Goal: Task Accomplishment & Management: Manage account settings

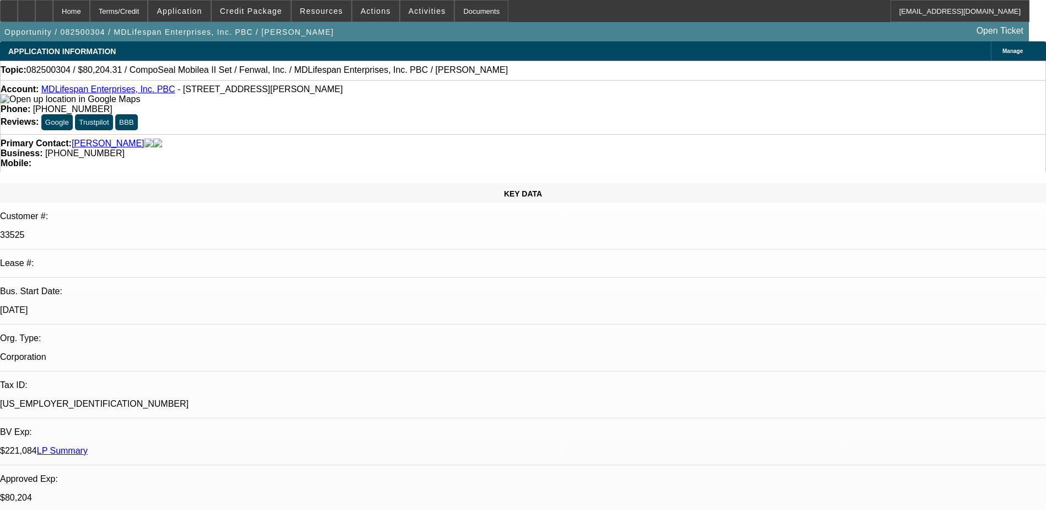
select select "0"
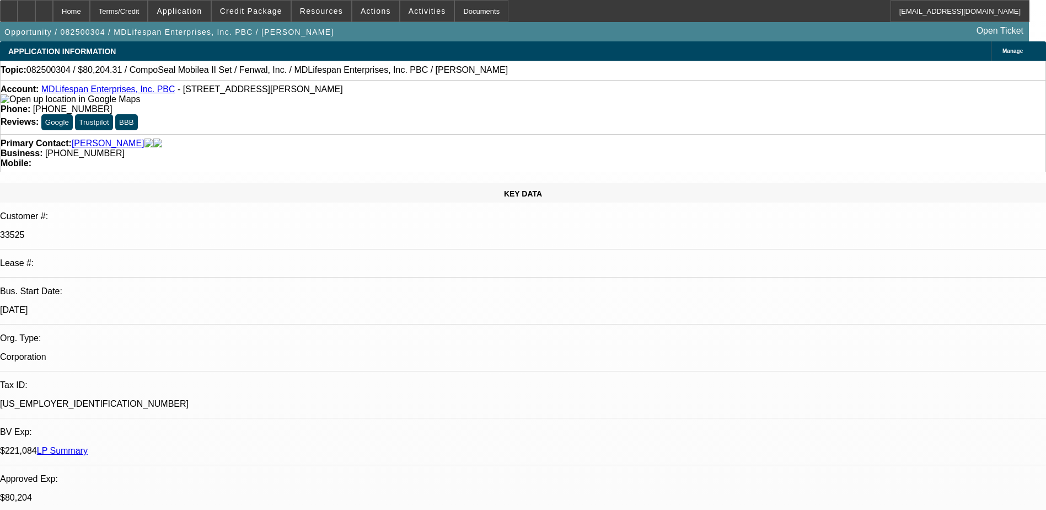
select select "0"
select select "2"
select select "0"
select select "0.2"
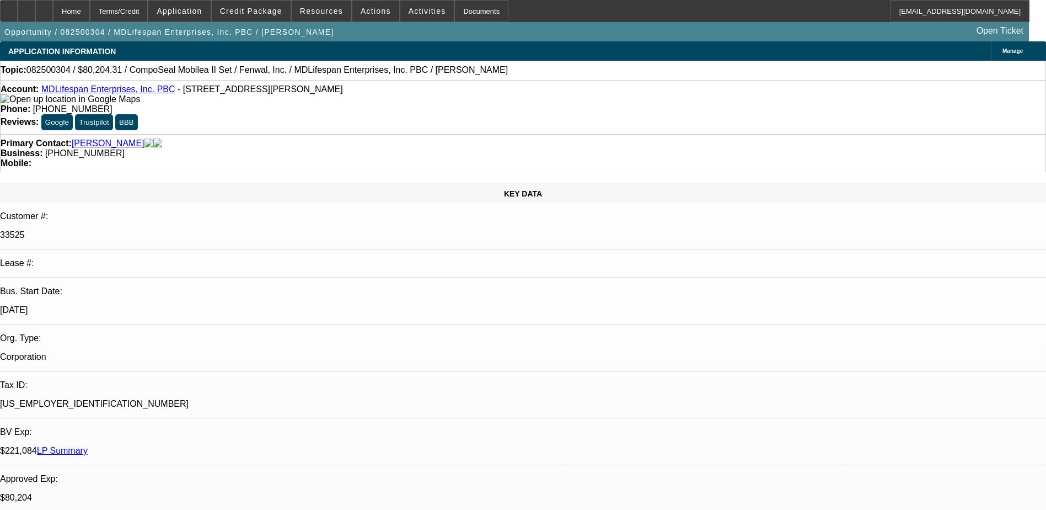
select select "2"
select select "0"
select select "1"
select select "6"
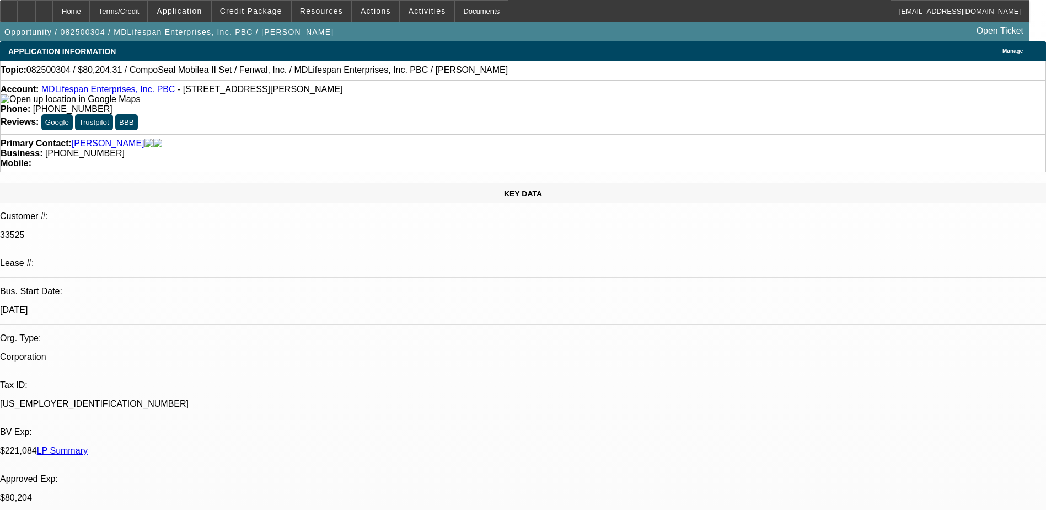
select select "1"
select select "3"
select select "6"
select select "1"
select select "2"
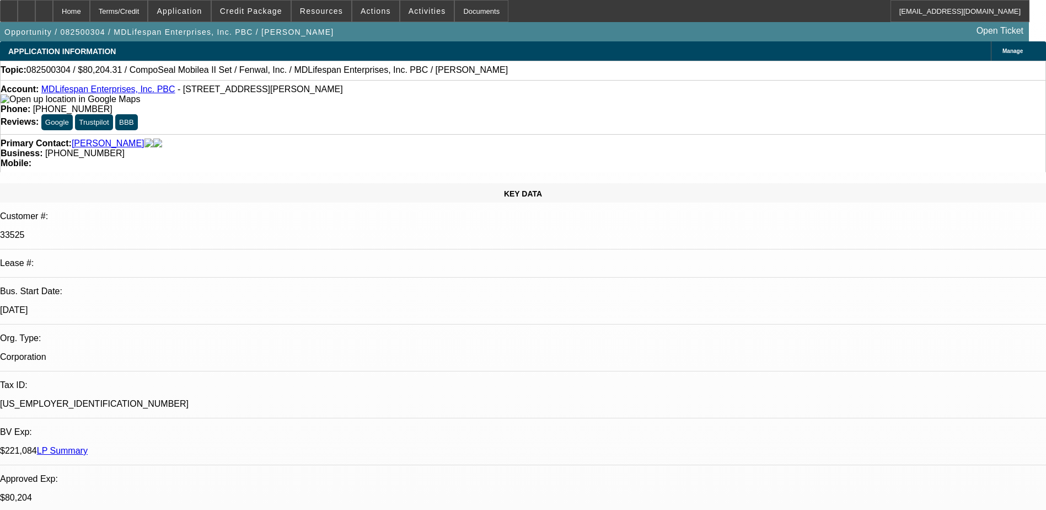
select select "6"
select select "1"
select select "2"
select select "6"
click at [35, 7] on div at bounding box center [27, 11] width 18 height 22
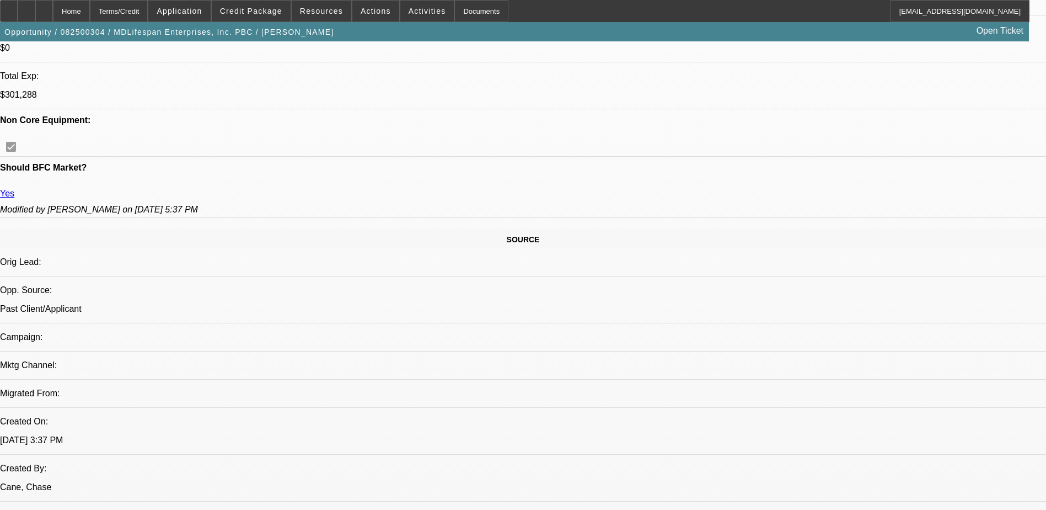
scroll to position [552, 0]
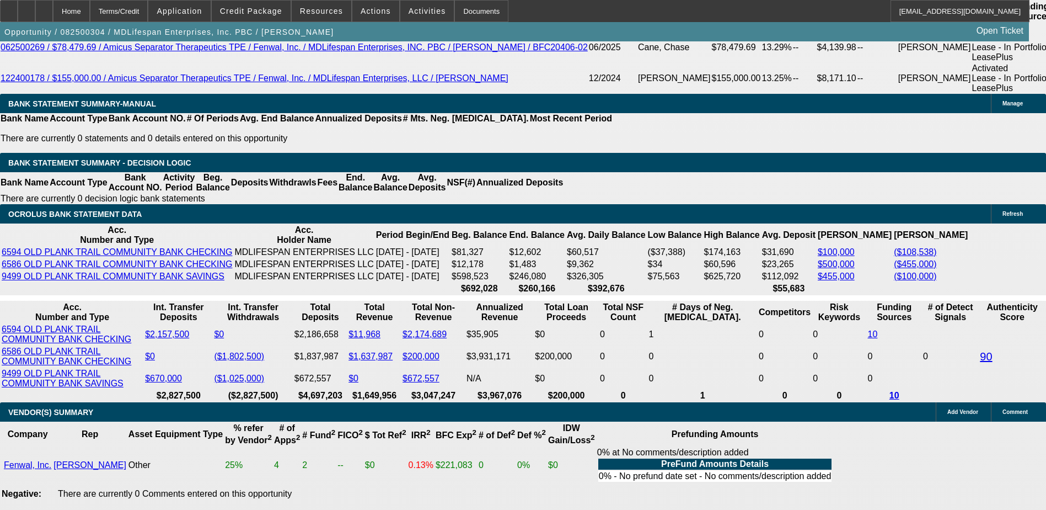
scroll to position [2041, 0]
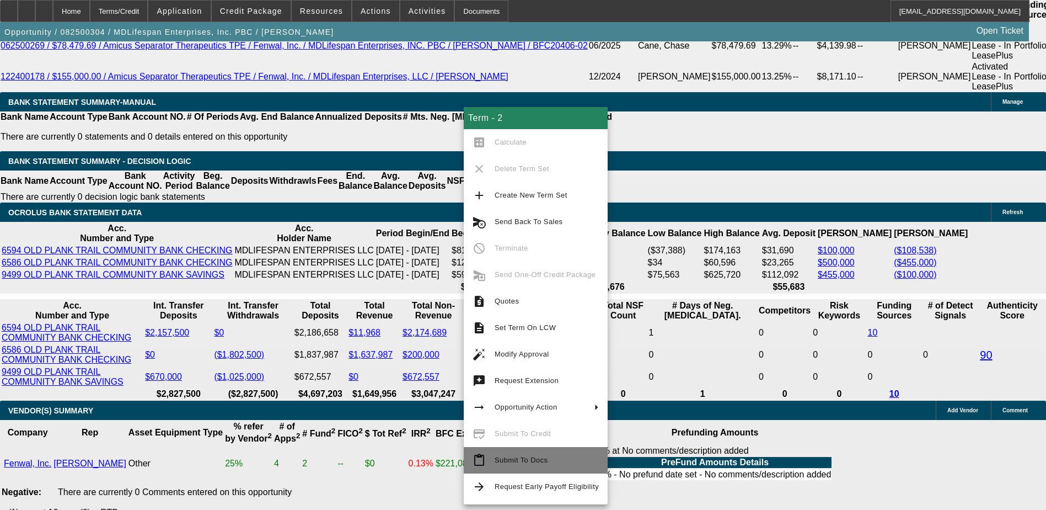
click at [524, 461] on span "Submit To Docs" at bounding box center [521, 460] width 53 height 8
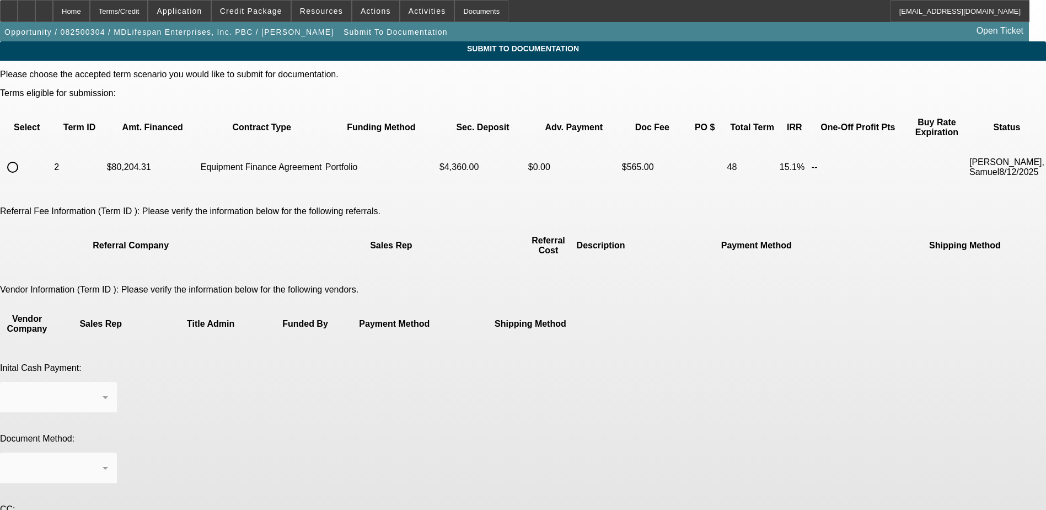
click at [24, 157] on input "radio" at bounding box center [13, 167] width 22 height 22
radio input "true"
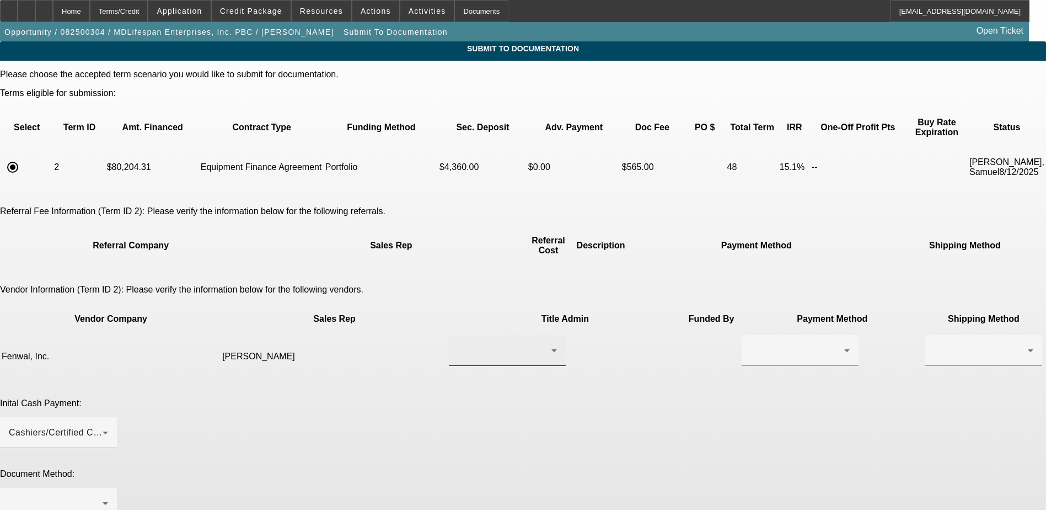
click at [469, 344] on div at bounding box center [505, 350] width 94 height 13
click at [479, 365] on span "[PERSON_NAME]" at bounding box center [455, 363] width 76 height 13
click at [751, 344] on div at bounding box center [798, 350] width 94 height 13
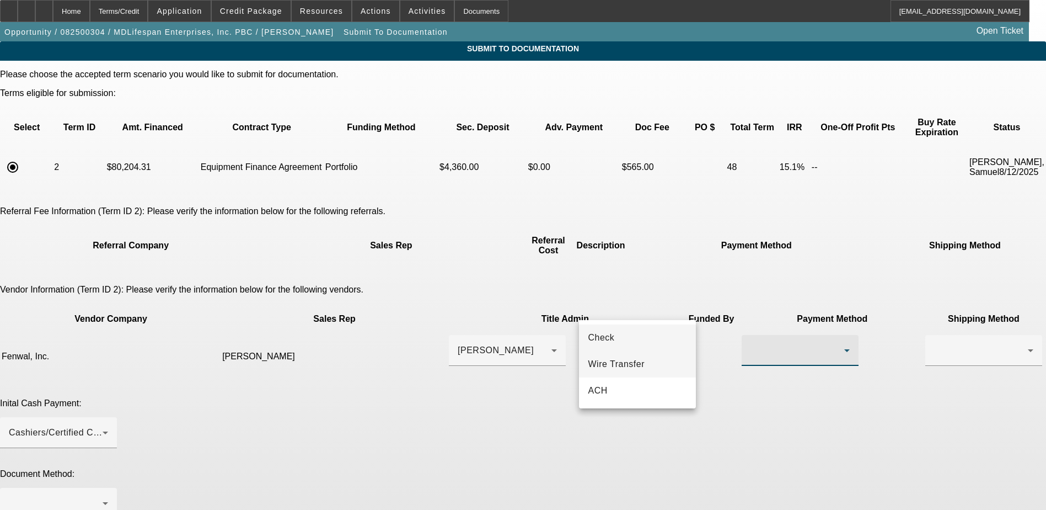
click at [634, 362] on span "Wire Transfer" at bounding box center [616, 363] width 57 height 13
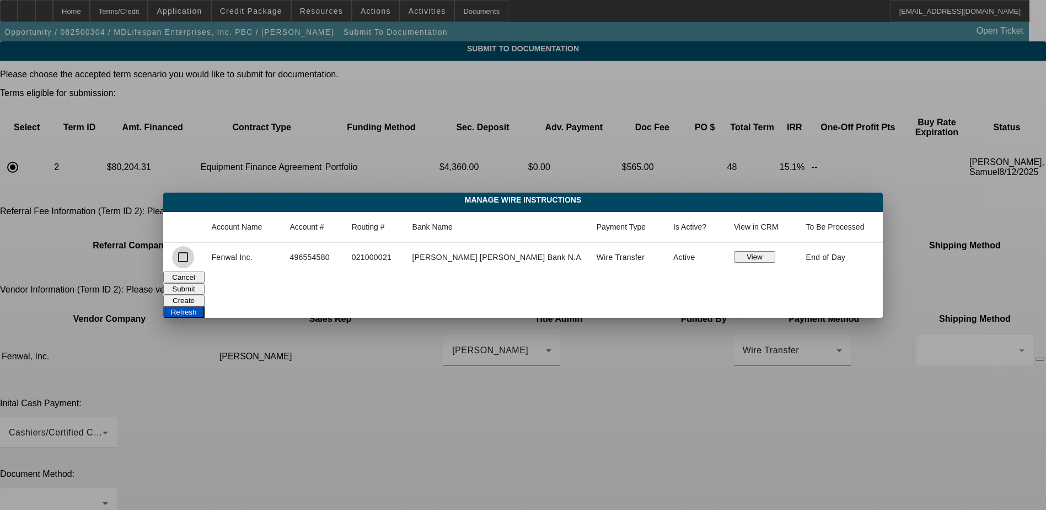
click at [194, 258] on input "checkbox" at bounding box center [183, 257] width 22 height 22
checkbox input "true"
click at [205, 288] on button "Submit" at bounding box center [183, 289] width 41 height 12
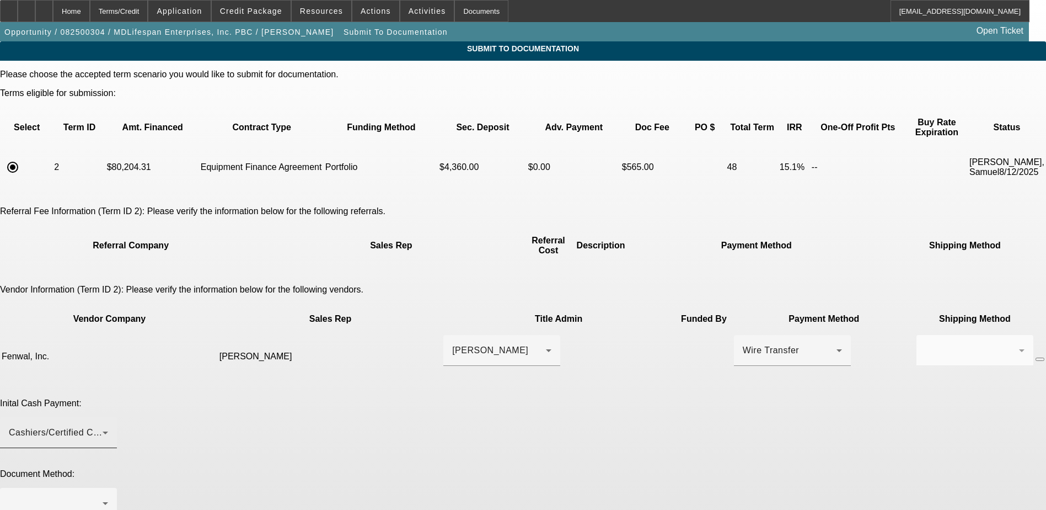
click at [103, 426] on div "Cashiers/Certified Check" at bounding box center [56, 432] width 94 height 13
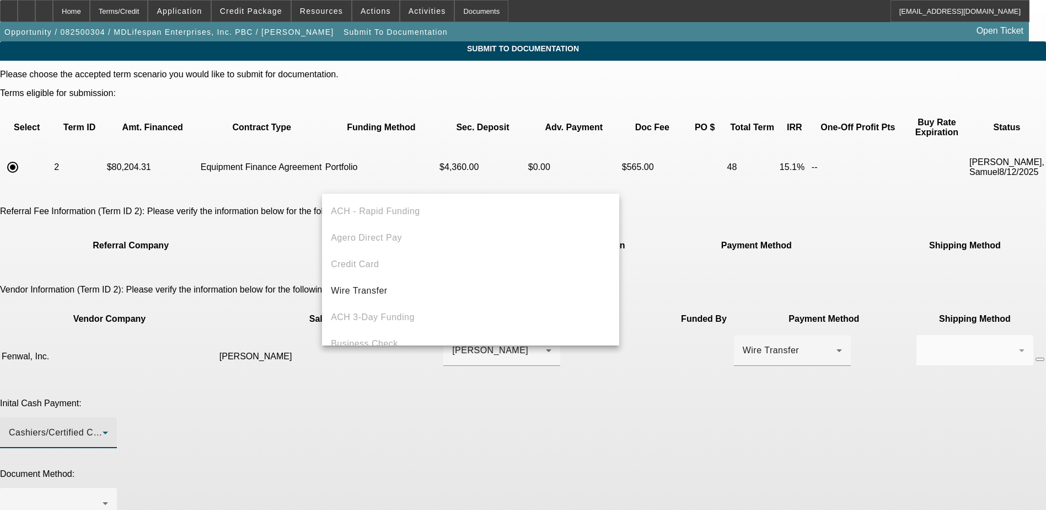
scroll to position [38, 0]
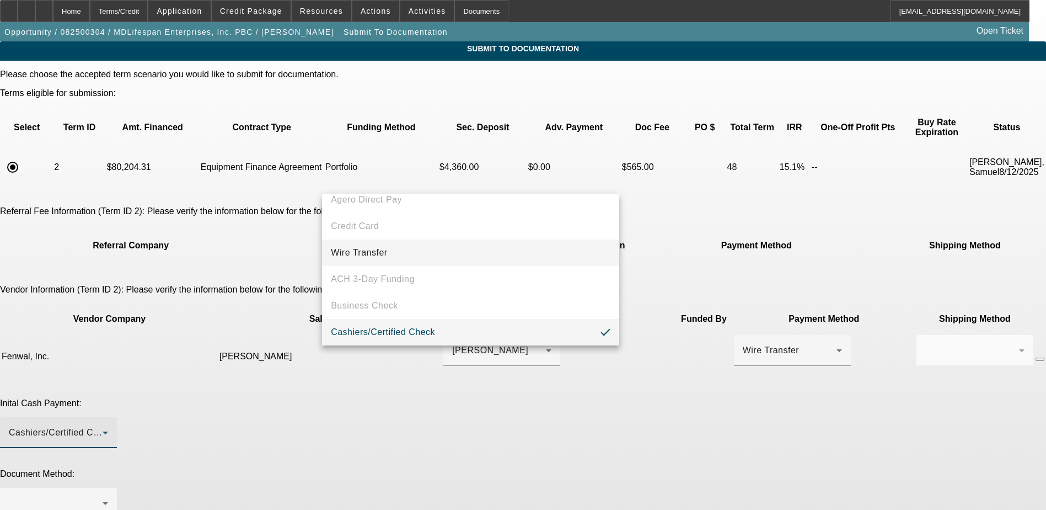
click at [393, 250] on mat-option "Wire Transfer" at bounding box center [470, 252] width 297 height 26
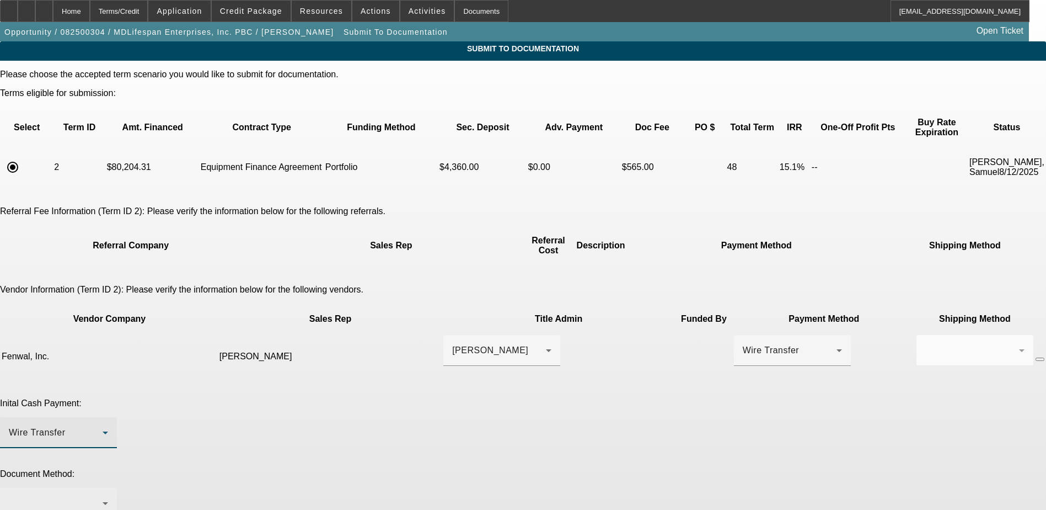
click at [103, 496] on div at bounding box center [56, 502] width 94 height 13
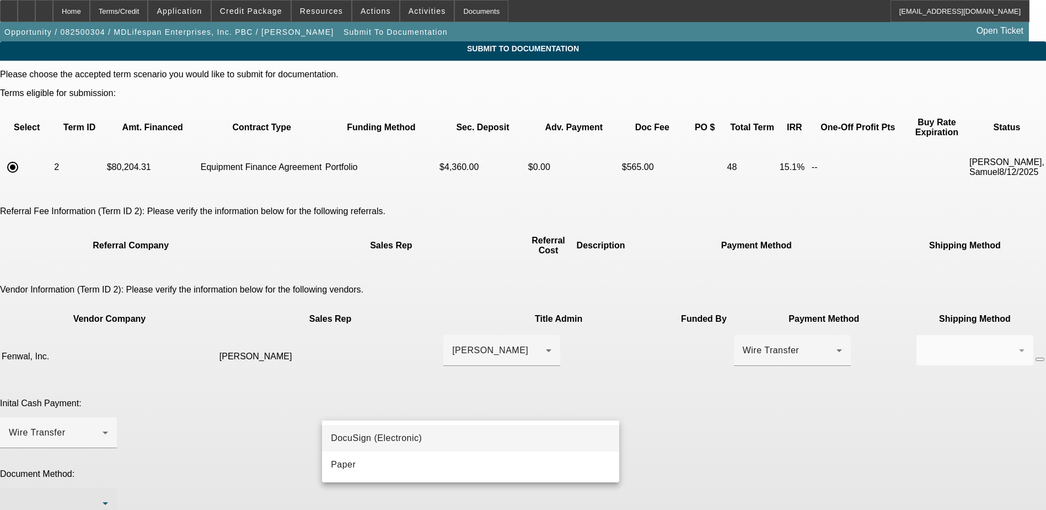
click at [424, 432] on mat-option "DocuSign (Electronic)" at bounding box center [470, 438] width 297 height 26
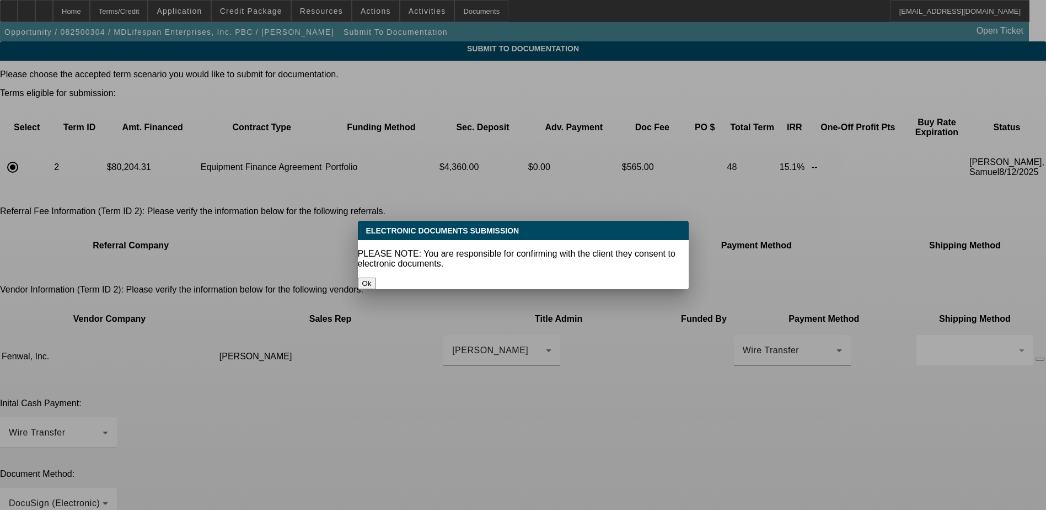
click at [376, 277] on button "Ok" at bounding box center [367, 283] width 18 height 12
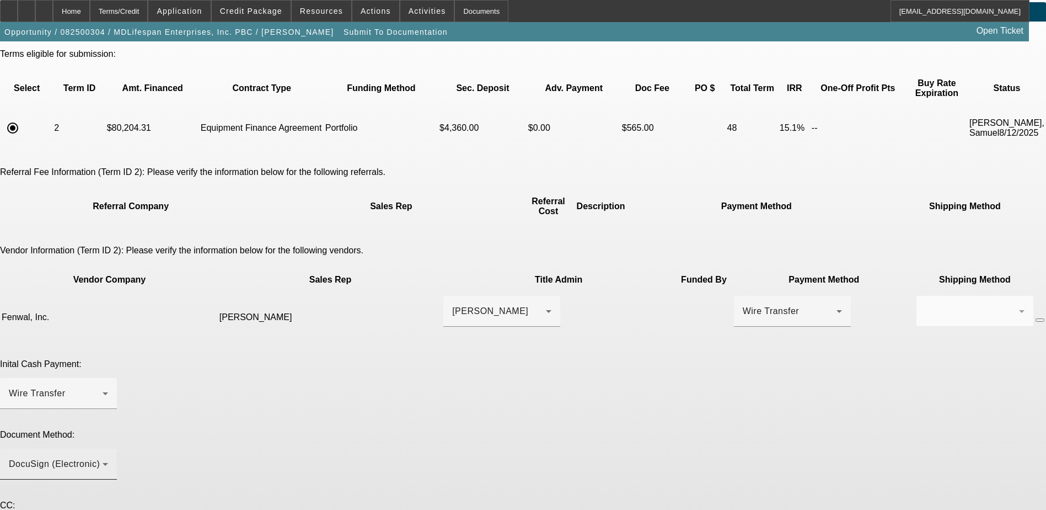
scroll to position [74, 0]
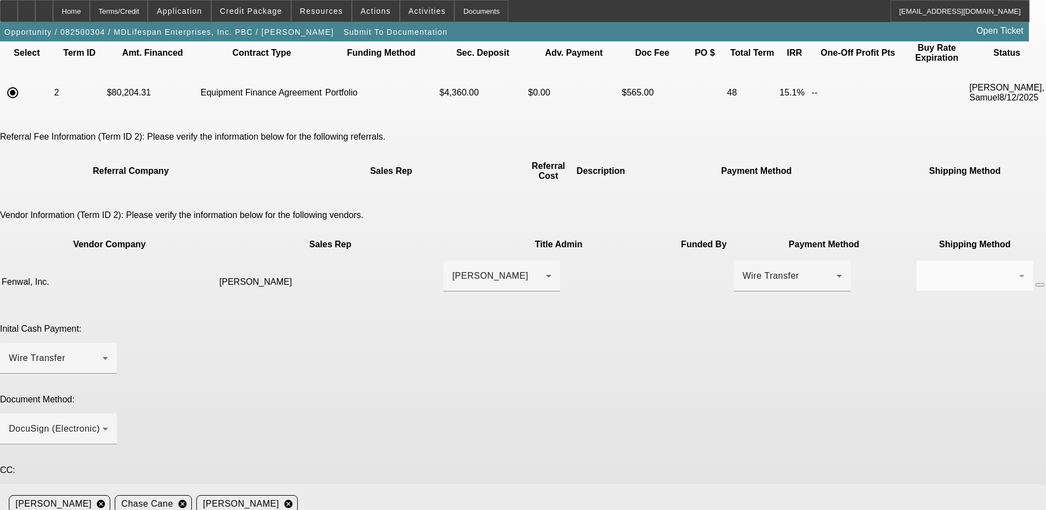
click at [298, 499] on mat-icon "cancel" at bounding box center [288, 504] width 19 height 10
paste textarea "Seller Contact - Jeremy McGough. jeremy.mcgough@fresenius-kabi.com. 314-722-039…"
drag, startPoint x: 816, startPoint y: 444, endPoint x: 845, endPoint y: 501, distance: 64.1
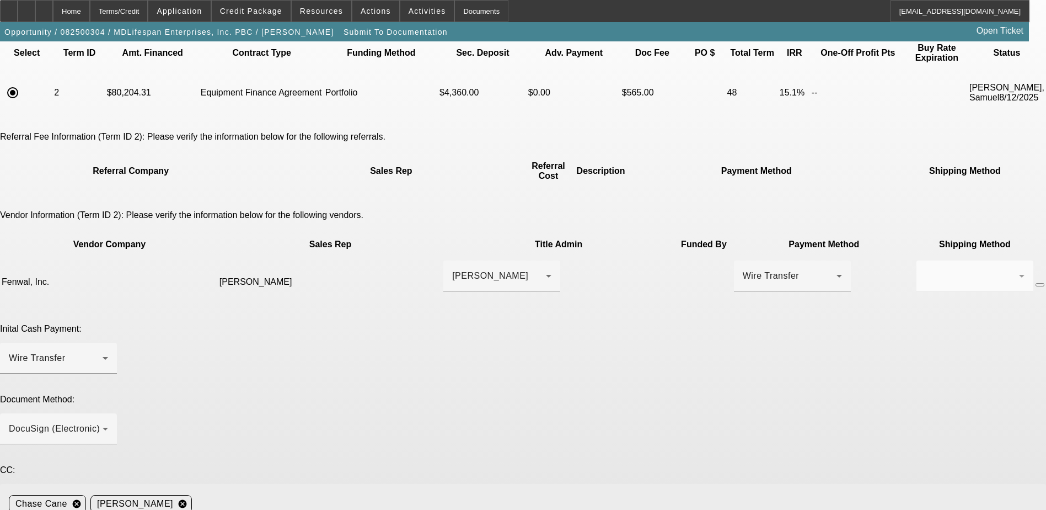
click at [850, 435] on html "Home Terms/Credit Application Credit Package Resources Actions Activities Docum…" at bounding box center [523, 181] width 1046 height 510
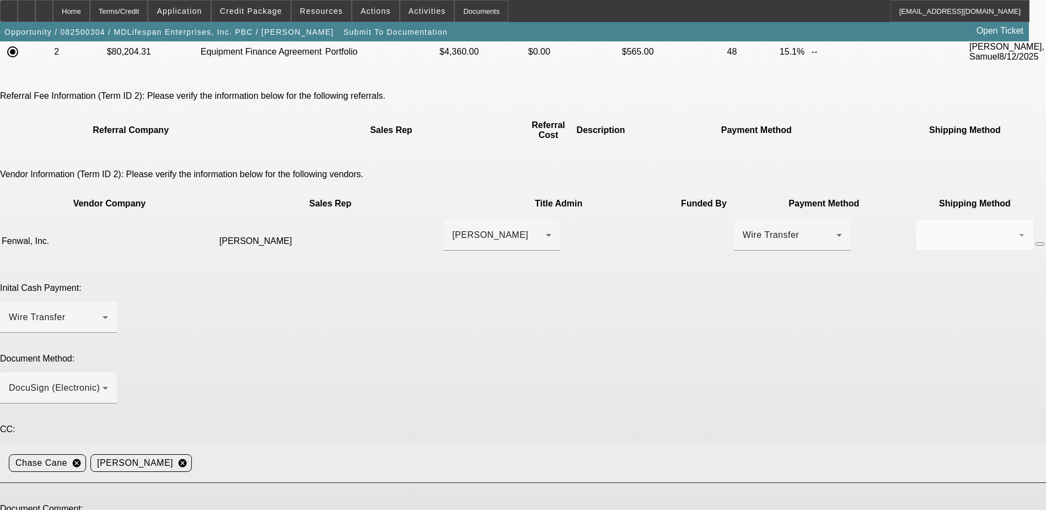
scroll to position [157, 0]
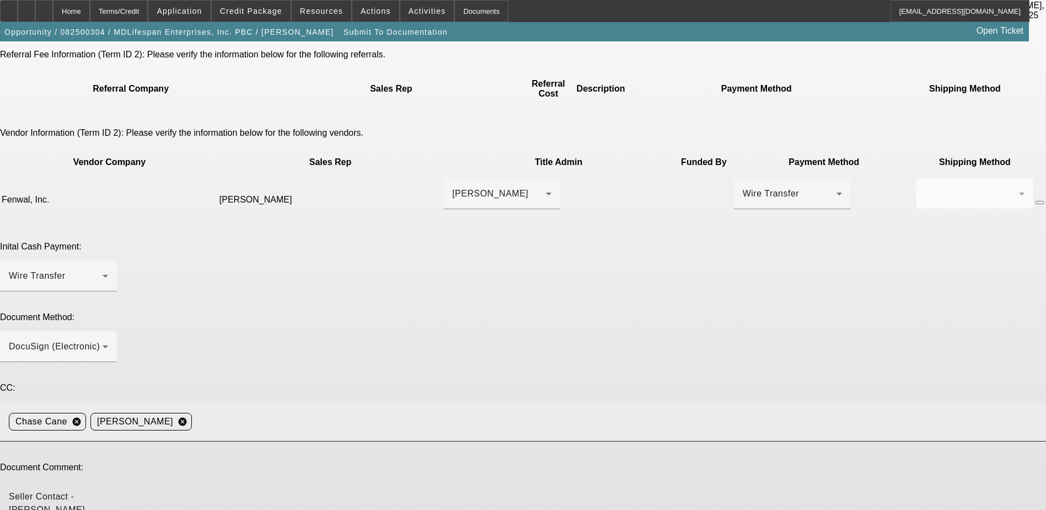
drag, startPoint x: 604, startPoint y: 368, endPoint x: 709, endPoint y: 350, distance: 105.7
drag, startPoint x: 725, startPoint y: 357, endPoint x: 604, endPoint y: 371, distance: 121.0
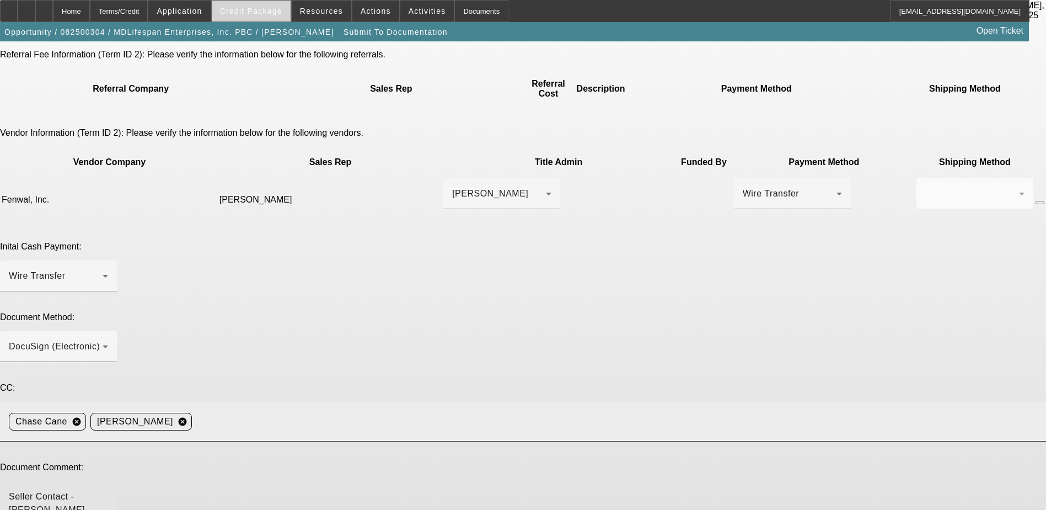
click at [282, 9] on span "Credit Package" at bounding box center [251, 11] width 62 height 9
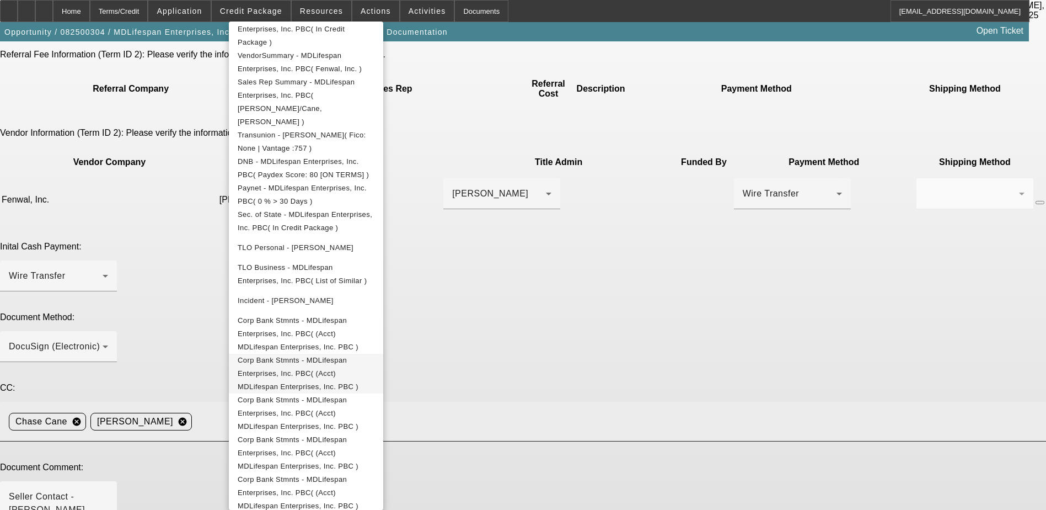
scroll to position [330, 0]
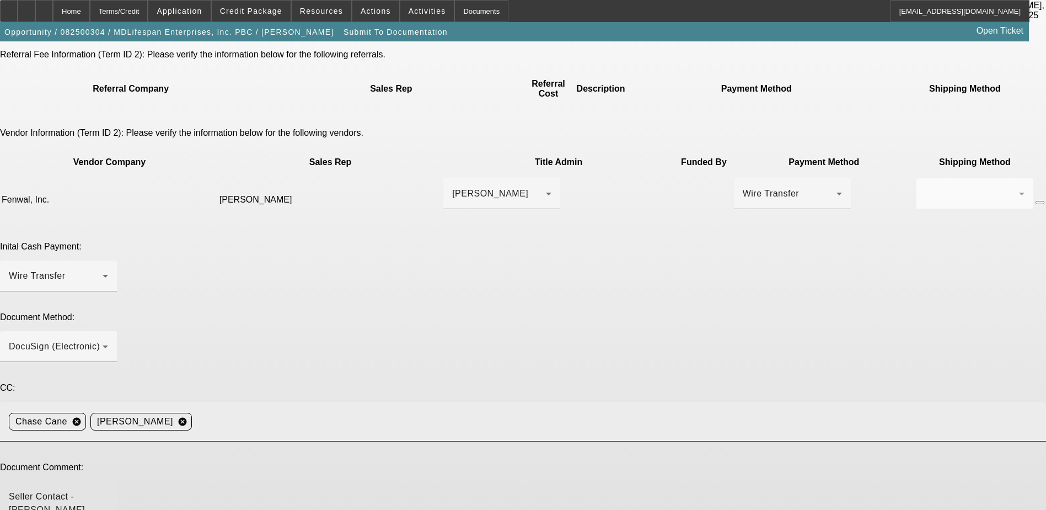
drag, startPoint x: 447, startPoint y: 381, endPoint x: 786, endPoint y: 367, distance: 340.0
click at [254, 13] on span "Credit Package" at bounding box center [251, 11] width 62 height 9
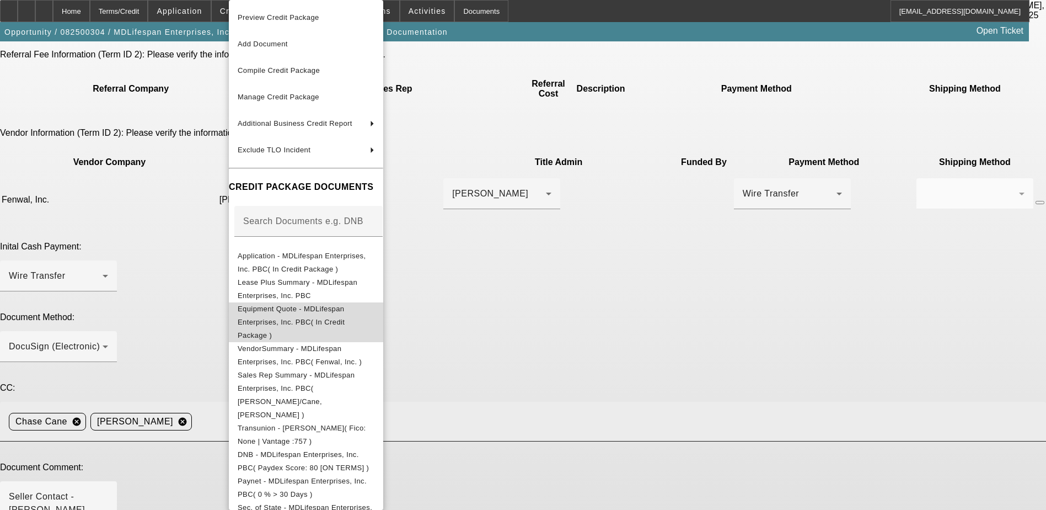
click at [317, 306] on span "Equipment Quote - MDLifespan Enterprises, Inc. PBC( In Credit Package )" at bounding box center [306, 322] width 137 height 40
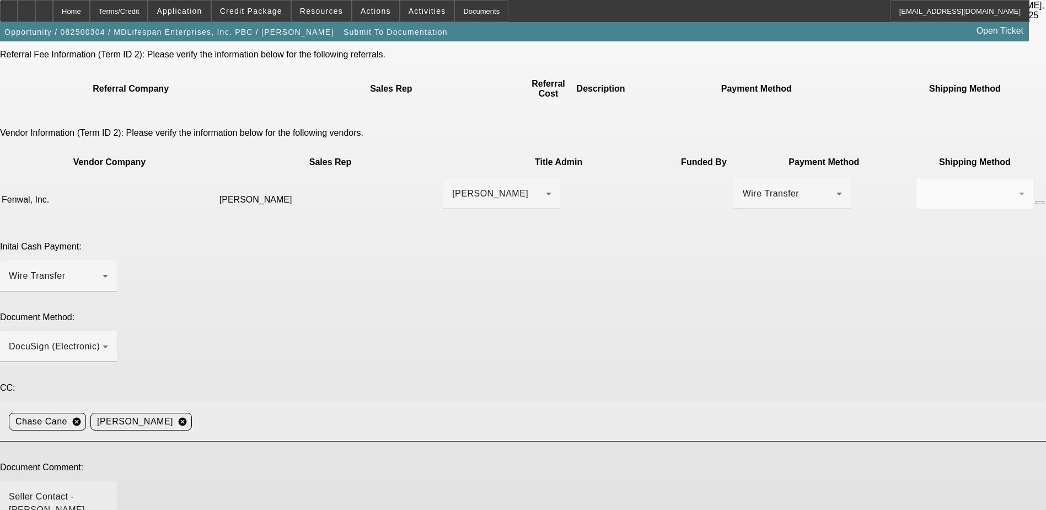
drag, startPoint x: 400, startPoint y: 357, endPoint x: 323, endPoint y: 341, distance: 79.4
type textarea "Seller Contact - Jeremy McGough. jeremy.mcgough@fresenius-kabi.com. 314-722-039…"
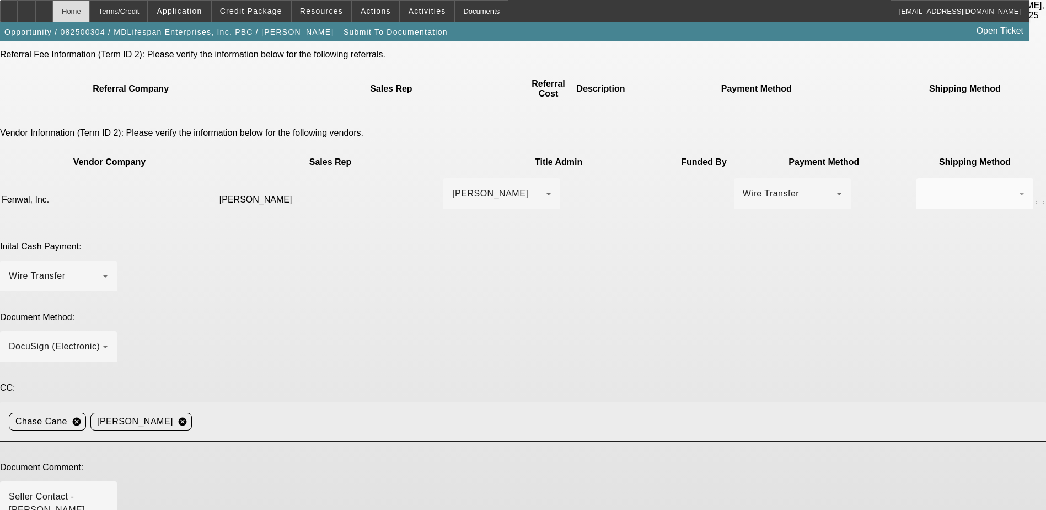
click at [90, 10] on div "Home" at bounding box center [71, 11] width 37 height 22
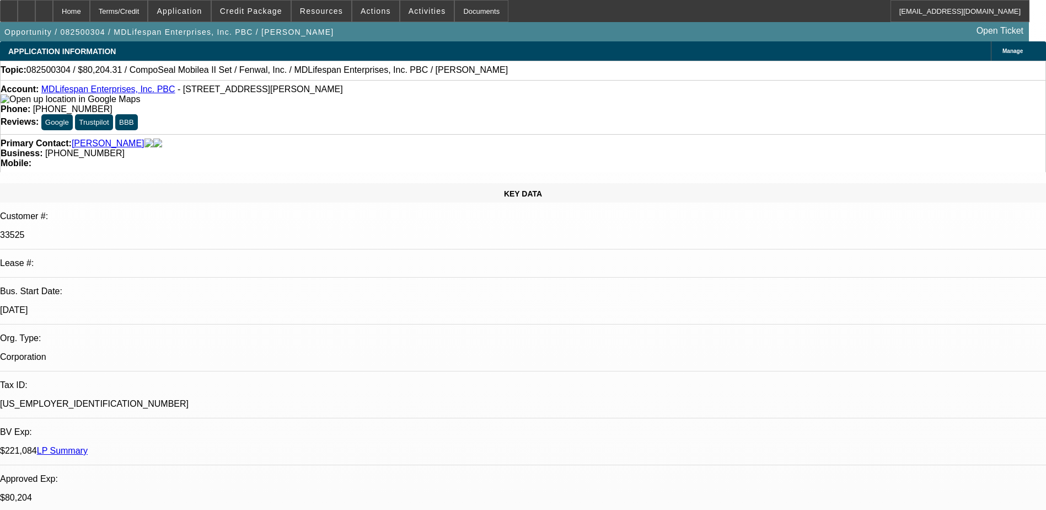
select select "0"
select select "6"
select select "0"
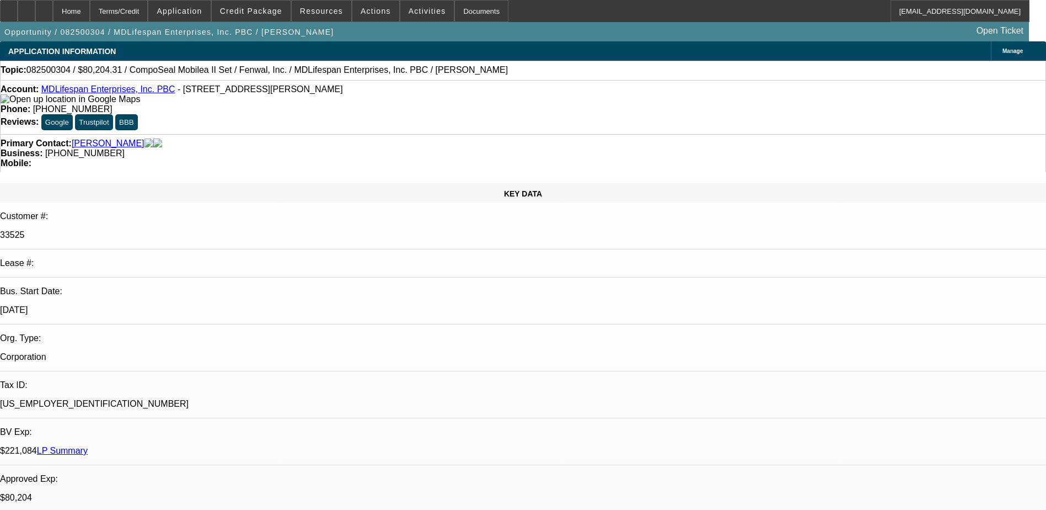
select select "0"
select select "3"
select select "0"
select select "6"
select select "0"
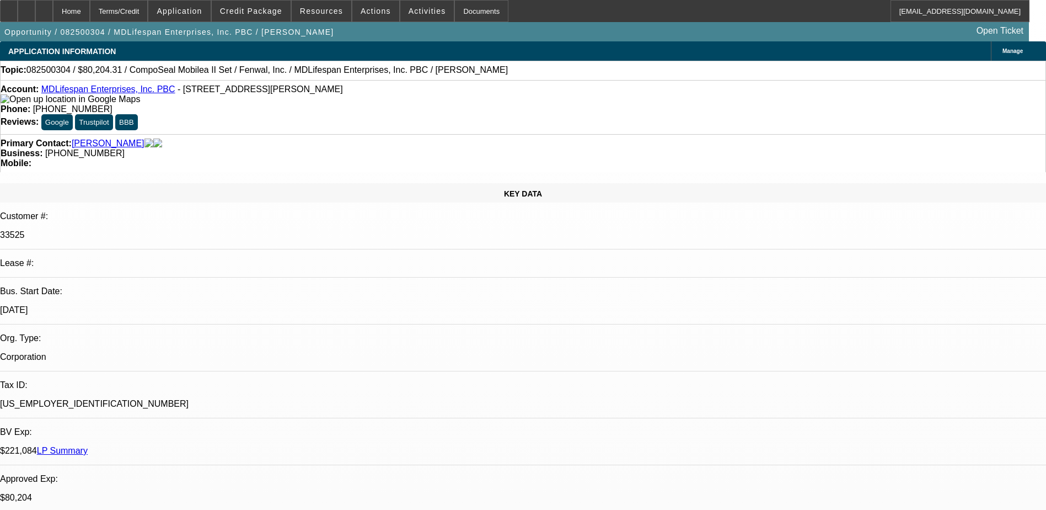
select select "2"
select select "0"
select select "6"
select select "0.2"
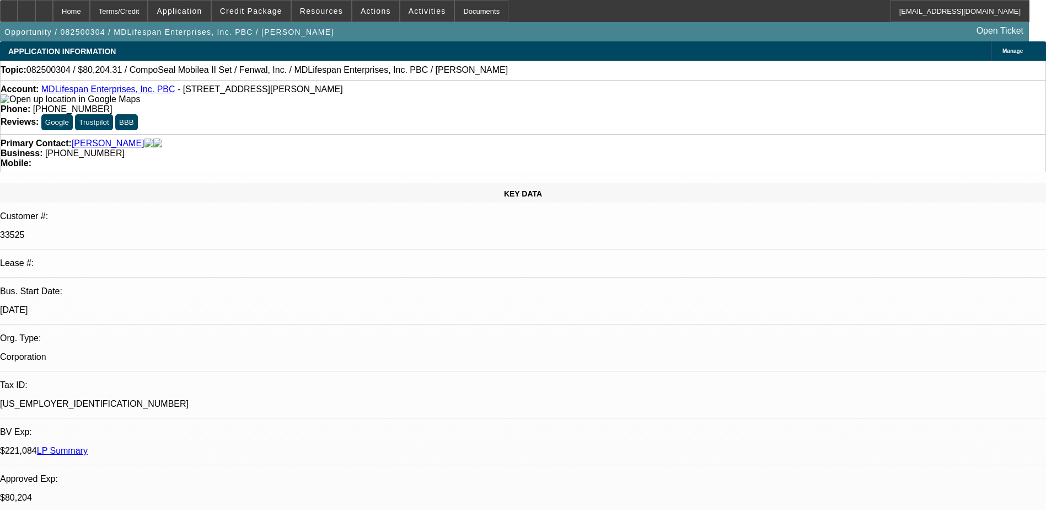
select select "2"
select select "0"
select select "6"
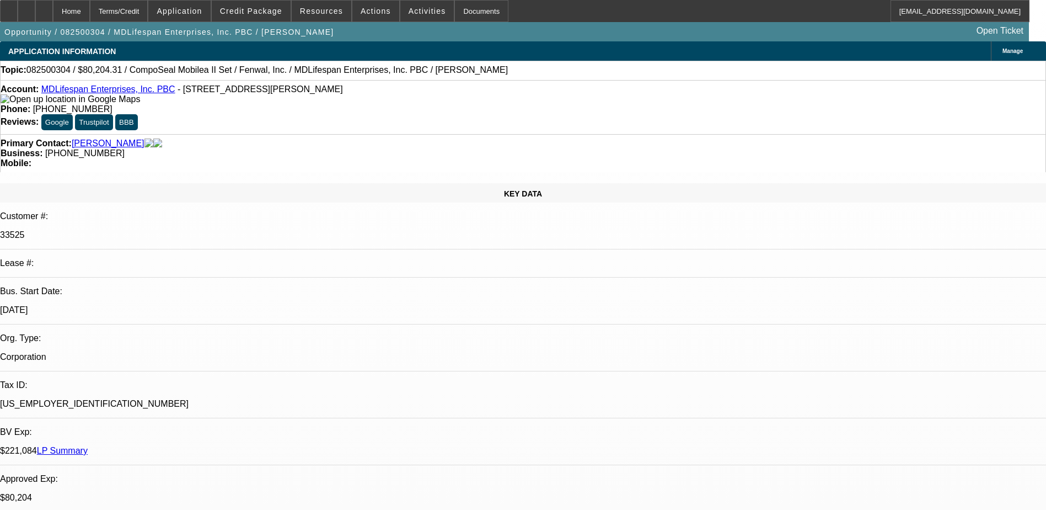
drag, startPoint x: 855, startPoint y: 366, endPoint x: 708, endPoint y: 362, distance: 147.9
drag, startPoint x: 708, startPoint y: 362, endPoint x: 747, endPoint y: 363, distance: 39.7
copy div "Address for machine: [STREET_ADDRESS][PERSON_NAME] [GEOGRAPHIC_DATA][US_STATE] …"
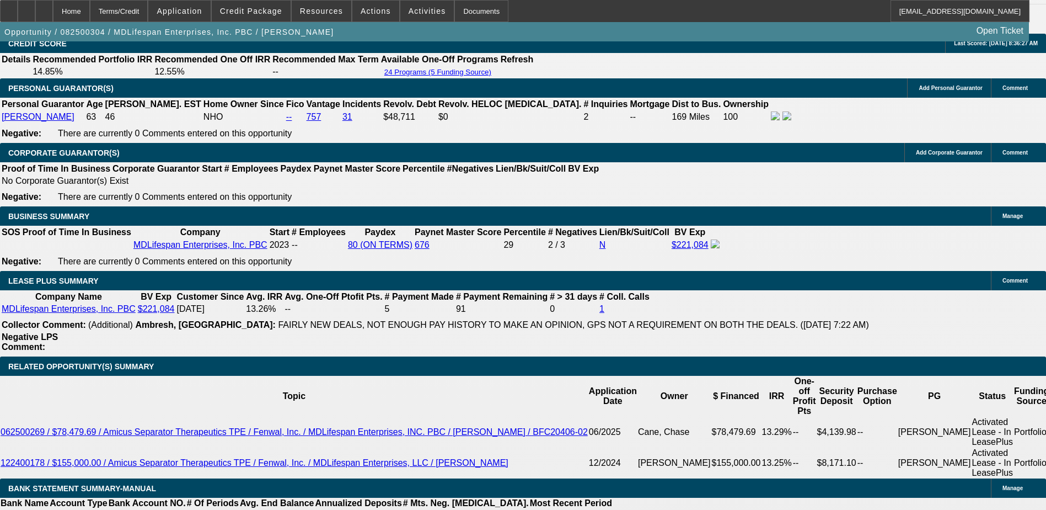
scroll to position [1930, 0]
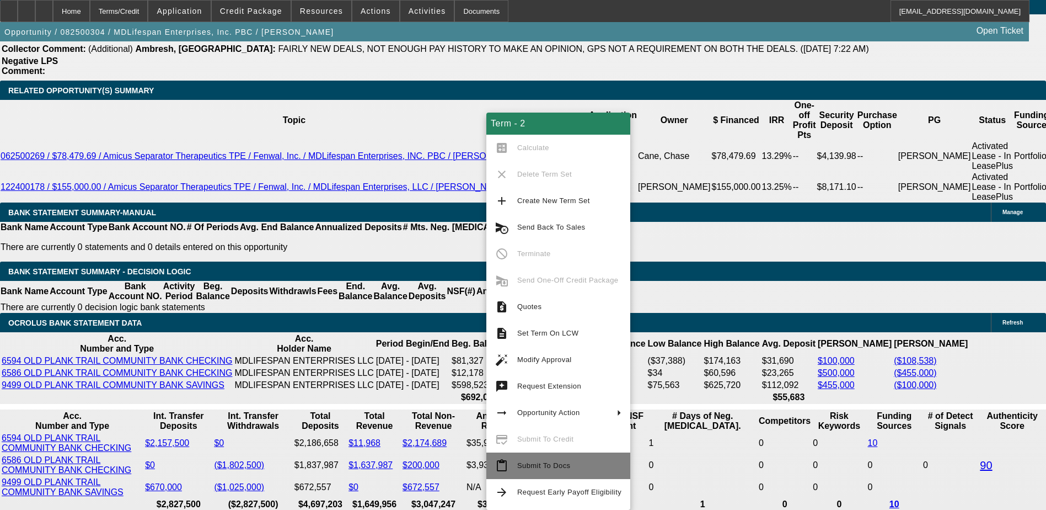
click at [537, 467] on span "Submit To Docs" at bounding box center [543, 465] width 53 height 8
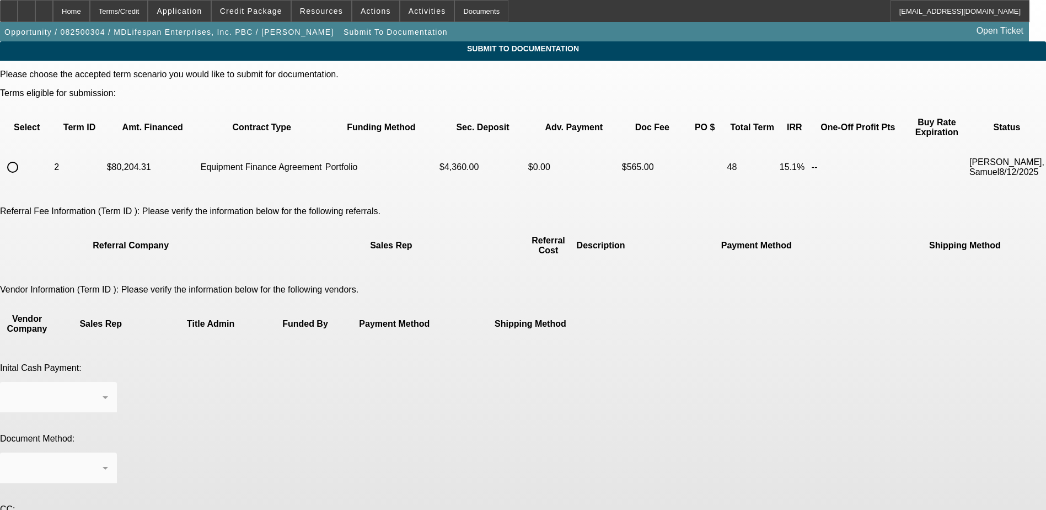
click at [24, 156] on input "radio" at bounding box center [13, 167] width 22 height 22
radio input "true"
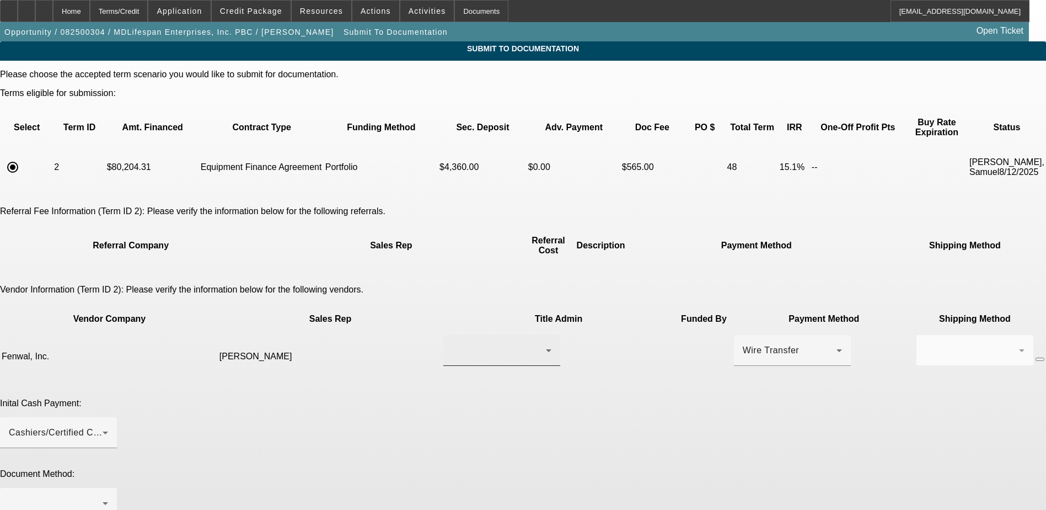
click at [458, 344] on div at bounding box center [499, 350] width 94 height 13
click at [462, 358] on span "[PERSON_NAME]" at bounding box center [442, 363] width 76 height 13
click at [103, 426] on div "Cashiers/Certified Check" at bounding box center [56, 432] width 94 height 13
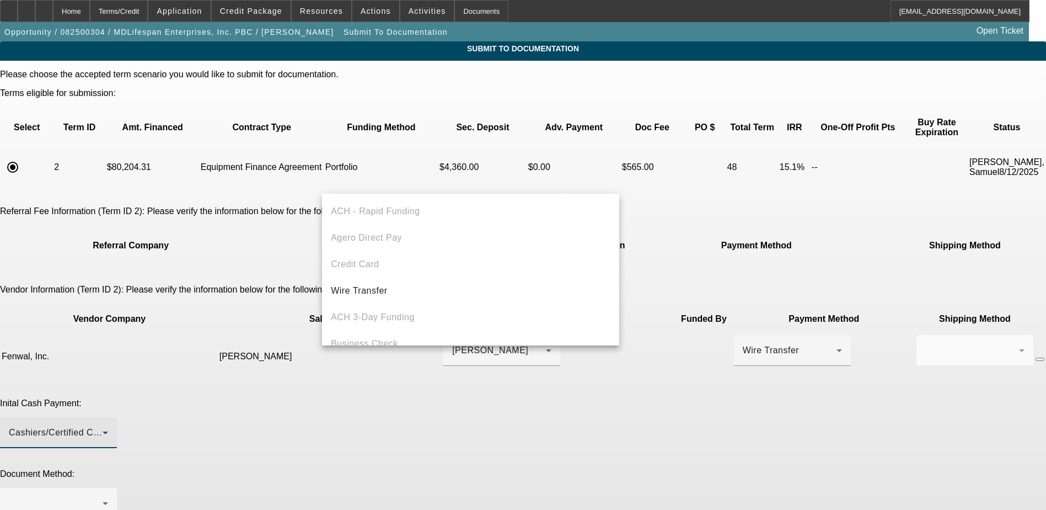
scroll to position [38, 0]
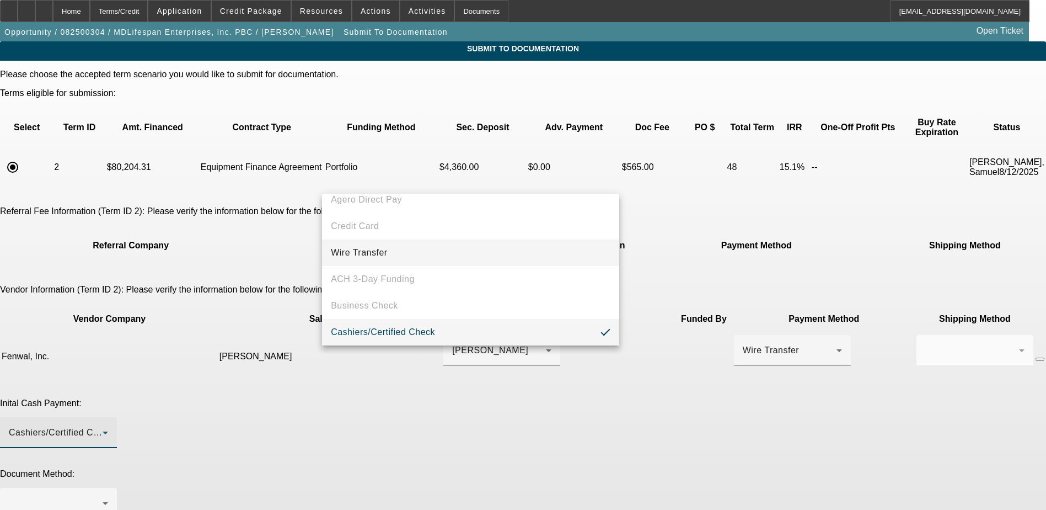
click at [425, 258] on mat-option "Wire Transfer" at bounding box center [470, 252] width 297 height 26
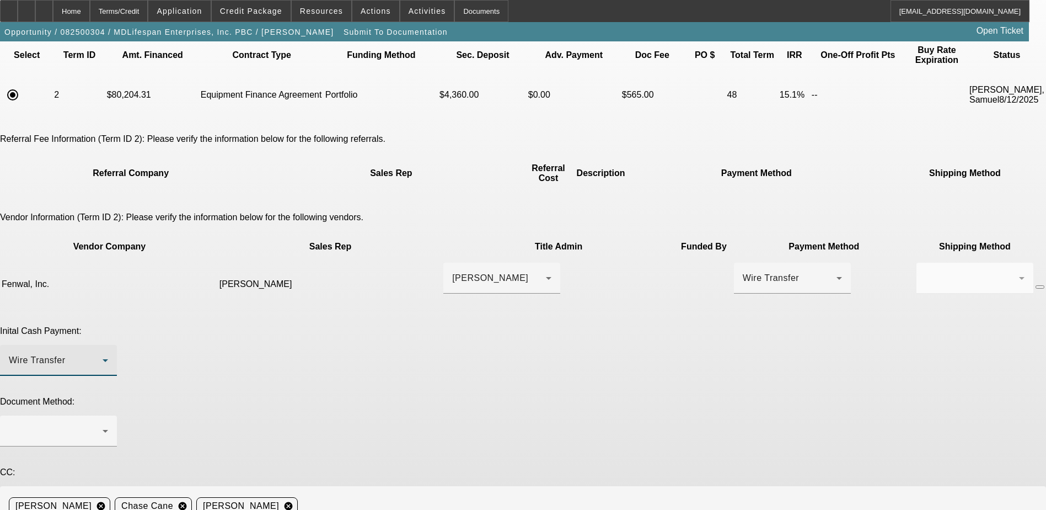
scroll to position [74, 0]
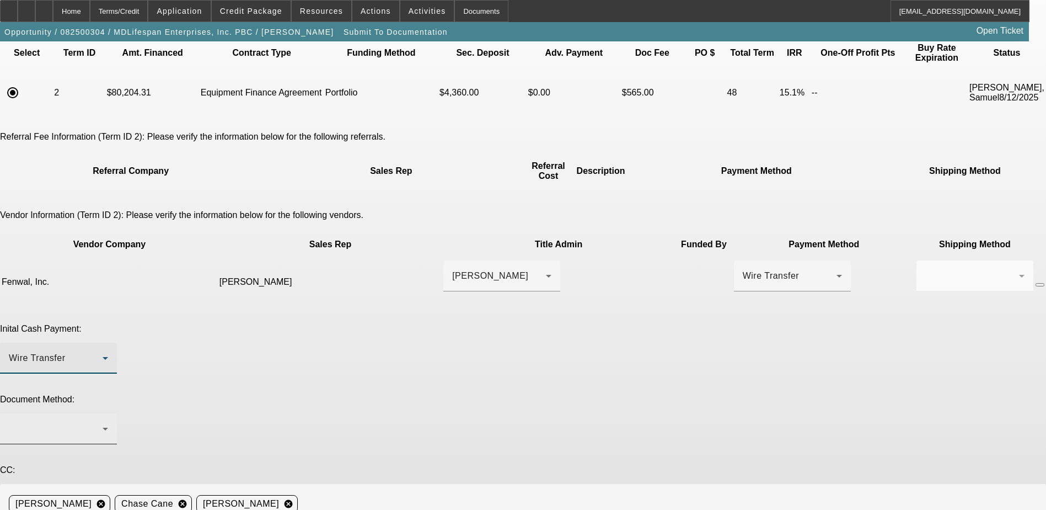
click at [108, 413] on div at bounding box center [58, 428] width 99 height 31
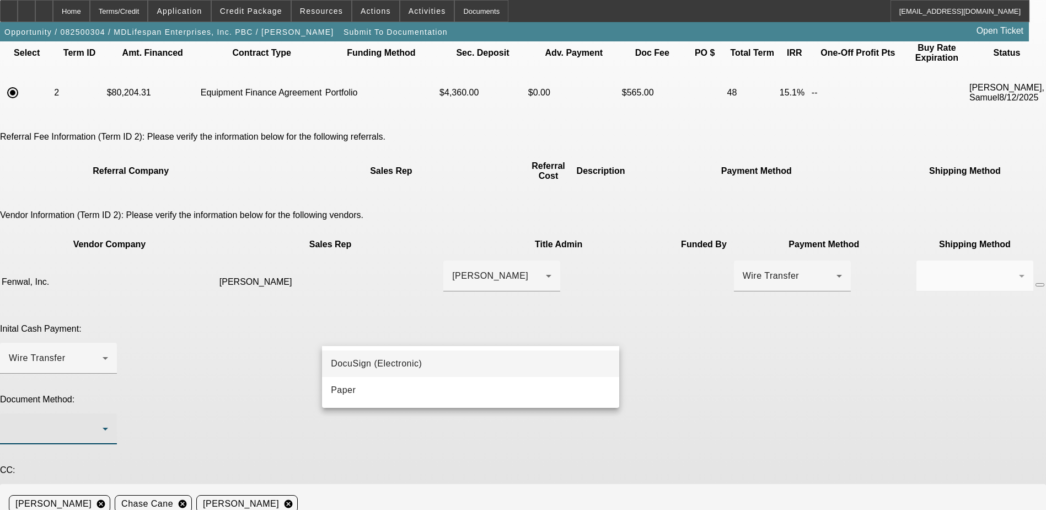
click at [411, 363] on span "DocuSign (Electronic)" at bounding box center [376, 363] width 91 height 13
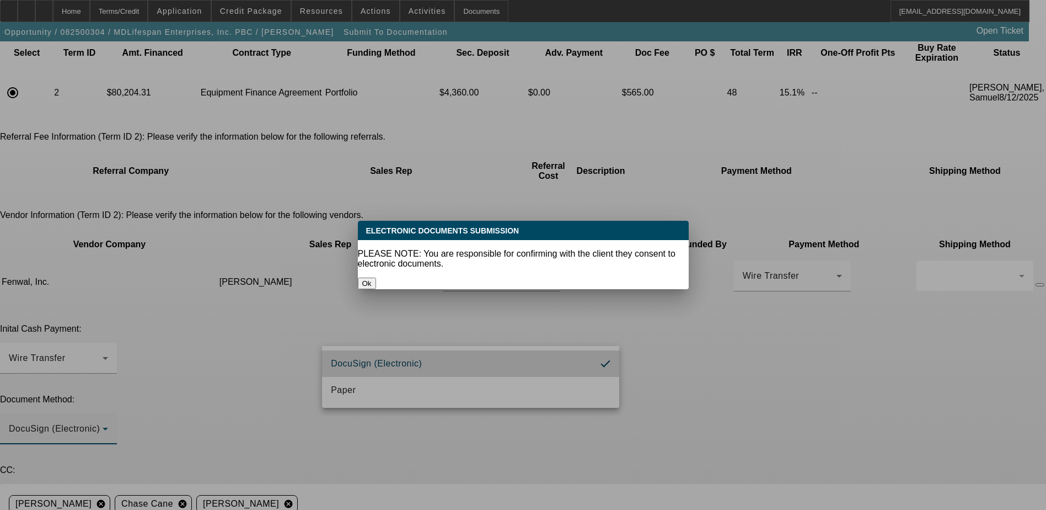
scroll to position [0, 0]
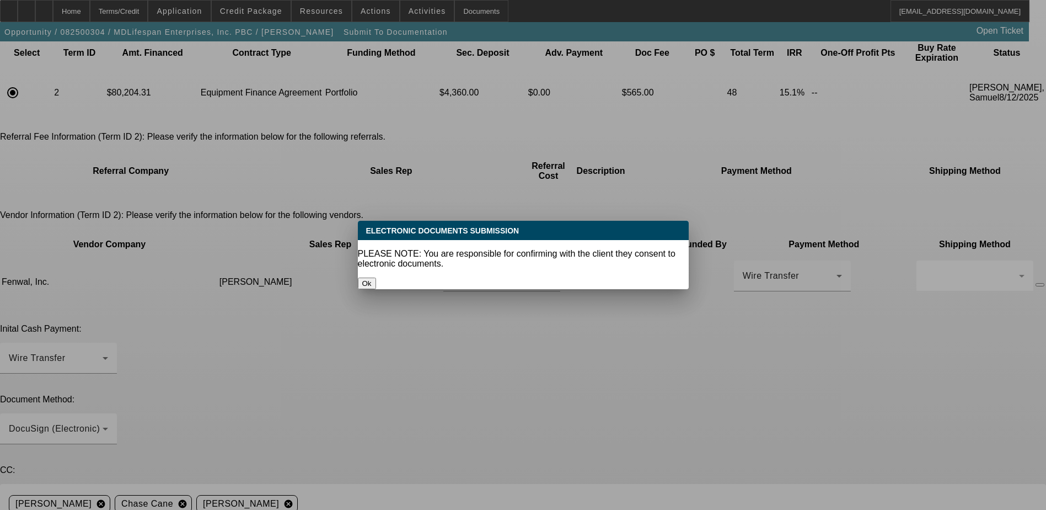
click at [376, 277] on button "Ok" at bounding box center [367, 283] width 18 height 12
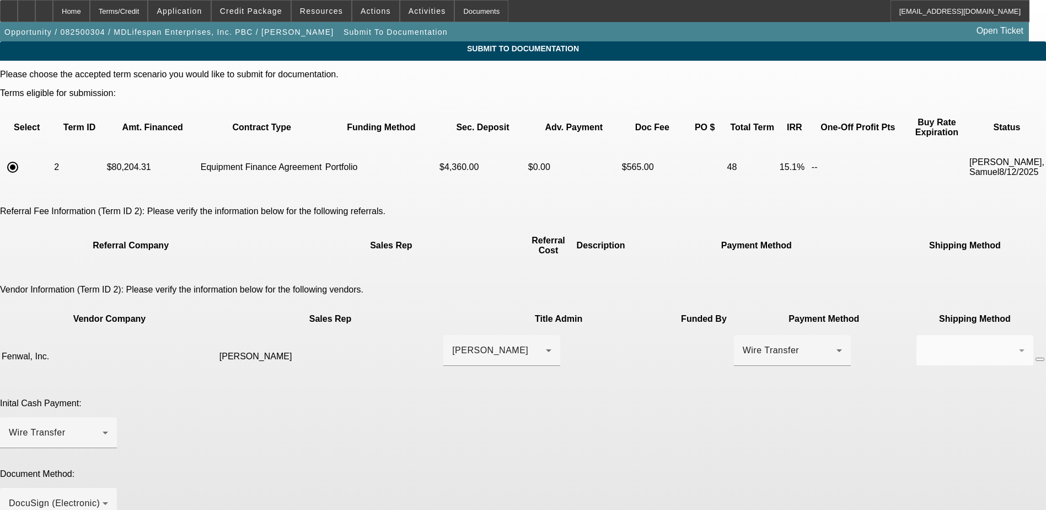
scroll to position [74, 0]
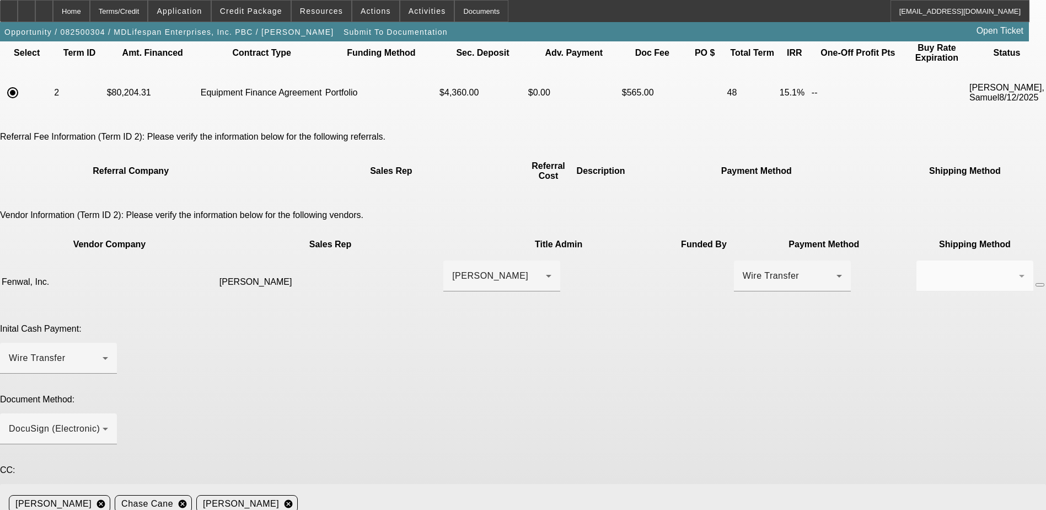
click at [298, 499] on mat-icon "cancel" at bounding box center [288, 504] width 19 height 10
click at [959, 163] on app-submit-to-documentation "Submit To Documentation Please choose the accepted term scenario you would like…" at bounding box center [523, 310] width 1046 height 686
click at [911, 246] on app-submit-to-documentation "Submit To Documentation Please choose the accepted term scenario you would like…" at bounding box center [523, 310] width 1046 height 686
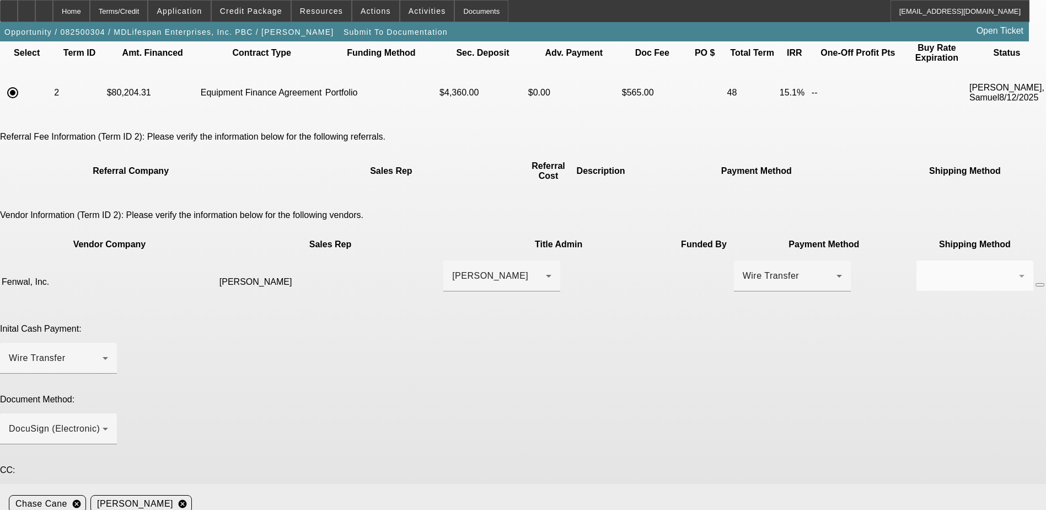
click at [89, 13] on div "Home" at bounding box center [71, 11] width 37 height 22
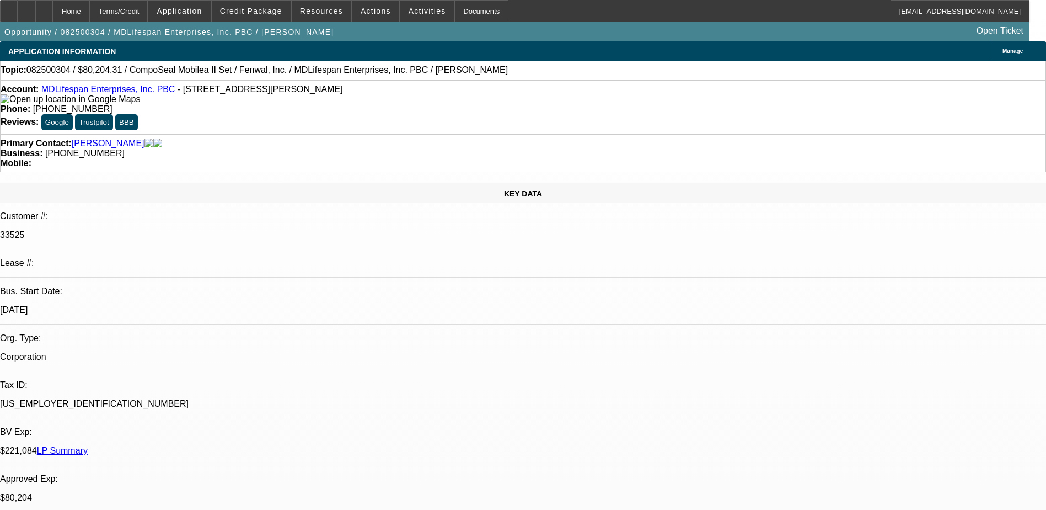
select select "0"
select select "6"
select select "0"
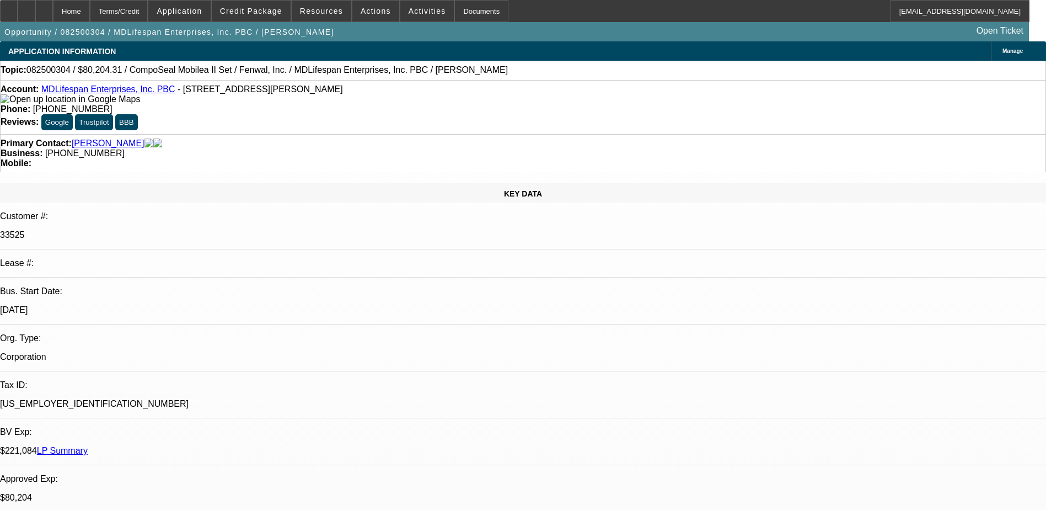
select select "0"
select select "3"
select select "0"
select select "6"
select select "0"
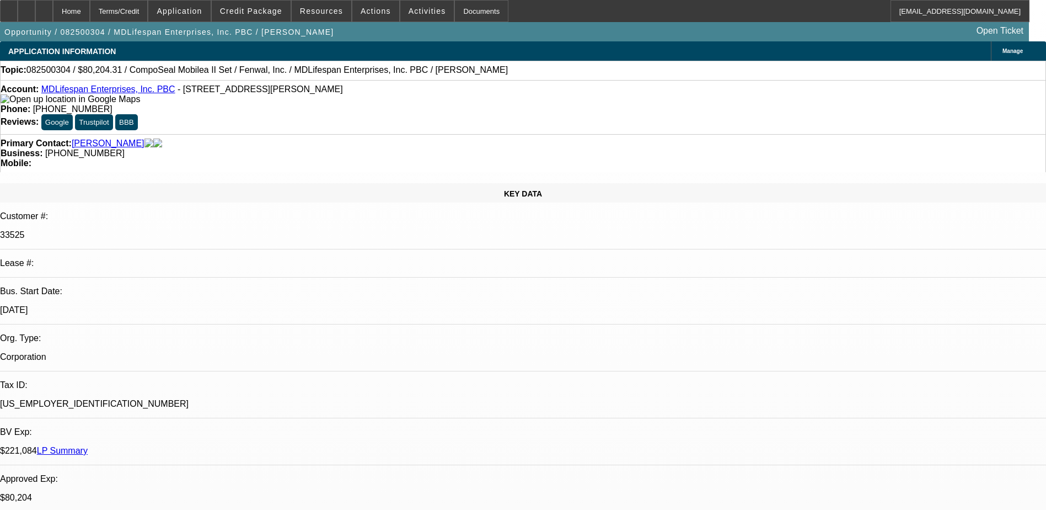
select select "2"
select select "0"
select select "6"
select select "0.2"
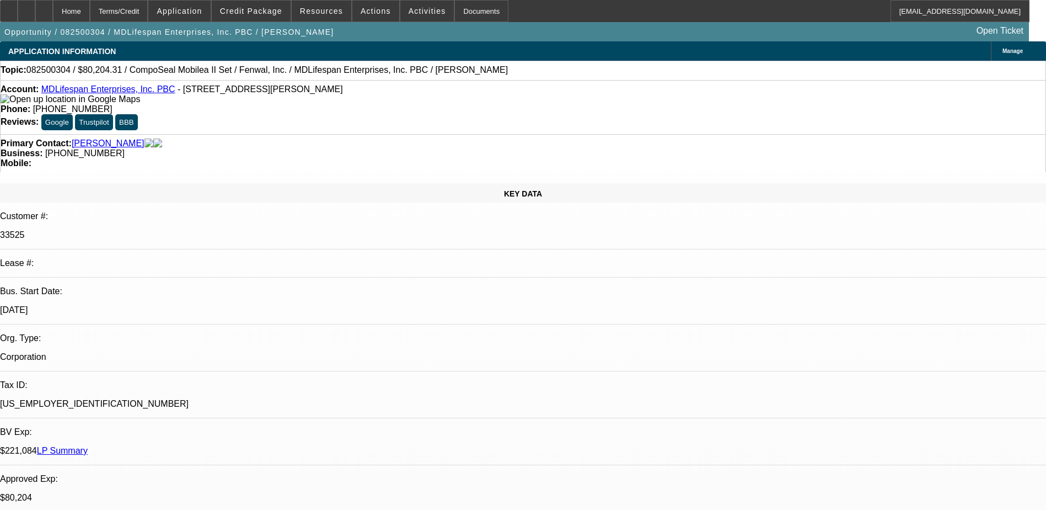
select select "2"
select select "0"
select select "6"
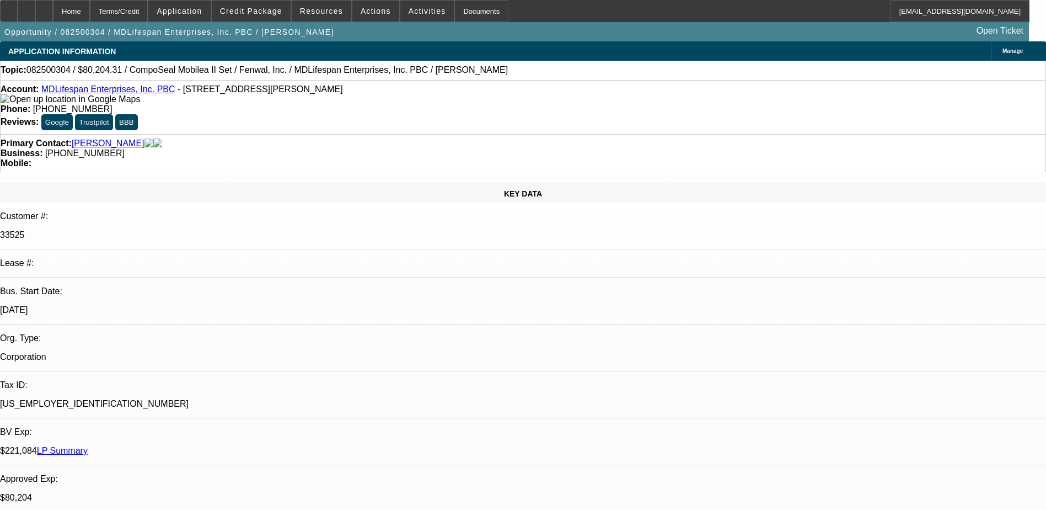
drag, startPoint x: 853, startPoint y: 371, endPoint x: 707, endPoint y: 360, distance: 146.6
drag, startPoint x: 709, startPoint y: 360, endPoint x: 756, endPoint y: 361, distance: 46.9
copy div "Address for machine: 400 South McCaslin Blvd. , Suite 210 Louisville, Colorado …"
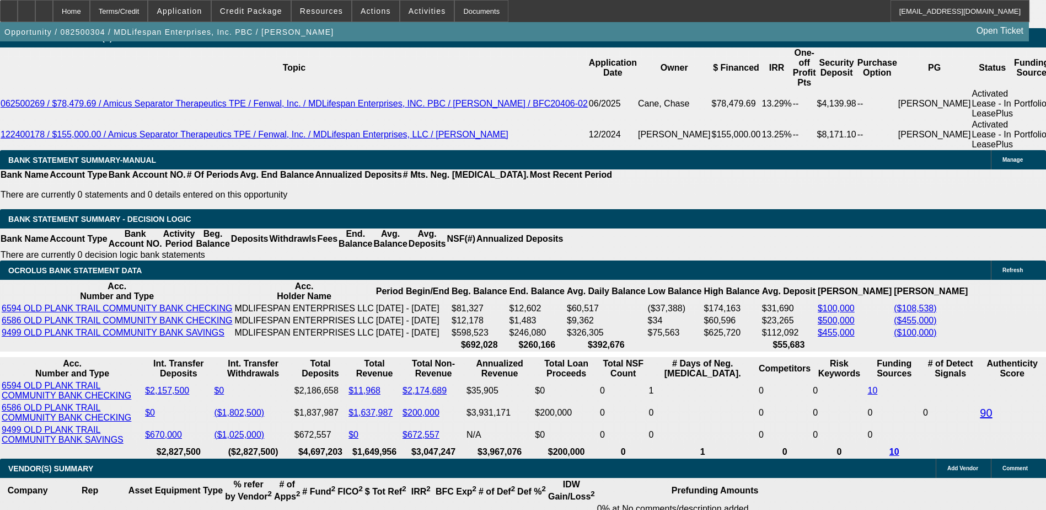
scroll to position [1986, 0]
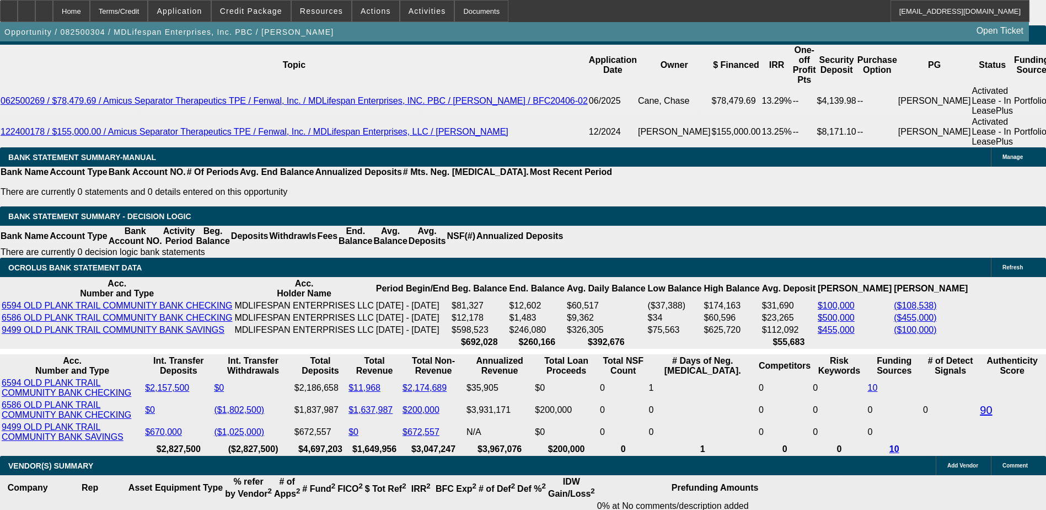
drag, startPoint x: 934, startPoint y: 404, endPoint x: 915, endPoint y: 400, distance: 19.1
click at [247, 9] on span "Credit Package" at bounding box center [251, 11] width 62 height 9
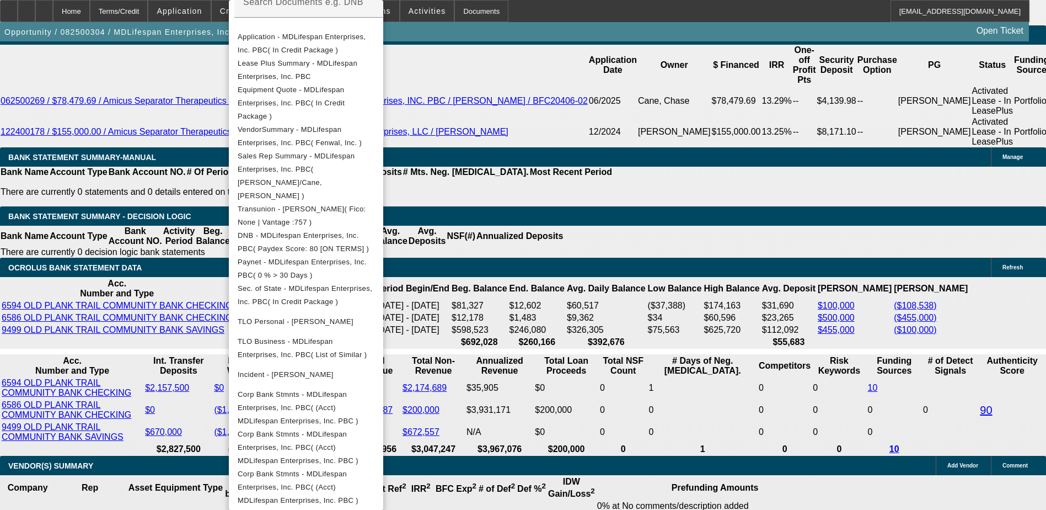
scroll to position [308, 0]
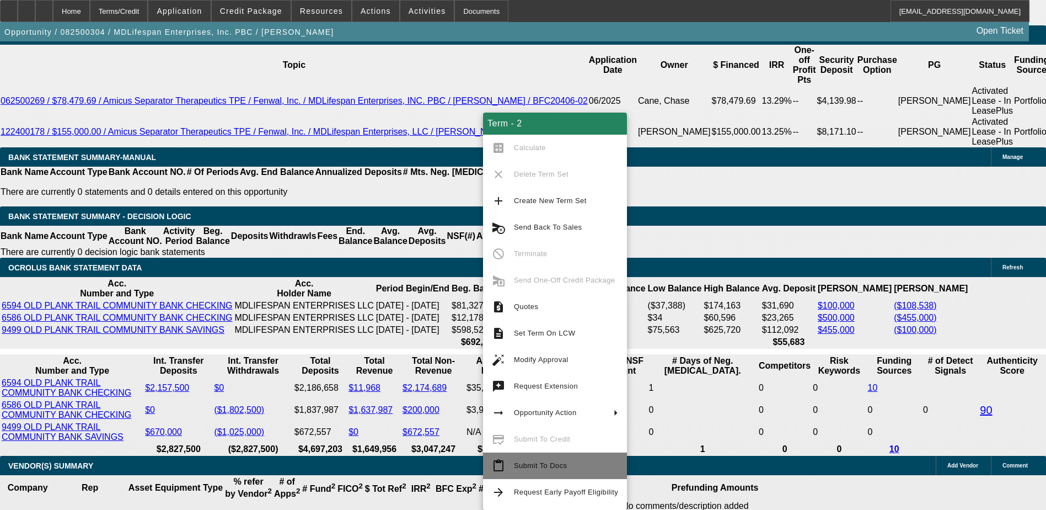
click at [553, 469] on span "Submit To Docs" at bounding box center [540, 465] width 53 height 8
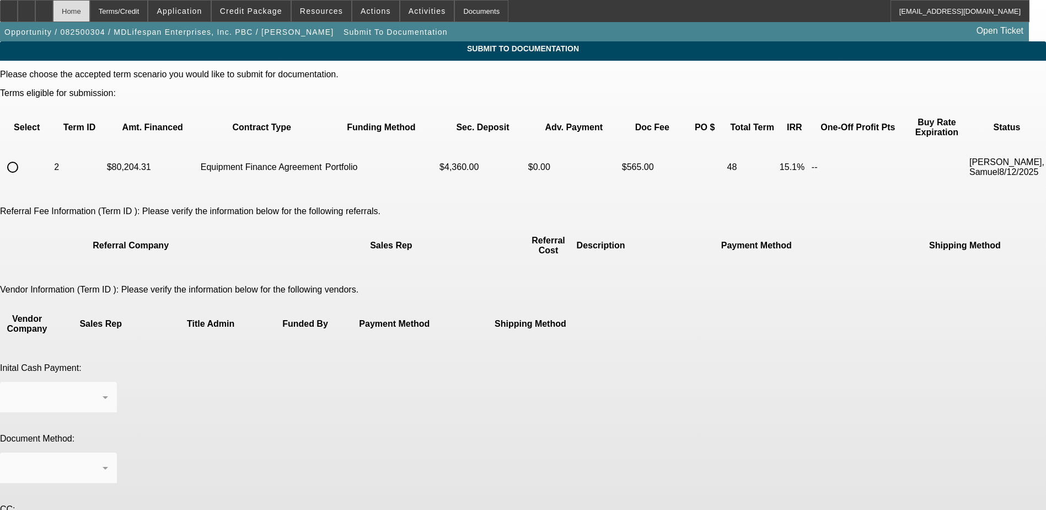
click at [90, 14] on div "Home" at bounding box center [71, 11] width 37 height 22
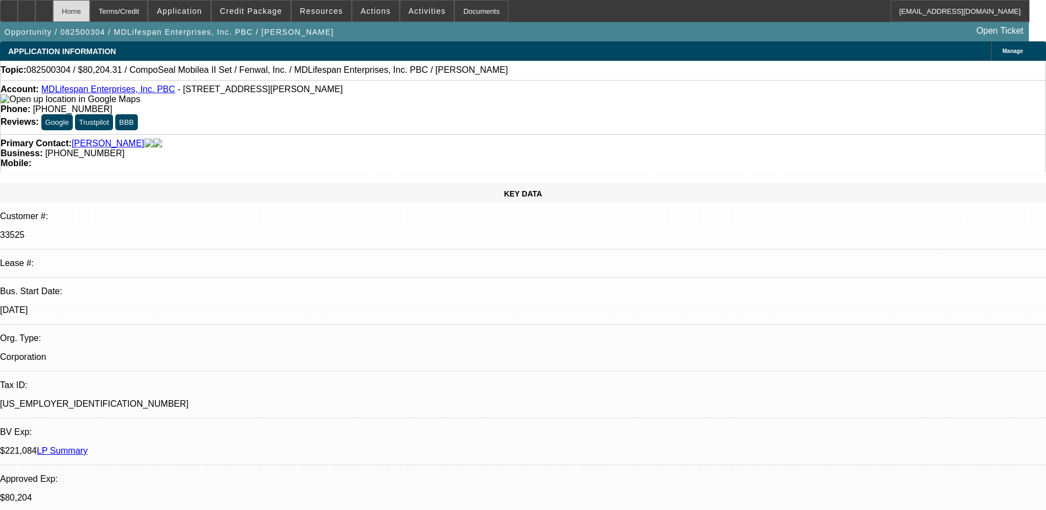
select select "0"
select select "6"
select select "0"
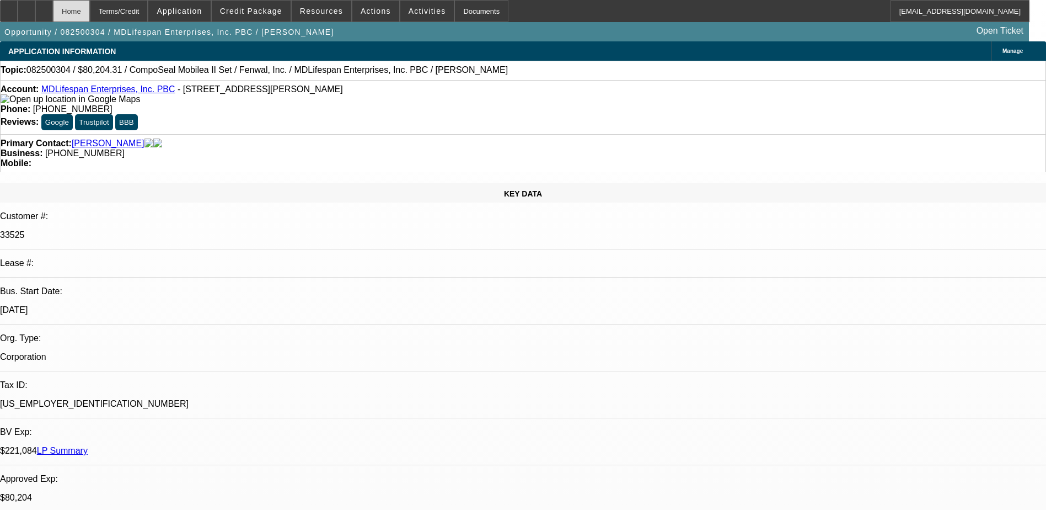
select select "0"
select select "3"
select select "0"
select select "6"
select select "0"
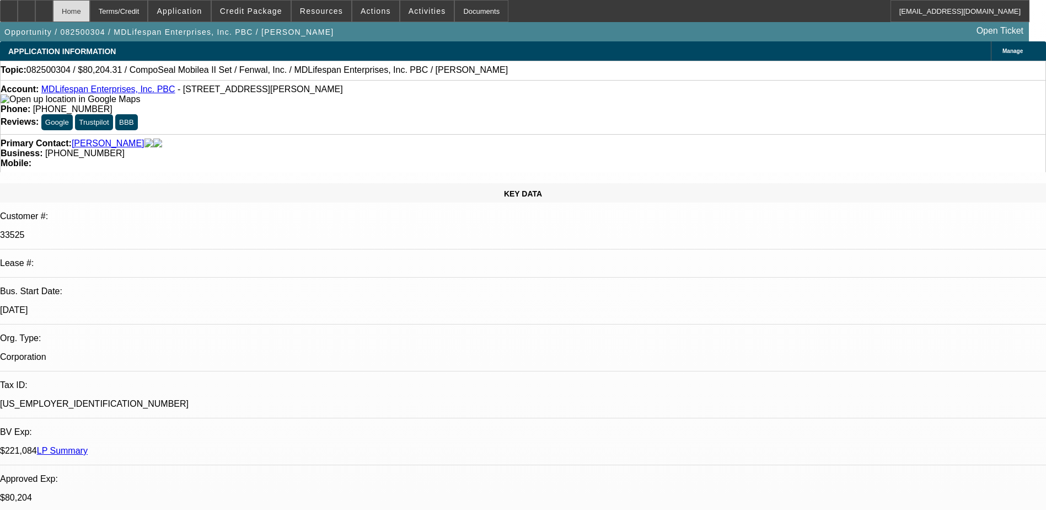
select select "2"
select select "0"
select select "6"
select select "0.2"
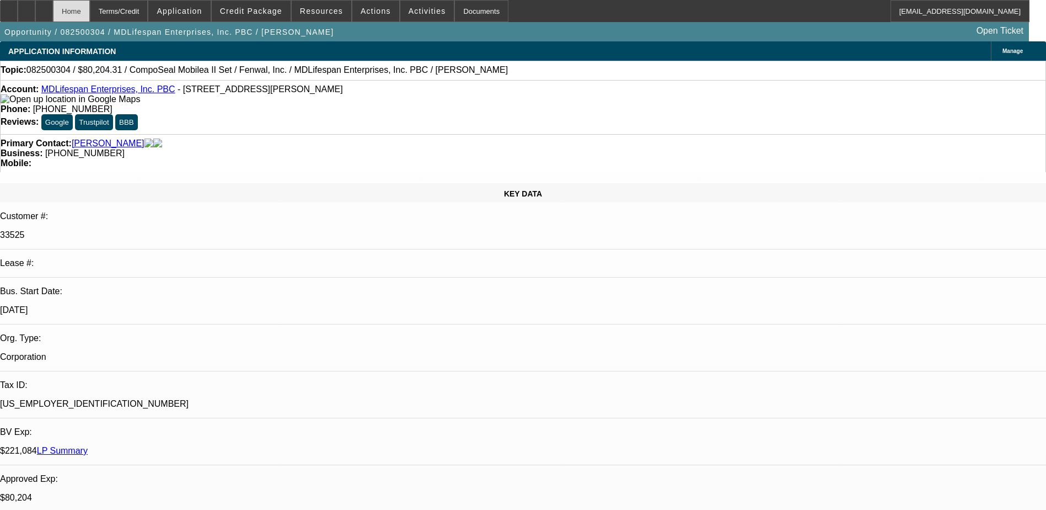
select select "2"
select select "0"
select select "6"
click at [53, 9] on div at bounding box center [44, 11] width 18 height 22
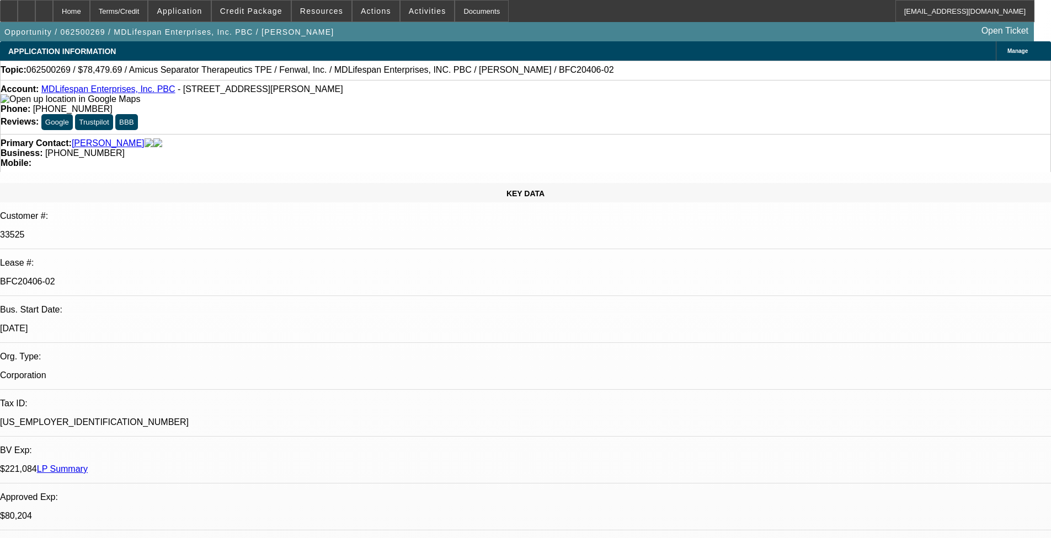
select select "0"
select select "2"
select select "0"
select select "6"
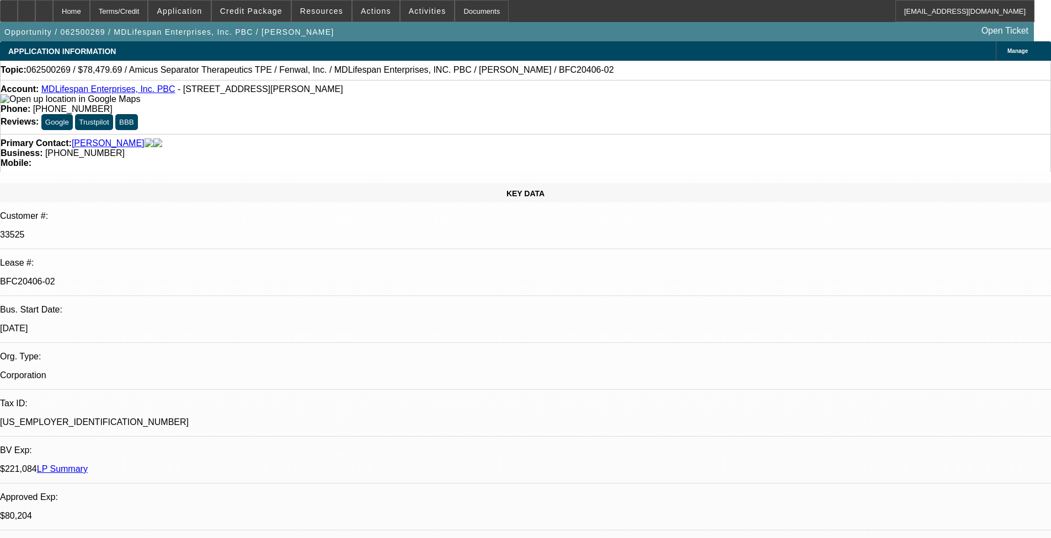
select select "0"
select select "2"
select select "0"
select select "6"
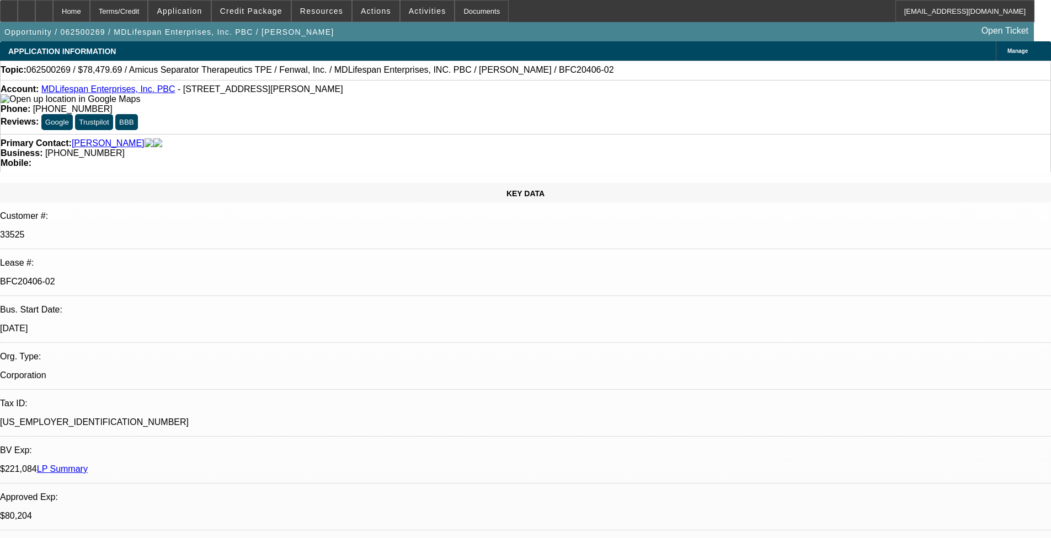
select select "0.1"
select select "2"
select select "0"
select select "6"
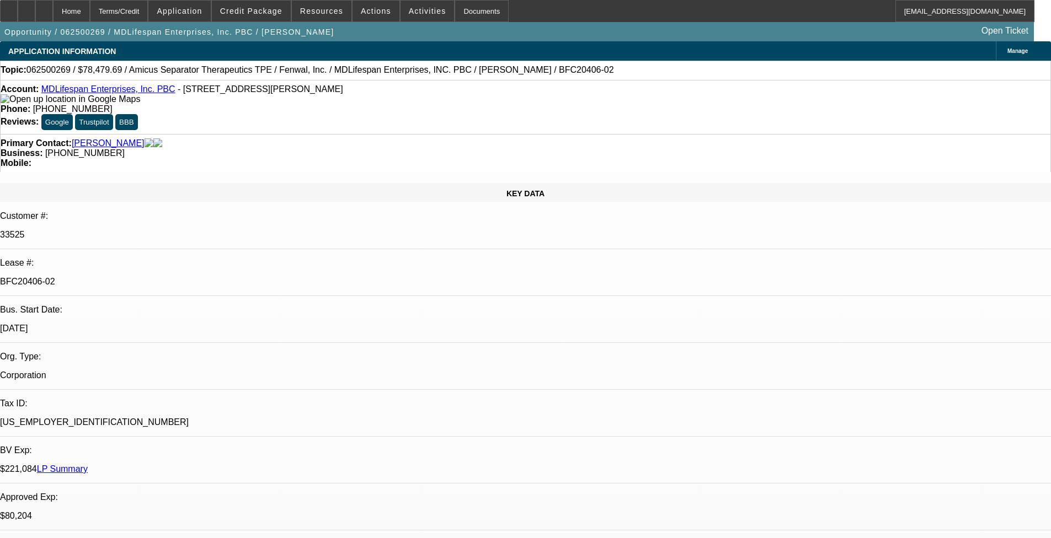
scroll to position [110, 0]
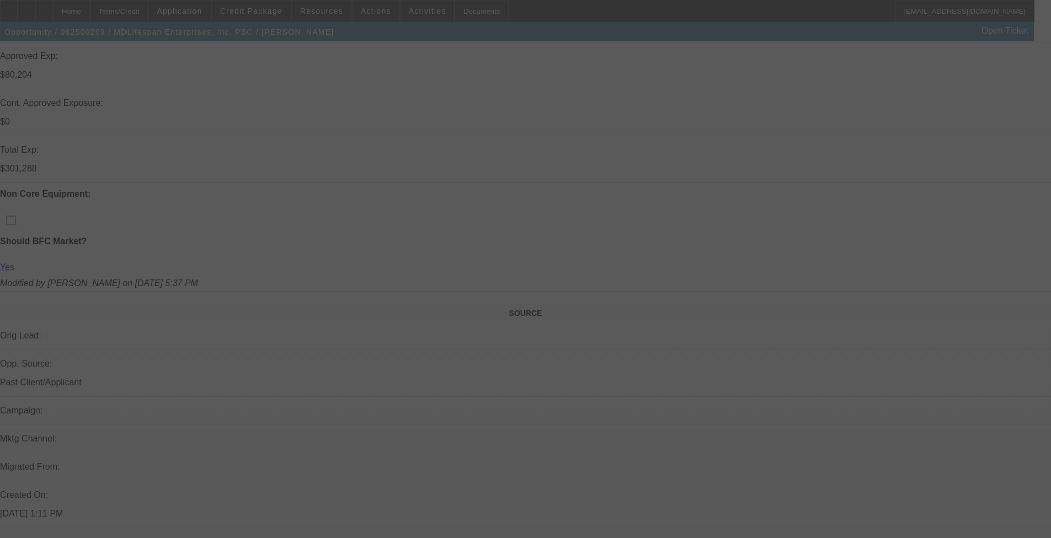
scroll to position [437, 0]
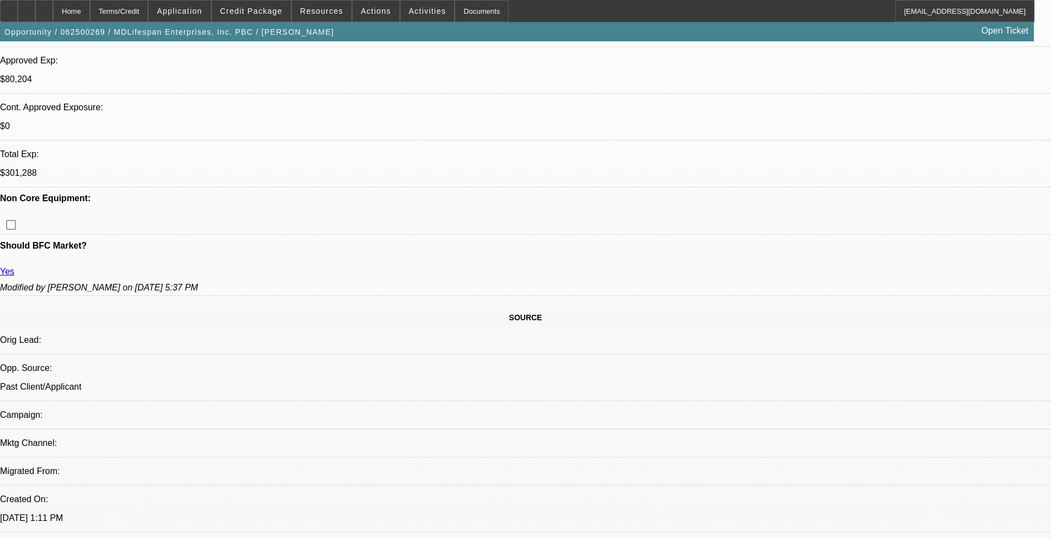
select select "0"
select select "2"
select select "0"
select select "2"
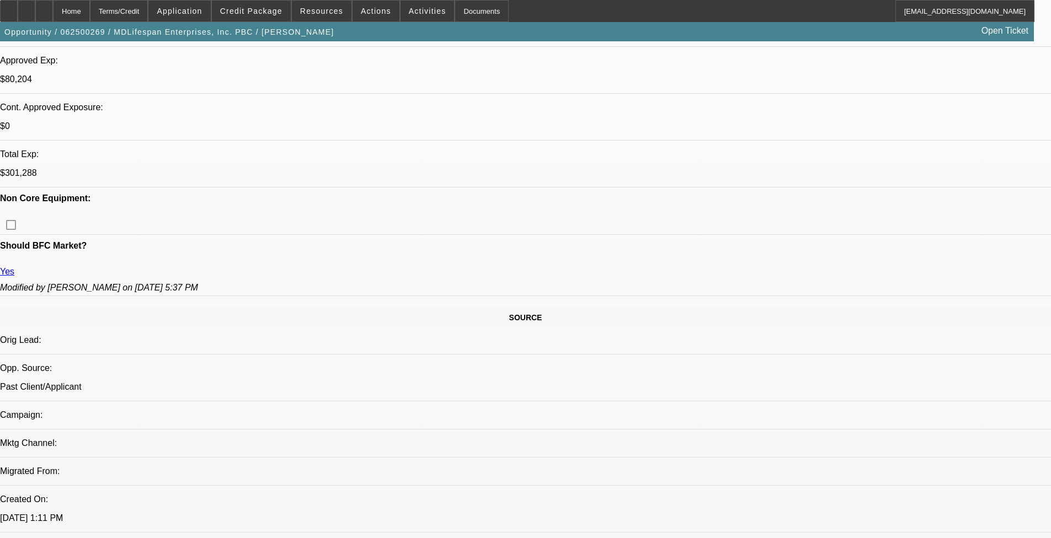
select select "0"
select select "0.1"
select select "2"
select select "0"
select select "1"
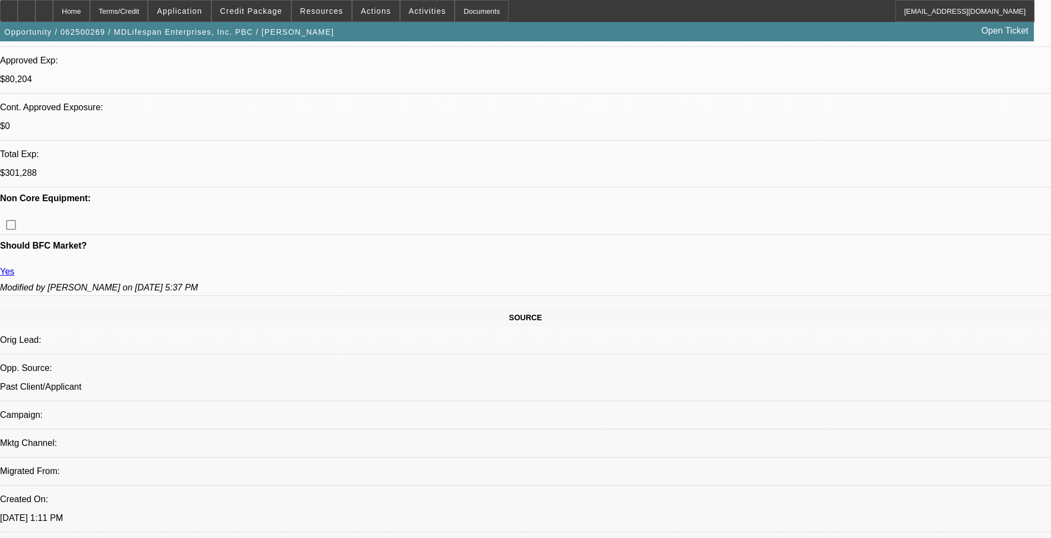
select select "2"
select select "6"
select select "1"
select select "2"
select select "6"
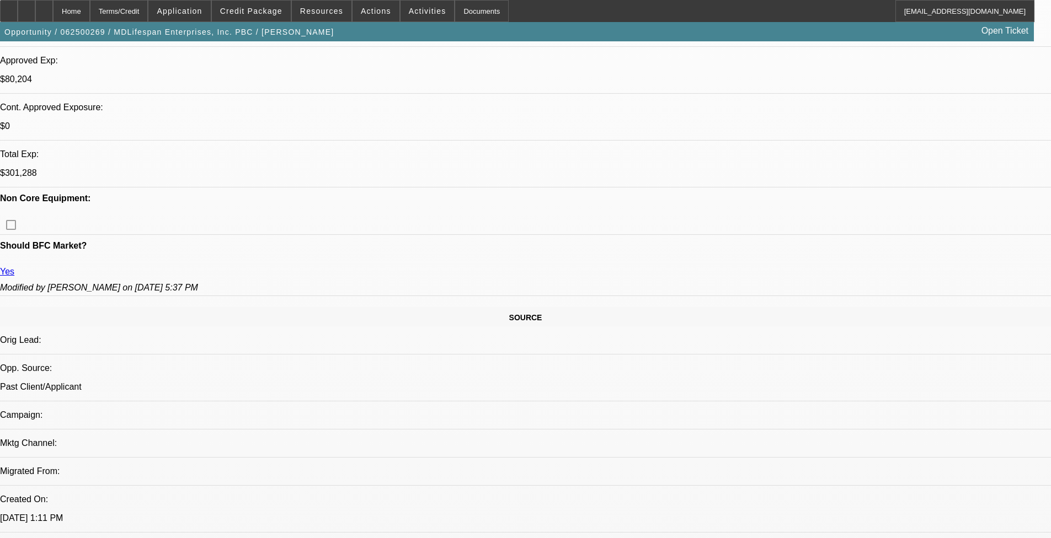
select select "1"
select select "2"
select select "6"
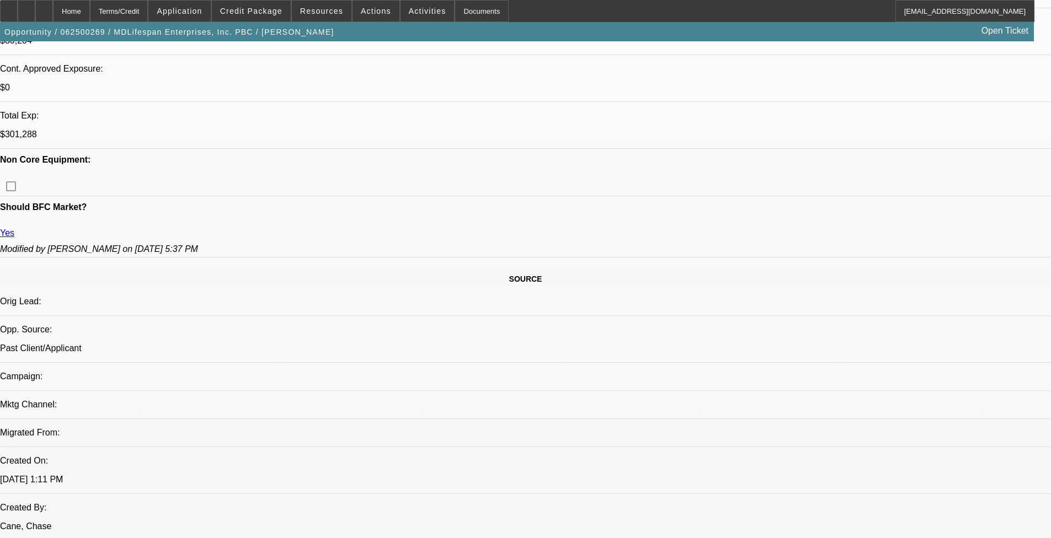
scroll to position [607, 0]
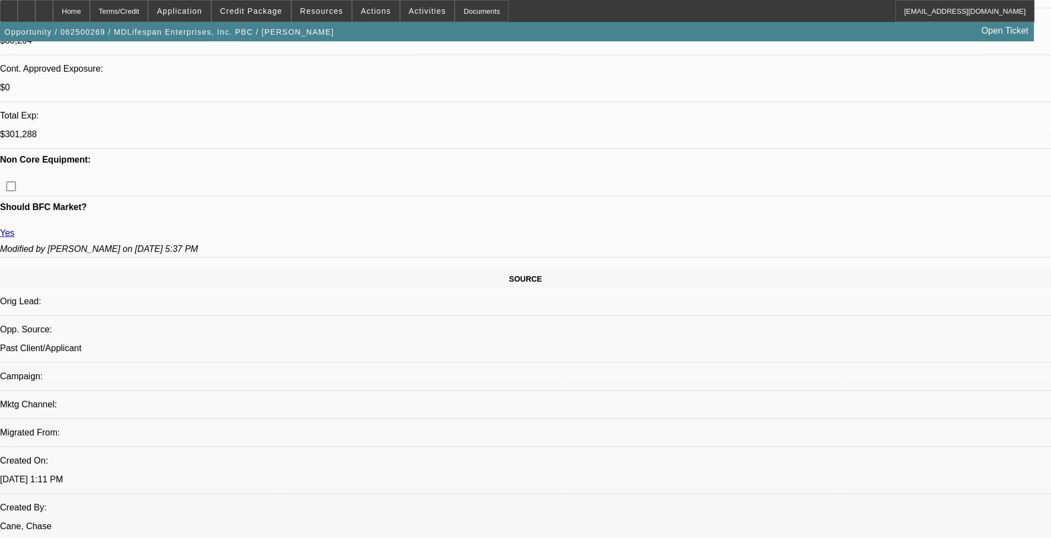
drag, startPoint x: 940, startPoint y: 430, endPoint x: 837, endPoint y: 372, distance: 118.3
drag, startPoint x: 837, startPoint y: 372, endPoint x: 863, endPoint y: 404, distance: 41.2
copy td "Seller Contact - Jeremy McGough. jeremy.mcgough@fresenius-kabi.com. 314-722-039…"
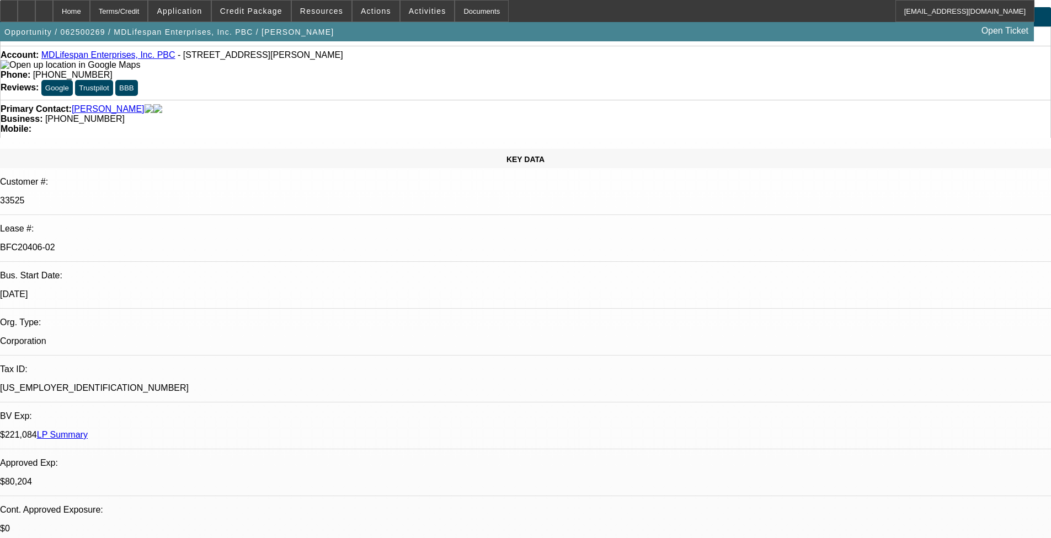
scroll to position [0, 0]
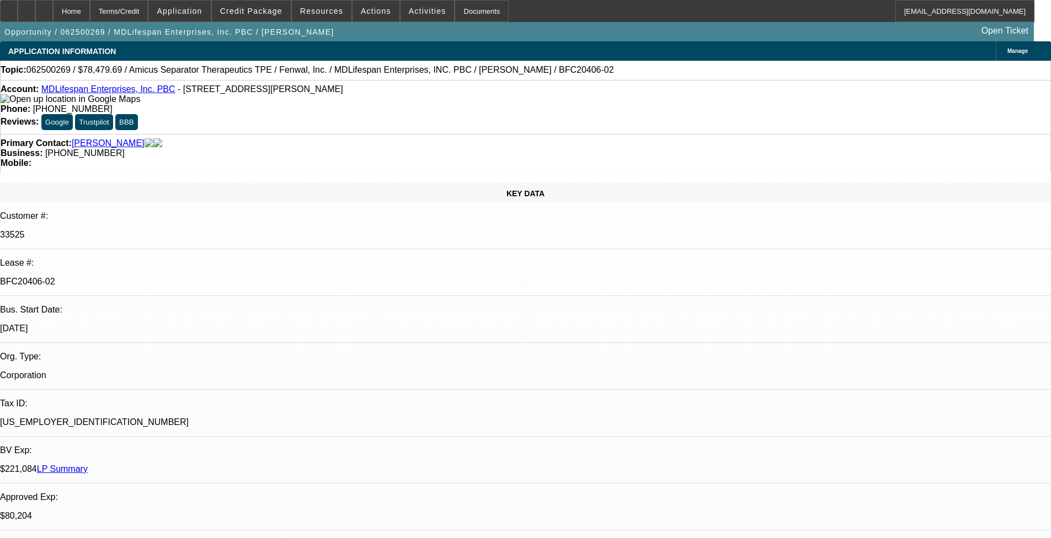
click at [89, 399] on div "Tax ID:" at bounding box center [525, 404] width 1051 height 10
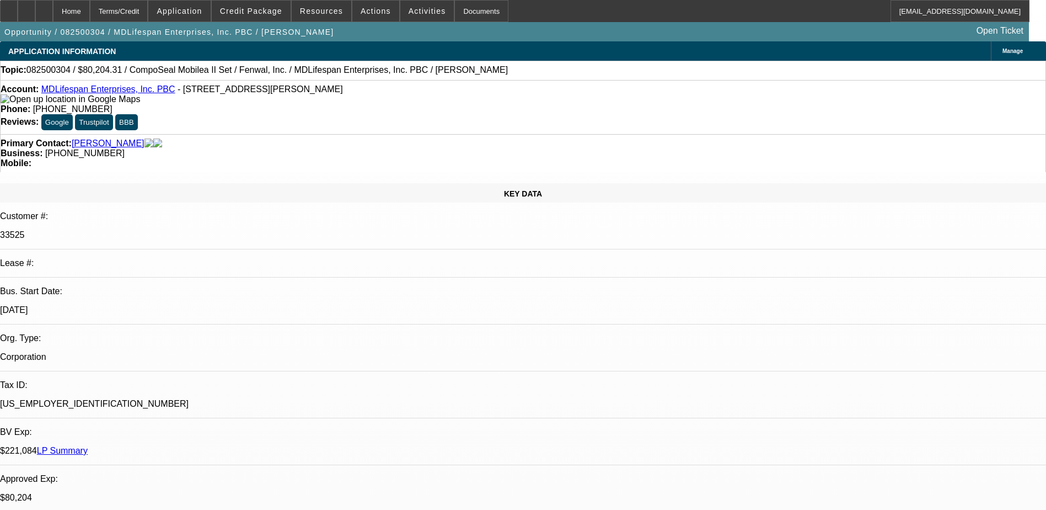
select select "0"
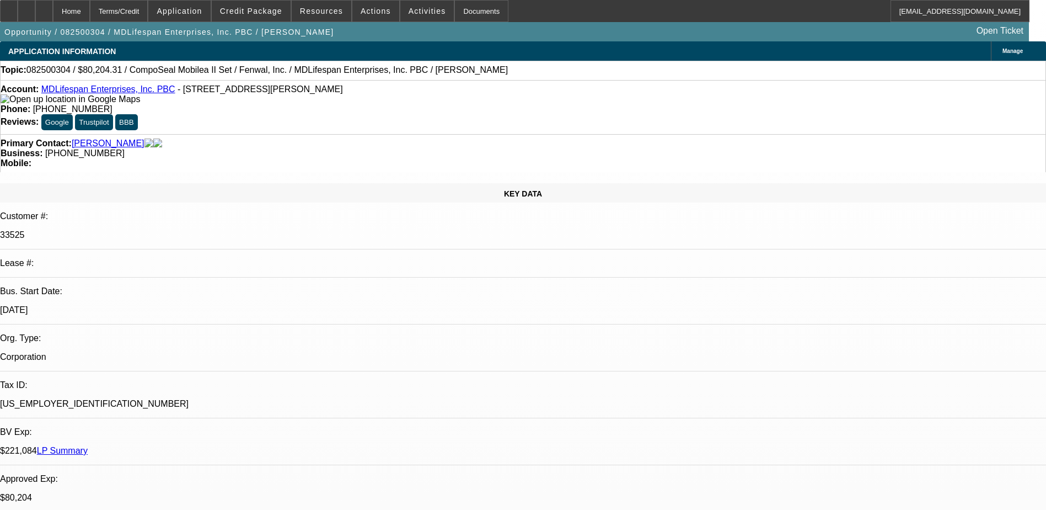
select select "0"
select select "2"
select select "0"
select select "0.2"
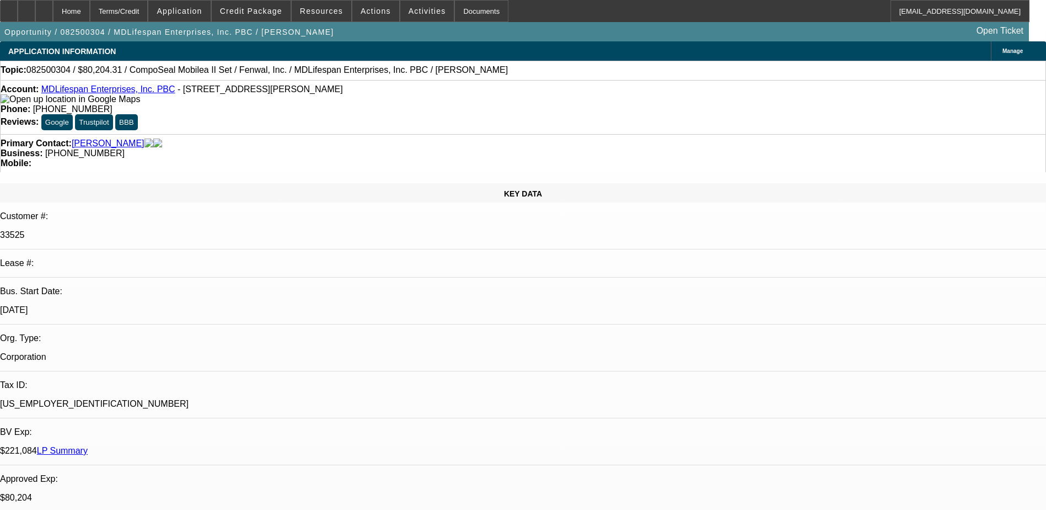
select select "2"
select select "0"
select select "1"
select select "6"
select select "3"
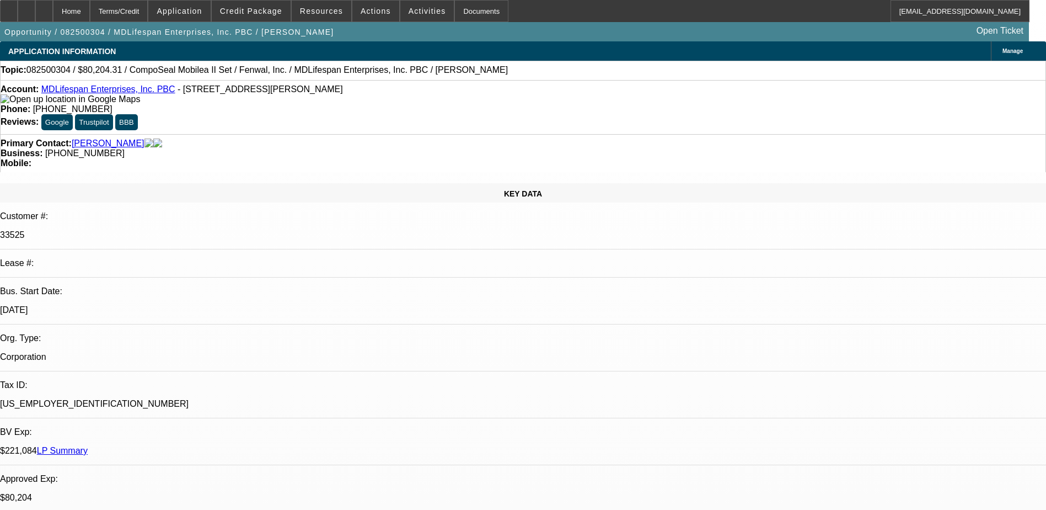
select select "6"
select select "2"
select select "6"
select select "2"
select select "6"
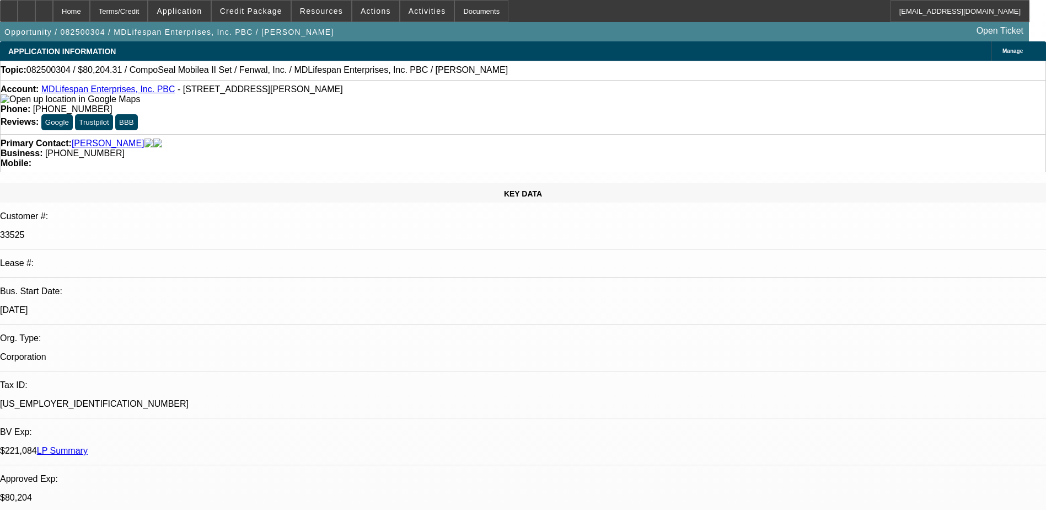
select select "1"
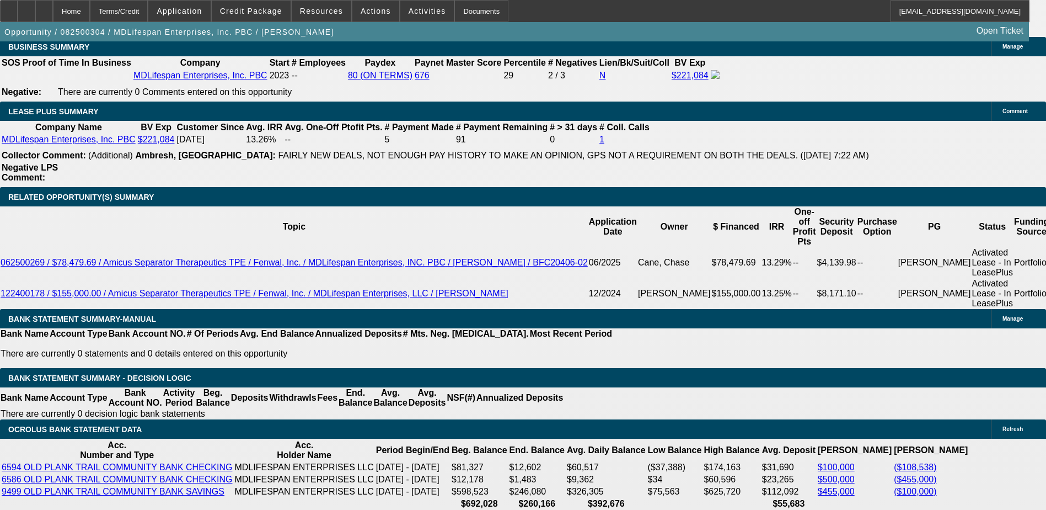
scroll to position [1930, 0]
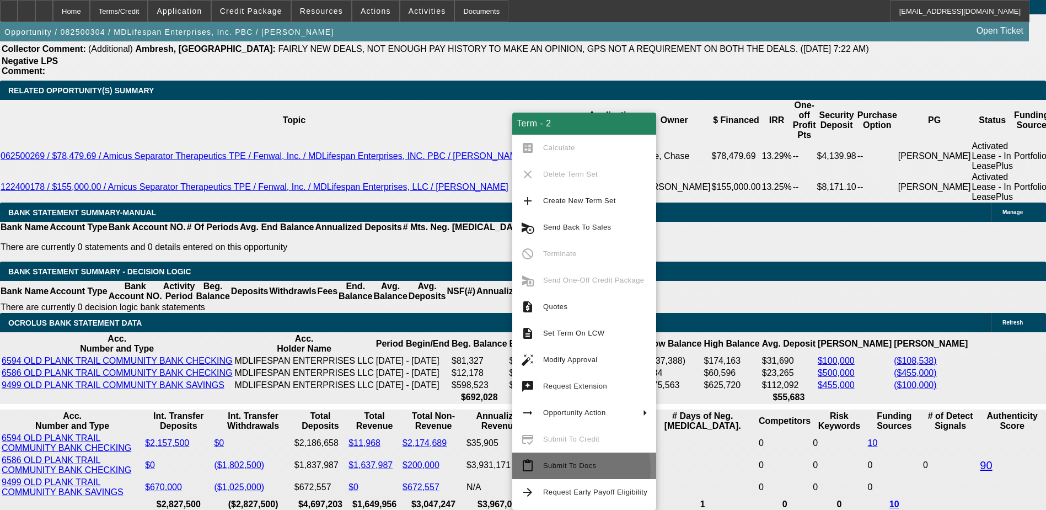
click at [563, 469] on span "Submit To Docs" at bounding box center [595, 465] width 104 height 13
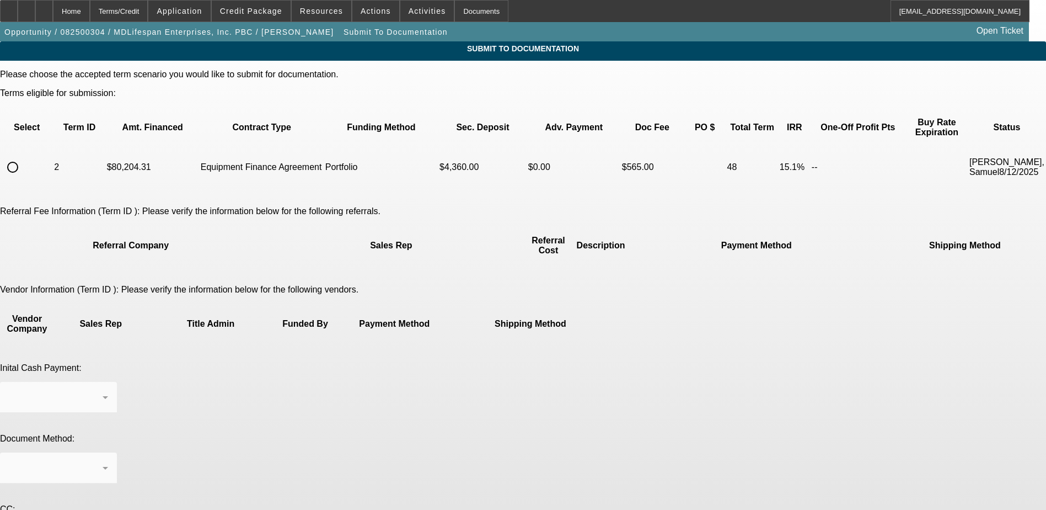
scroll to position [16, 0]
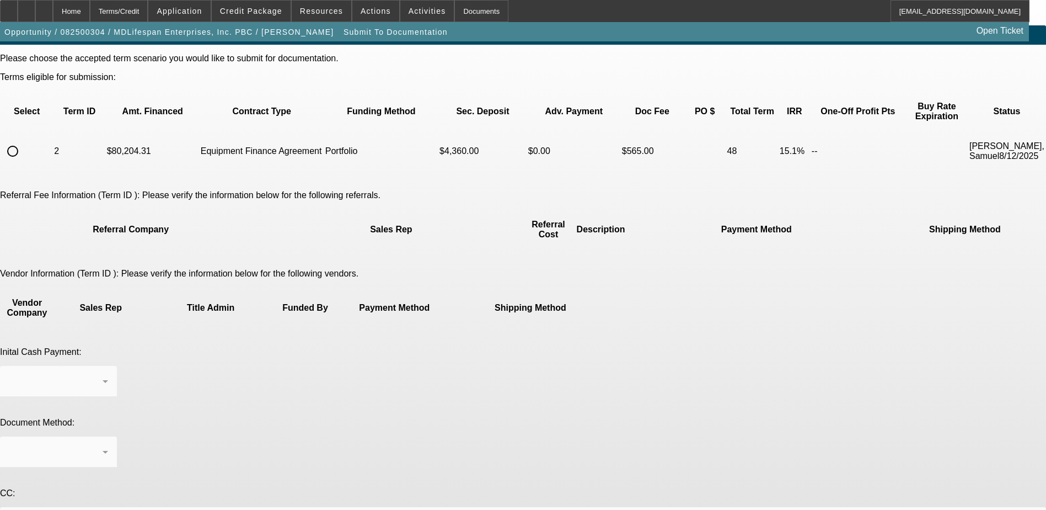
click at [26, 141] on div at bounding box center [12, 151] width 26 height 26
radio input "true"
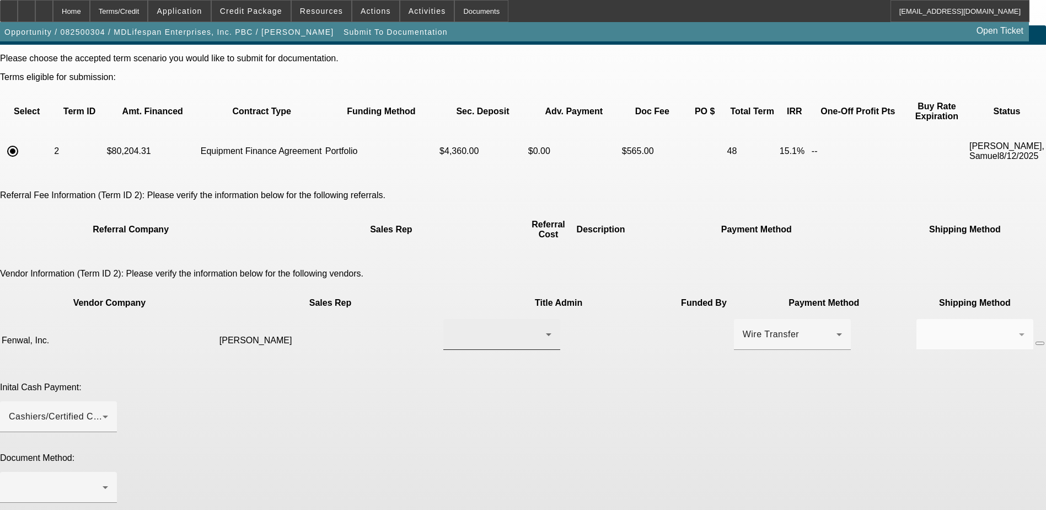
click at [462, 328] on div at bounding box center [499, 334] width 94 height 13
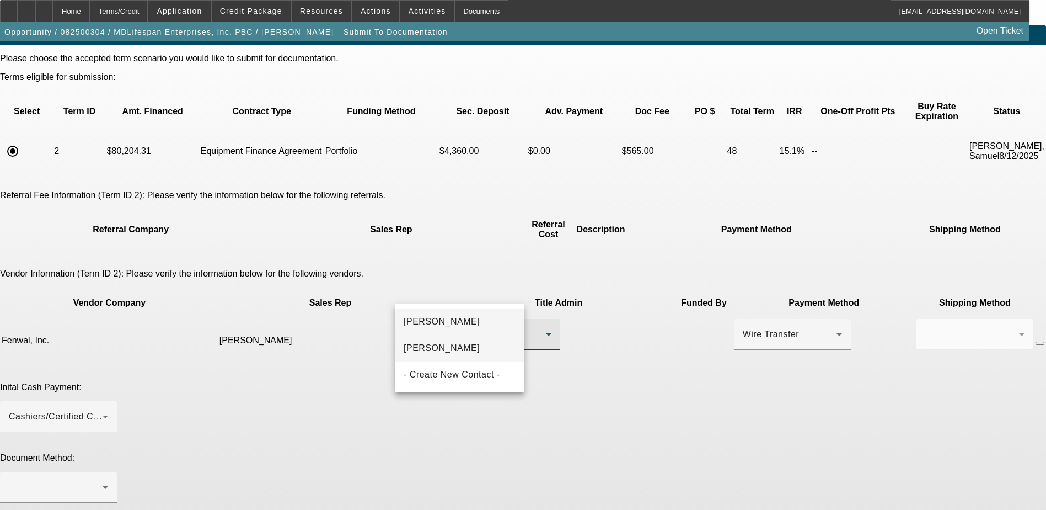
click at [468, 344] on span "[PERSON_NAME]" at bounding box center [442, 347] width 76 height 13
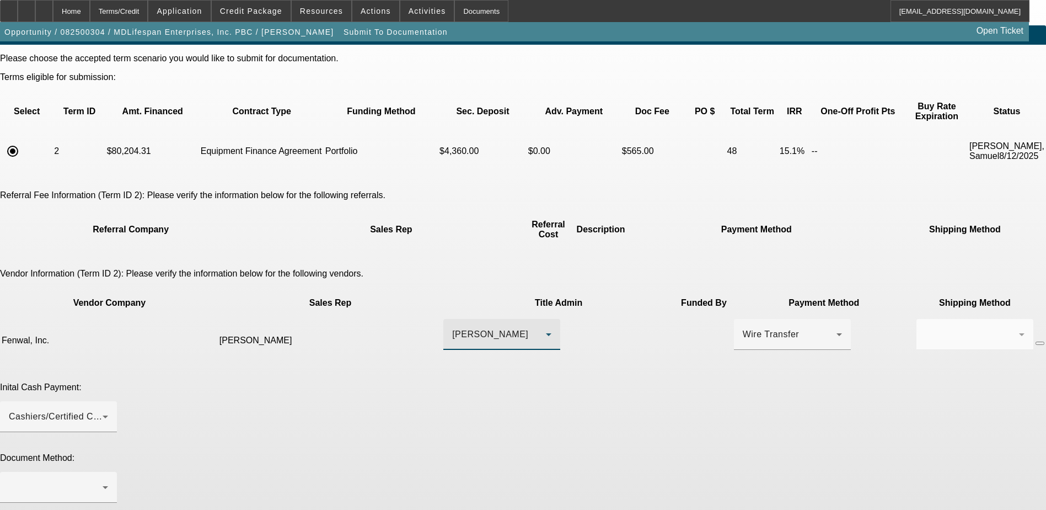
click at [117, 432] on div at bounding box center [58, 438] width 117 height 12
click at [103, 410] on div "Cashiers/Certified Check" at bounding box center [56, 416] width 94 height 13
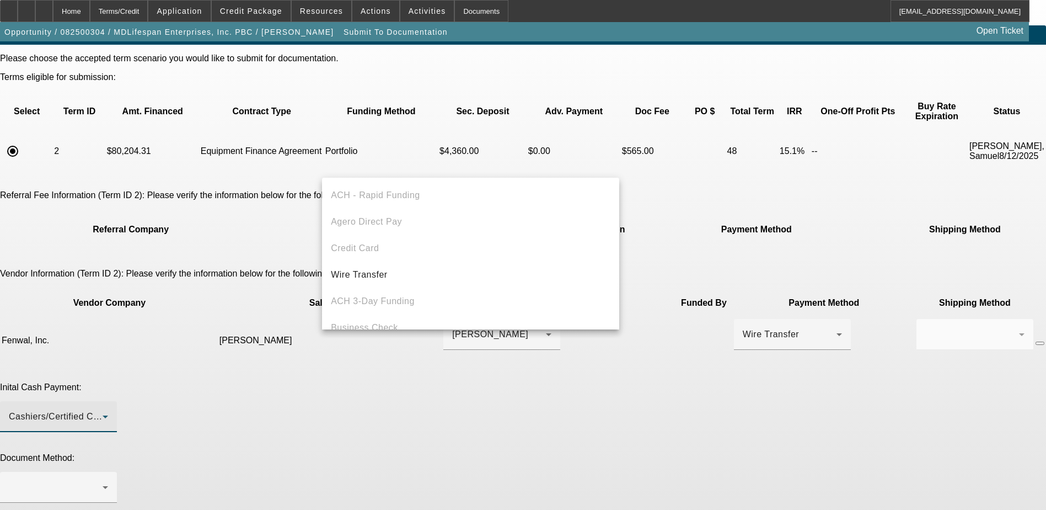
scroll to position [38, 0]
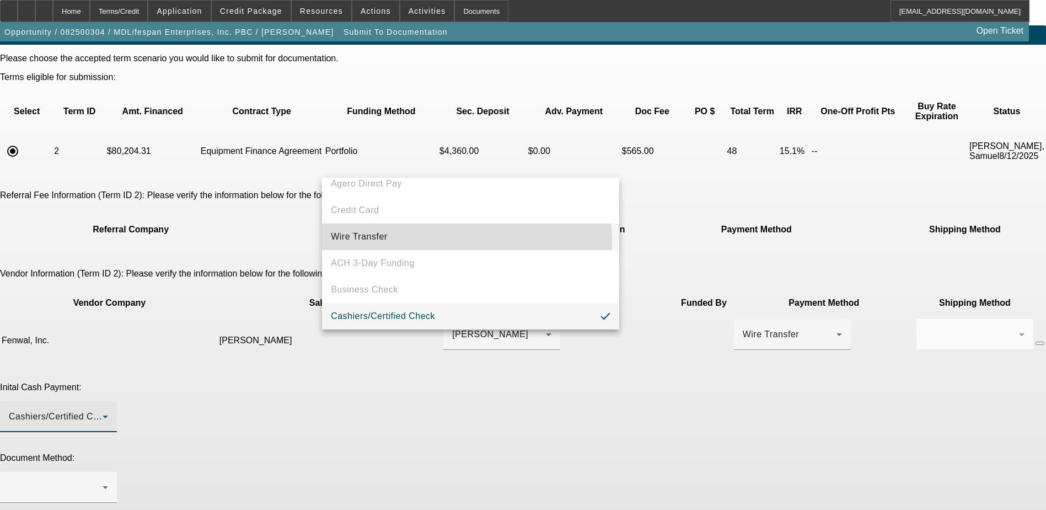
click at [408, 241] on mat-option "Wire Transfer" at bounding box center [470, 236] width 297 height 26
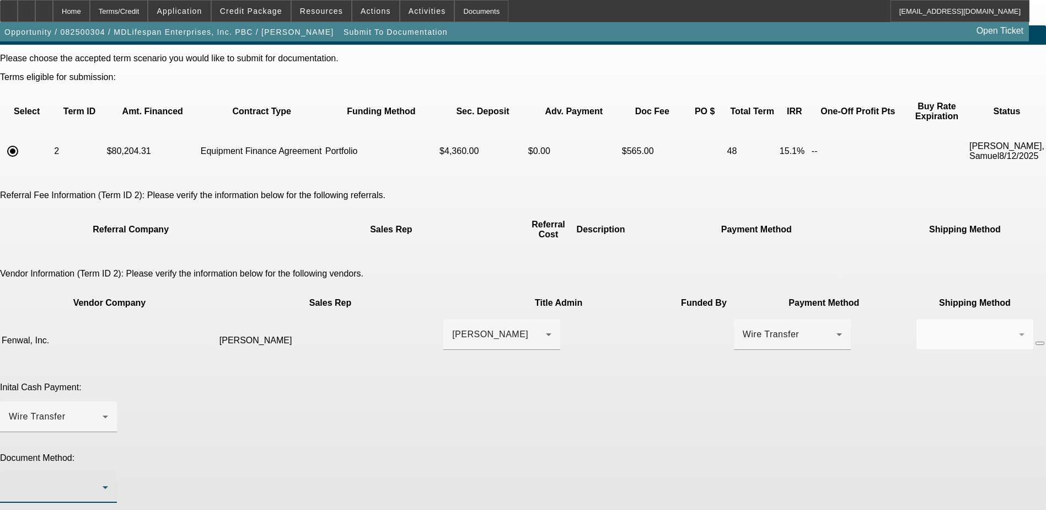
click at [103, 480] on div at bounding box center [56, 486] width 94 height 13
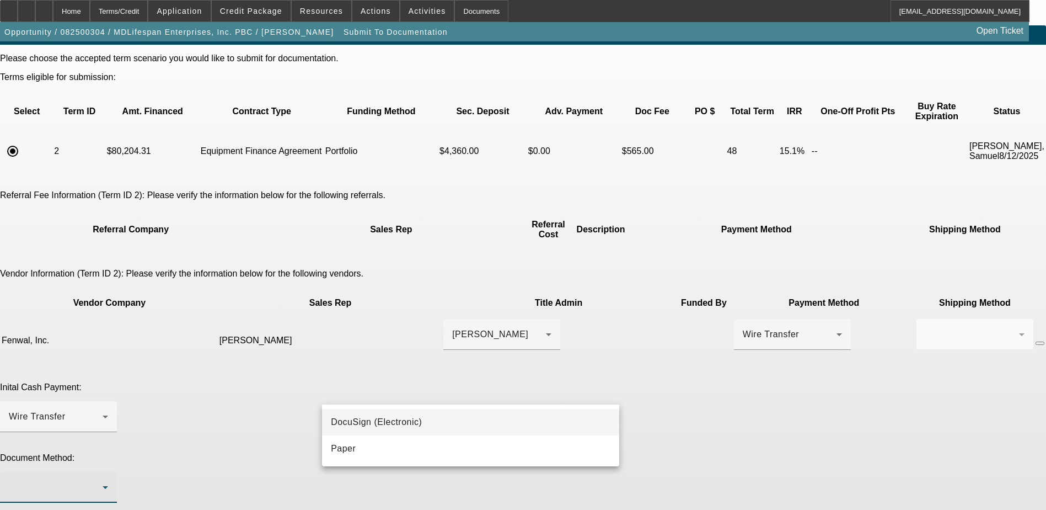
click at [453, 418] on mat-option "DocuSign (Electronic)" at bounding box center [470, 422] width 297 height 26
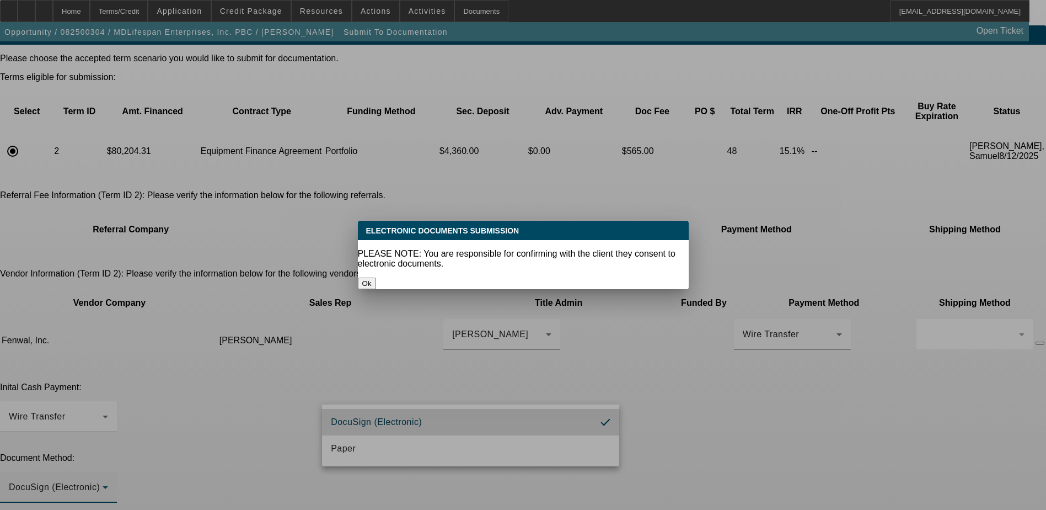
scroll to position [0, 0]
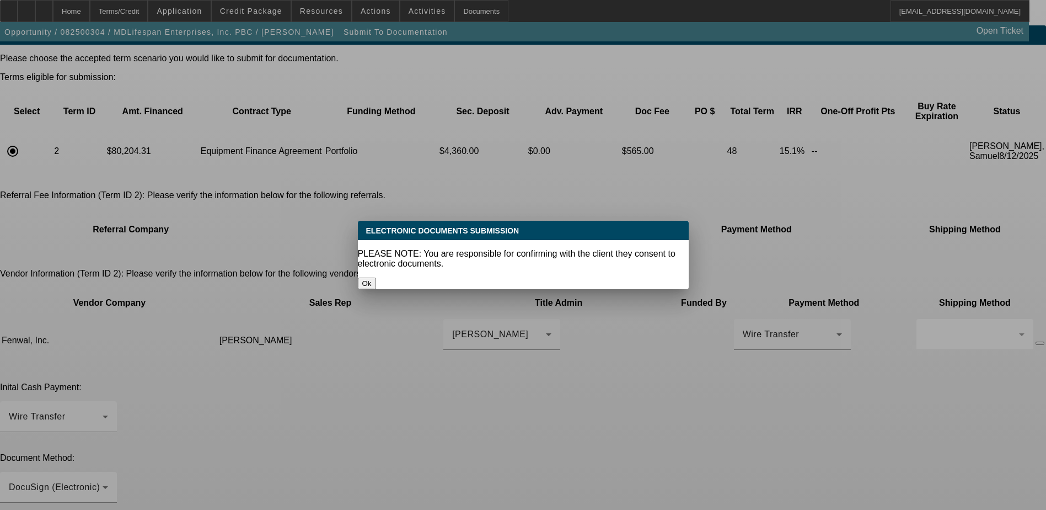
click at [376, 277] on button "Ok" at bounding box center [367, 283] width 18 height 12
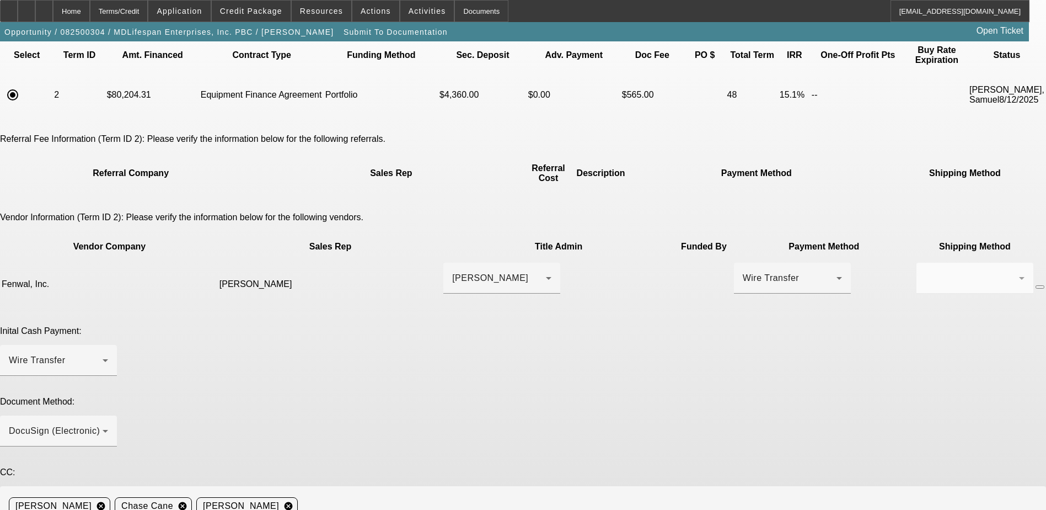
scroll to position [74, 0]
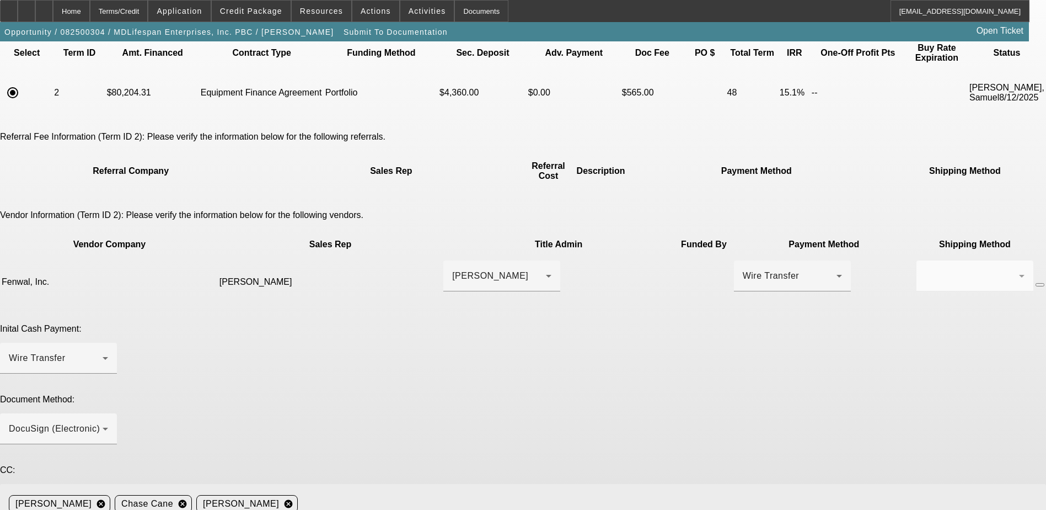
click at [298, 499] on mat-icon "cancel" at bounding box center [288, 504] width 19 height 10
paste textarea "Seller Contact - [PERSON_NAME]. [PERSON_NAME][EMAIL_ADDRESS][PERSON_NAME][DOMAI…"
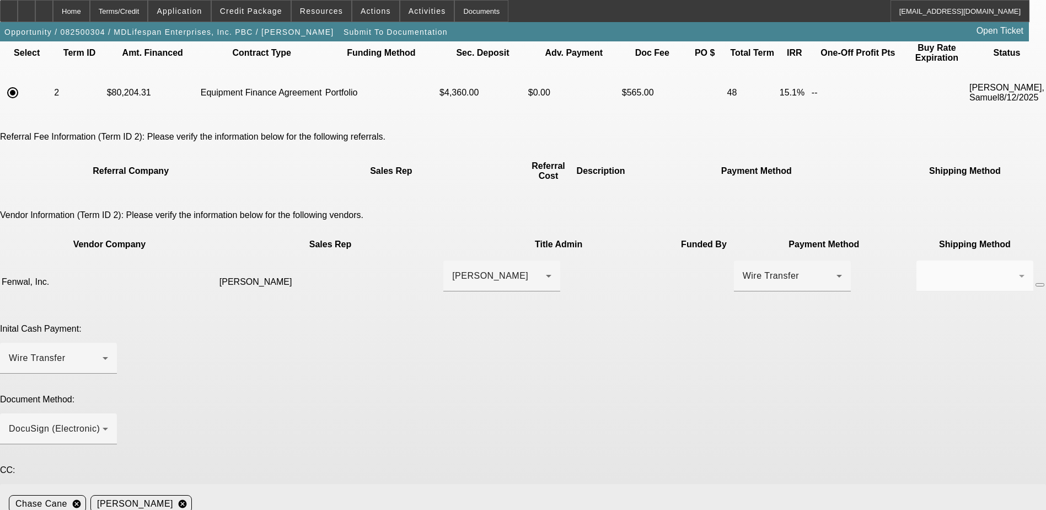
drag, startPoint x: 817, startPoint y: 443, endPoint x: 817, endPoint y: 496, distance: 52.9
type textarea "Seller Contact - [PERSON_NAME]. [PERSON_NAME][EMAIL_ADDRESS][PERSON_NAME][DOMAI…"
click at [90, 9] on div "Home" at bounding box center [71, 11] width 37 height 22
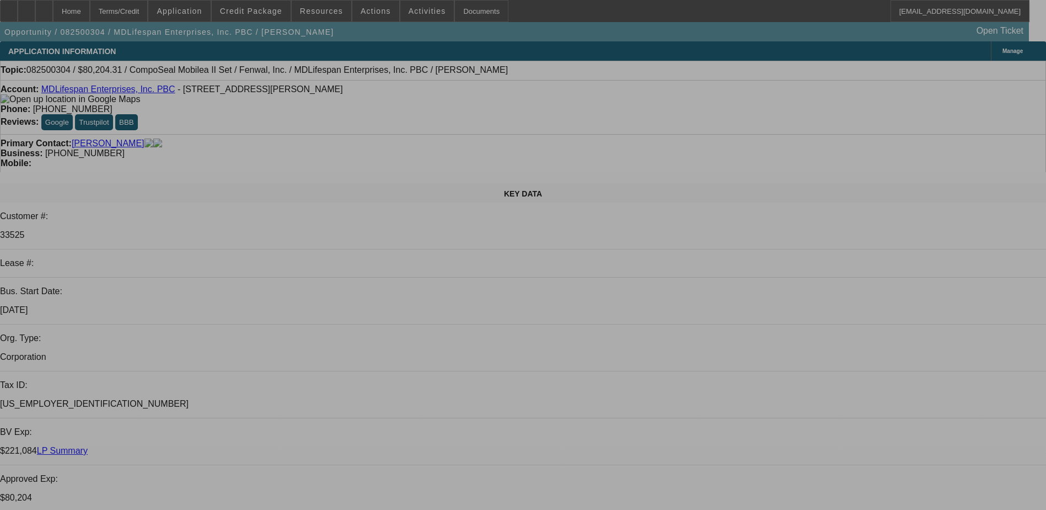
select select "0"
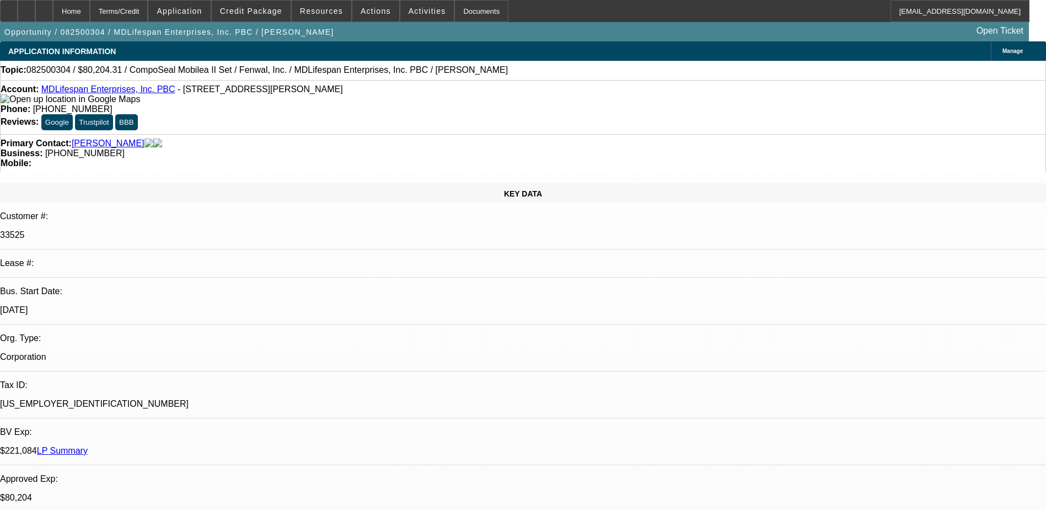
select select "0"
select select "6"
select select "0"
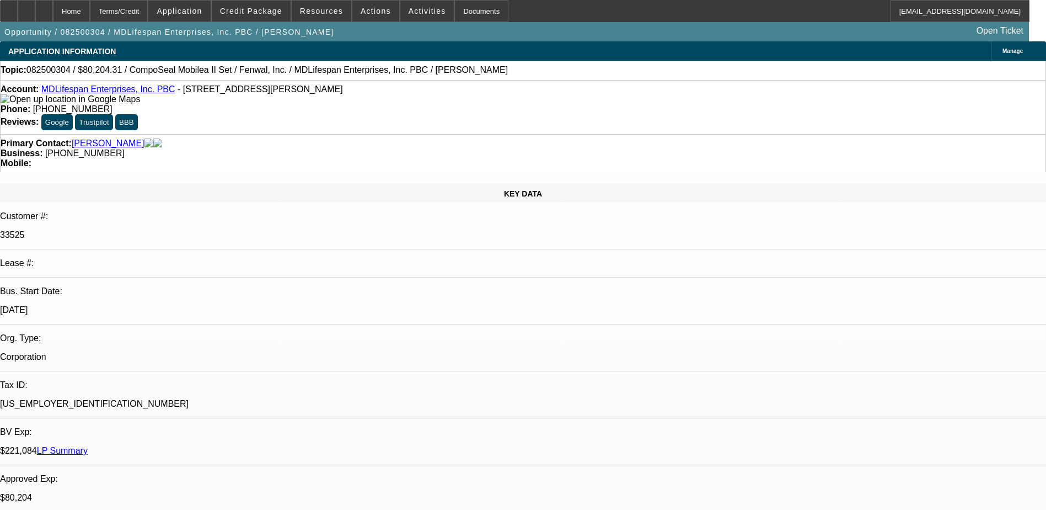
select select "3"
select select "0"
select select "6"
select select "0"
select select "2"
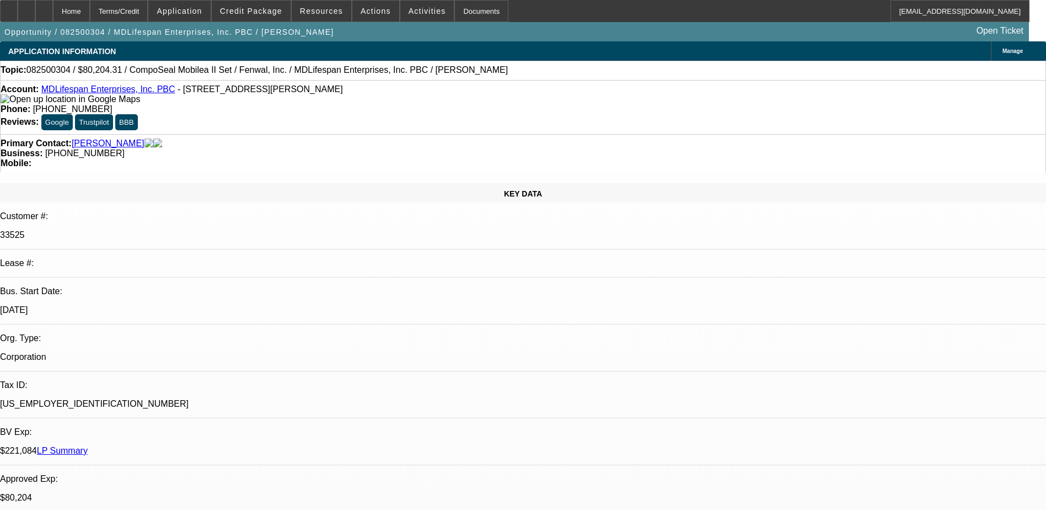
select select "2"
select select "0"
select select "6"
select select "0.2"
select select "2"
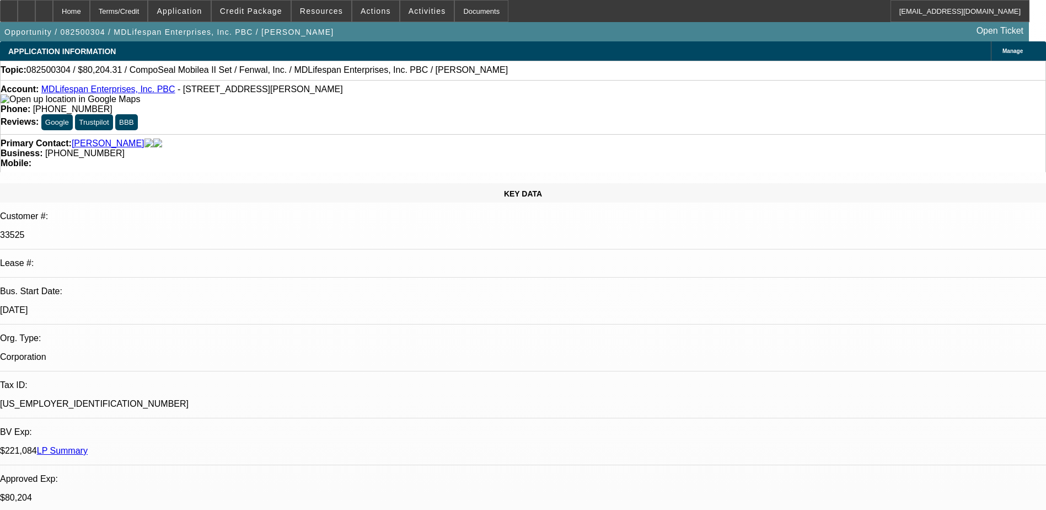
select select "2"
select select "0"
select select "6"
drag, startPoint x: 905, startPoint y: 452, endPoint x: 783, endPoint y: 410, distance: 128.2
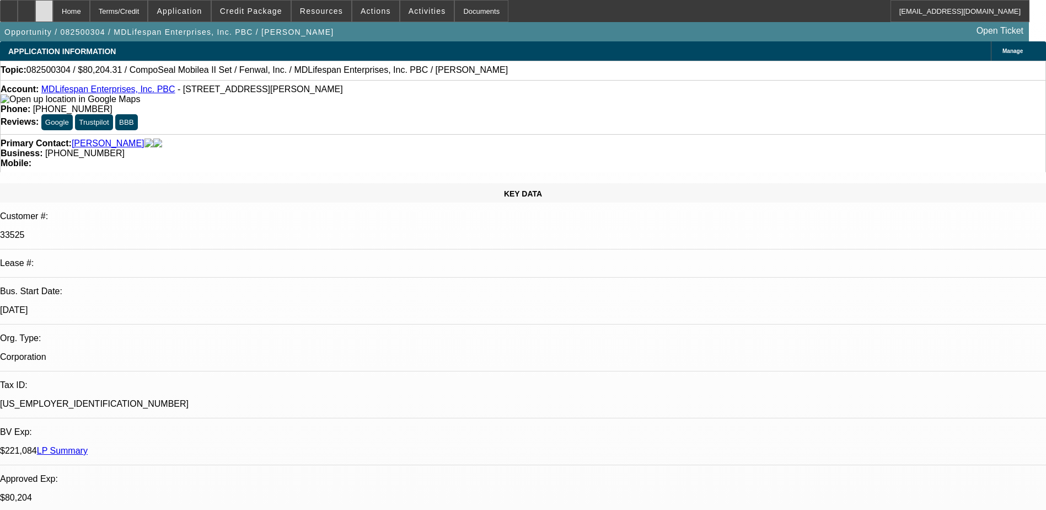
click at [44, 7] on icon at bounding box center [44, 7] width 0 height 0
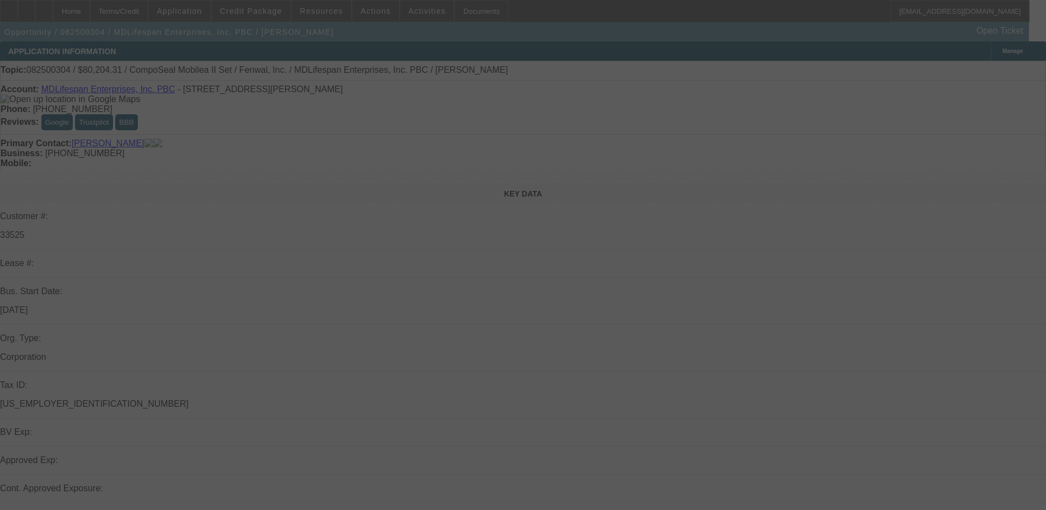
click at [532, 471] on div at bounding box center [523, 255] width 1046 height 510
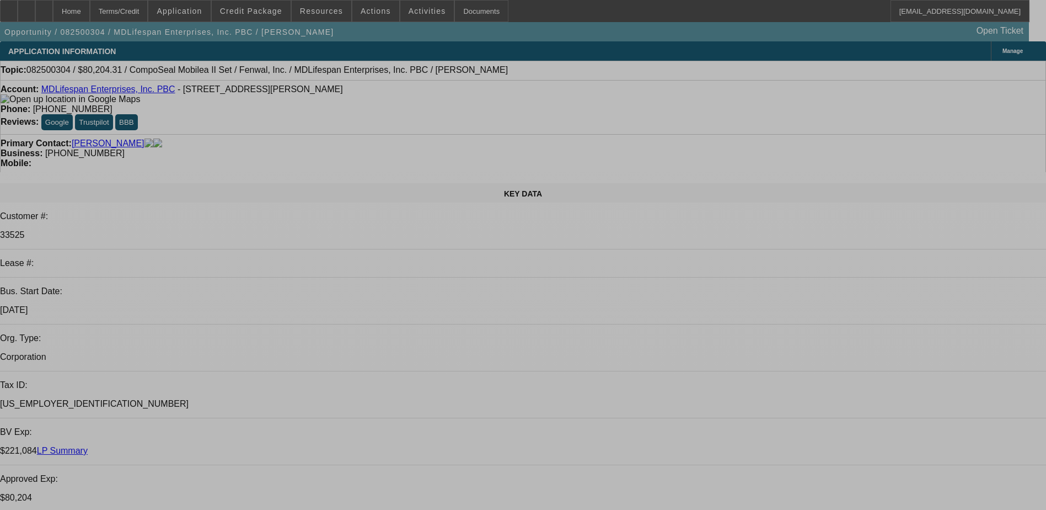
select select "0"
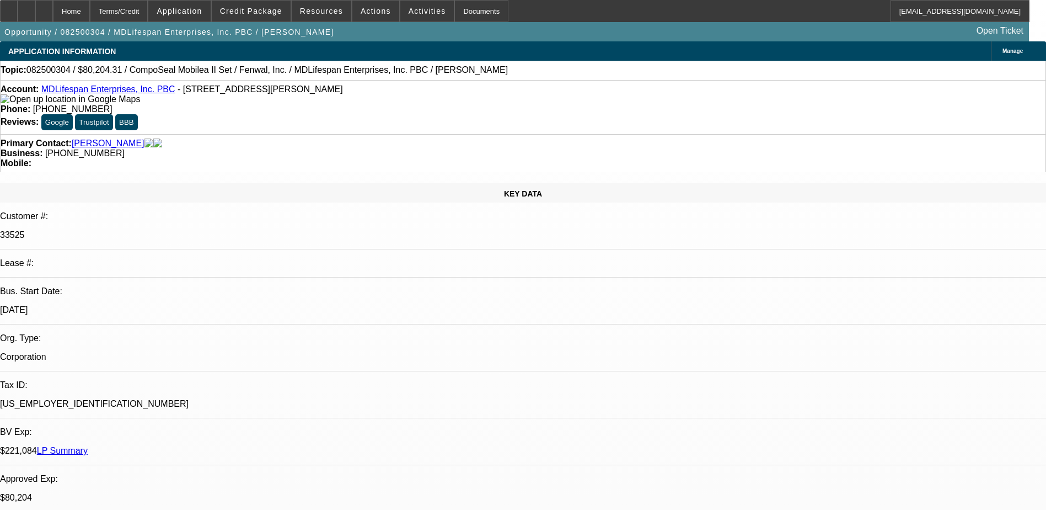
select select "0"
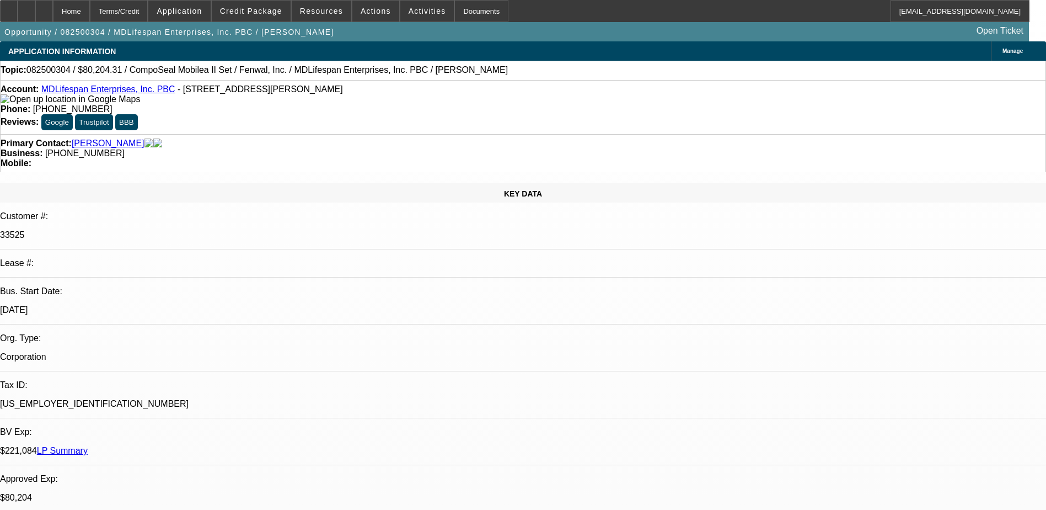
select select "2"
select select "0"
select select "0.2"
select select "2"
select select "0"
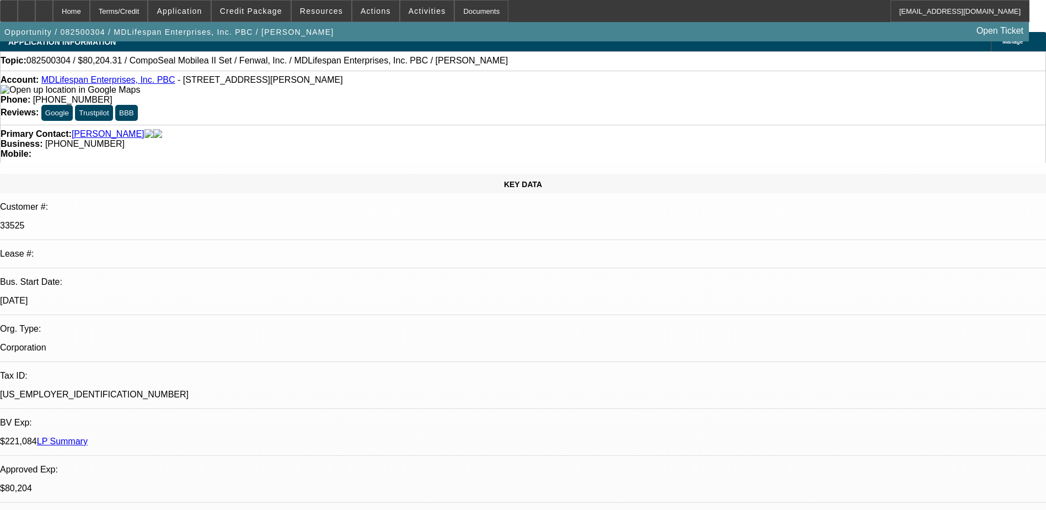
select select "1"
select select "6"
select select "1"
select select "3"
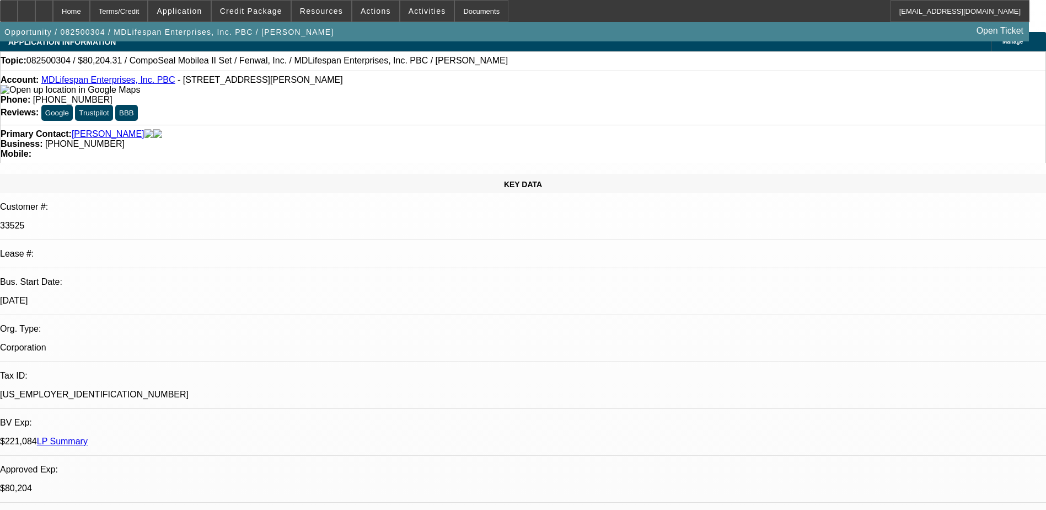
select select "6"
select select "1"
select select "2"
select select "6"
select select "1"
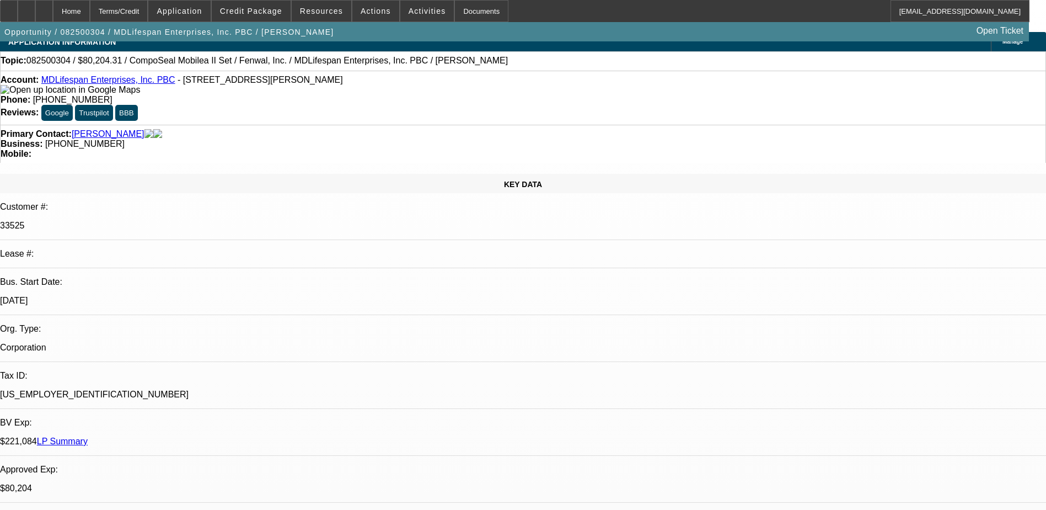
select select "2"
select select "6"
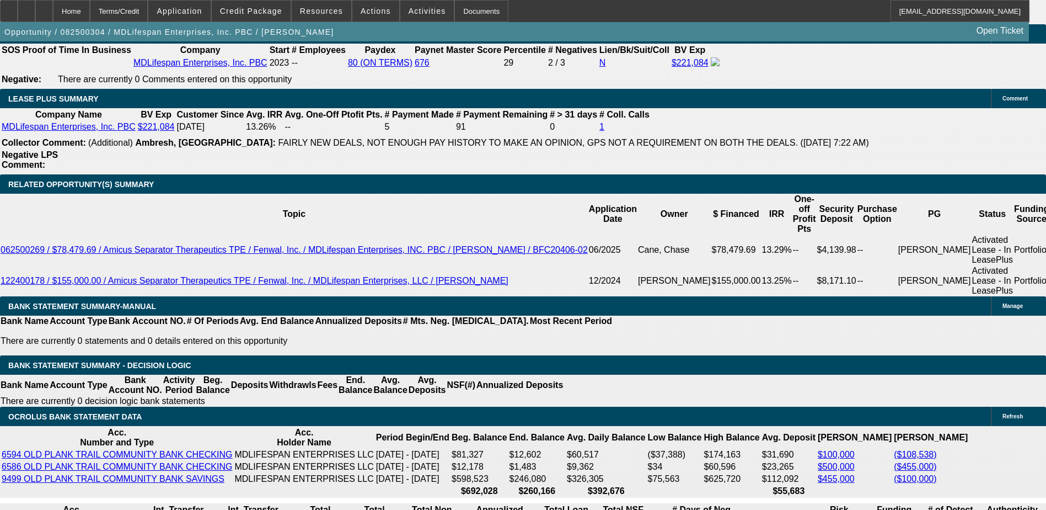
scroll to position [1988, 0]
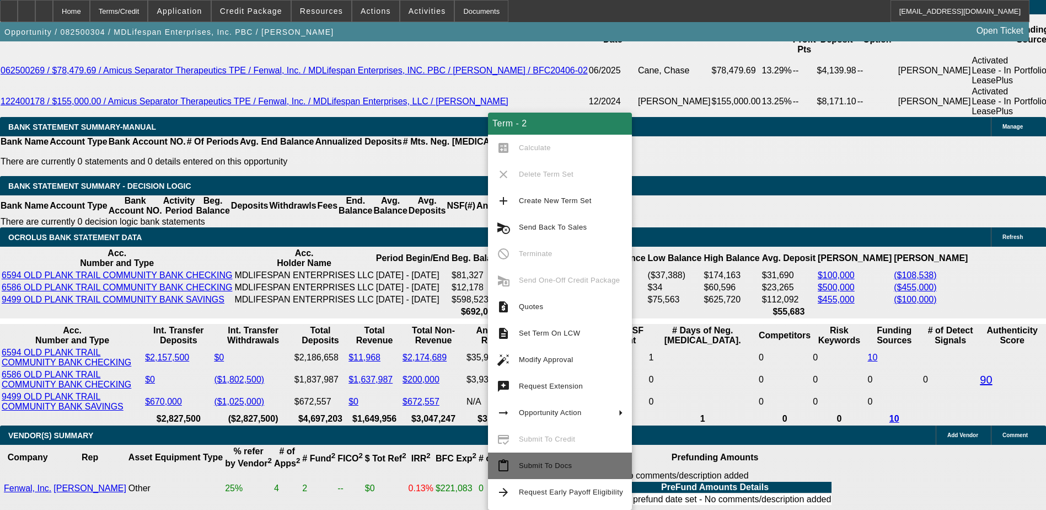
click at [576, 457] on button "content_paste Submit To Docs" at bounding box center [560, 465] width 144 height 26
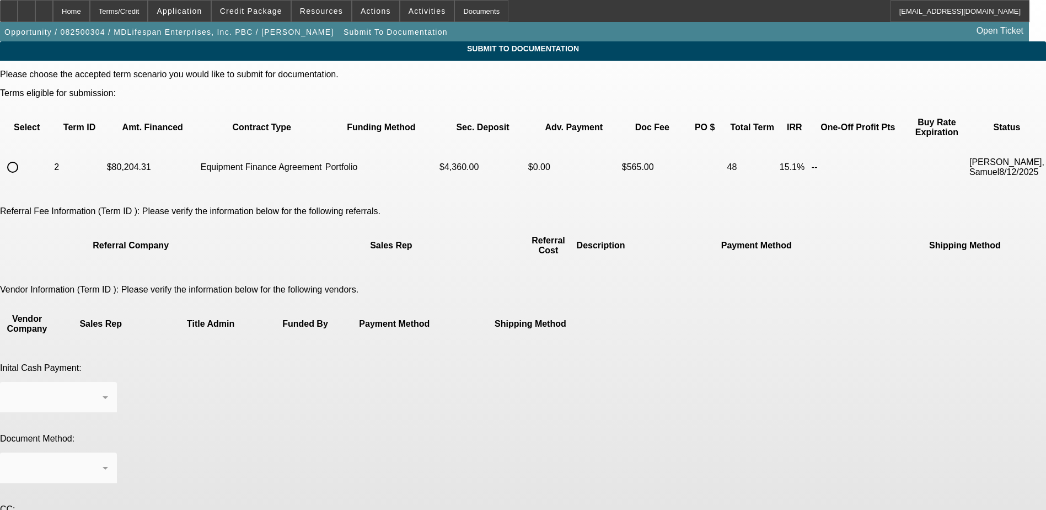
click at [24, 156] on input "radio" at bounding box center [13, 167] width 22 height 22
radio input "true"
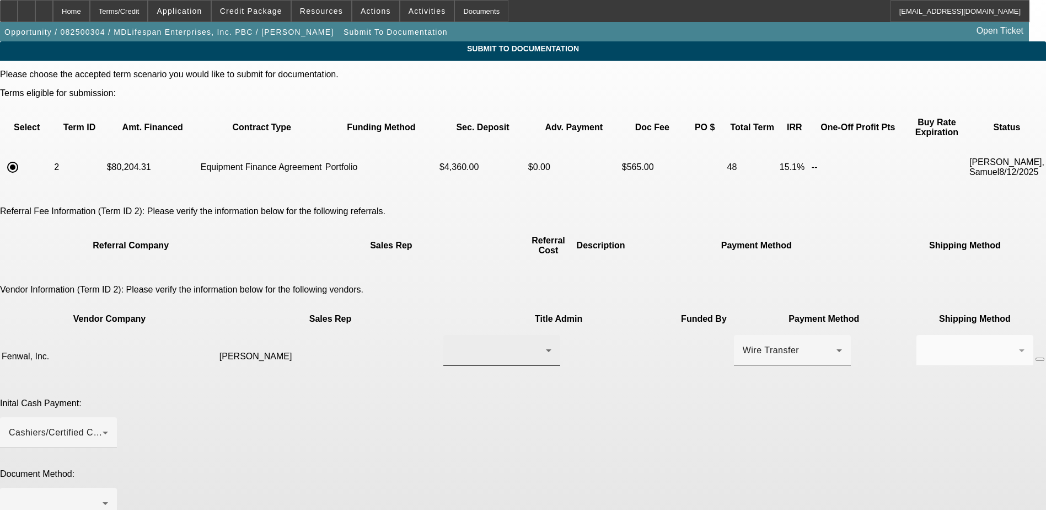
click at [452, 344] on div at bounding box center [499, 350] width 94 height 13
click at [453, 361] on span "[PERSON_NAME]" at bounding box center [442, 363] width 76 height 13
click at [103, 426] on div "Cashiers/Certified Check" at bounding box center [56, 432] width 94 height 13
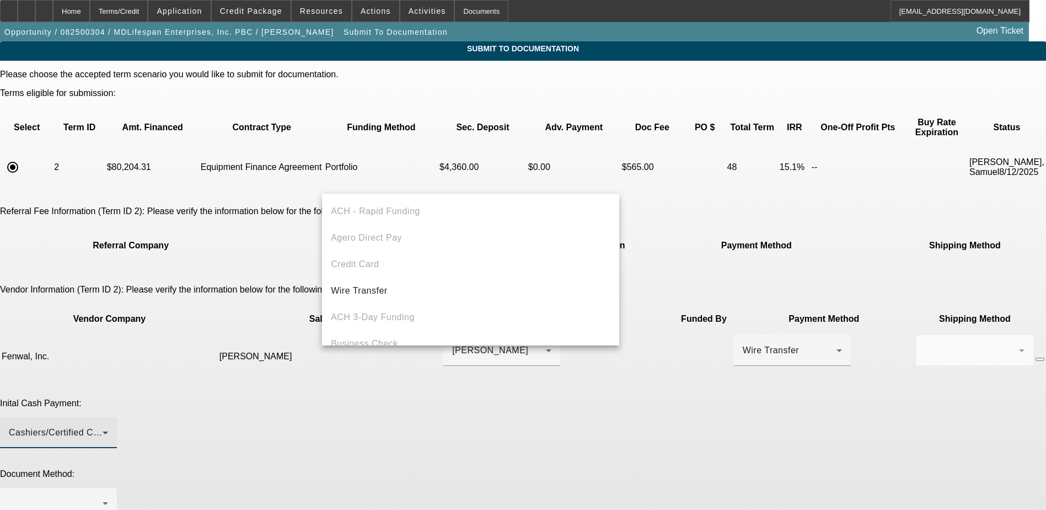
scroll to position [38, 0]
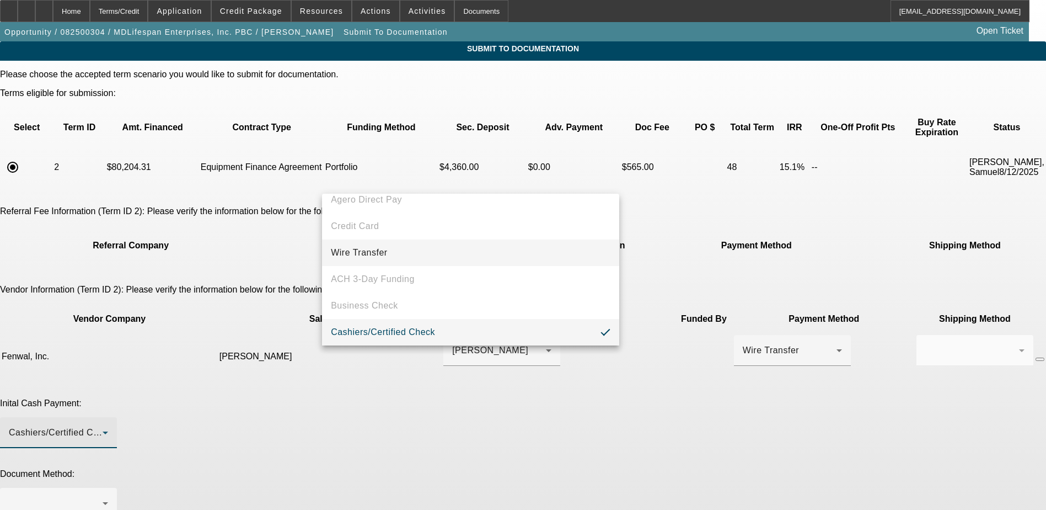
click at [408, 256] on mat-option "Wire Transfer" at bounding box center [470, 252] width 297 height 26
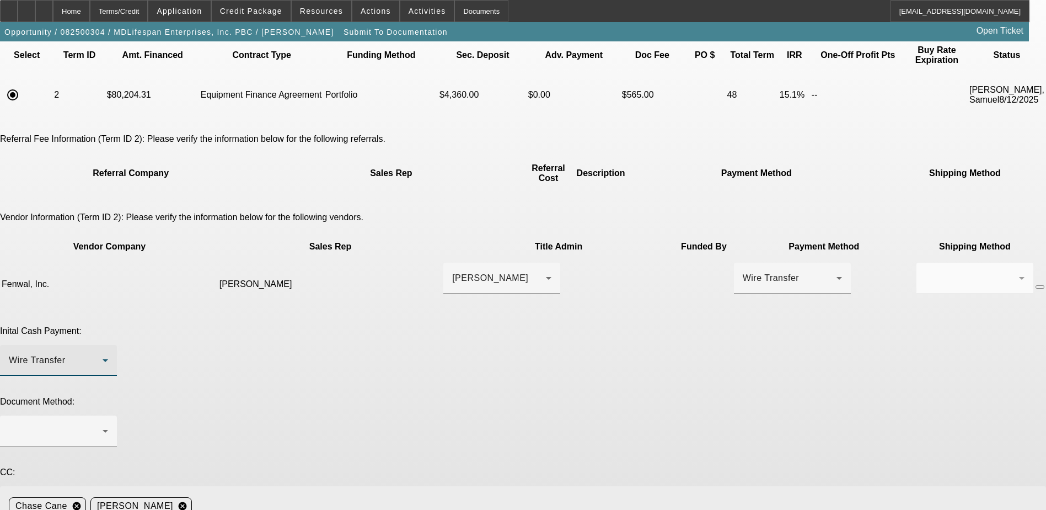
scroll to position [74, 0]
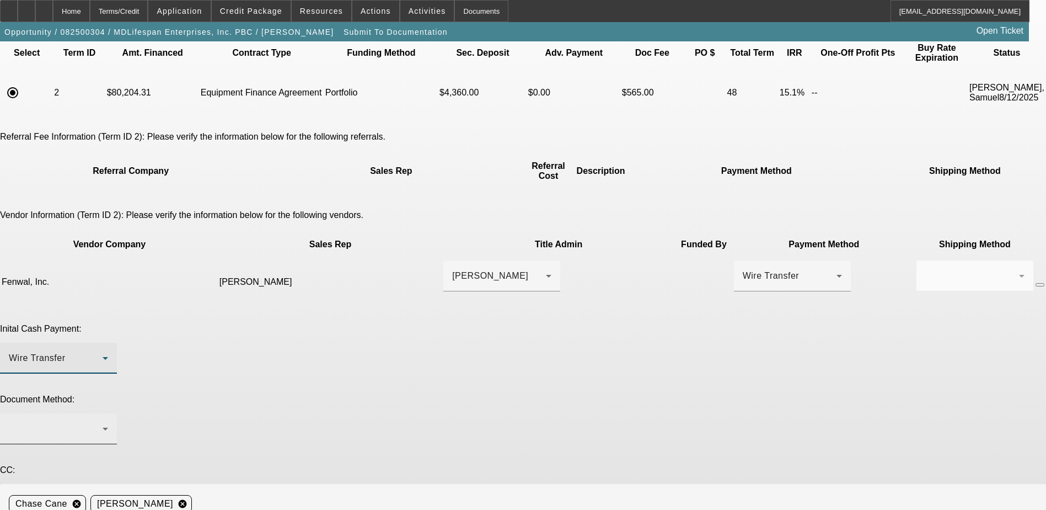
drag, startPoint x: 476, startPoint y: 348, endPoint x: 441, endPoint y: 336, distance: 36.6
click at [117, 413] on mat-form-field at bounding box center [58, 434] width 117 height 43
click at [103, 422] on div at bounding box center [56, 428] width 94 height 13
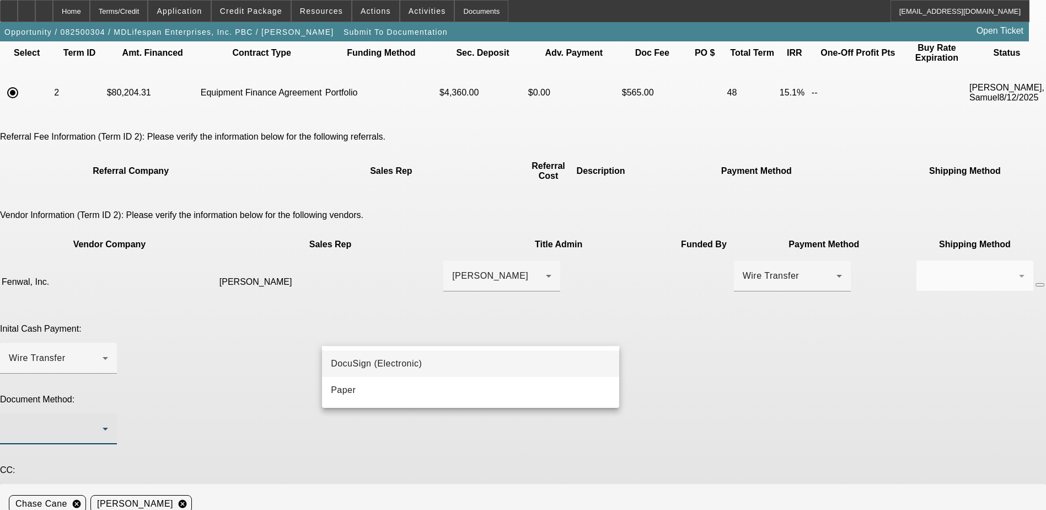
click at [439, 368] on mat-option "DocuSign (Electronic)" at bounding box center [470, 363] width 297 height 26
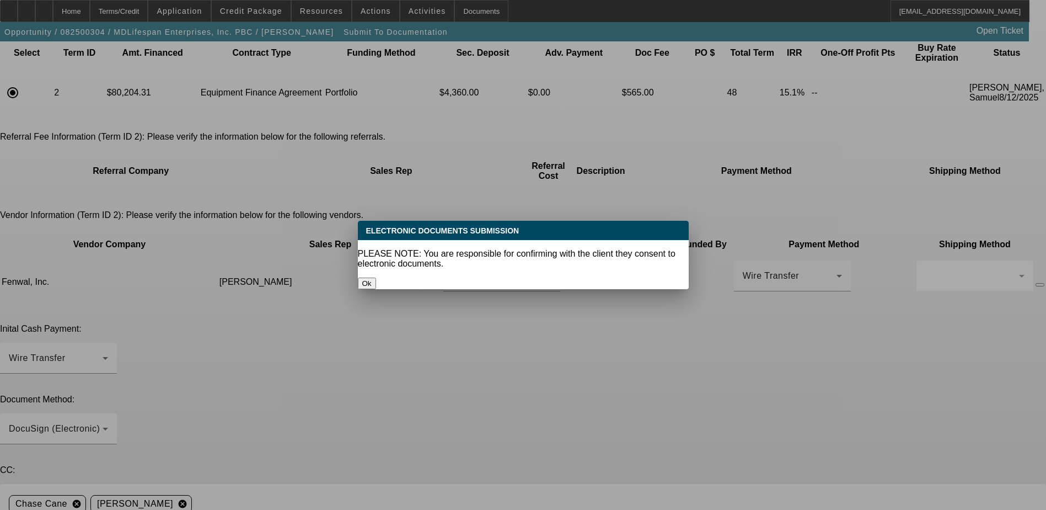
click at [376, 277] on button "Ok" at bounding box center [367, 283] width 18 height 12
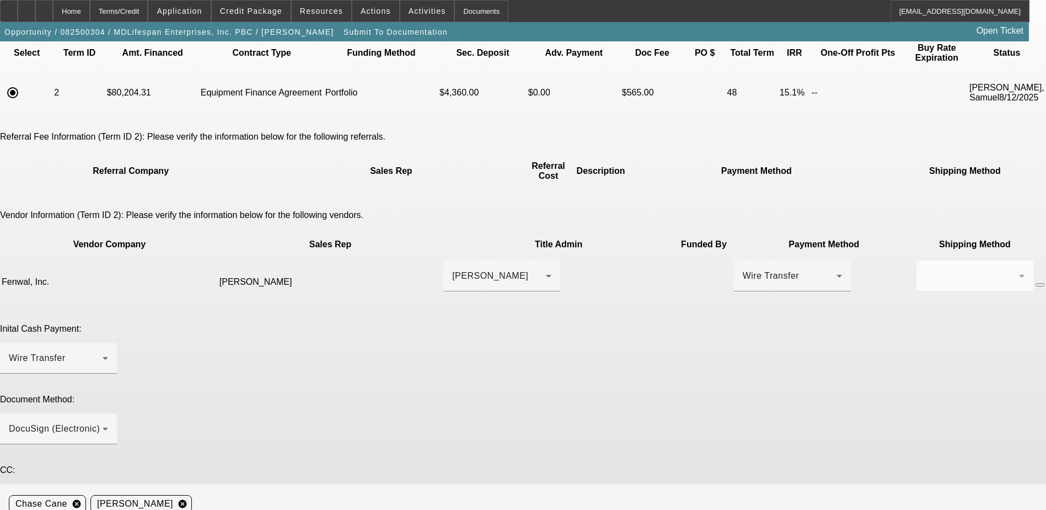
paste textarea "Seller Contact - [PERSON_NAME]. [PERSON_NAME][EMAIL_ADDRESS][PERSON_NAME][DOMAI…"
drag, startPoint x: 814, startPoint y: 443, endPoint x: 818, endPoint y: 513, distance: 70.2
click at [818, 435] on html "Home Terms/Credit Application Credit Package Resources Actions Activities Docum…" at bounding box center [523, 181] width 1046 height 510
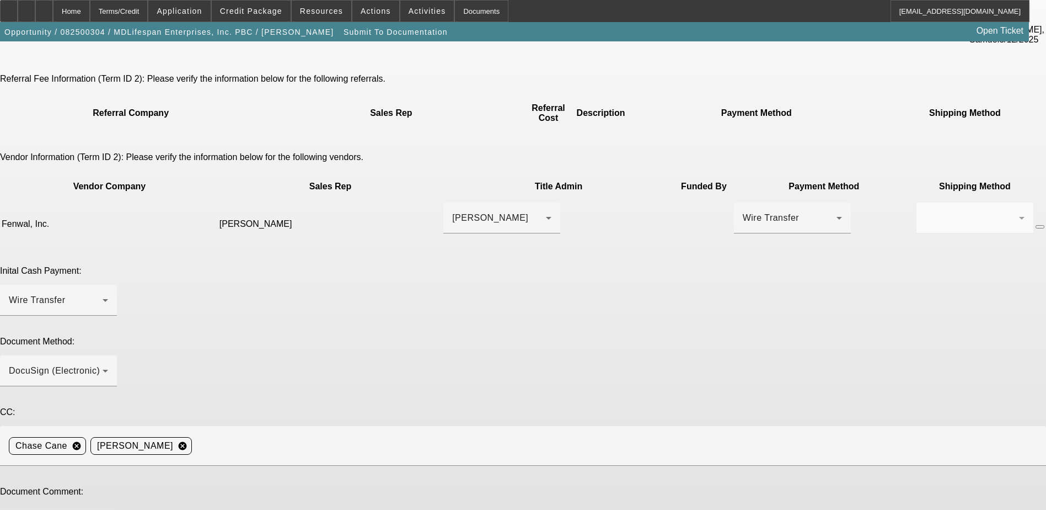
scroll to position [145, 0]
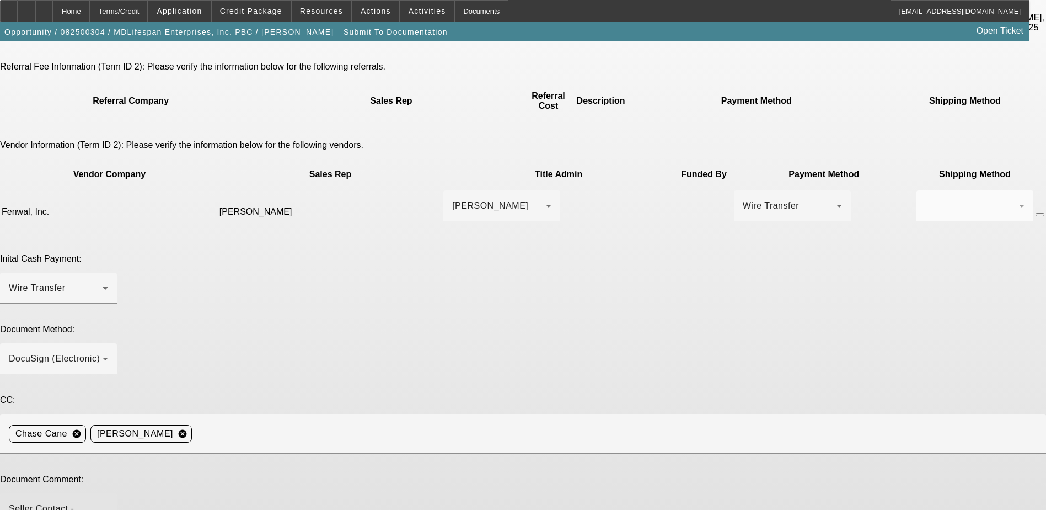
type textarea "Seller Contact - [PERSON_NAME]. [PERSON_NAME][EMAIL_ADDRESS][PERSON_NAME][DOMAI…"
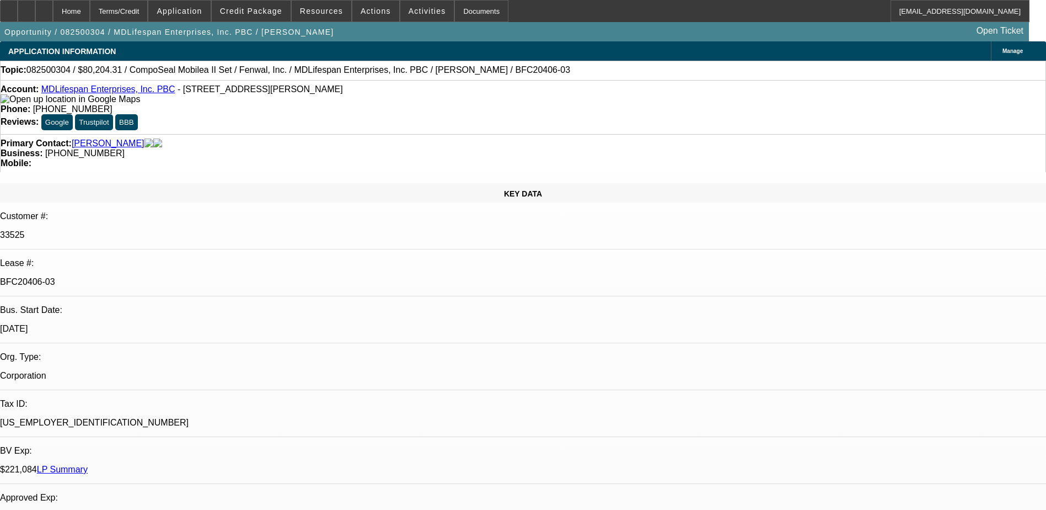
select select "0"
select select "6"
select select "0"
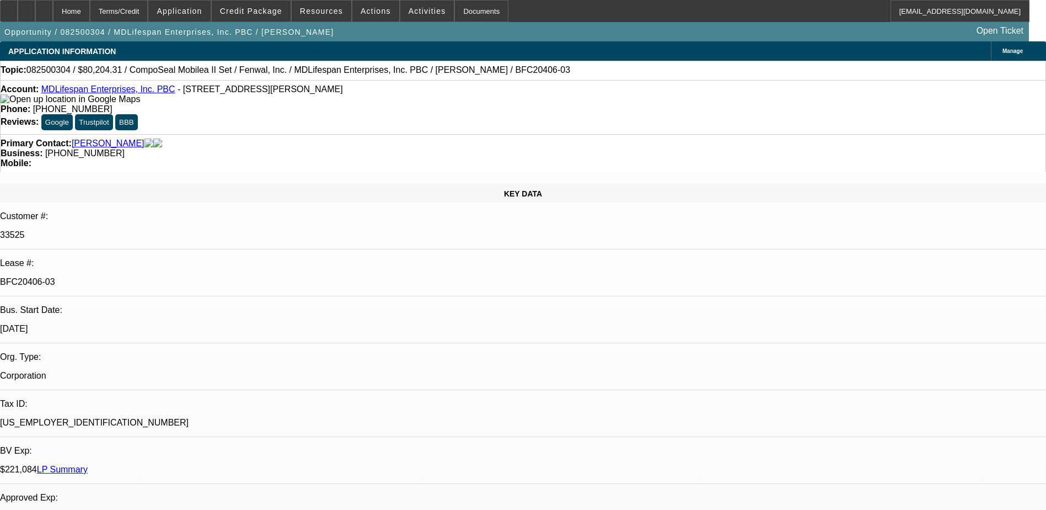
select select "0"
select select "3"
select select "0"
select select "6"
select select "0"
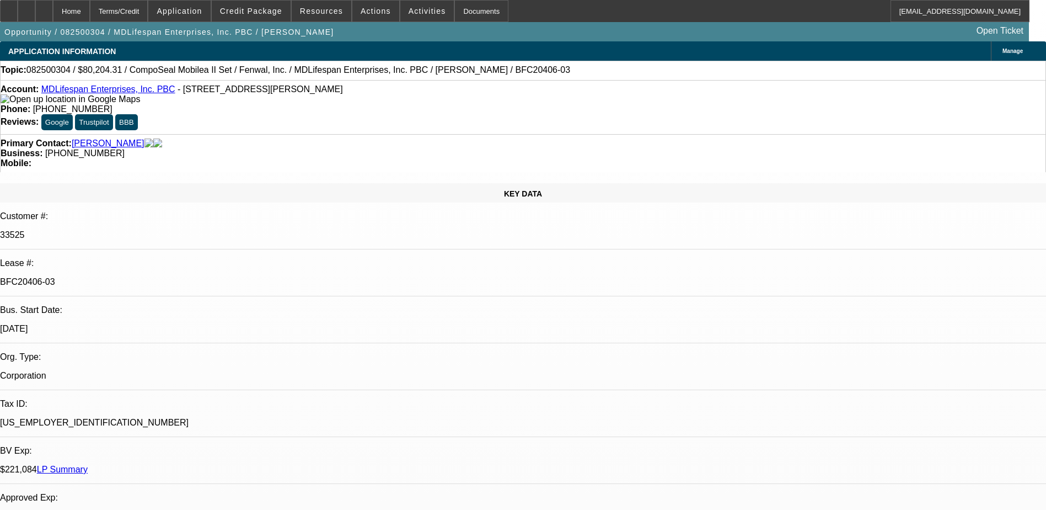
select select "2"
select select "0"
select select "6"
select select "0.2"
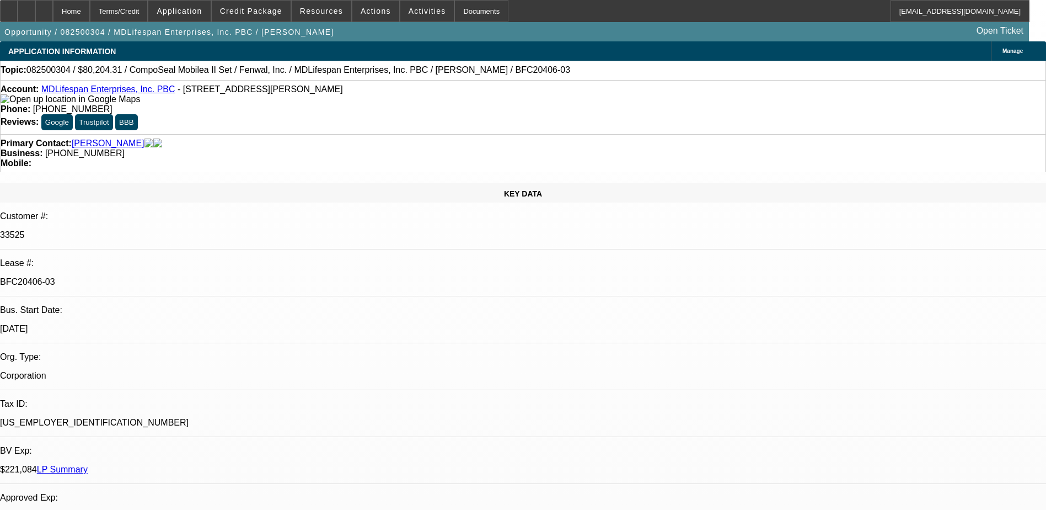
select select "2"
select select "0"
select select "6"
click at [44, 7] on icon at bounding box center [44, 7] width 0 height 0
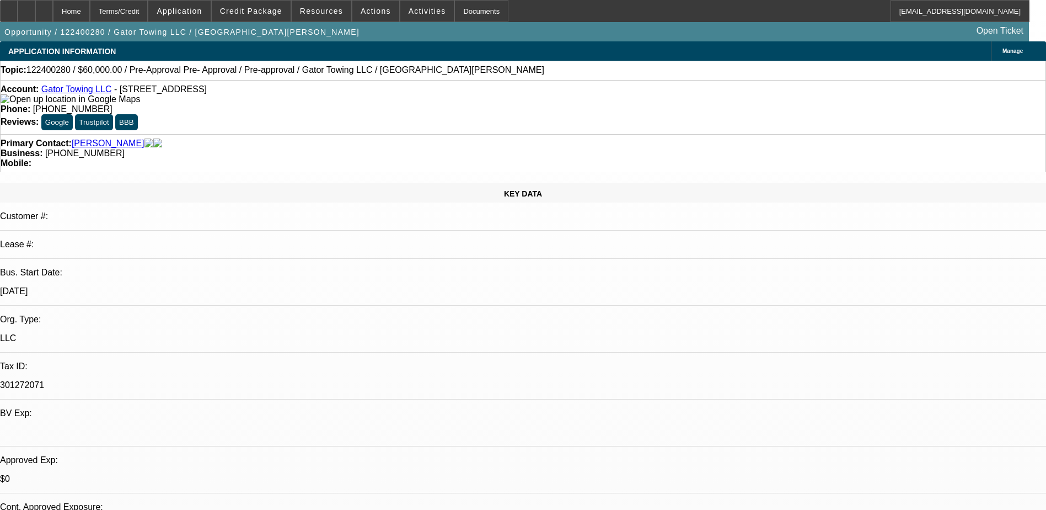
select select "0"
select select "0.1"
select select "0"
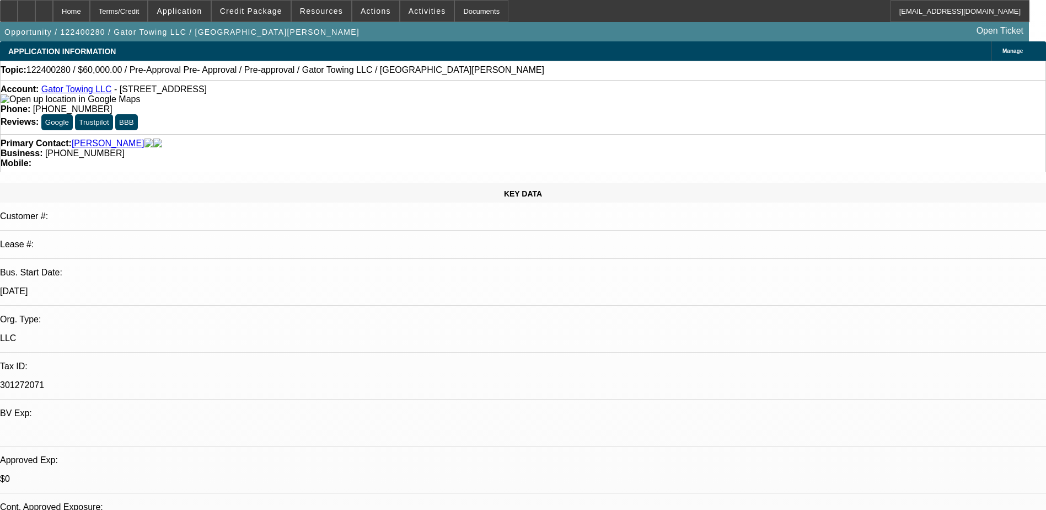
select select "0.1"
select select "0"
select select "0.1"
select select "0"
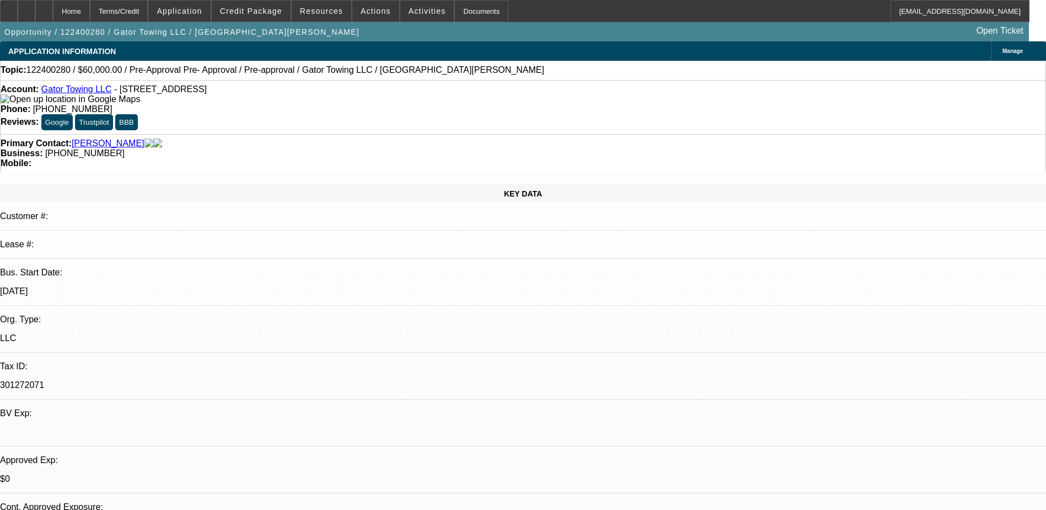
select select "2"
select select "0.1"
select select "1"
select select "4"
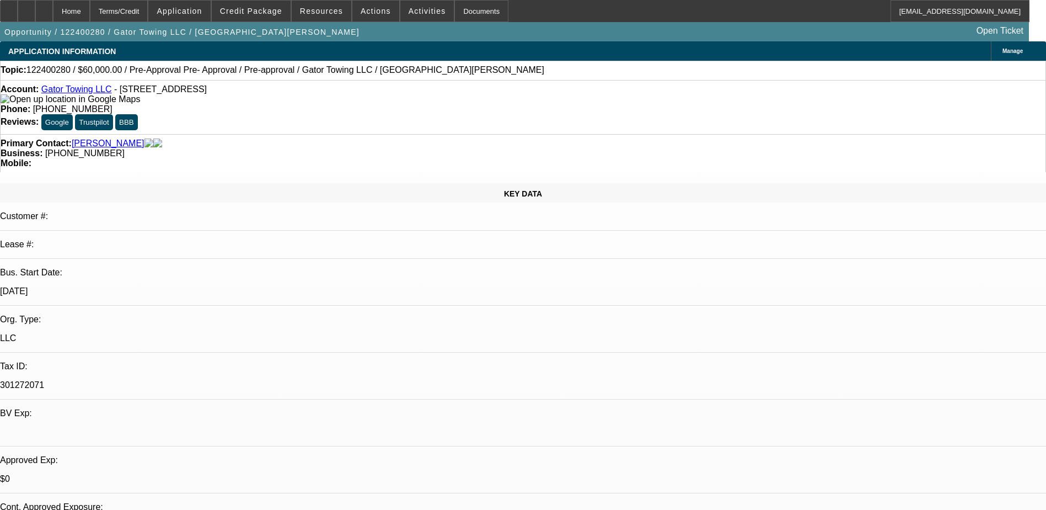
select select "1"
select select "4"
select select "1"
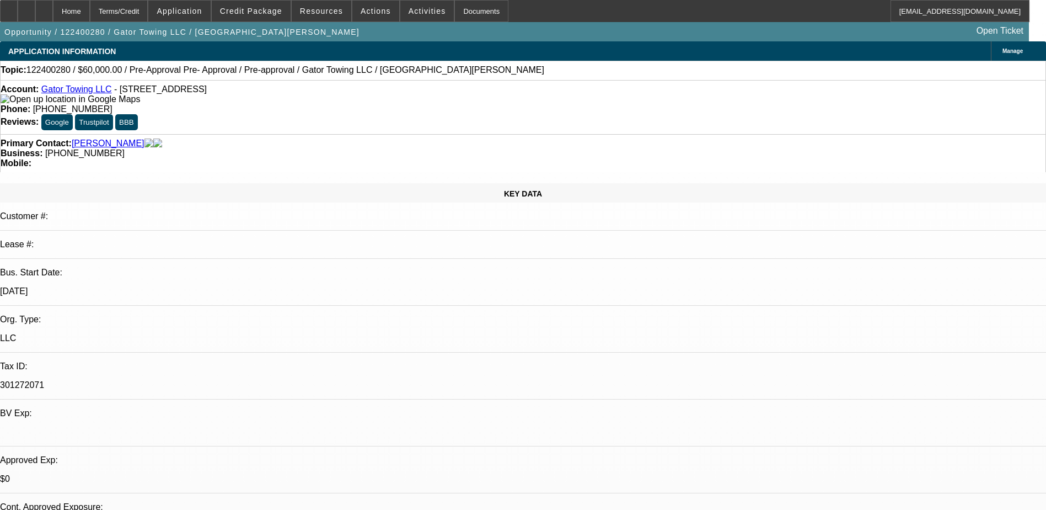
select select "4"
select select "1"
select select "2"
select select "4"
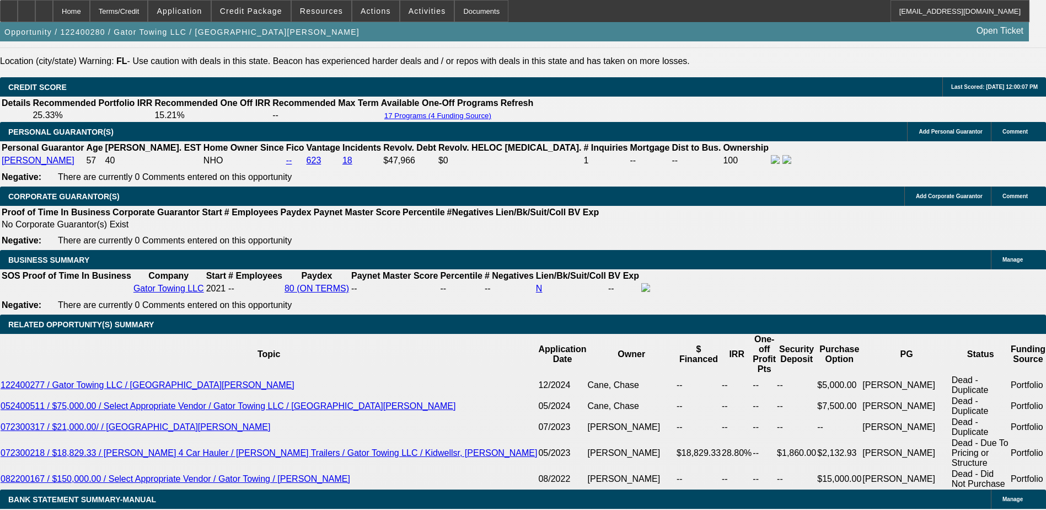
scroll to position [1765, 0]
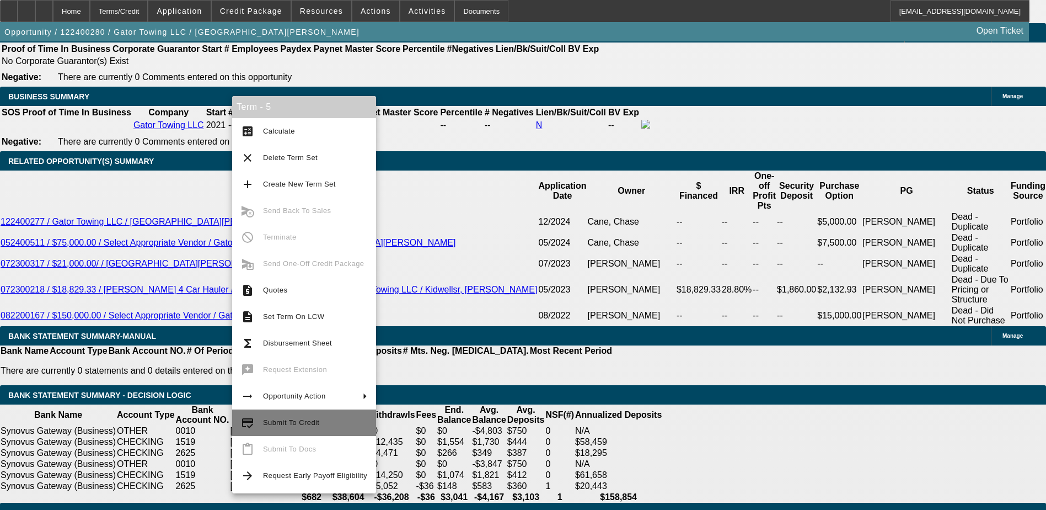
click at [279, 424] on span "Submit To Credit" at bounding box center [291, 422] width 56 height 8
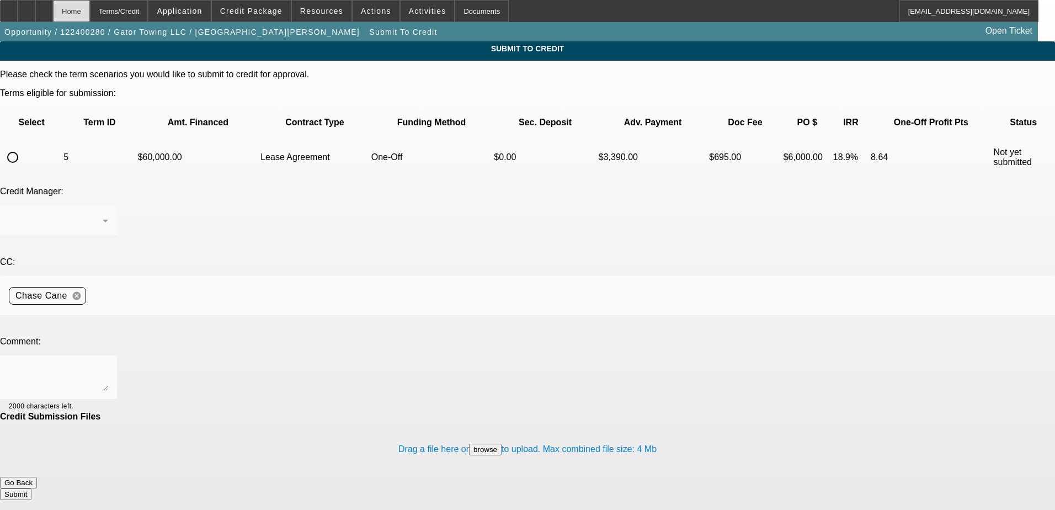
click at [90, 19] on div "Home" at bounding box center [71, 11] width 37 height 22
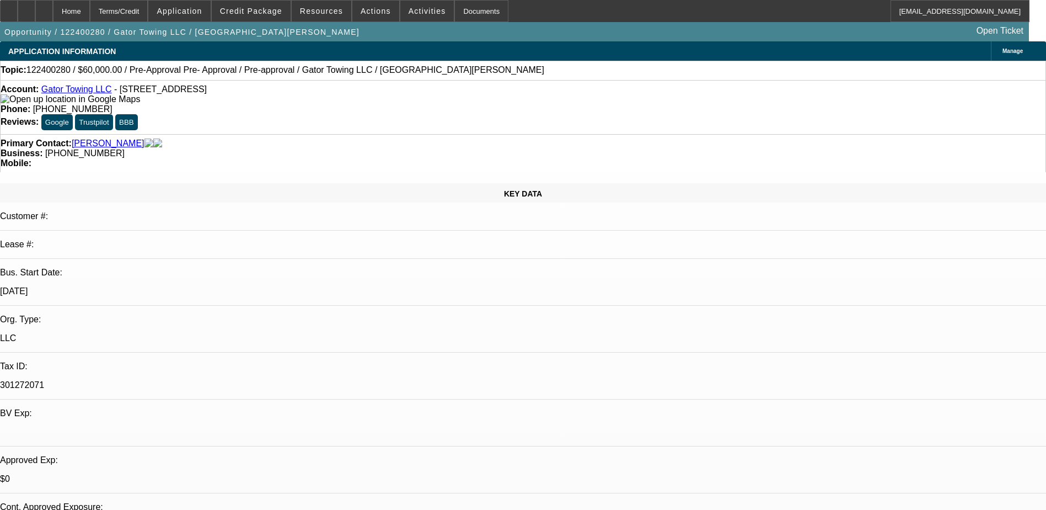
select select "0"
select select "0.1"
select select "4"
select select "0"
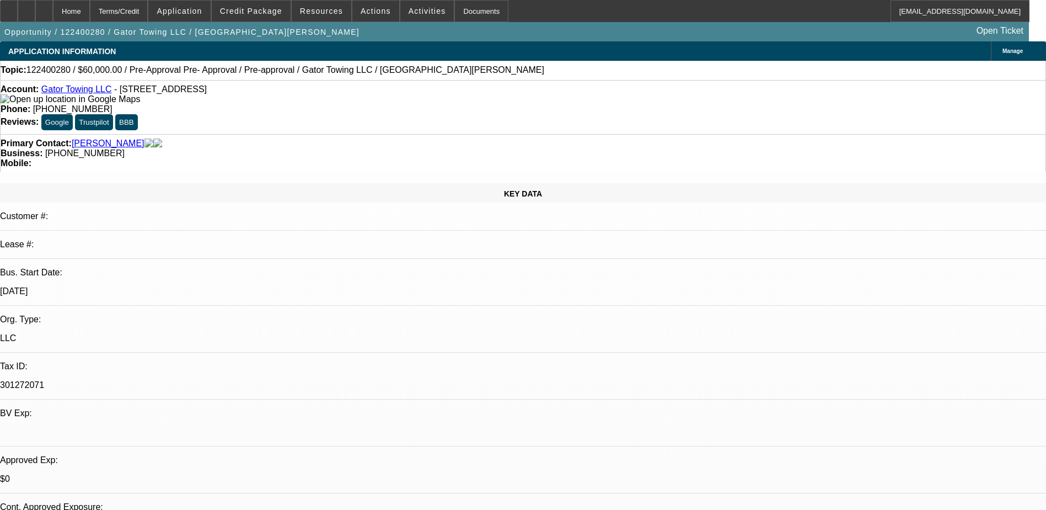
select select "0"
select select "0.1"
select select "4"
select select "0"
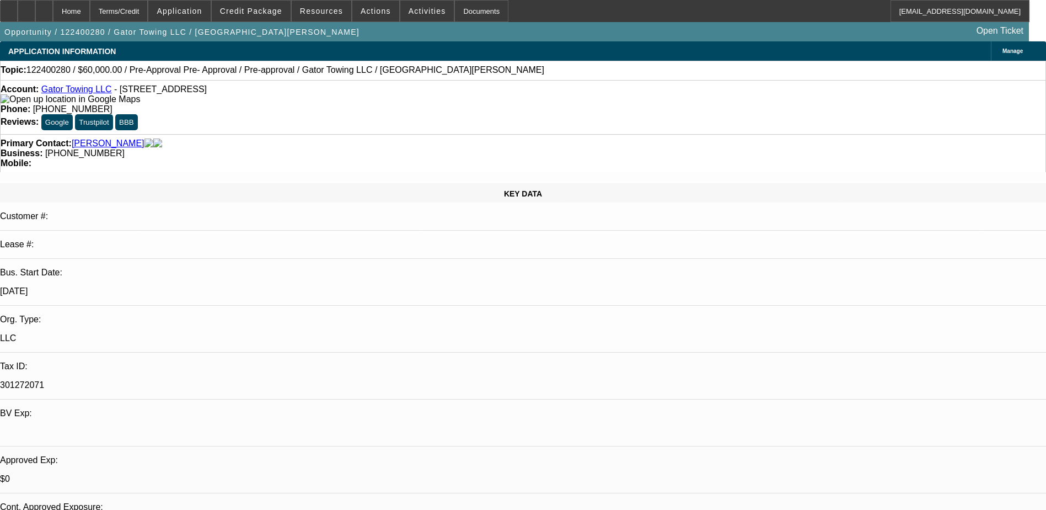
select select "0.1"
select select "4"
select select "0"
select select "2"
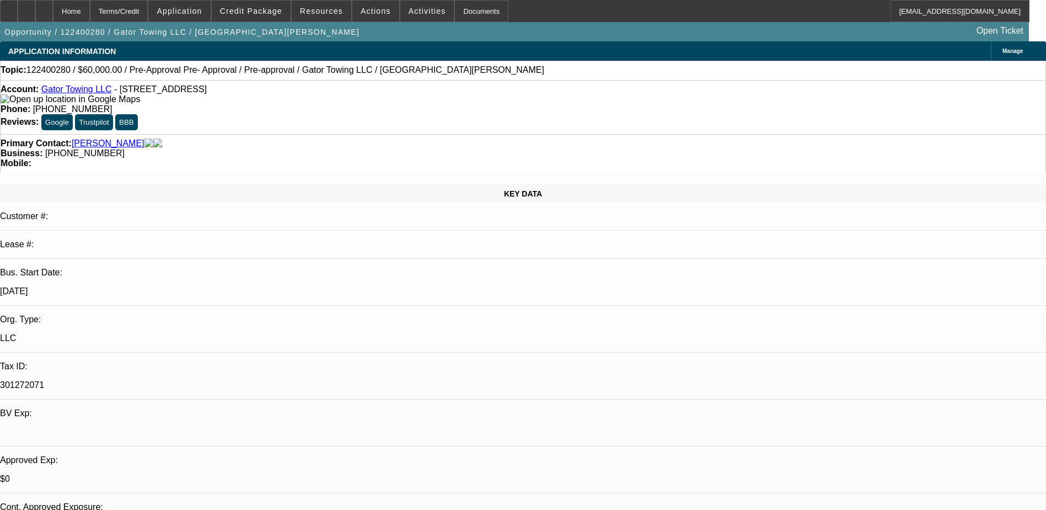
select select "0.1"
select select "4"
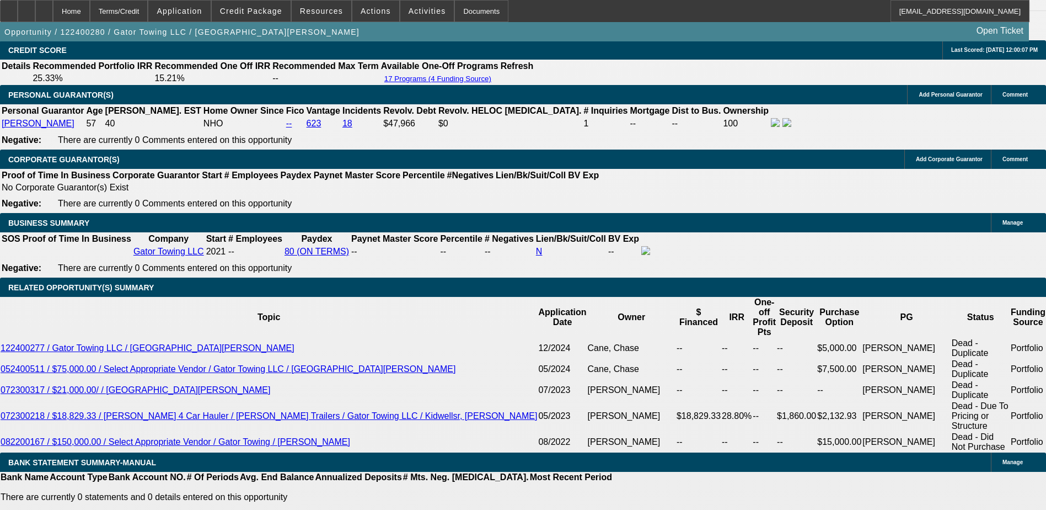
scroll to position [1710, 0]
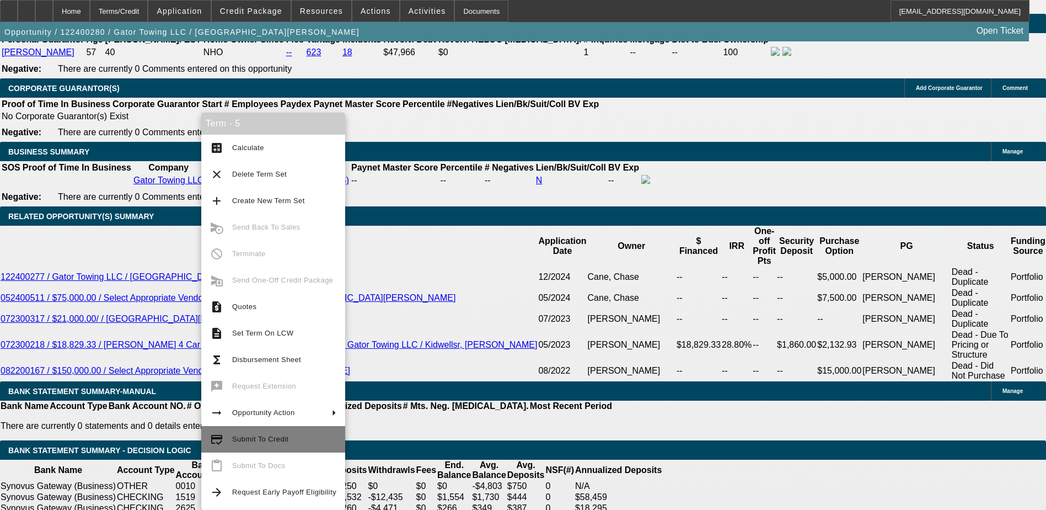
click at [286, 446] on button "credit_score Submit To Credit" at bounding box center [273, 439] width 144 height 26
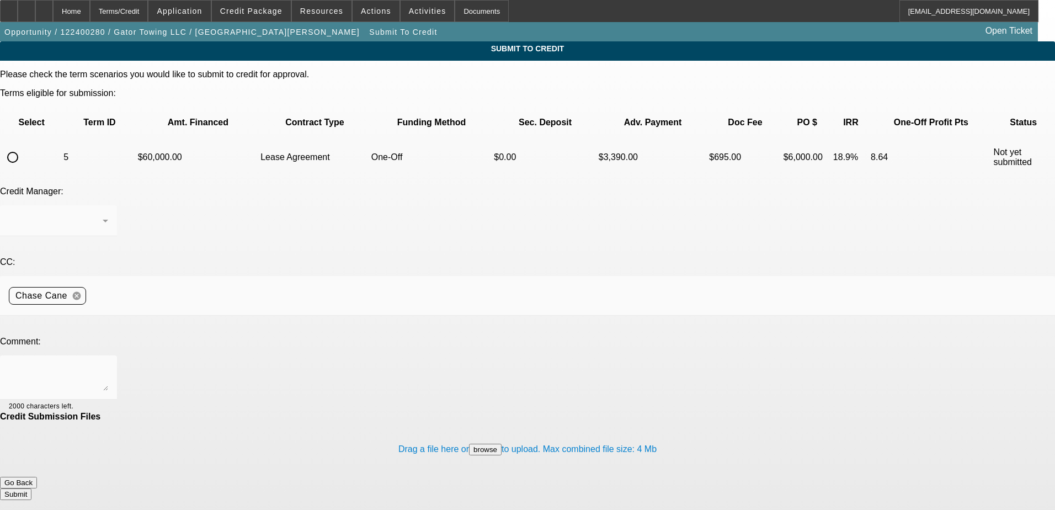
click at [24, 146] on input "radio" at bounding box center [13, 157] width 22 height 22
radio input "true"
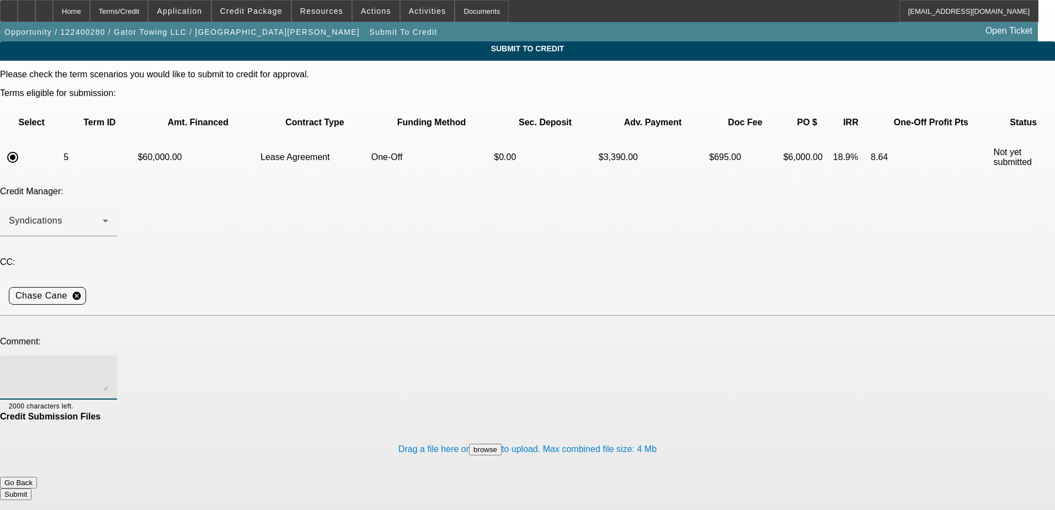
click at [108, 364] on textarea at bounding box center [58, 377] width 99 height 26
type textarea "C"
click at [108, 364] on textarea "Sorry for the delayed response but customer confirmed medium duty rollbacks wit…" at bounding box center [58, 377] width 99 height 26
drag, startPoint x: 659, startPoint y: 259, endPoint x: 593, endPoint y: 258, distance: 65.6
click at [108, 364] on textarea "Sorry for the delayed response but customer confirmed medium duty rollbacks wit…" at bounding box center [58, 377] width 99 height 26
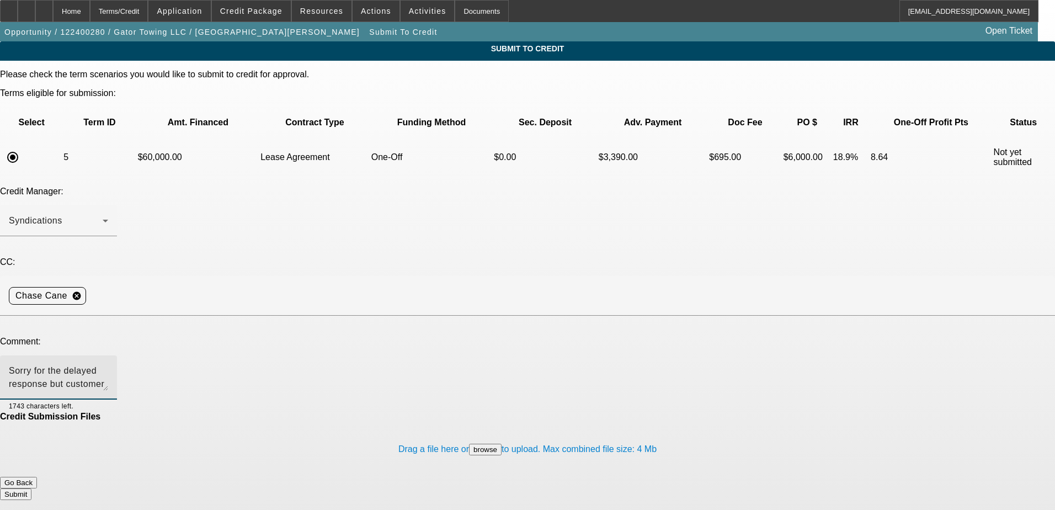
click at [108, 364] on textarea "Sorry for the delayed response but customer confirmed medium duty rollbacks wit…" at bounding box center [58, 377] width 99 height 26
drag, startPoint x: 416, startPoint y: 271, endPoint x: 294, endPoint y: 245, distance: 124.6
click at [108, 355] on div "Sorry for the delayed response but customer confirmed medium duty rollbacks wit…" at bounding box center [58, 377] width 99 height 44
click at [108, 364] on textarea "Sorry for the delayed response but customer confirmed medium duty rollbacks wit…" at bounding box center [58, 377] width 99 height 26
drag, startPoint x: 462, startPoint y: 269, endPoint x: 142, endPoint y: 241, distance: 320.6
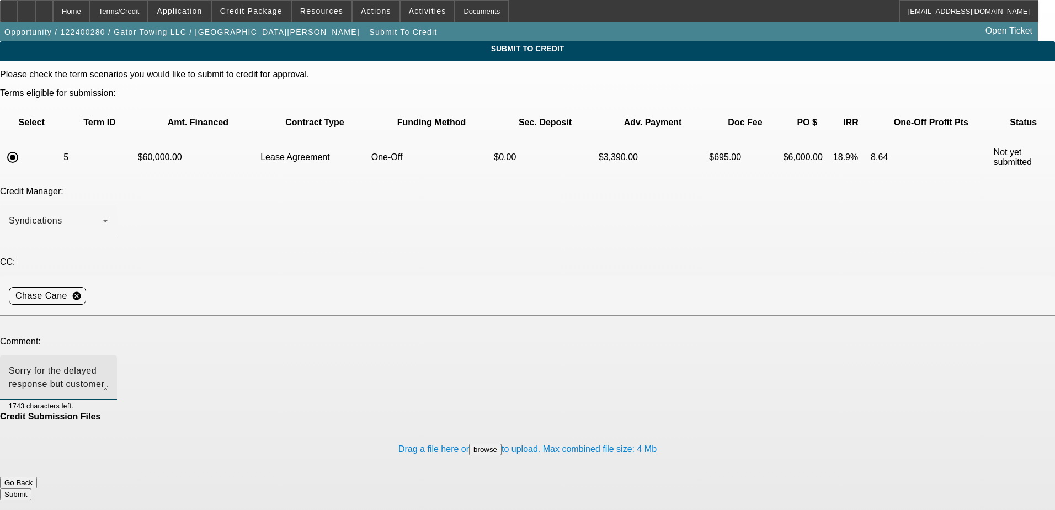
click at [142, 241] on div "Please check the term scenarios you would like to submit to credit for approval…" at bounding box center [527, 284] width 1055 height 430
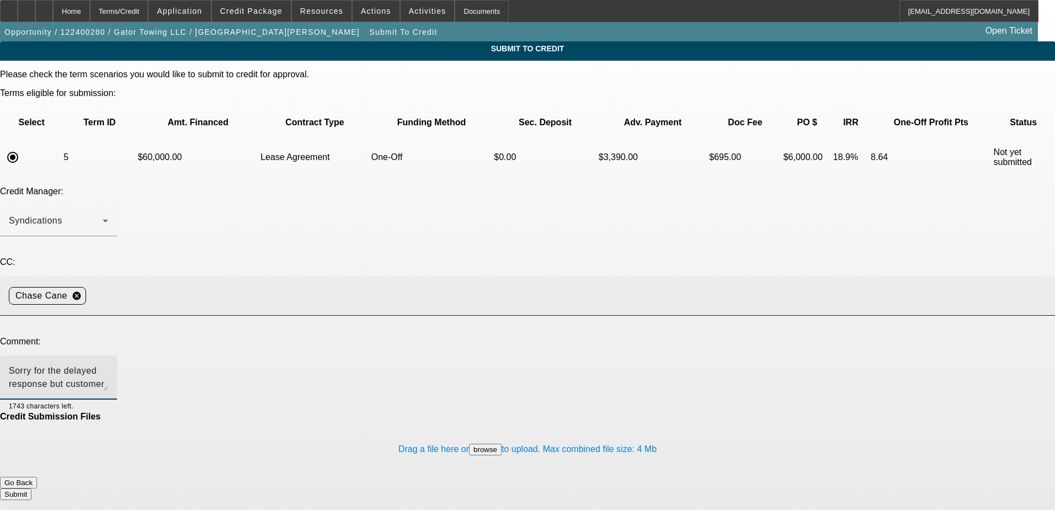
drag, startPoint x: 320, startPoint y: 270, endPoint x: 457, endPoint y: 226, distance: 143.7
click at [457, 276] on div "Chase Cane cancel" at bounding box center [527, 296] width 1037 height 40
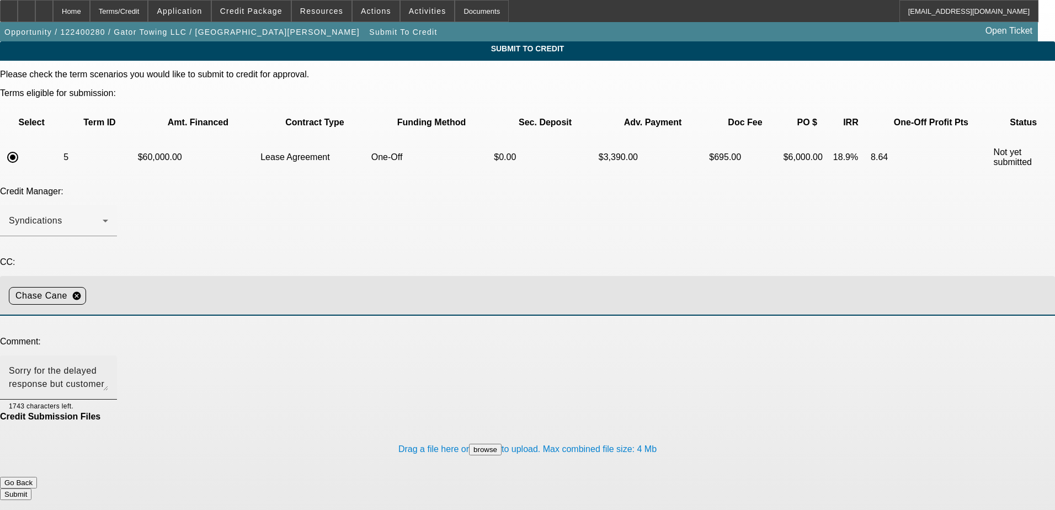
click at [108, 364] on textarea "Sorry for the delayed response but customer confirmed medium duty rollbacks wit…" at bounding box center [58, 377] width 99 height 26
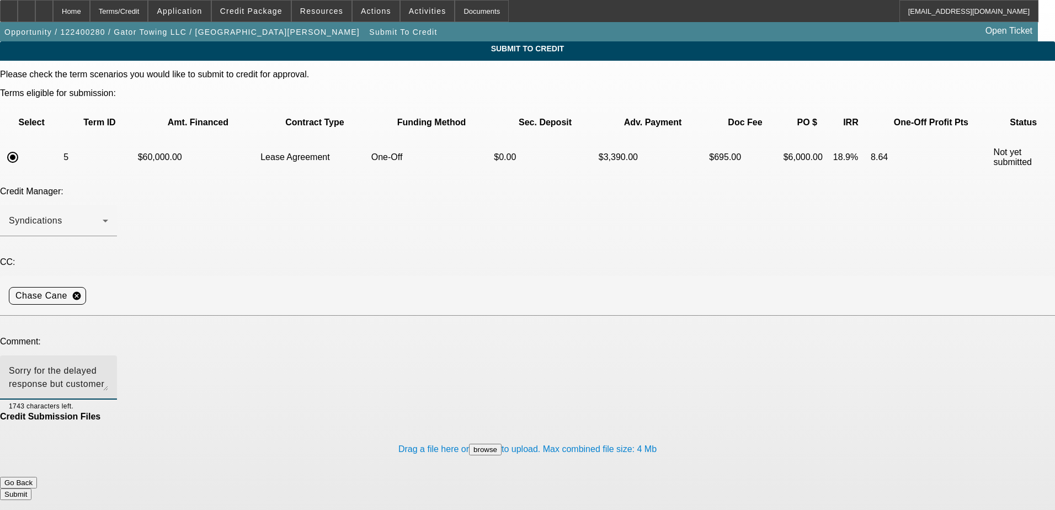
click at [108, 364] on textarea "Sorry for the delayed response but customer confirmed medium duty rollbacks wit…" at bounding box center [58, 377] width 99 height 26
drag, startPoint x: 499, startPoint y: 269, endPoint x: 117, endPoint y: 234, distance: 383.8
click at [117, 234] on div "Please check the term scenarios you would like to submit to credit for approval…" at bounding box center [527, 284] width 1055 height 430
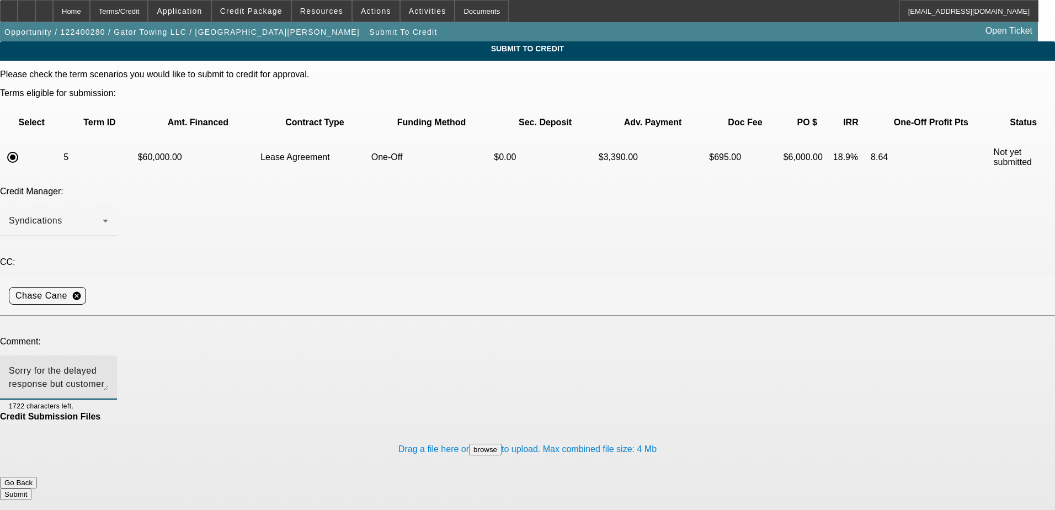
click at [108, 364] on textarea "Sorry for the delayed response but customer confirmed medium duty rollbacks wit…" at bounding box center [58, 377] width 99 height 26
drag, startPoint x: 505, startPoint y: 271, endPoint x: 259, endPoint y: 250, distance: 247.4
click at [108, 355] on div "Sorry for the delayed response but customer confirmed medium duty rollbacks wit…" at bounding box center [58, 377] width 99 height 44
click at [108, 364] on textarea "Sorry for the delayed response but spoke to customer and at this price point he…" at bounding box center [58, 377] width 99 height 26
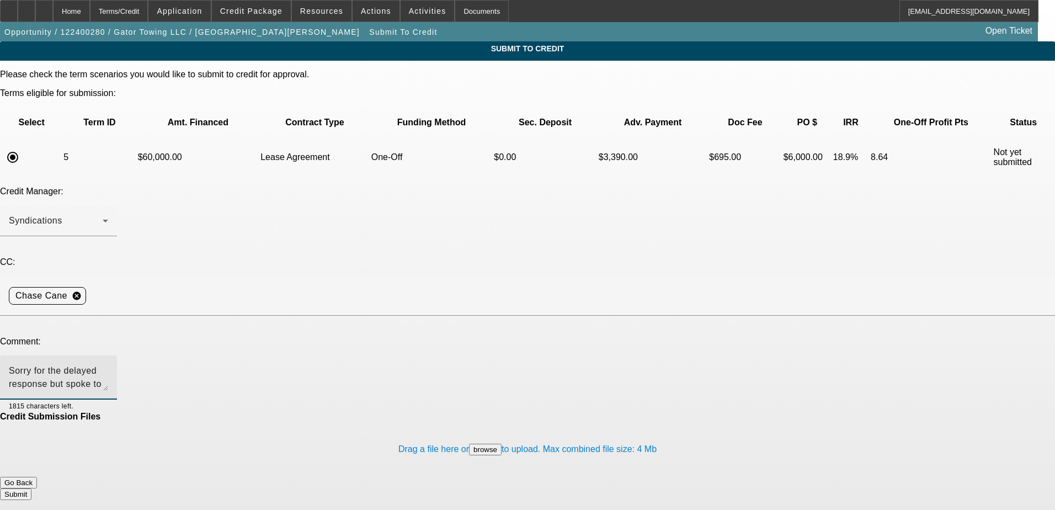
type textarea "Sorry for the delayed response but spoke to customer and at this price point he…"
click at [31, 488] on button "Submit" at bounding box center [15, 494] width 31 height 12
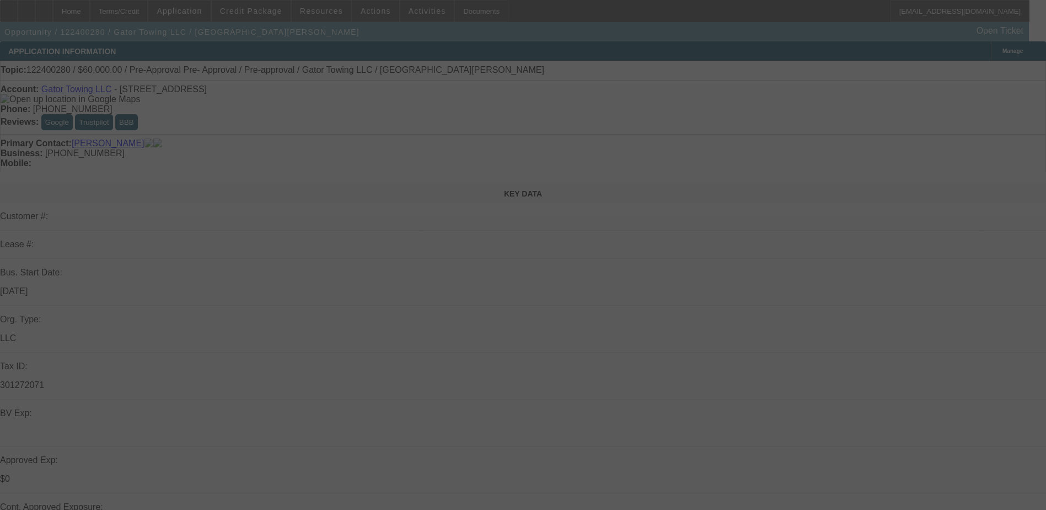
select select "0"
select select "0.1"
select select "4"
select select "0"
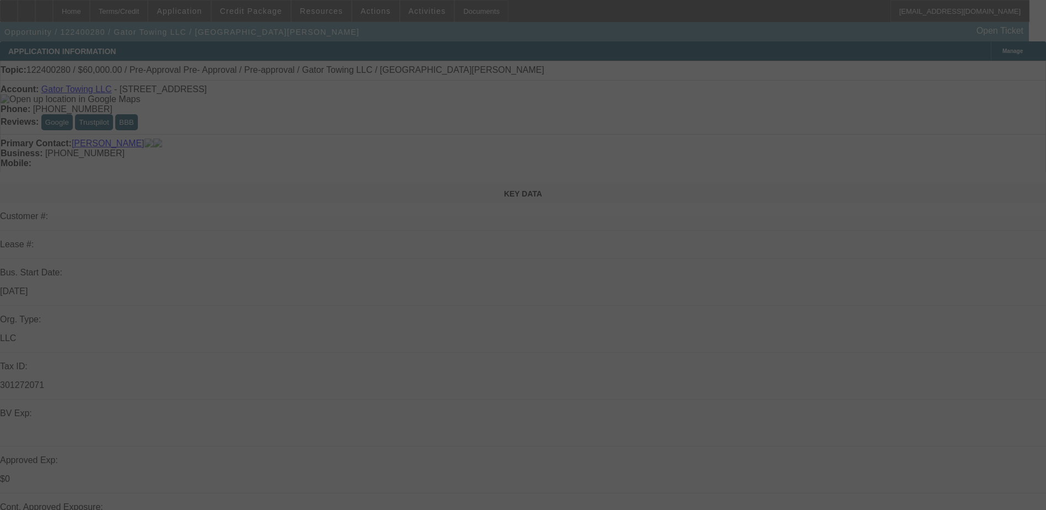
select select "0"
select select "0.1"
select select "4"
select select "0"
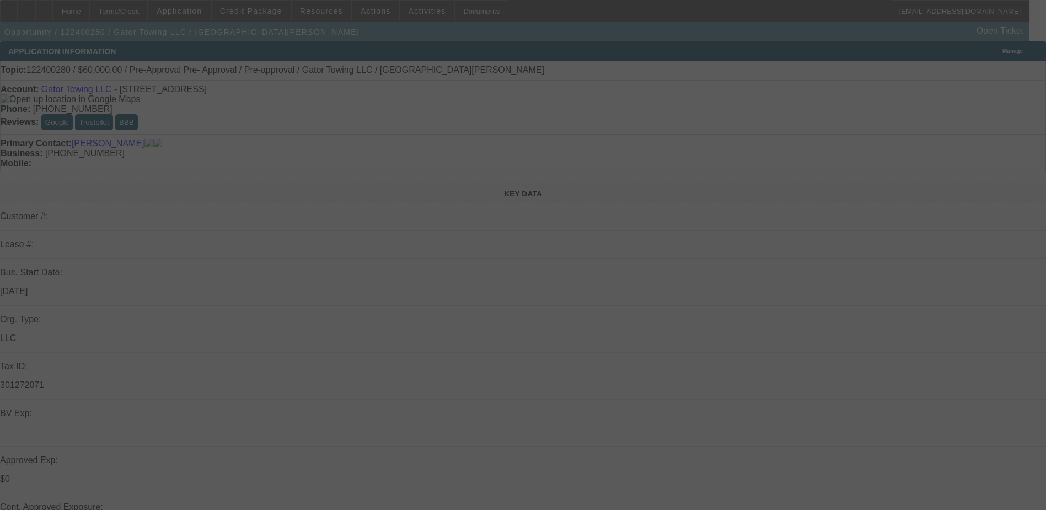
select select "0.1"
select select "4"
select select "0"
select select "2"
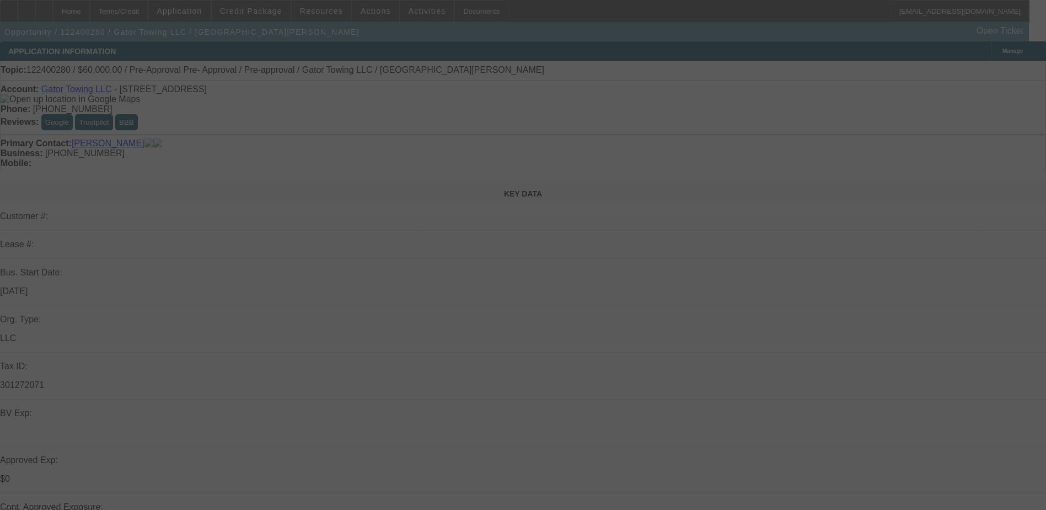
select select "0.1"
select select "4"
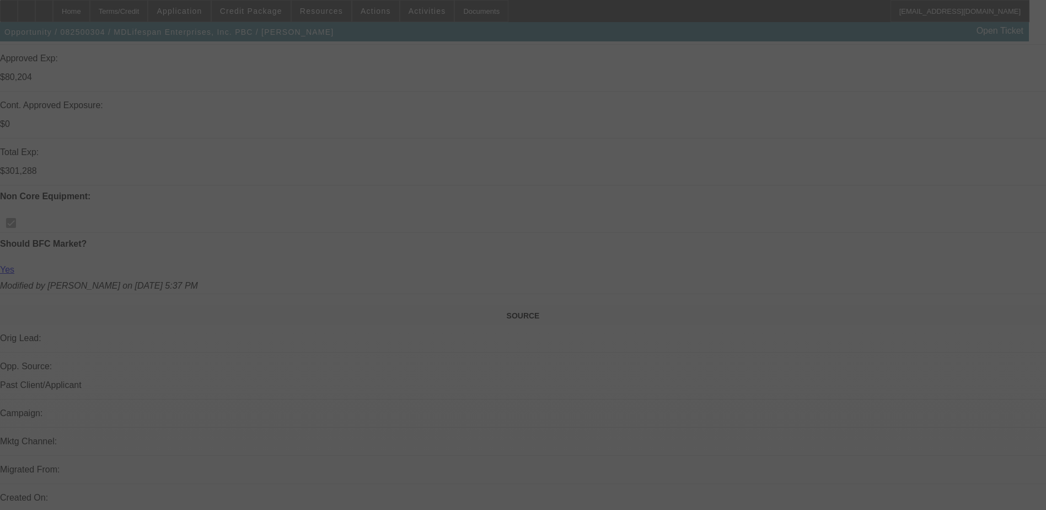
scroll to position [607, 0]
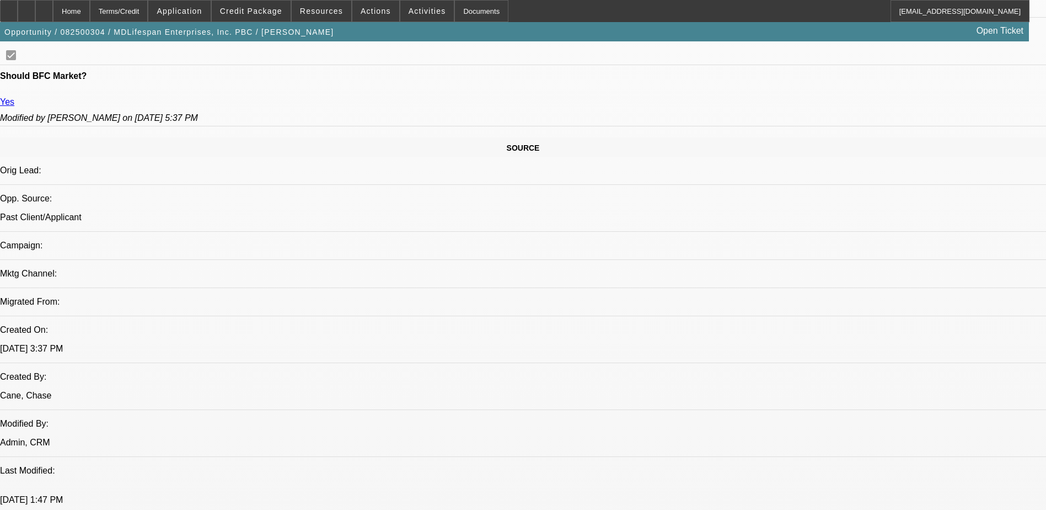
select select "0"
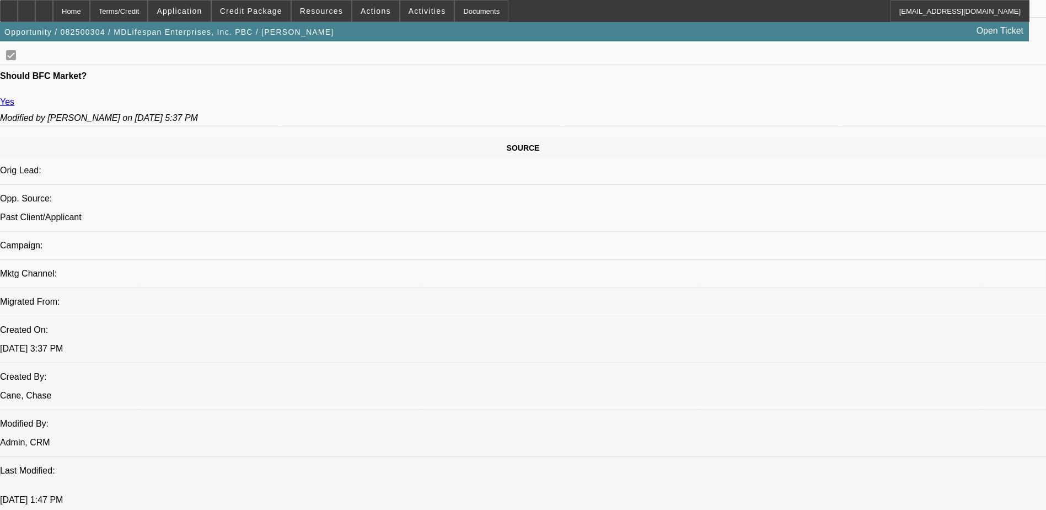
select select "0"
select select "2"
select select "0"
select select "0.2"
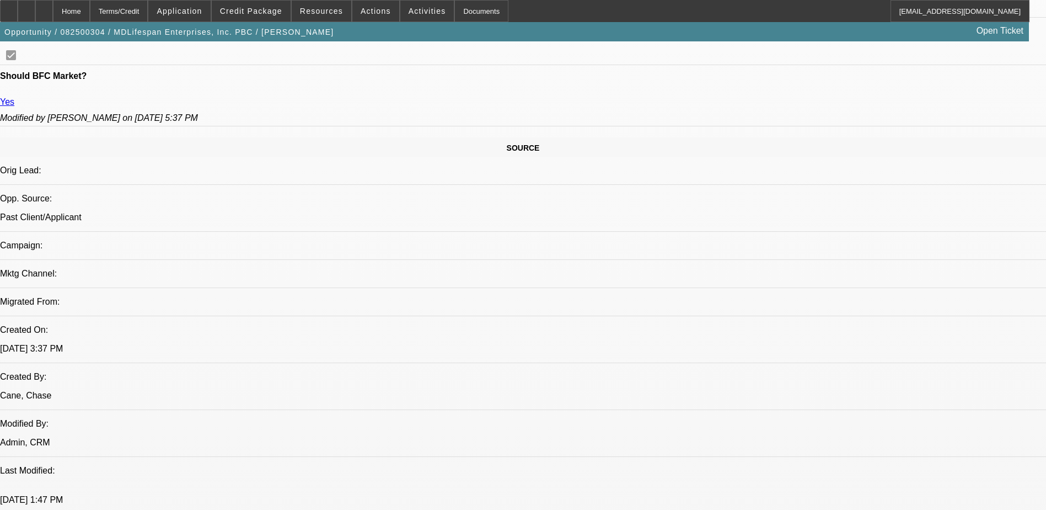
select select "2"
select select "0"
select select "1"
select select "6"
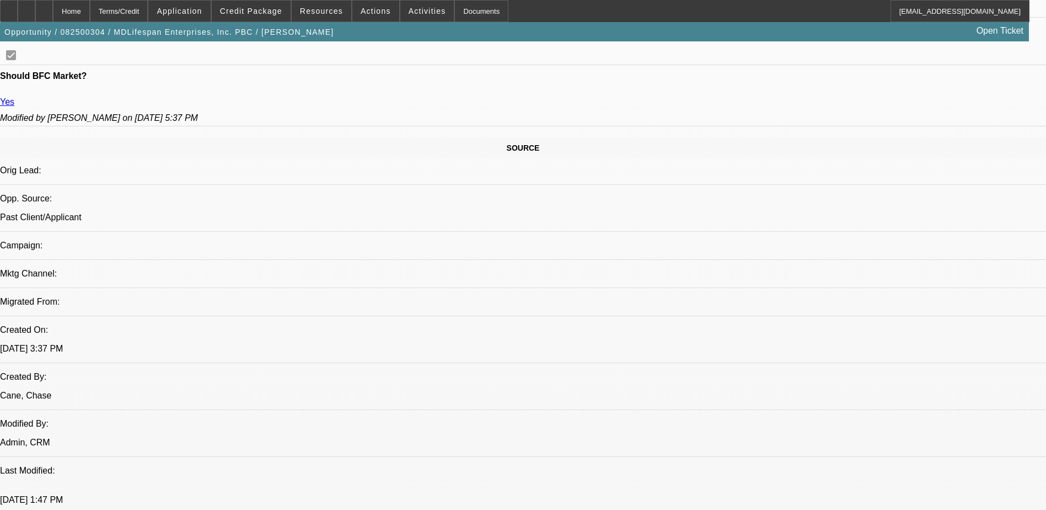
select select "1"
select select "3"
select select "6"
select select "1"
select select "2"
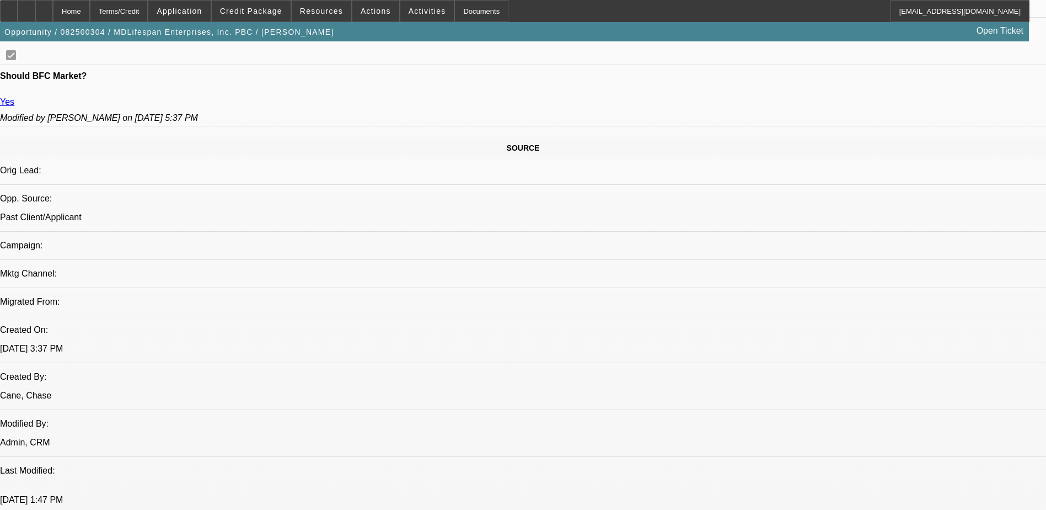
select select "6"
select select "1"
select select "2"
select select "6"
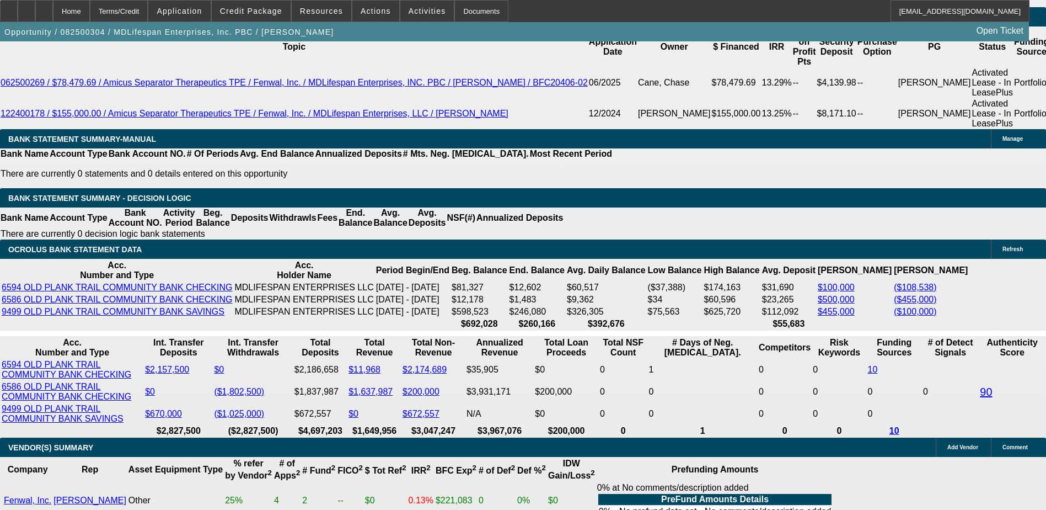
scroll to position [1986, 0]
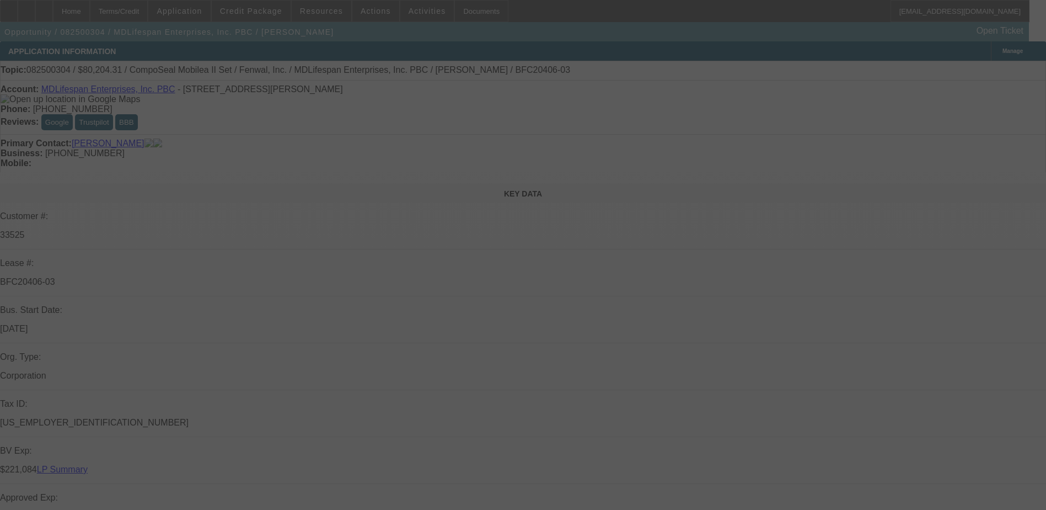
select select "0"
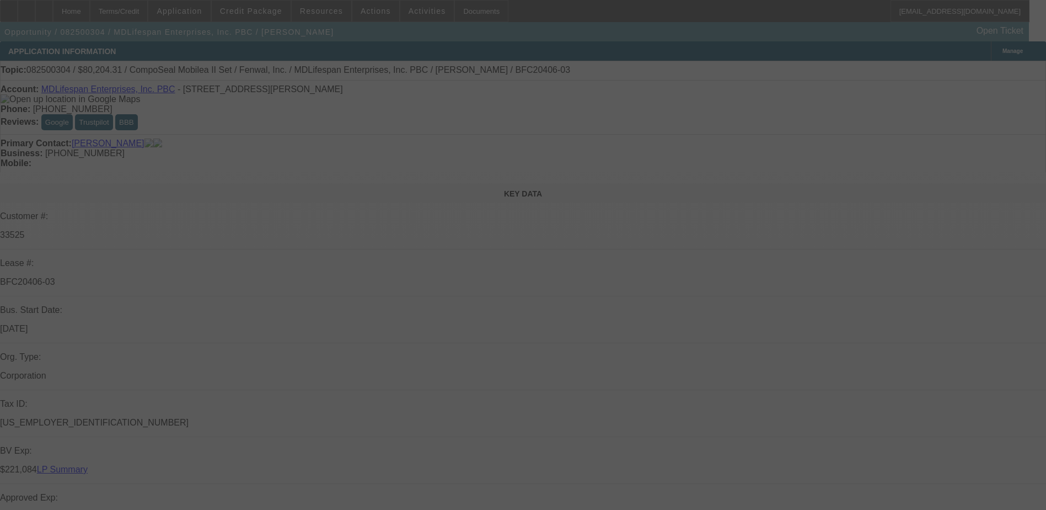
select select "0"
select select "2"
select select "0"
select select "0.2"
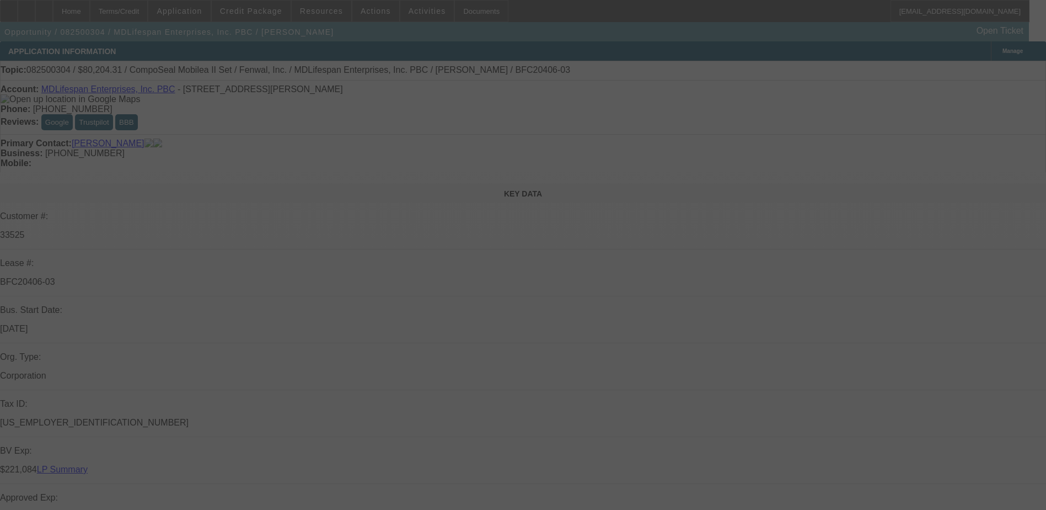
select select "2"
select select "0"
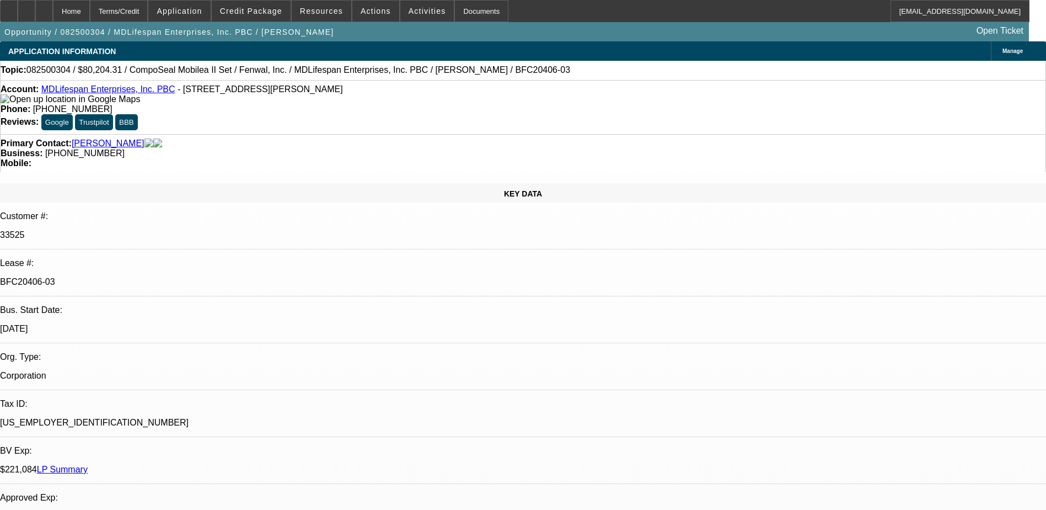
select select "1"
select select "6"
select select "1"
select select "3"
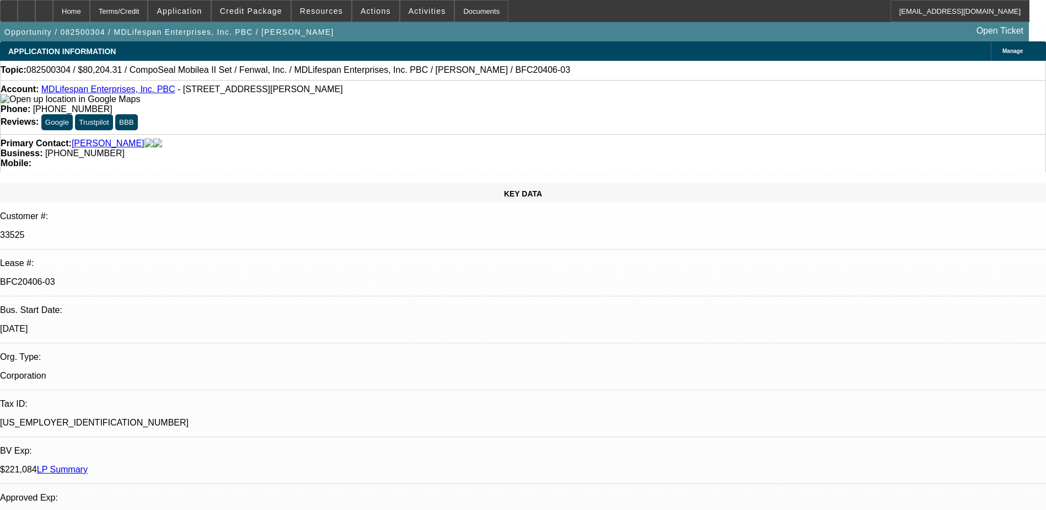
select select "6"
select select "1"
select select "2"
select select "6"
select select "1"
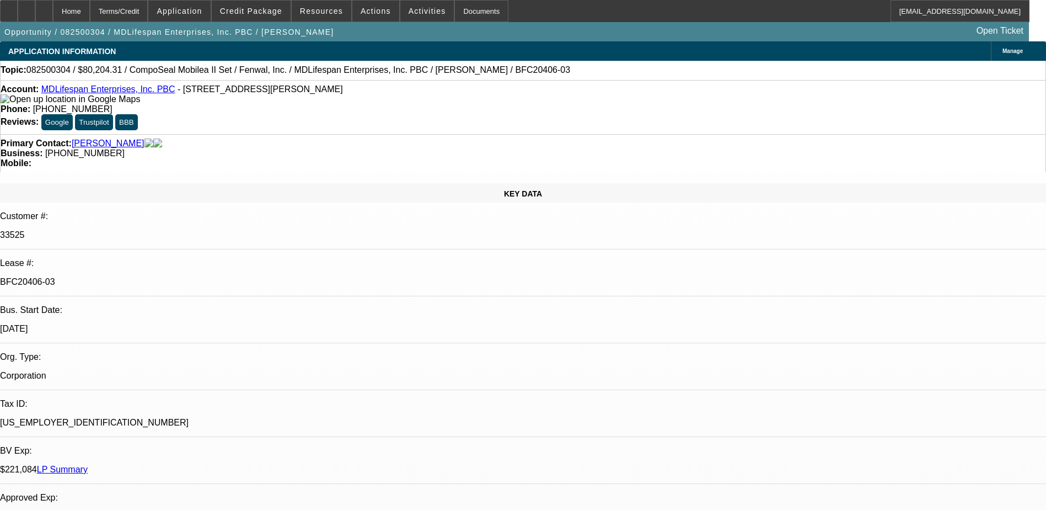
select select "2"
select select "6"
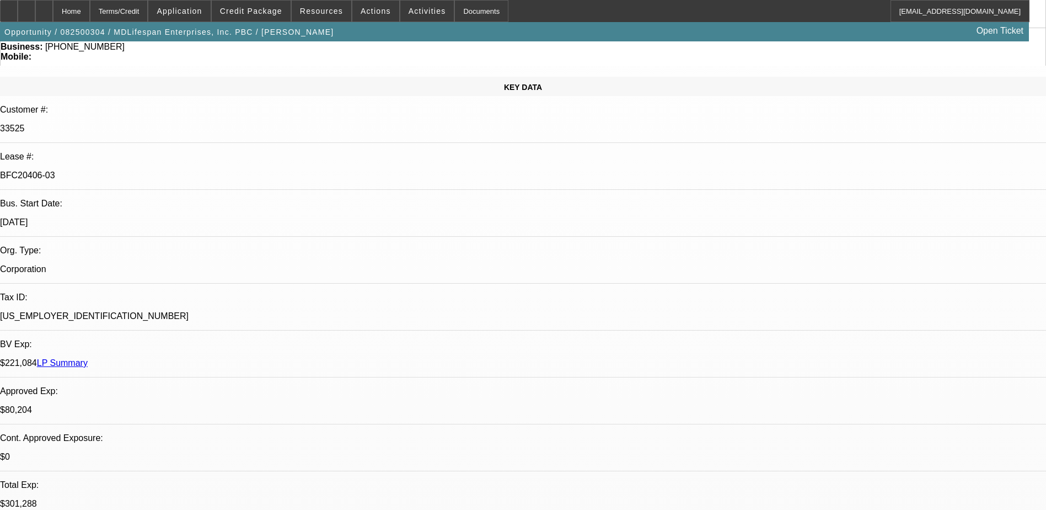
scroll to position [331, 0]
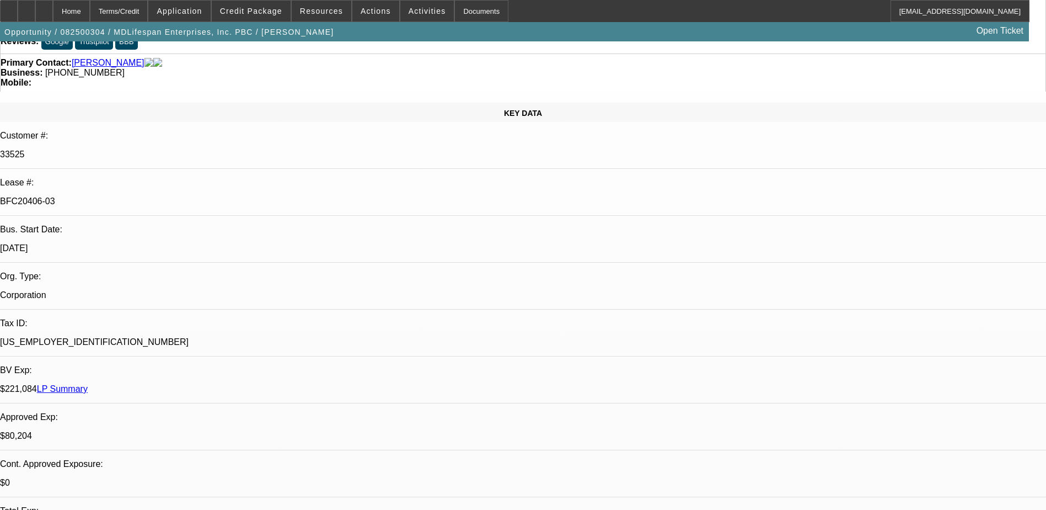
scroll to position [0, 0]
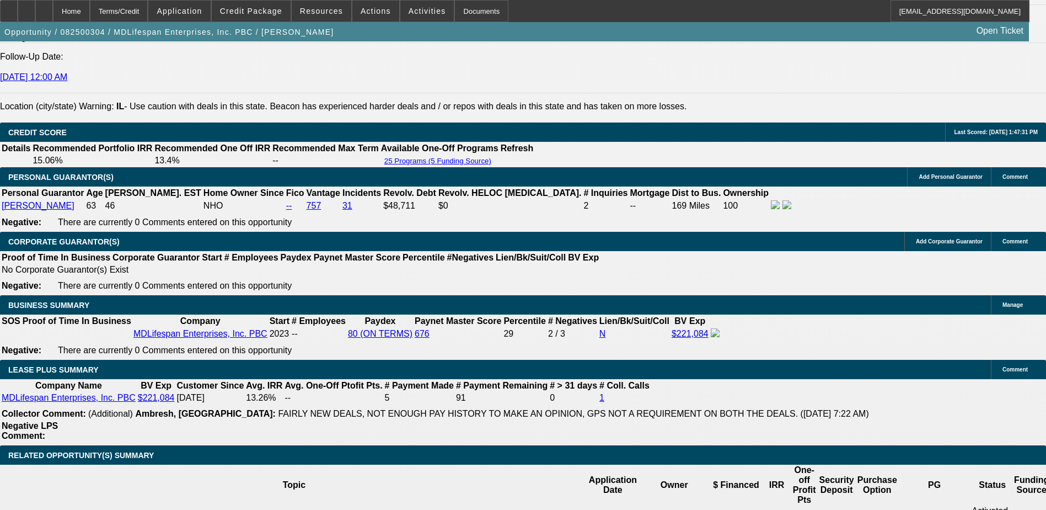
scroll to position [1655, 0]
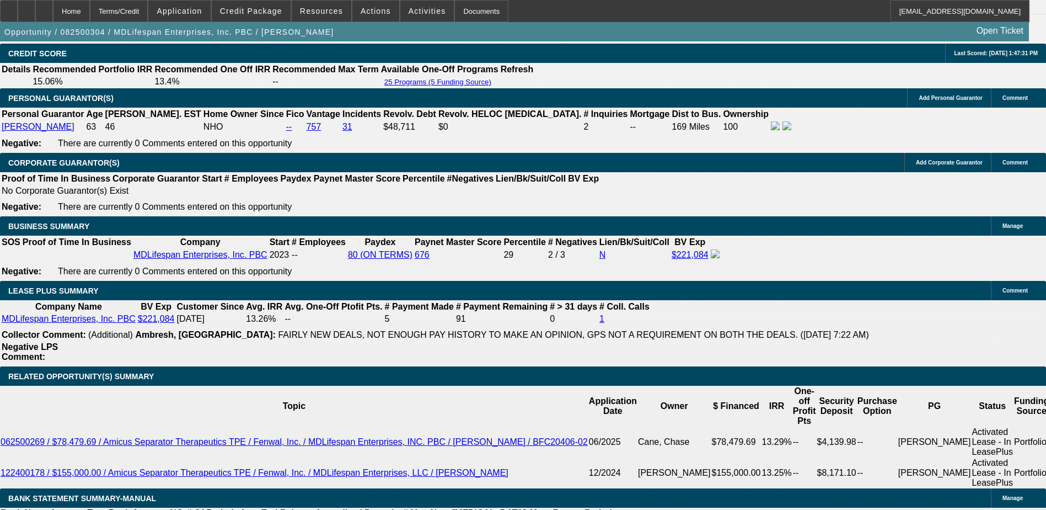
drag, startPoint x: 992, startPoint y: 396, endPoint x: 935, endPoint y: 386, distance: 57.1
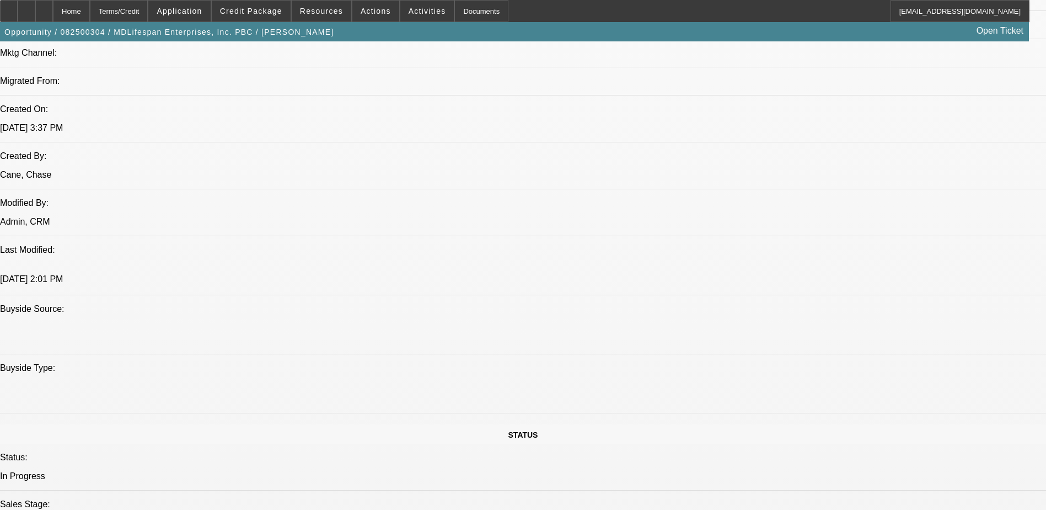
scroll to position [552, 0]
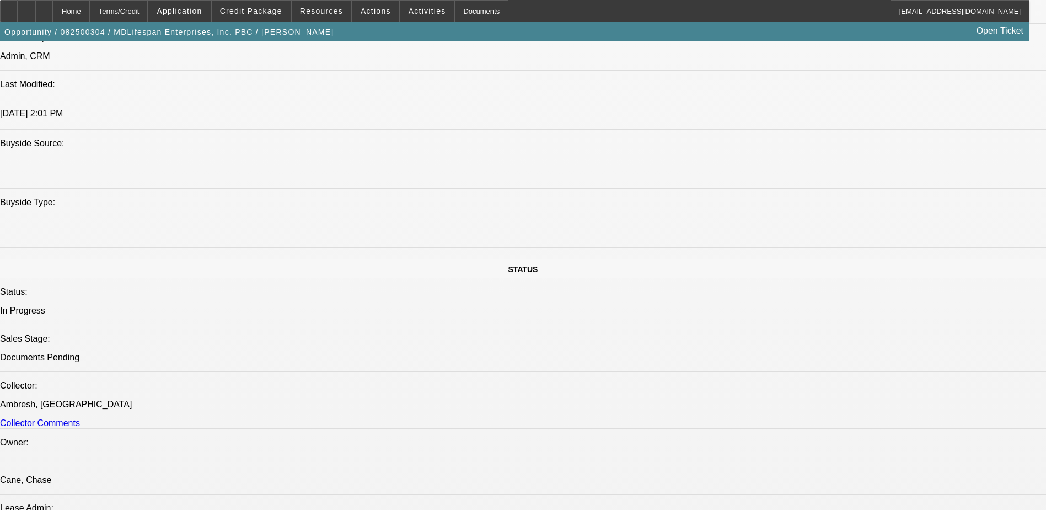
scroll to position [1269, 0]
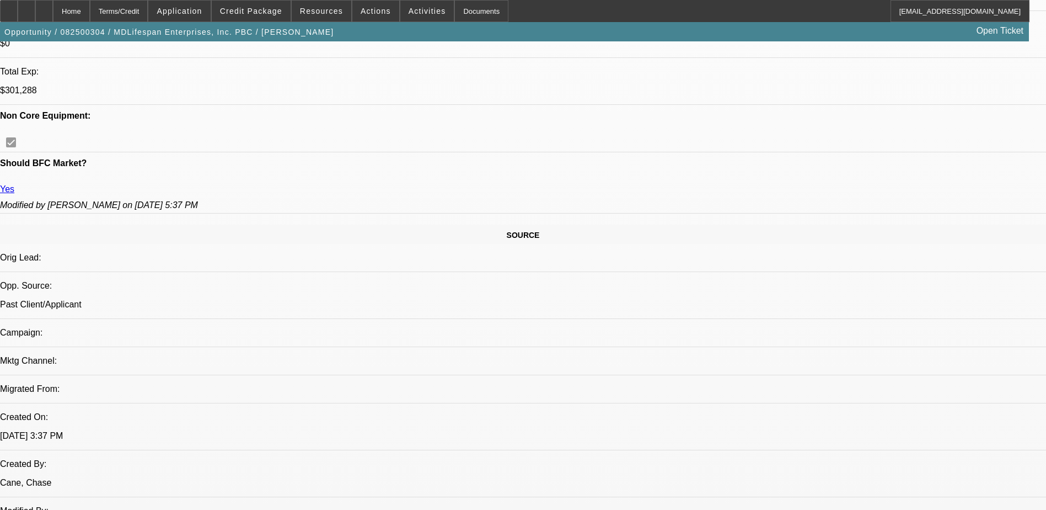
scroll to position [331, 0]
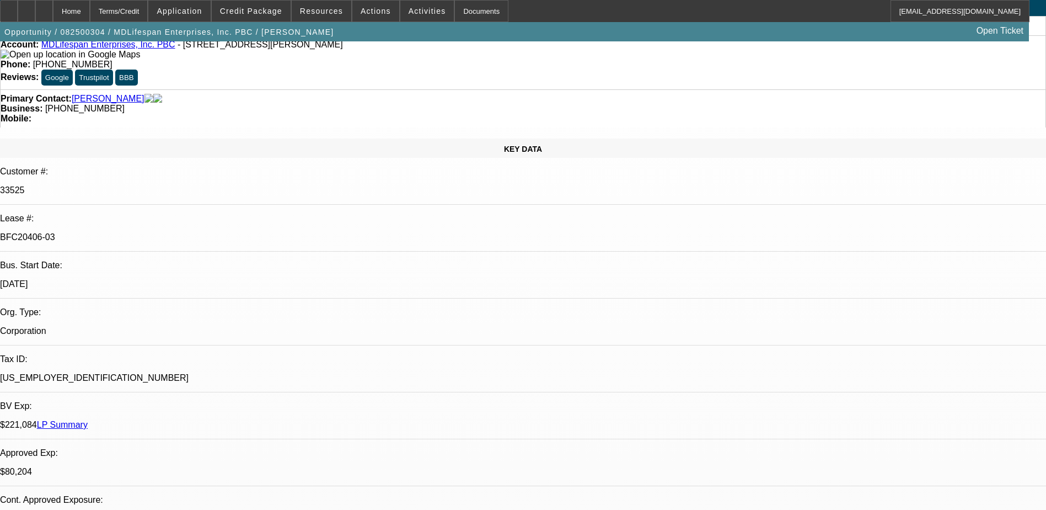
scroll to position [0, 0]
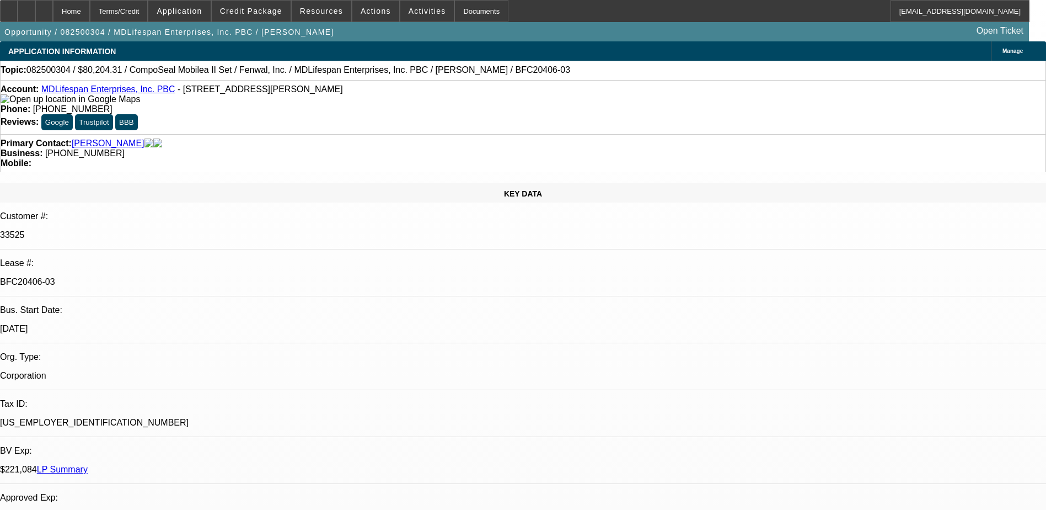
click at [9, 7] on icon at bounding box center [9, 7] width 0 height 0
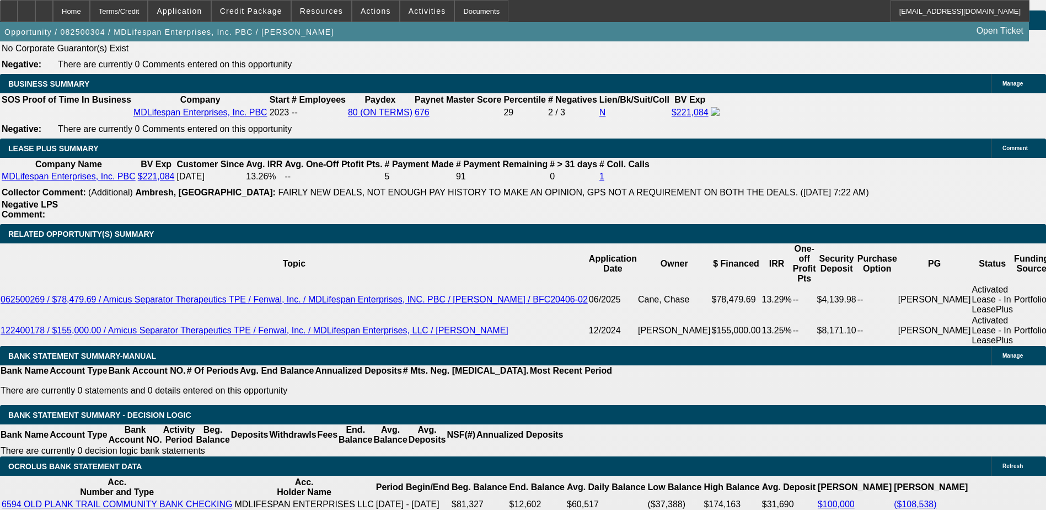
scroll to position [1930, 0]
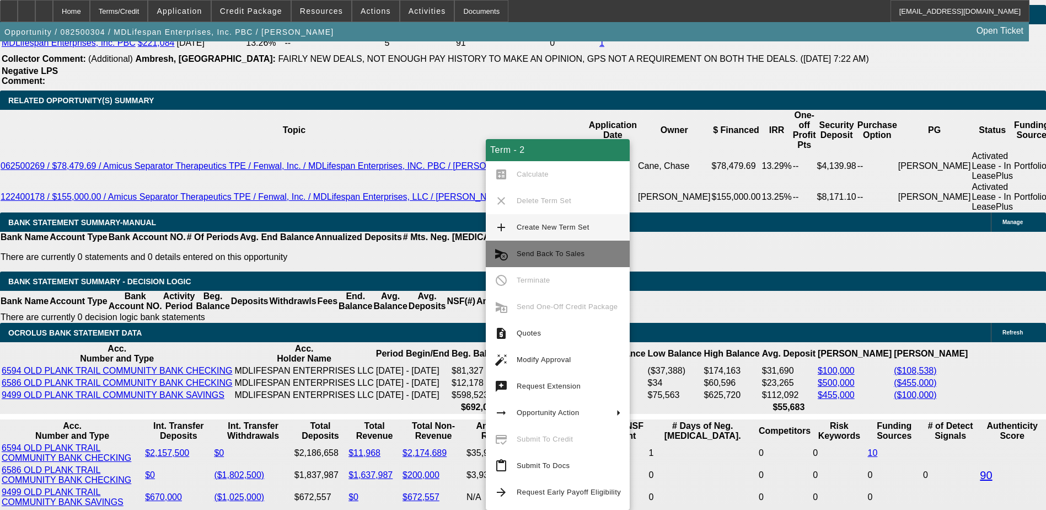
click at [536, 250] on span "Send Back To Sales" at bounding box center [551, 253] width 68 height 8
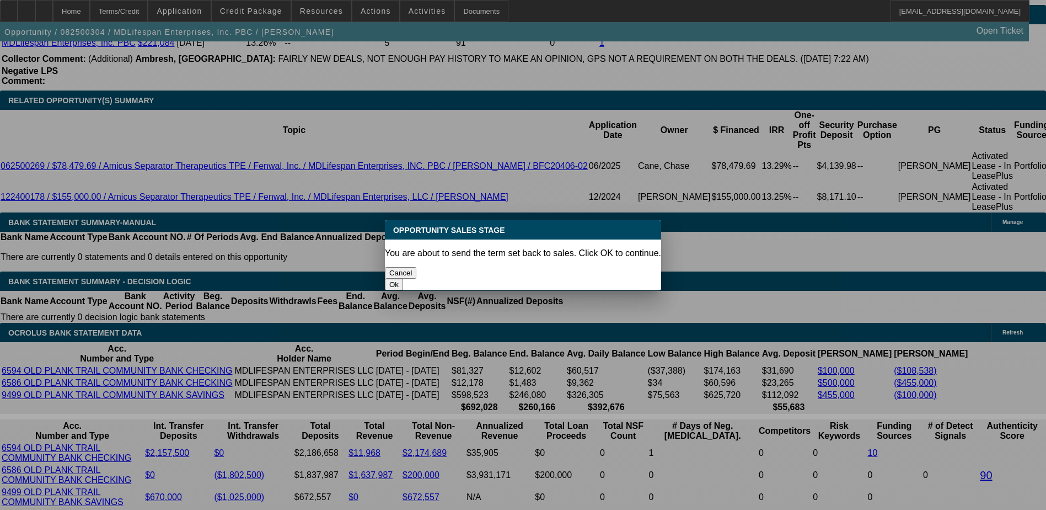
scroll to position [0, 0]
click at [403, 279] on button "Ok" at bounding box center [394, 285] width 18 height 12
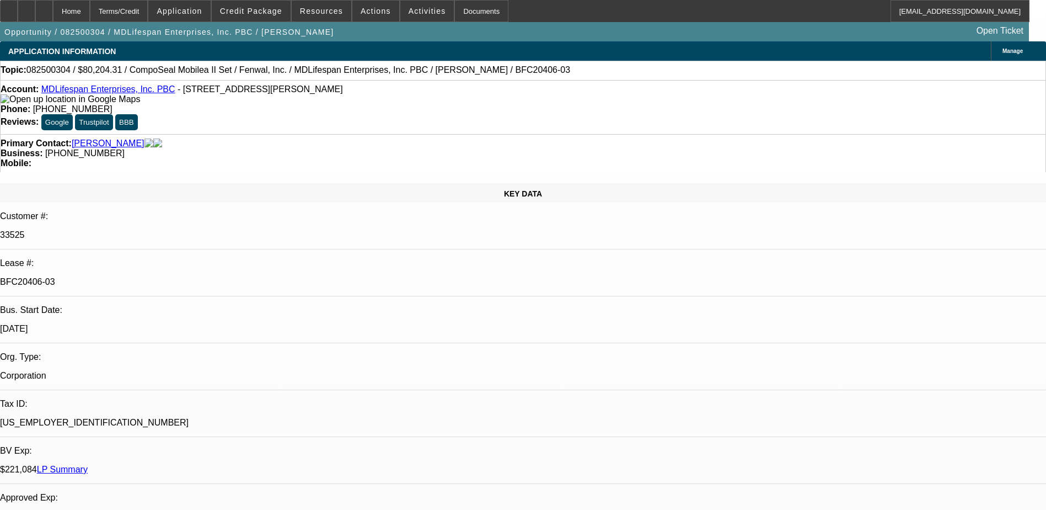
type textarea "adding a second piece of equipment sorry!"
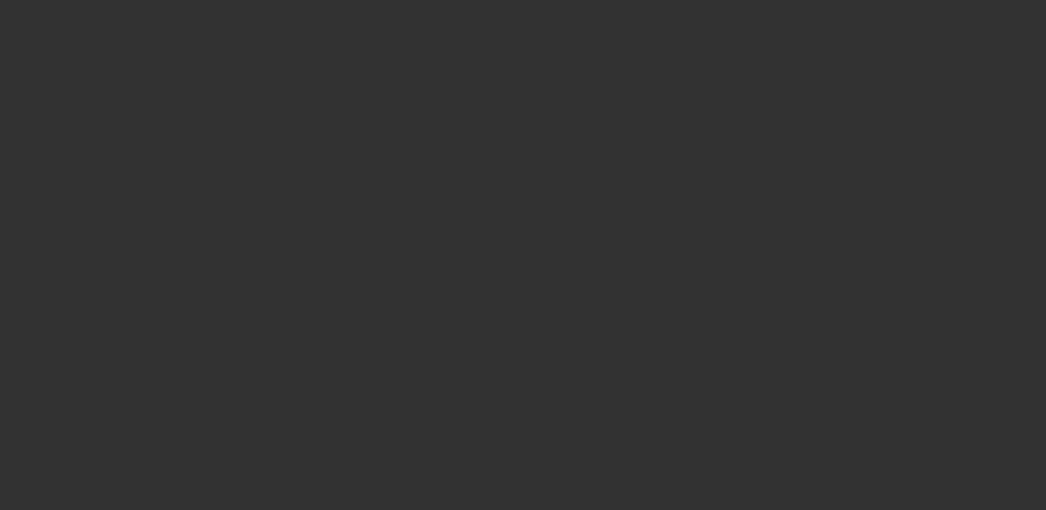
select select "0"
select select "6"
select select "0"
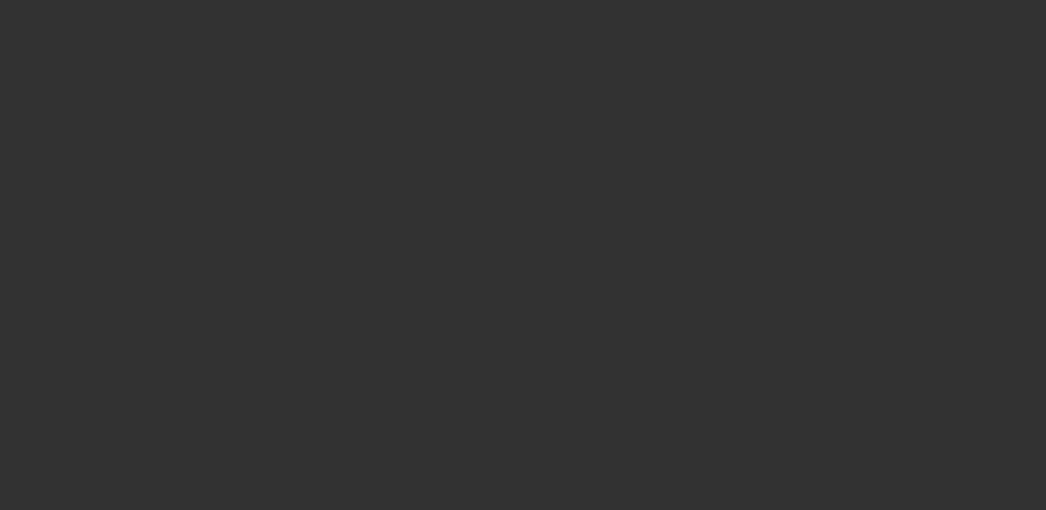
select select "0"
select select "3"
select select "0"
select select "6"
select select "0"
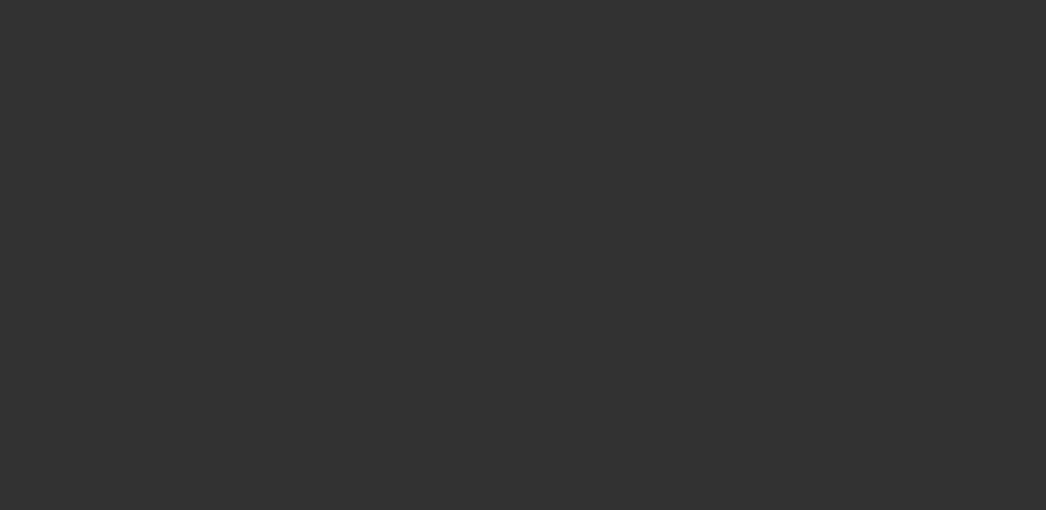
select select "2"
select select "0"
select select "6"
select select "0.2"
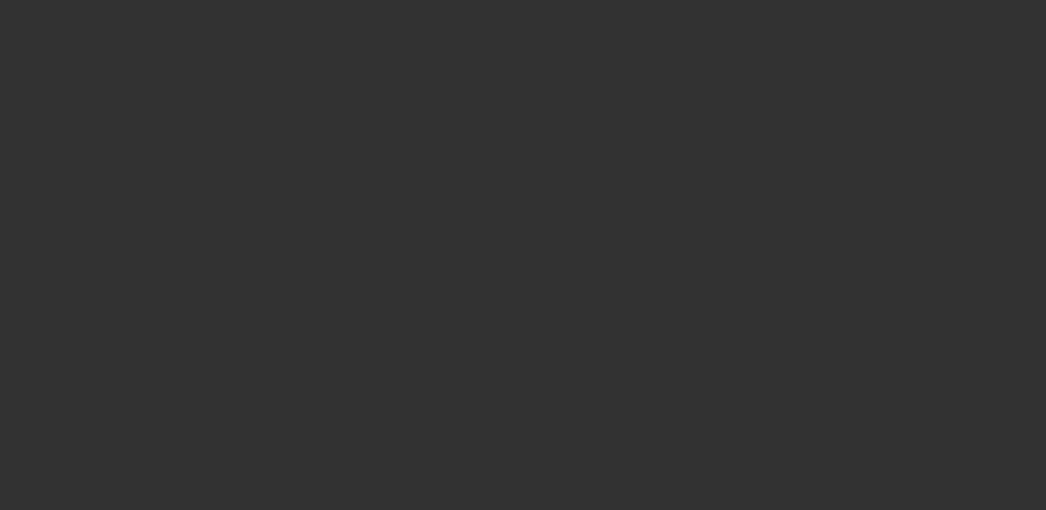
select select "2"
select select "0"
select select "6"
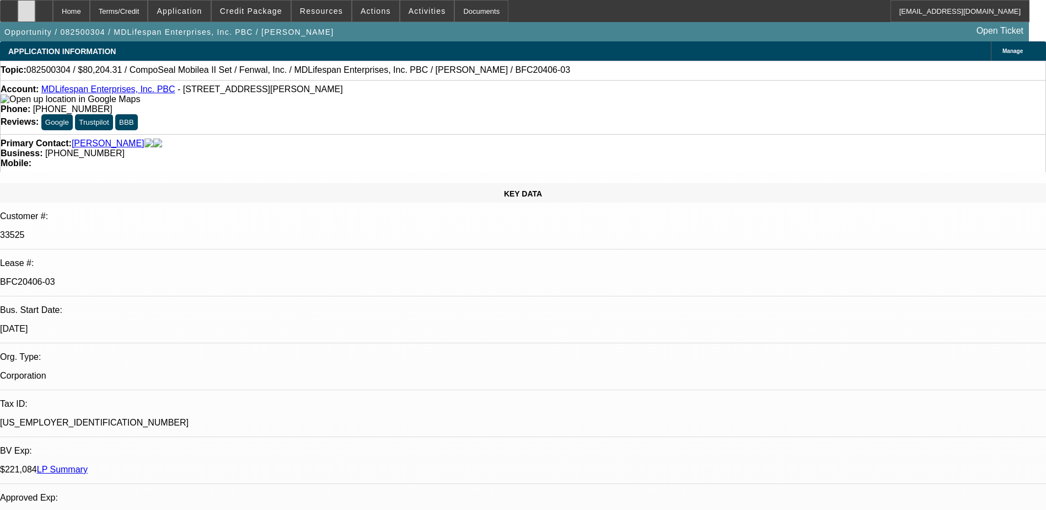
click at [26, 7] on icon at bounding box center [26, 7] width 0 height 0
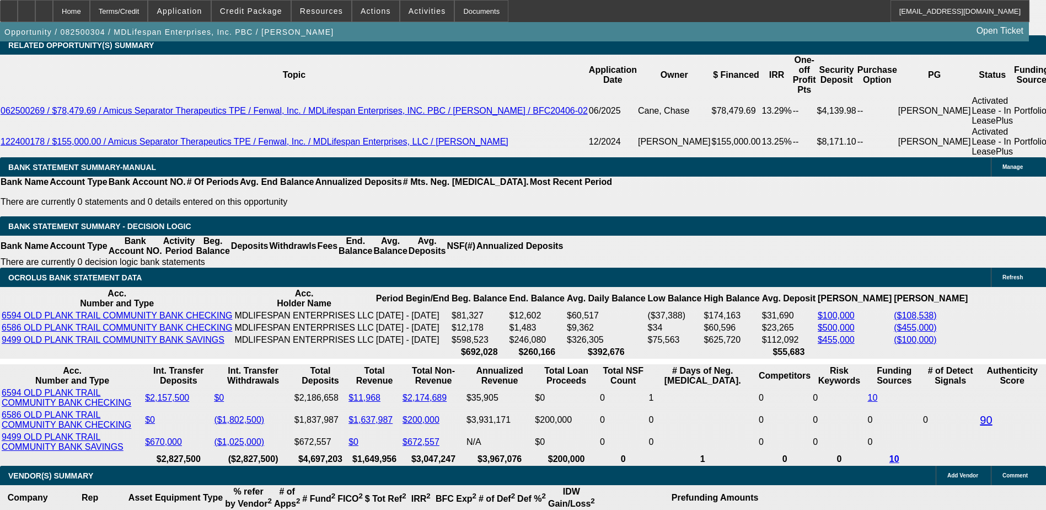
scroll to position [1820, 0]
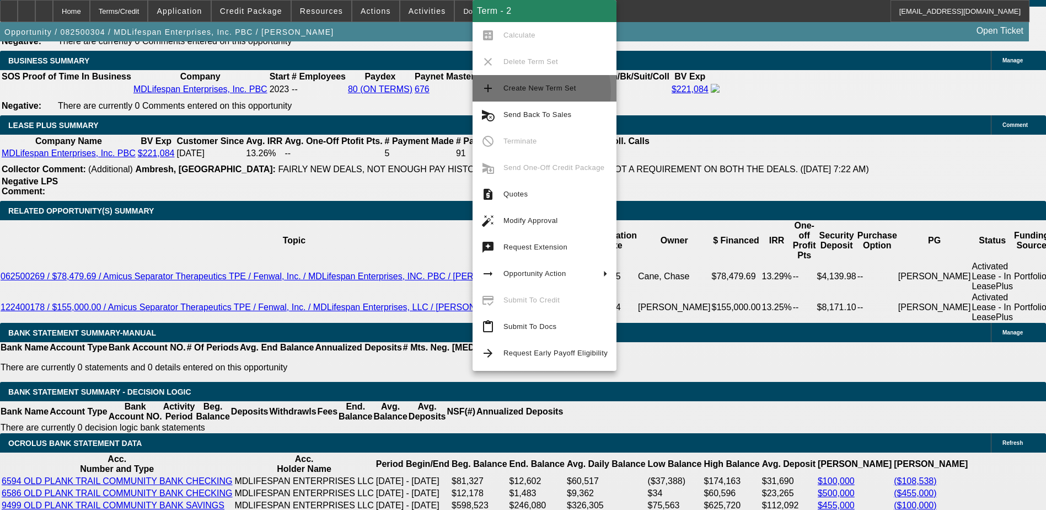
click at [533, 91] on span "Create New Term Set" at bounding box center [540, 88] width 73 height 8
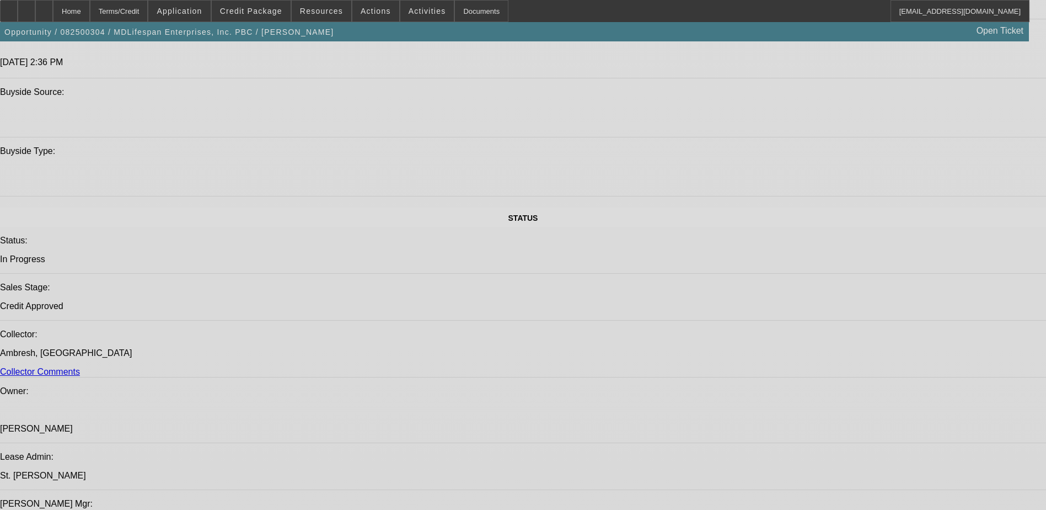
select select "0"
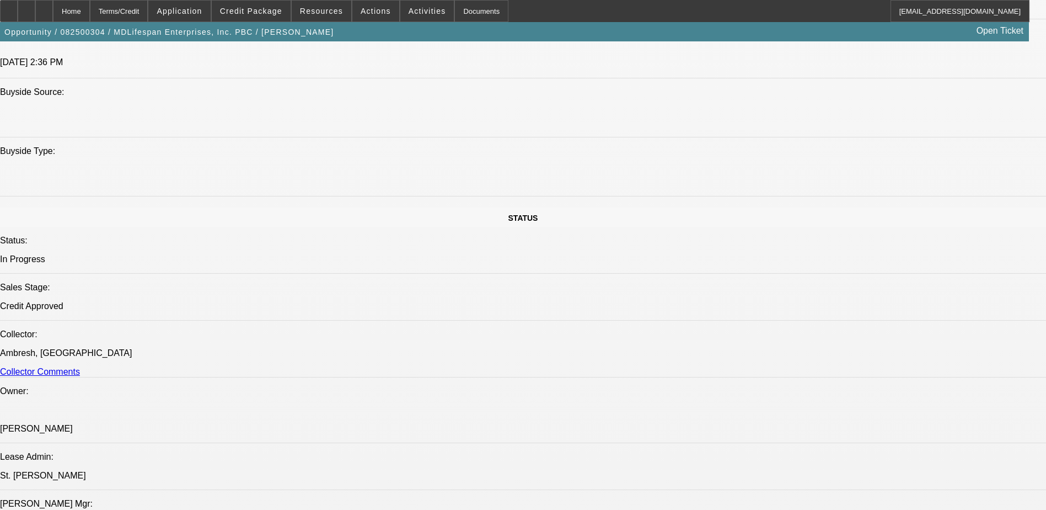
select select "2"
select select "0"
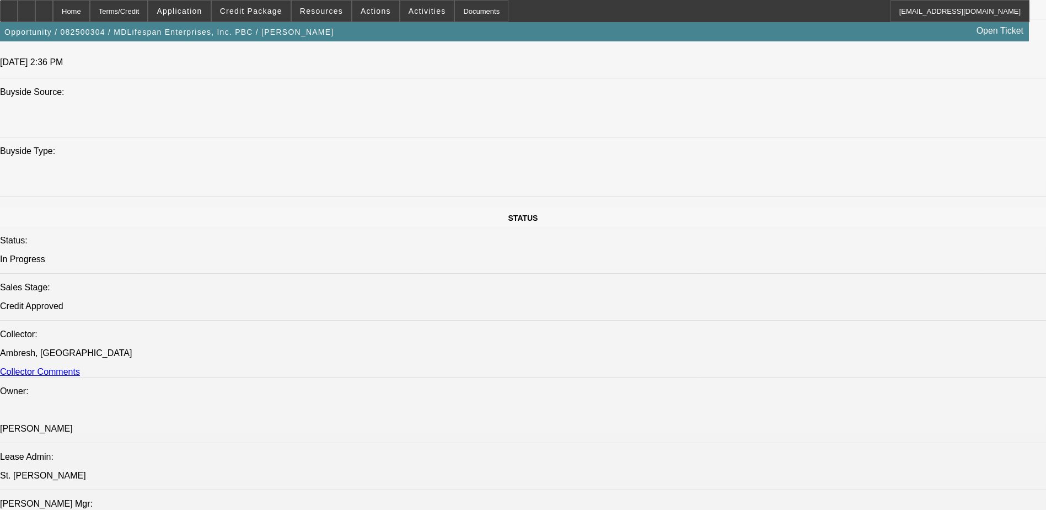
select select "0"
select select "2"
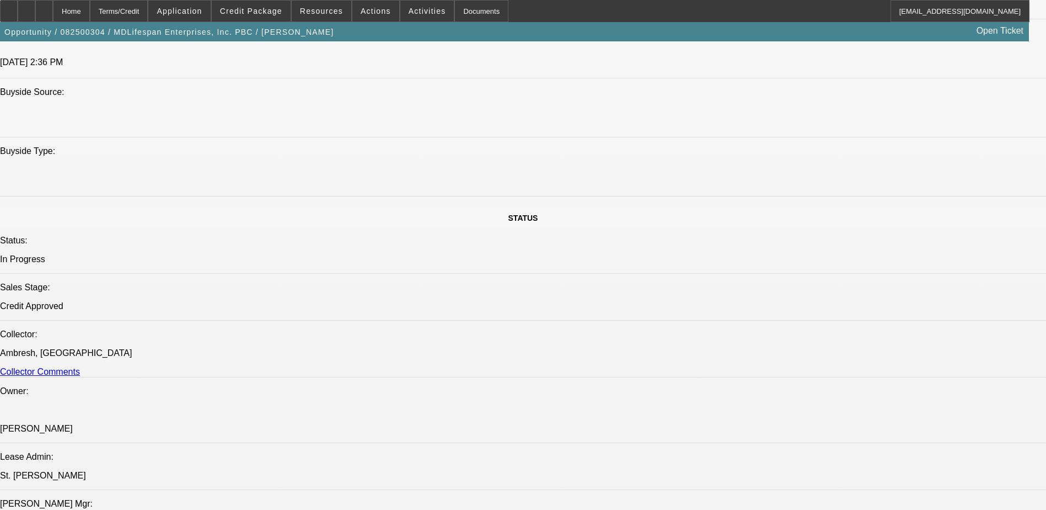
select select "0"
select select "1"
select select "2"
select select "6"
select select "1"
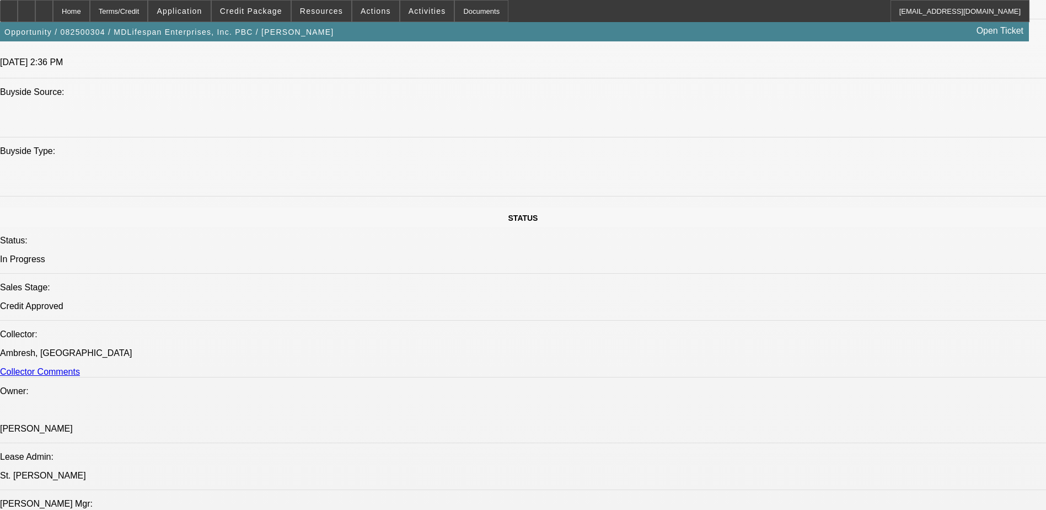
select select "1"
select select "6"
select select "1"
select select "3"
select select "6"
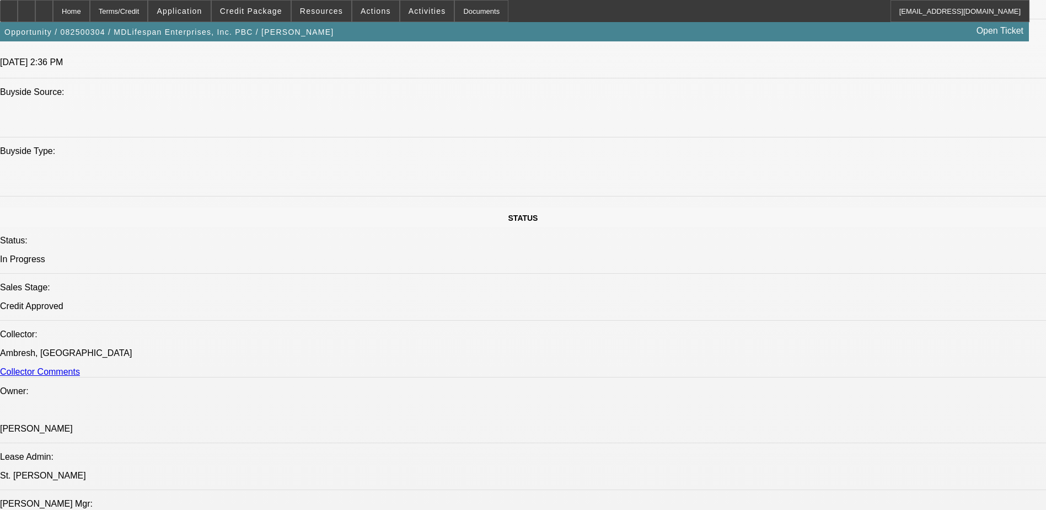
select select "1"
select select "2"
select select "6"
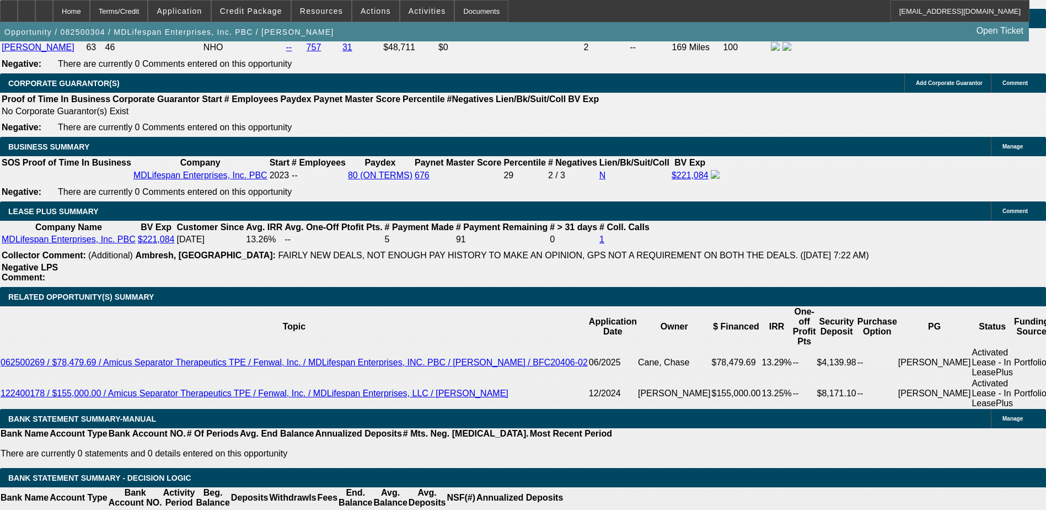
scroll to position [1760, 0]
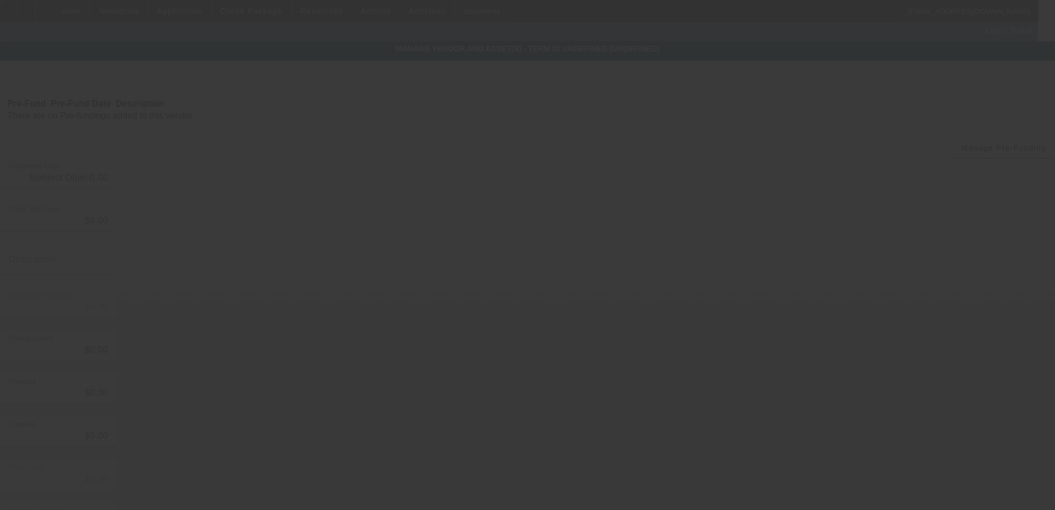
type input "$111,204.31"
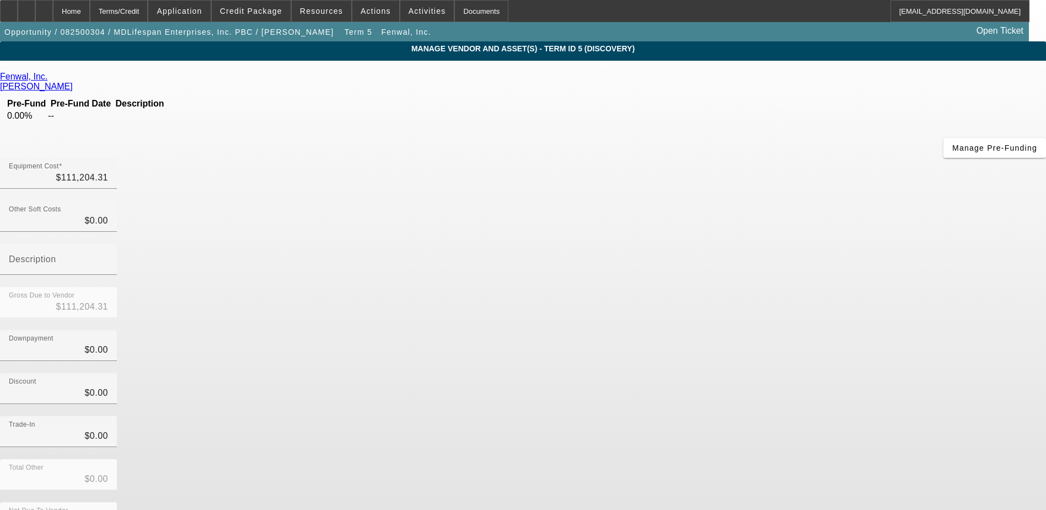
scroll to position [24, 0]
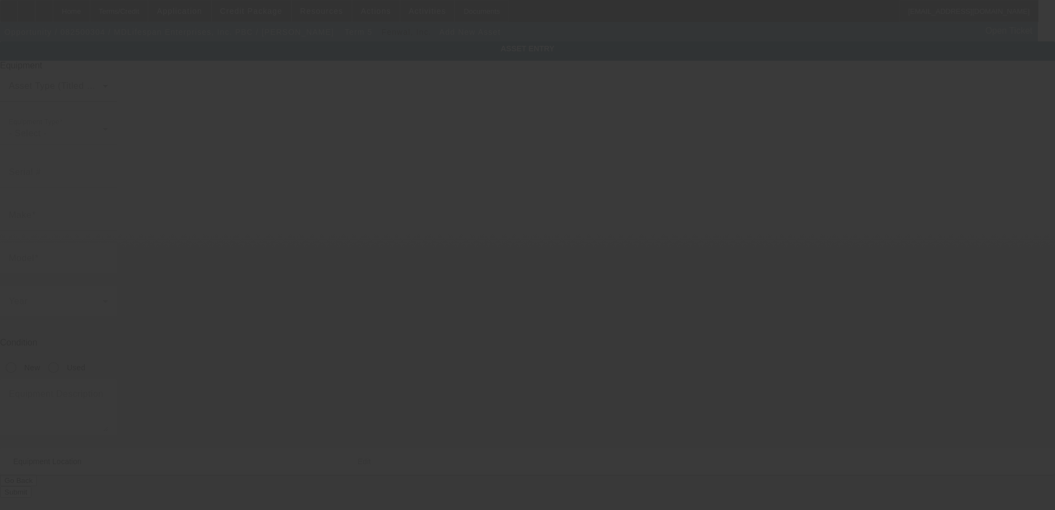
type input "[STREET_ADDRESS][PERSON_NAME]"
type input "[GEOGRAPHIC_DATA]"
type input "60604"
type input "Cook"
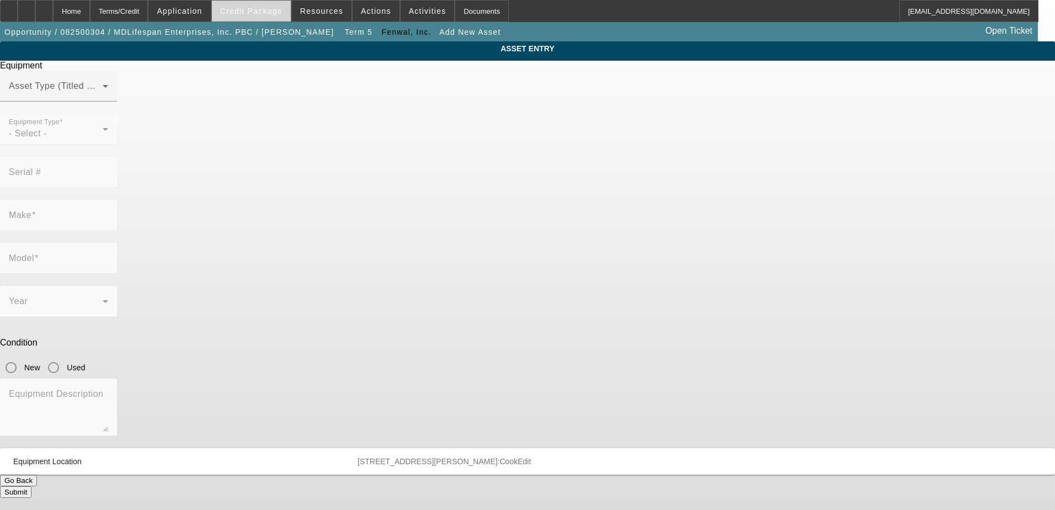
click at [265, 14] on span "Credit Package" at bounding box center [251, 11] width 62 height 9
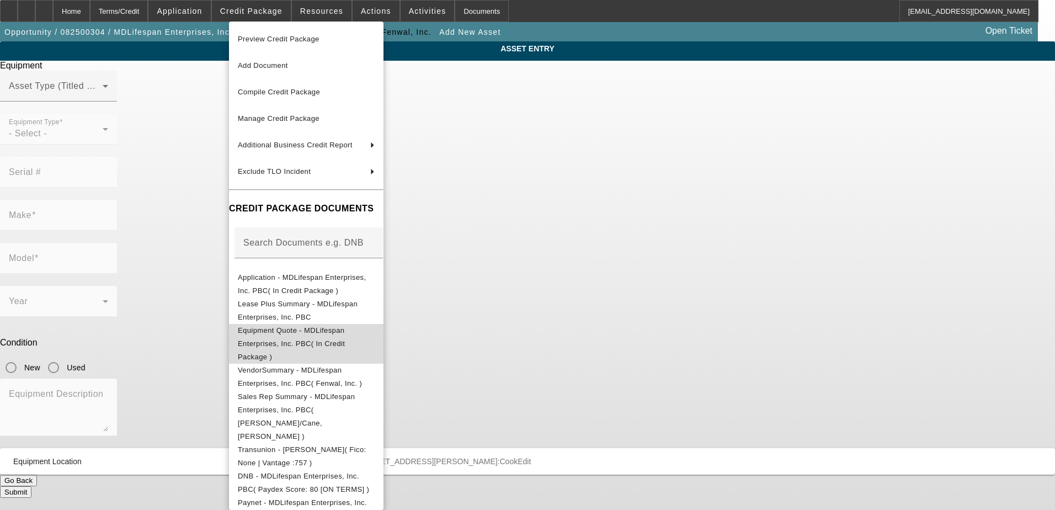
click at [319, 328] on span "Equipment Quote - MDLifespan Enterprises, Inc. PBC( In Credit Package )" at bounding box center [306, 344] width 137 height 40
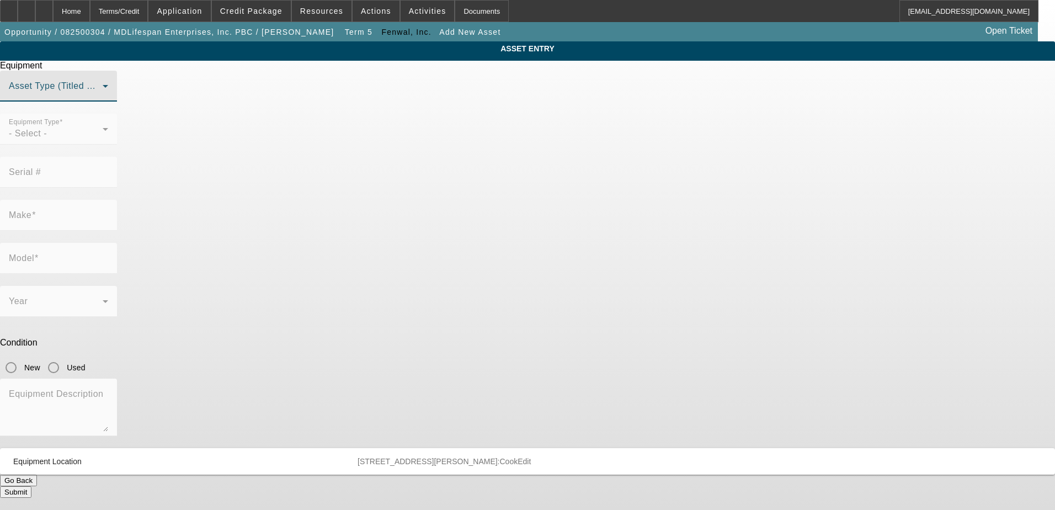
click at [103, 97] on span at bounding box center [56, 90] width 94 height 13
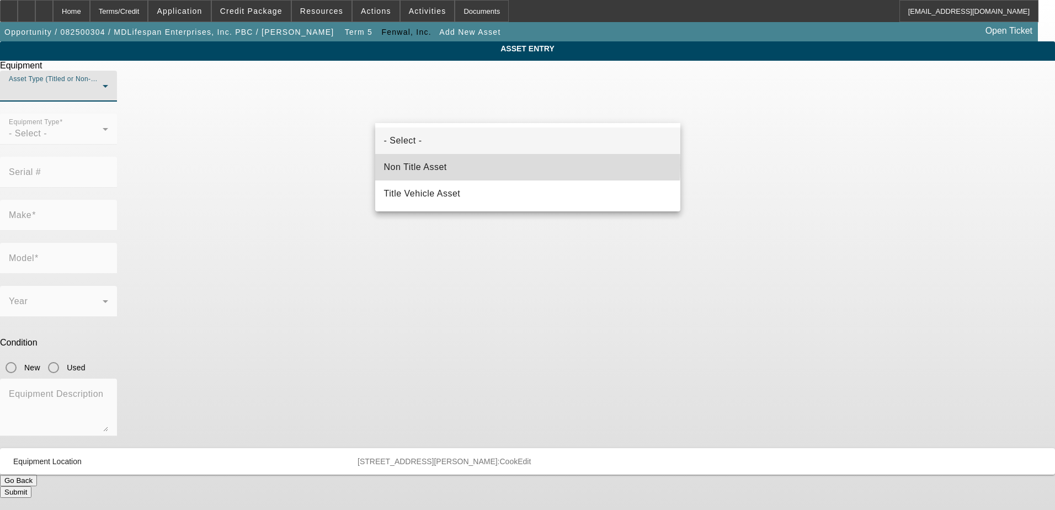
click at [451, 165] on mat-option "Non Title Asset" at bounding box center [527, 167] width 305 height 26
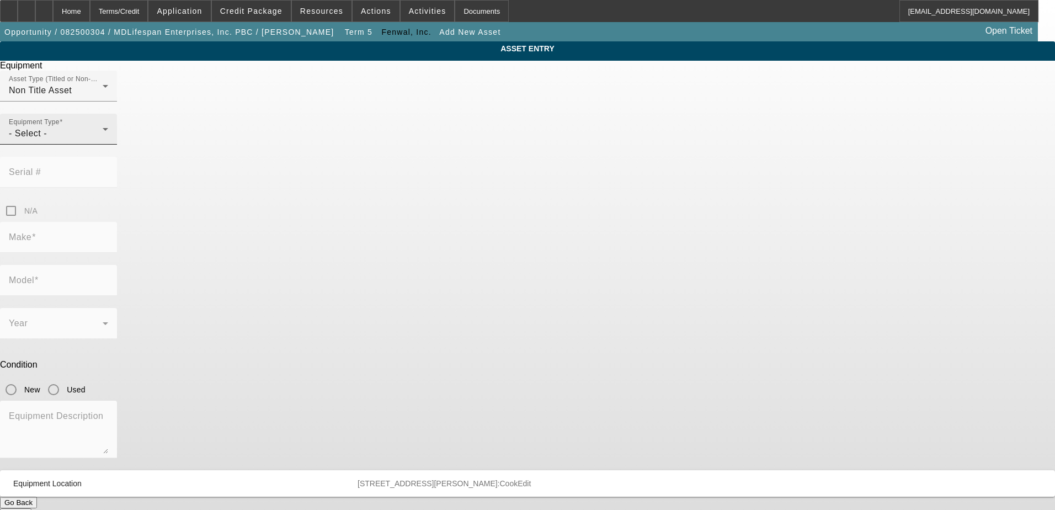
click at [108, 145] on div "Equipment Type - Select -" at bounding box center [58, 129] width 99 height 31
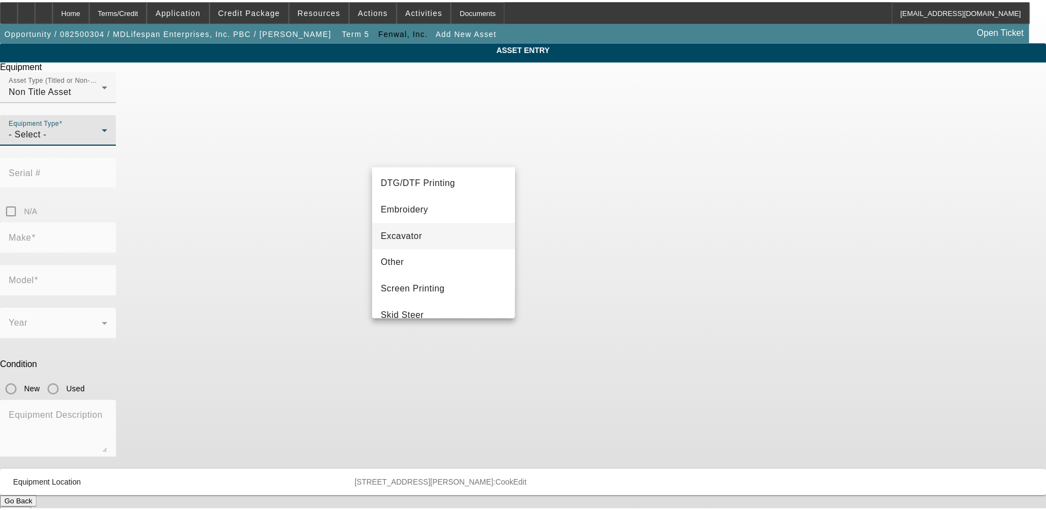
scroll to position [165, 0]
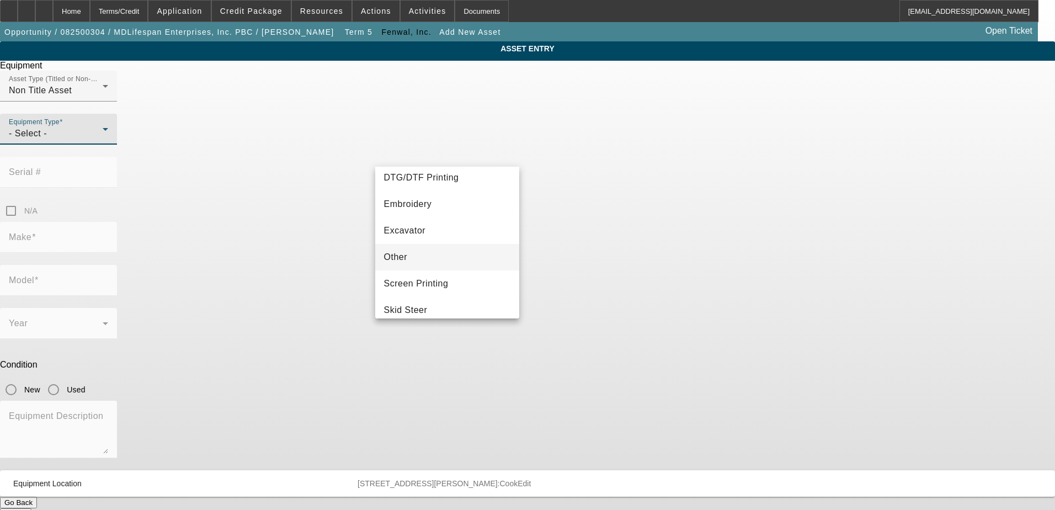
click at [423, 248] on mat-option "Other" at bounding box center [447, 257] width 145 height 26
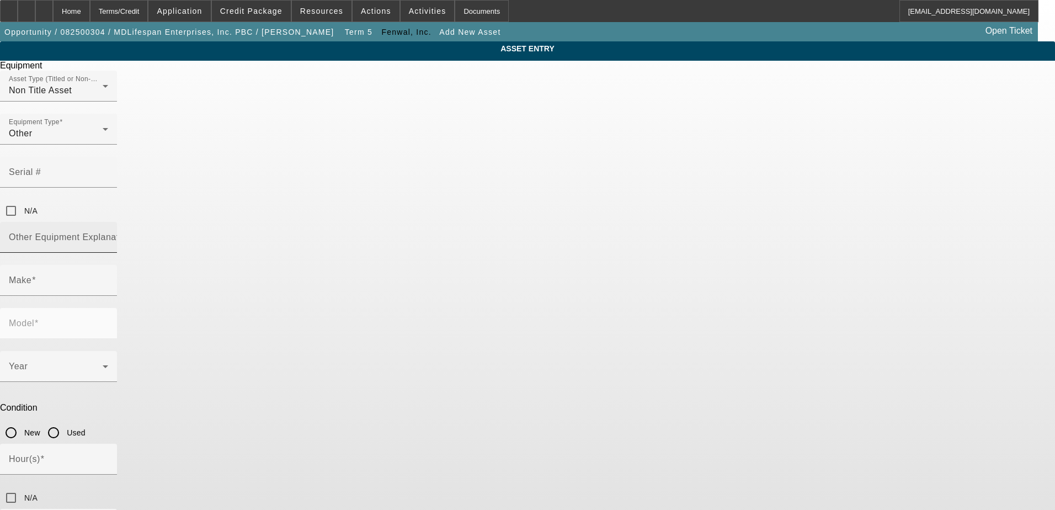
click at [132, 232] on mat-label "Other Equipment Explanation" at bounding box center [70, 236] width 123 height 9
click at [108, 235] on input "Other Equipment Explanation" at bounding box center [58, 241] width 99 height 13
type input "Medical Equipment"
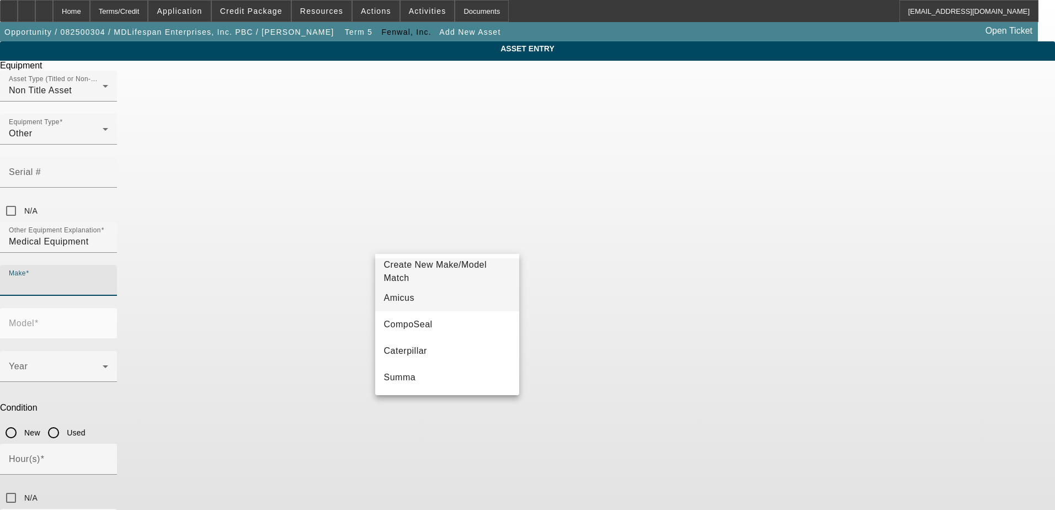
click at [399, 302] on span "Amicus" at bounding box center [399, 297] width 30 height 9
type input "Amicus"
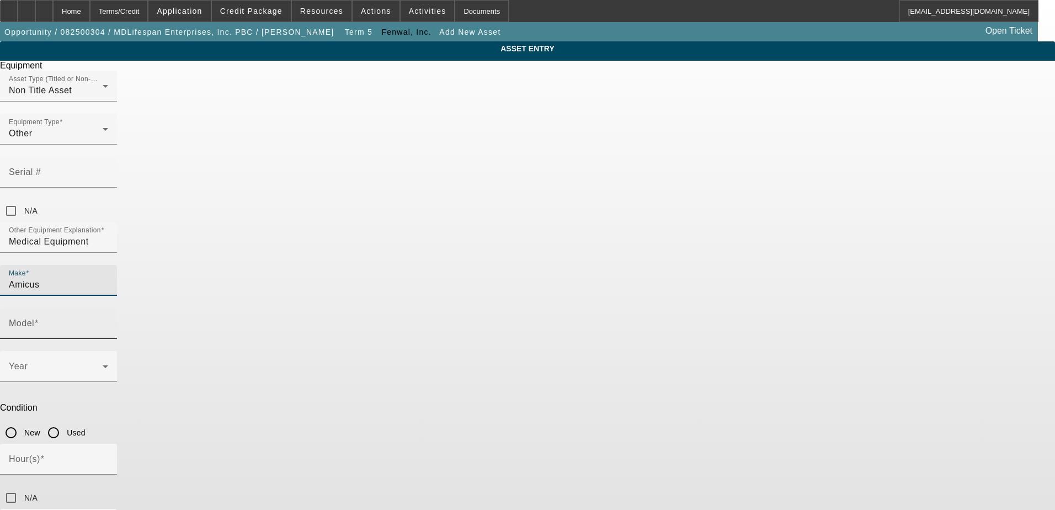
click at [108, 321] on input "Model" at bounding box center [58, 327] width 99 height 13
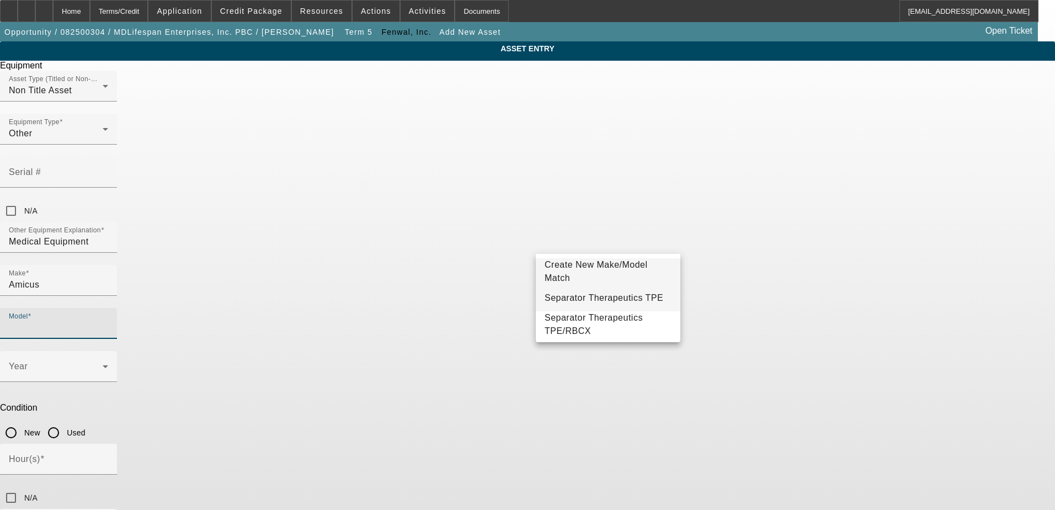
click at [600, 298] on span "Separator Therapeutics TPE" at bounding box center [603, 297] width 119 height 9
type input "Separator Therapeutics TPE"
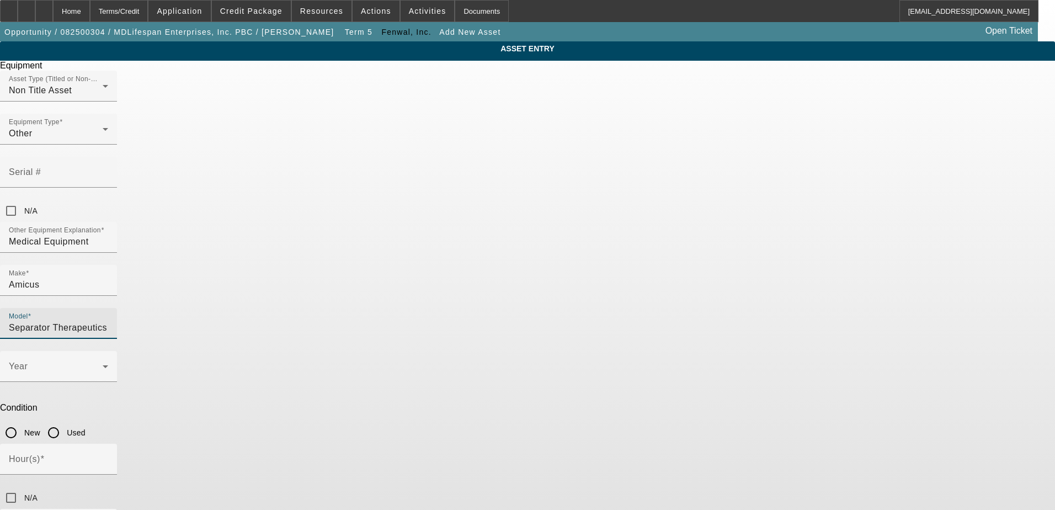
click at [22, 421] on input "New" at bounding box center [11, 432] width 22 height 22
radio input "true"
click at [103, 364] on span at bounding box center [56, 370] width 94 height 13
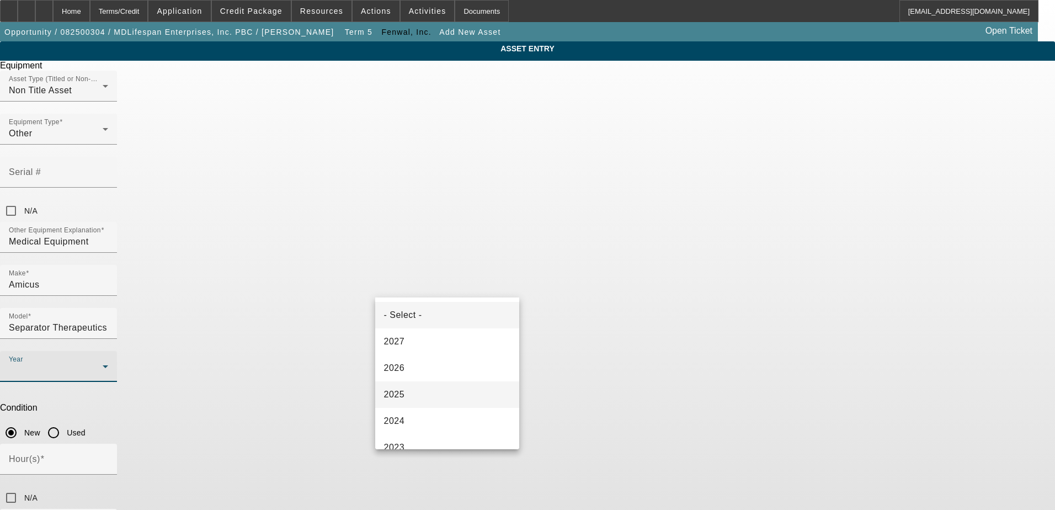
click at [429, 392] on mat-option "2025" at bounding box center [447, 394] width 145 height 26
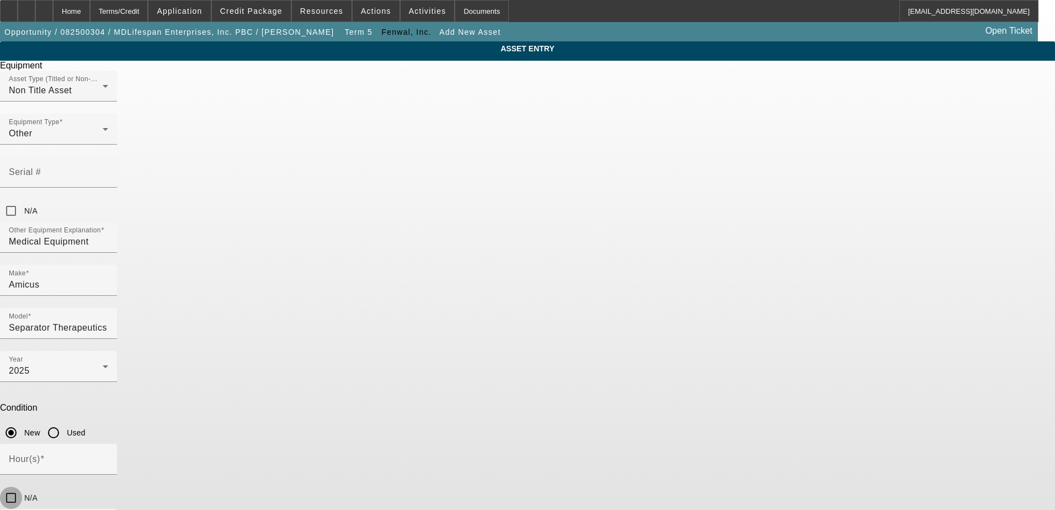
click at [22, 486] on input "N/A" at bounding box center [11, 497] width 22 height 22
checkbox input "true"
click at [108, 235] on input "Medical Equipment" at bounding box center [58, 241] width 99 height 13
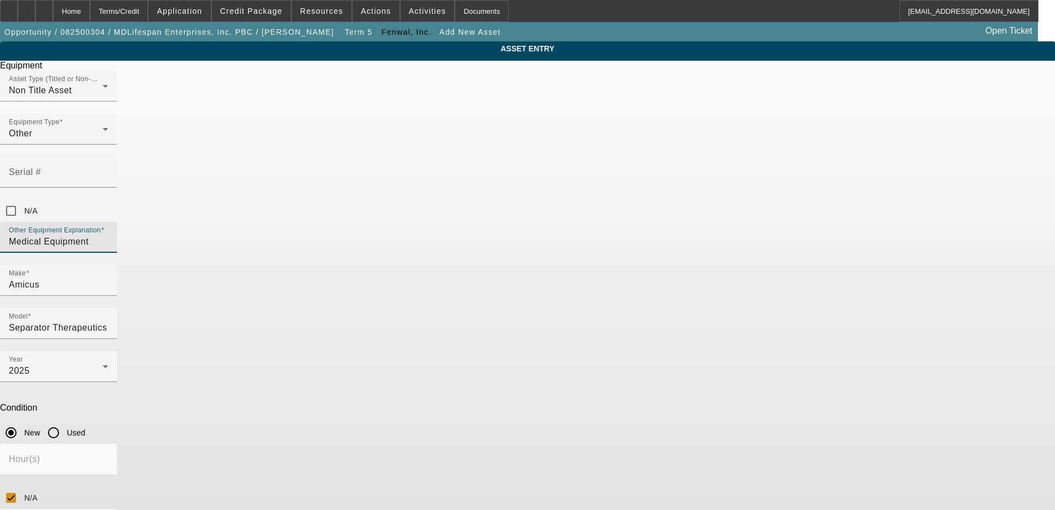
click at [108, 235] on input "Medical Equipment" at bounding box center [58, 241] width 99 height 13
paste textarea "Medical Equipment"
type textarea "Medical Equipment"
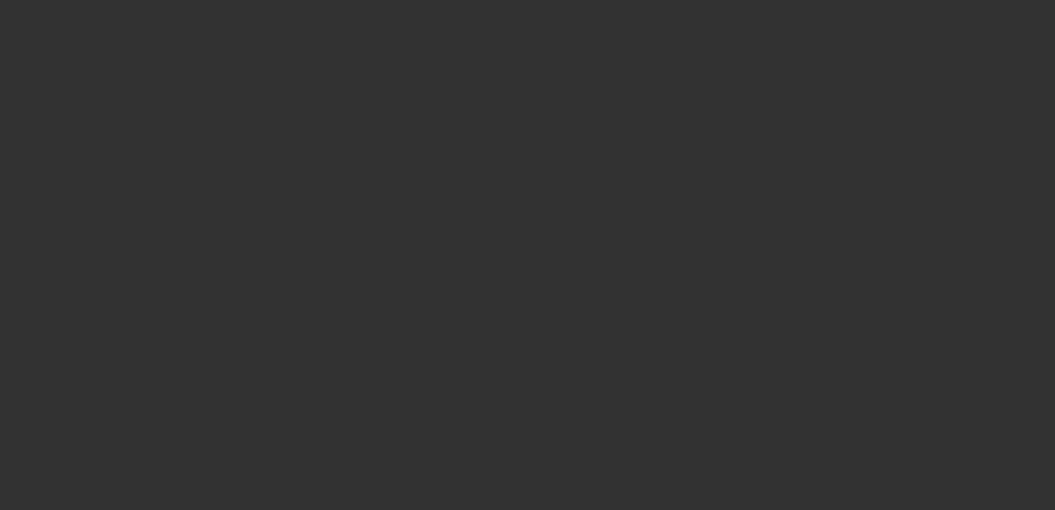
type input "$111,204.31"
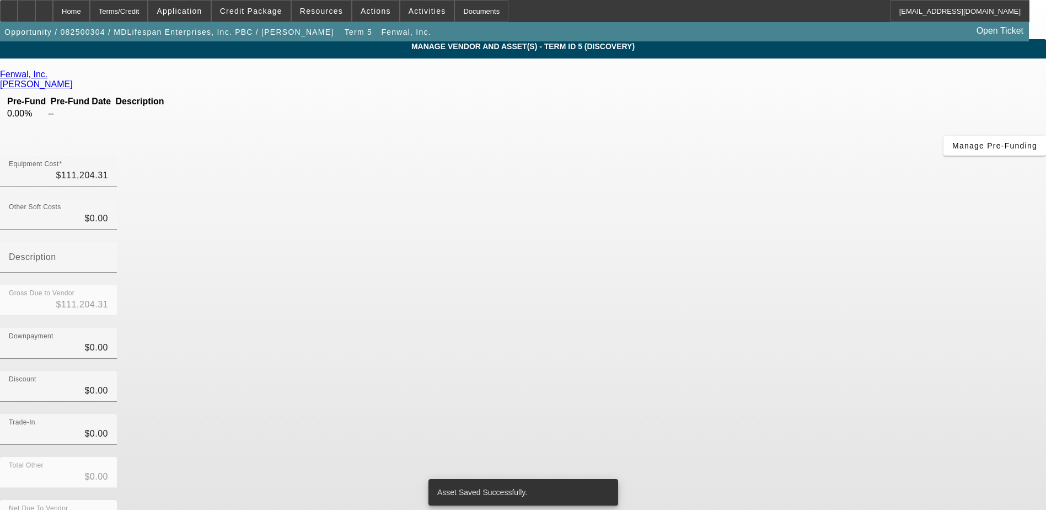
scroll to position [40, 0]
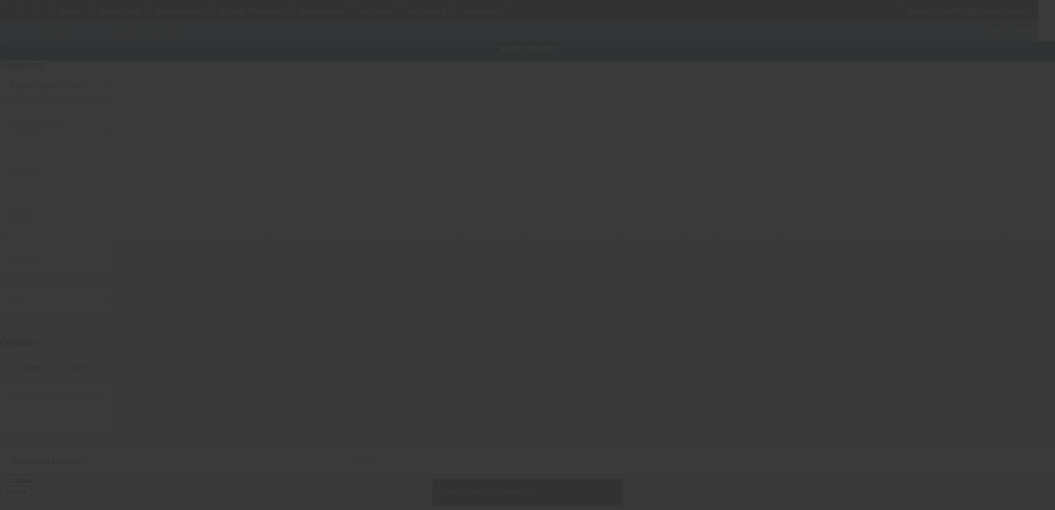
type input "[STREET_ADDRESS][PERSON_NAME]"
type input "[GEOGRAPHIC_DATA]"
type input "60604"
type input "Cook"
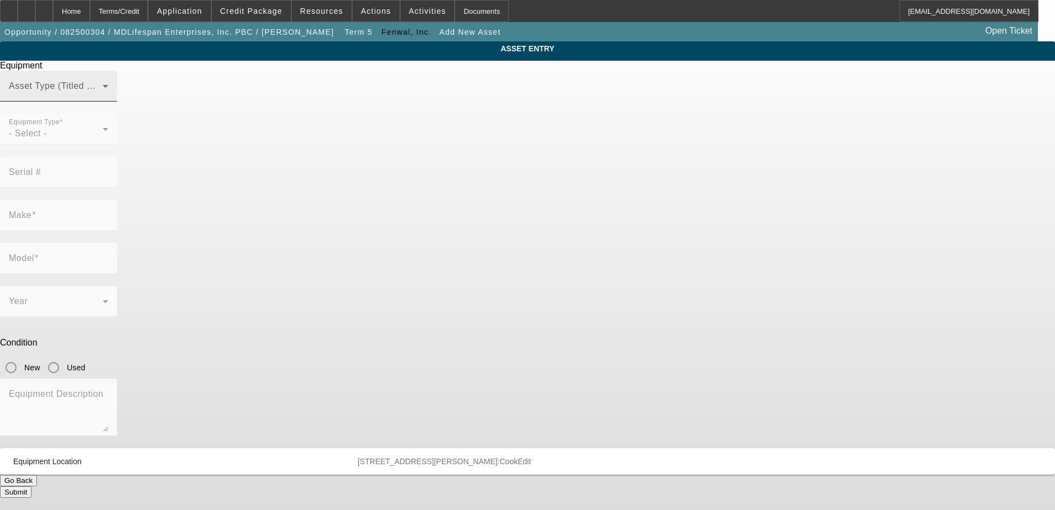
click at [108, 101] on div "Asset Type (Titled or Non-Titled)" at bounding box center [58, 86] width 99 height 31
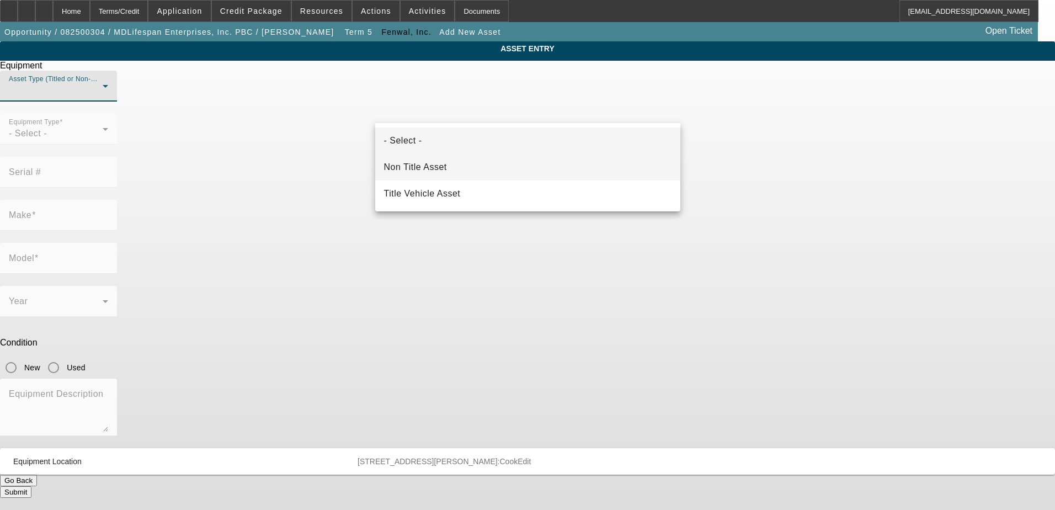
click at [492, 163] on mat-option "Non Title Asset" at bounding box center [527, 167] width 305 height 26
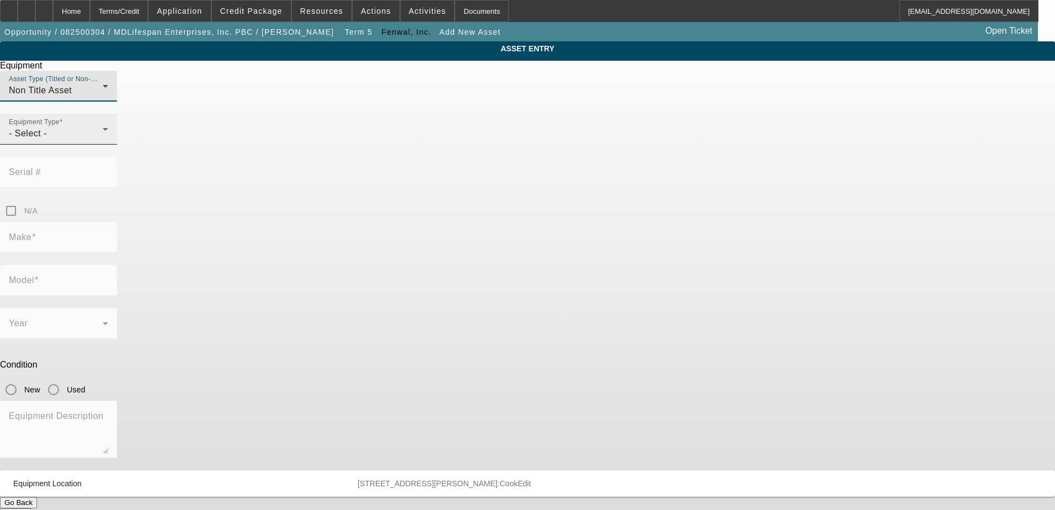
click at [108, 145] on div "Equipment Type - Select -" at bounding box center [58, 129] width 99 height 31
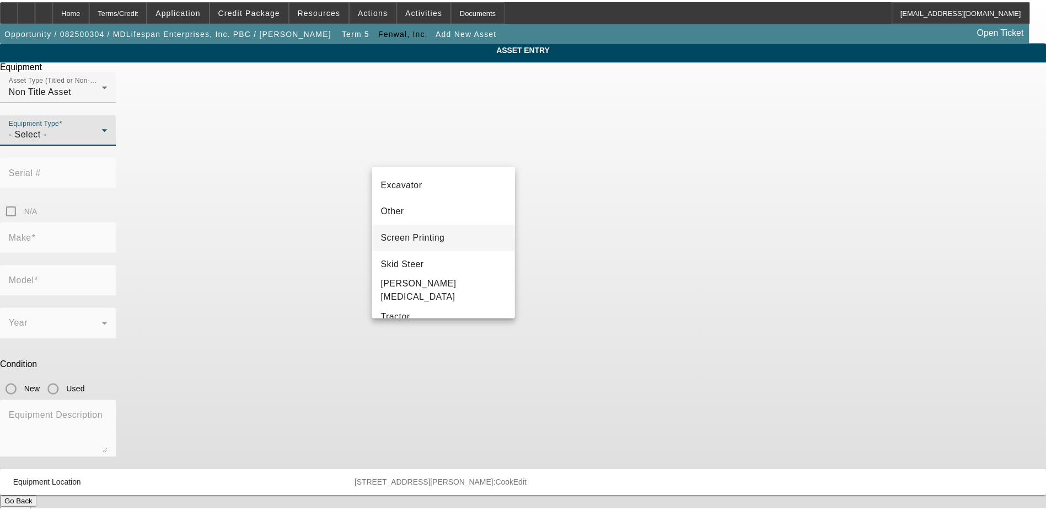
scroll to position [221, 0]
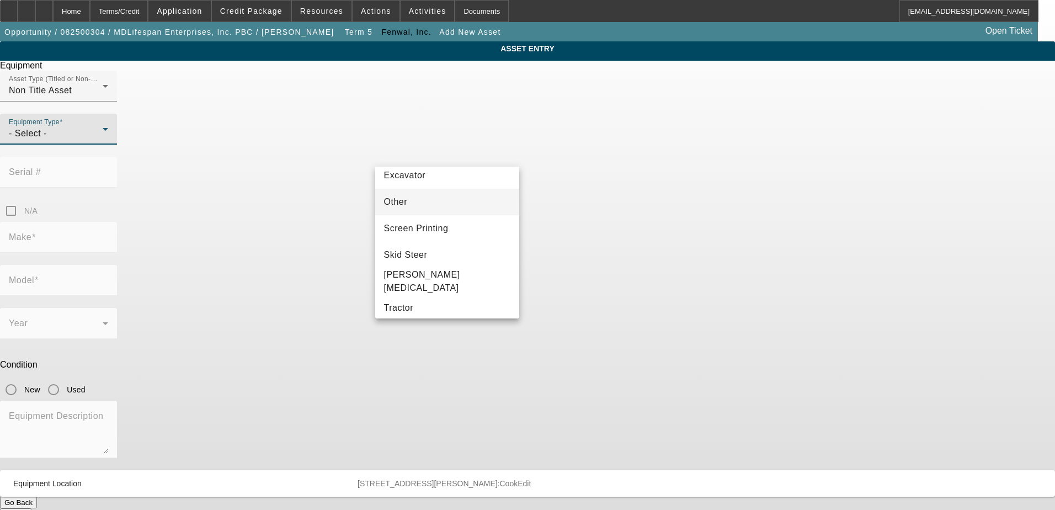
click at [460, 206] on mat-option "Other" at bounding box center [447, 202] width 145 height 26
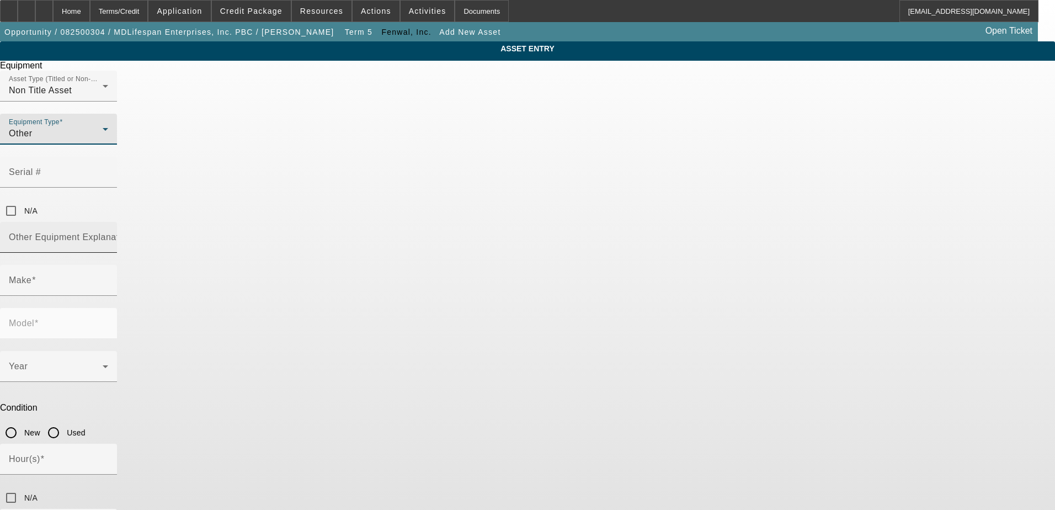
click at [132, 232] on mat-label "Other Equipment Explanation" at bounding box center [70, 236] width 123 height 9
click at [108, 235] on input "Other Equipment Explanation" at bounding box center [58, 241] width 99 height 13
paste input "Medical Equipment"
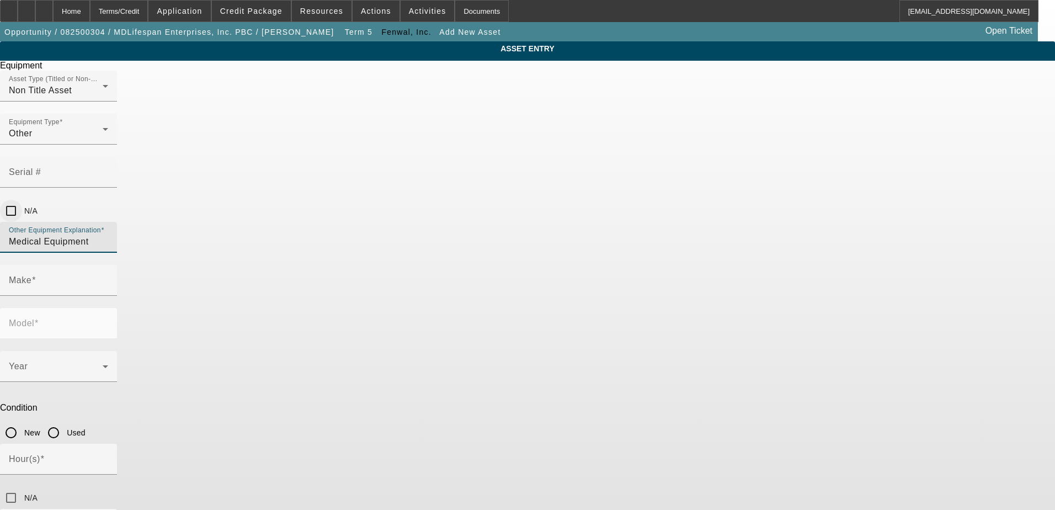
type input "Medical Equipment"
click at [22, 200] on input "N/A" at bounding box center [11, 211] width 22 height 22
checkbox input "true"
click at [108, 278] on input "Make" at bounding box center [58, 284] width 99 height 13
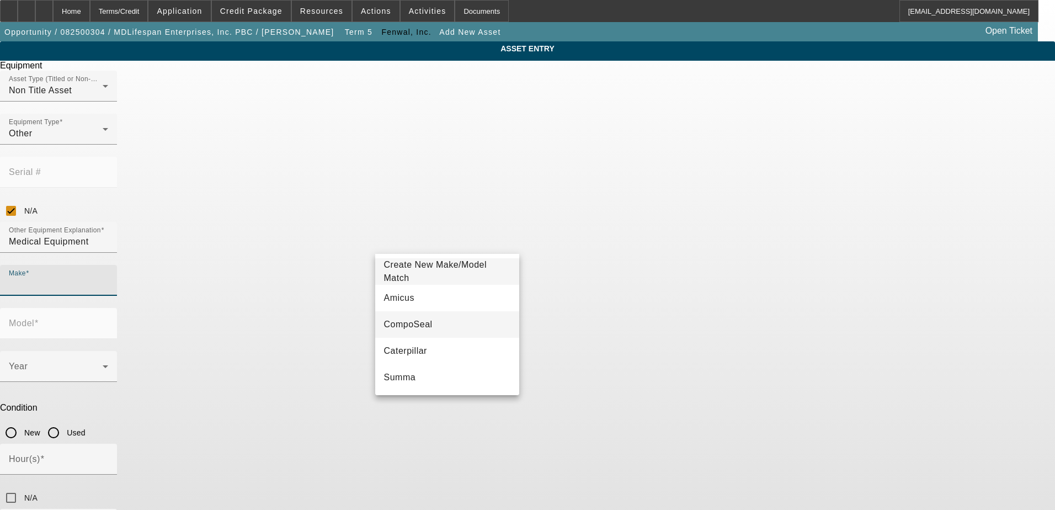
click at [431, 321] on mat-option "CompoSeal" at bounding box center [447, 324] width 145 height 26
type input "CompoSeal"
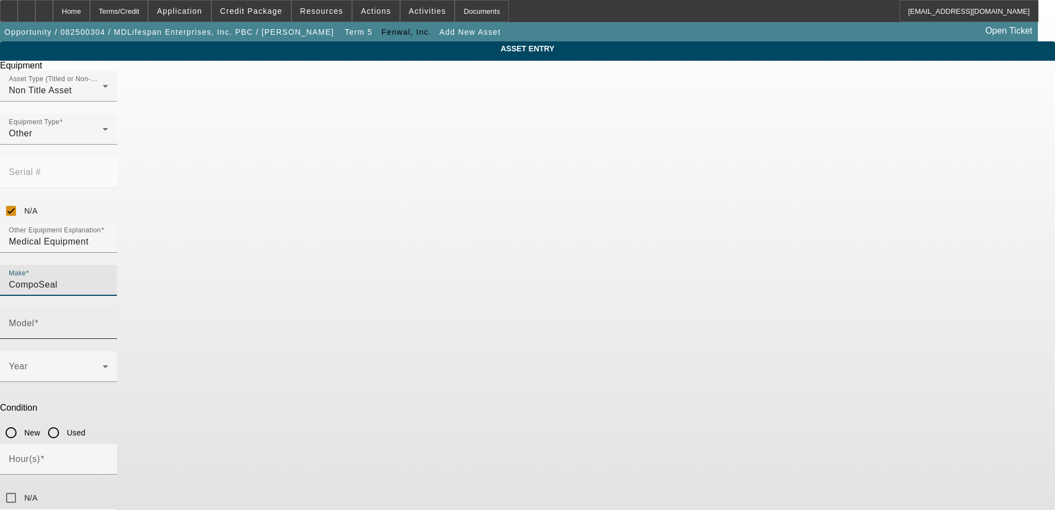
click at [108, 321] on input "Model" at bounding box center [58, 327] width 99 height 13
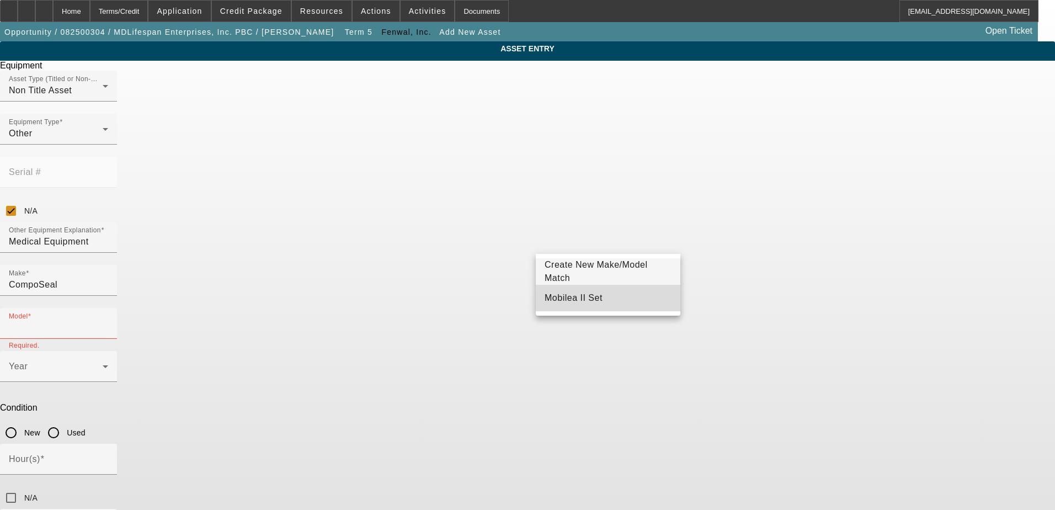
click at [580, 296] on span "Mobilea II Set" at bounding box center [573, 297] width 58 height 9
type input "Mobilea II Set"
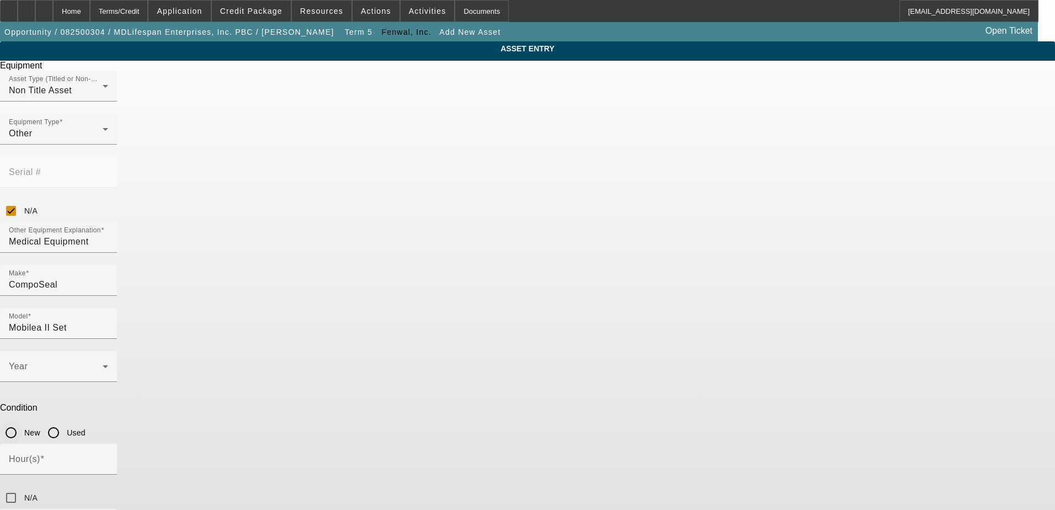
click at [22, 421] on input "New" at bounding box center [11, 432] width 22 height 22
radio input "true"
click at [103, 364] on span at bounding box center [56, 370] width 94 height 13
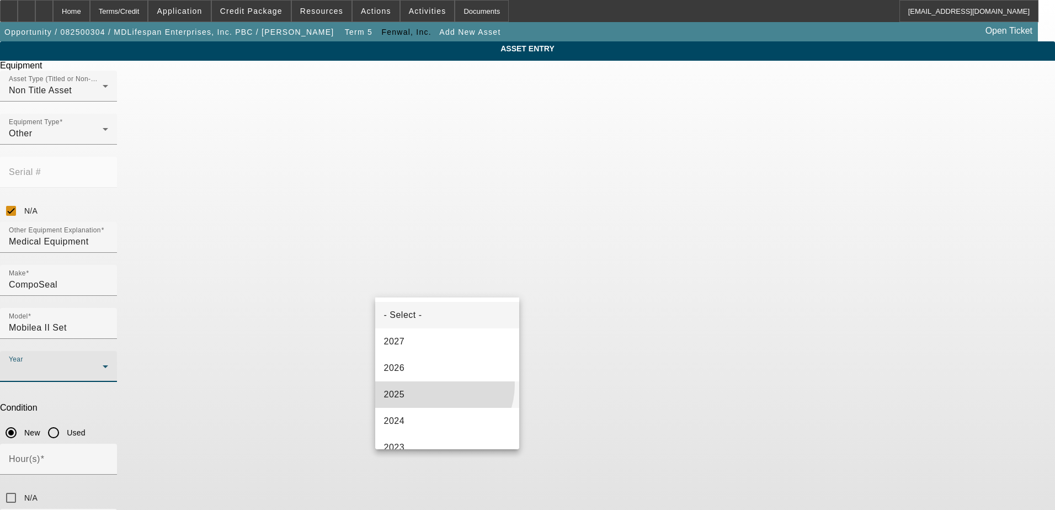
click at [433, 384] on mat-option "2025" at bounding box center [447, 394] width 145 height 26
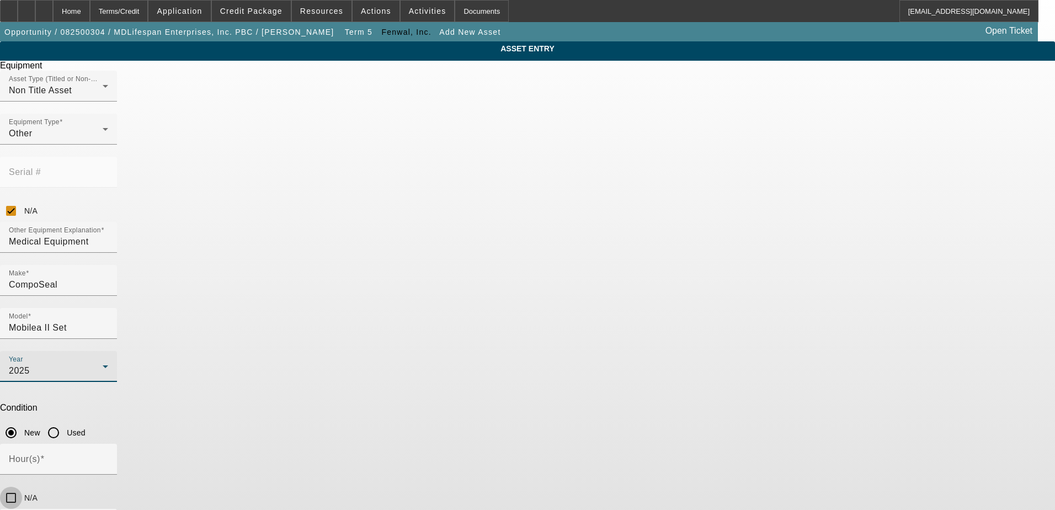
click at [22, 486] on input "N/A" at bounding box center [11, 497] width 22 height 22
checkbox input "true"
drag, startPoint x: 517, startPoint y: 362, endPoint x: 449, endPoint y: 366, distance: 67.4
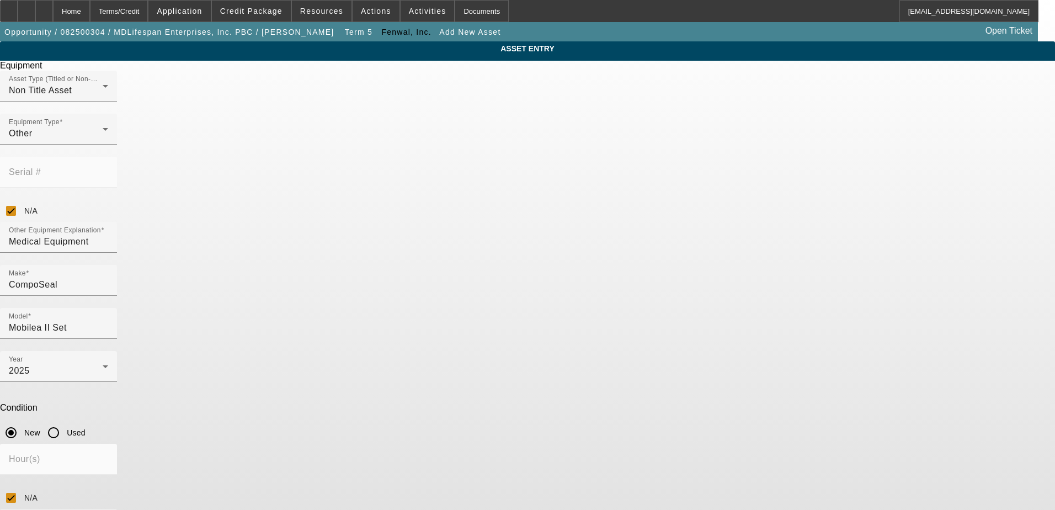
paste textarea "Medical Equipment"
type textarea "Medical Equipment"
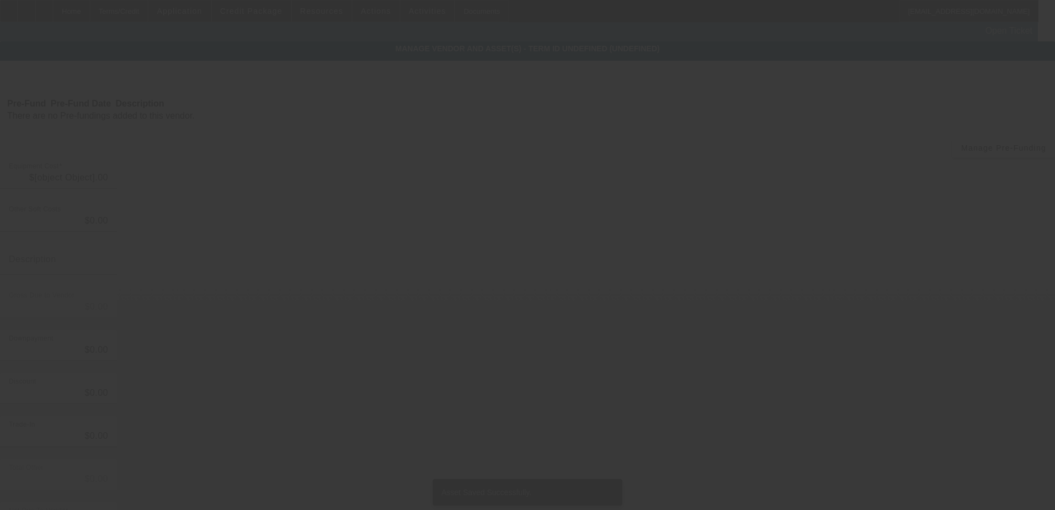
type input "$111,204.31"
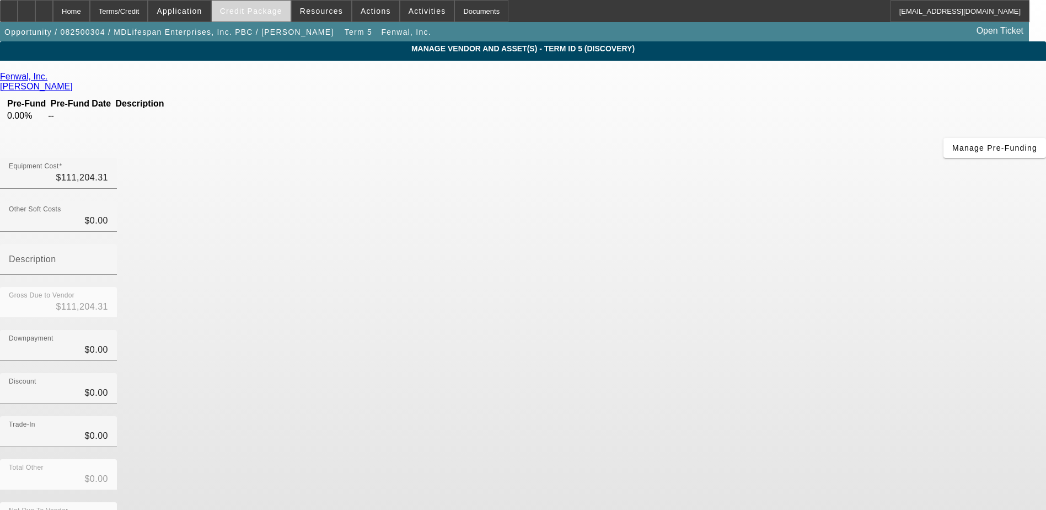
click at [255, 11] on span "Credit Package" at bounding box center [251, 11] width 62 height 9
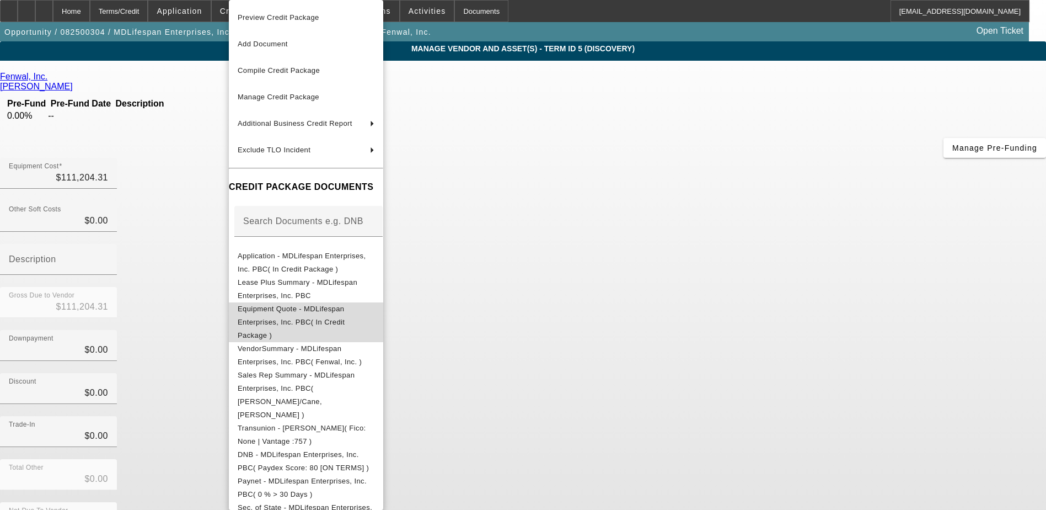
click at [324, 307] on span "Equipment Quote - MDLifespan Enterprises, Inc. PBC( In Credit Package )" at bounding box center [306, 322] width 137 height 40
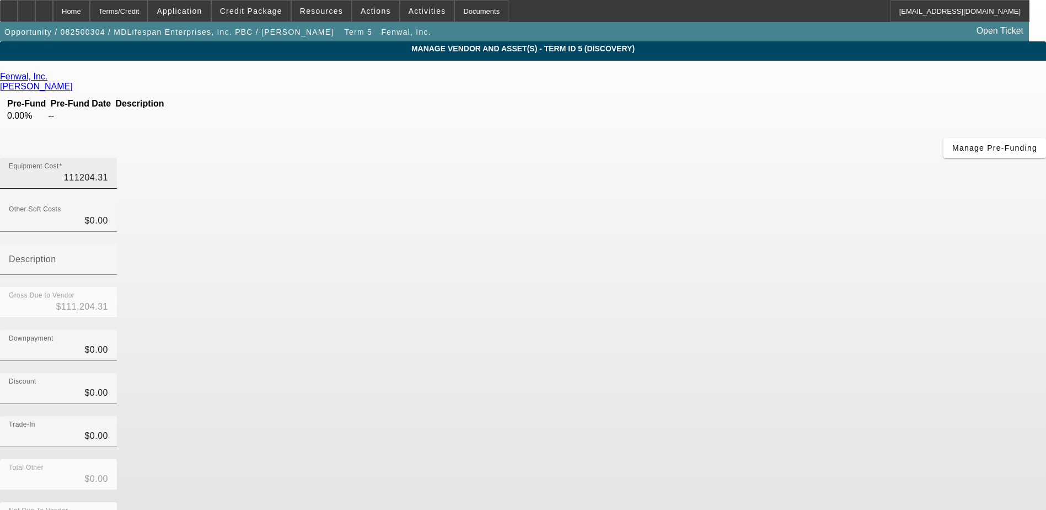
click at [108, 171] on input "111204.31" at bounding box center [58, 177] width 99 height 13
type input "2"
type input "$2.00"
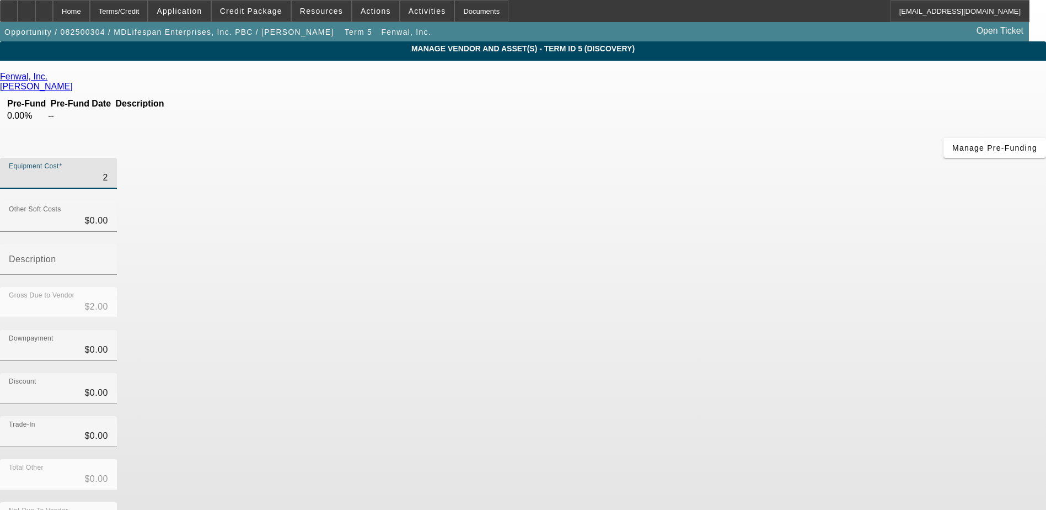
type input "21"
type input "$21.00"
type input "219"
type input "$219.00"
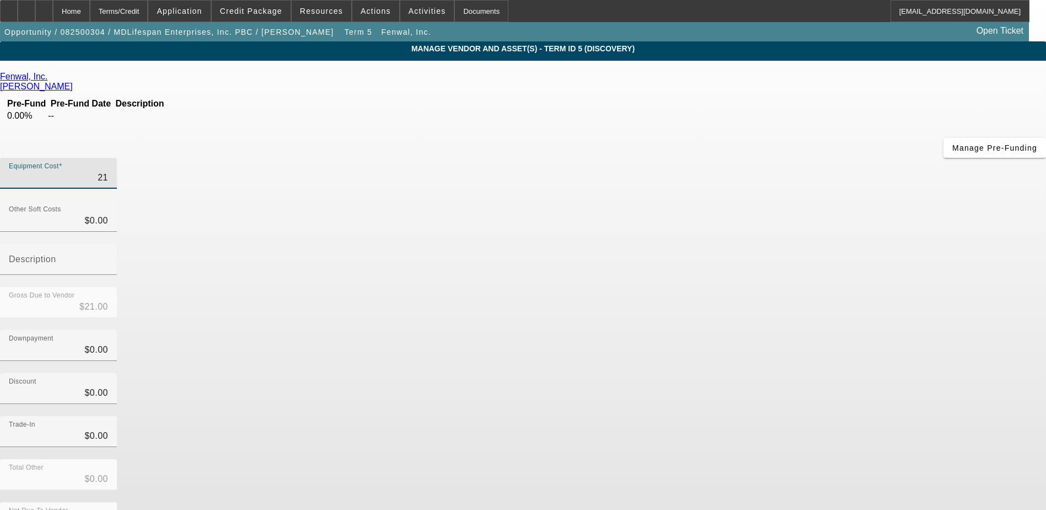
type input "$219.00"
type input "2194"
type input "$2,194.00"
type input "21947"
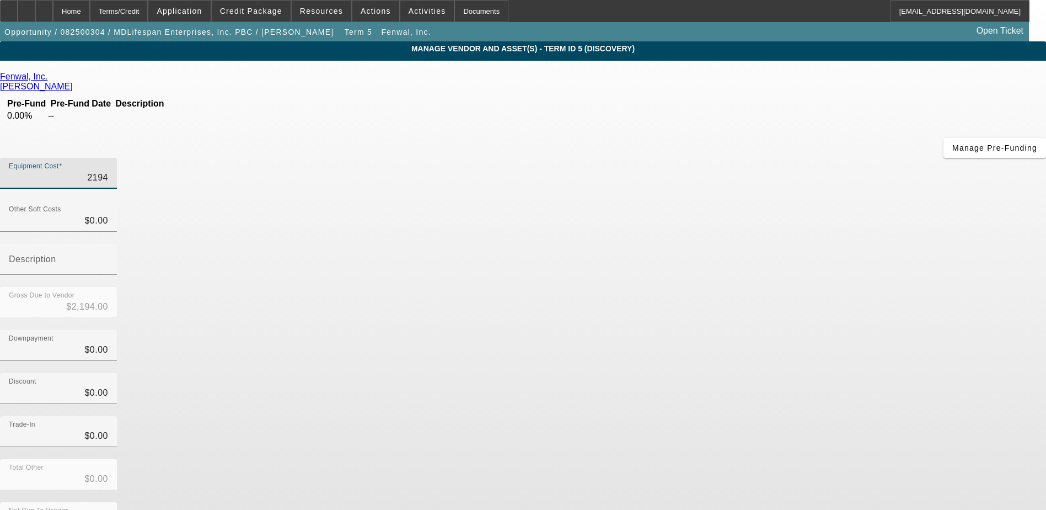
type input "$21,947.00"
type input "219476"
type input "$219,476.00"
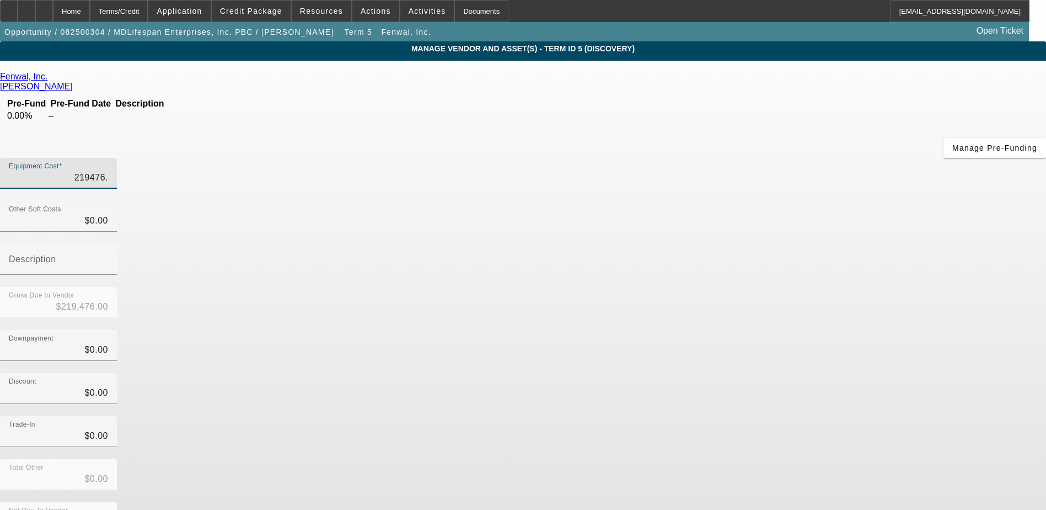
type input "219476.9"
type input "$219,476.90"
type input "219476.98"
type input "$219,476.98"
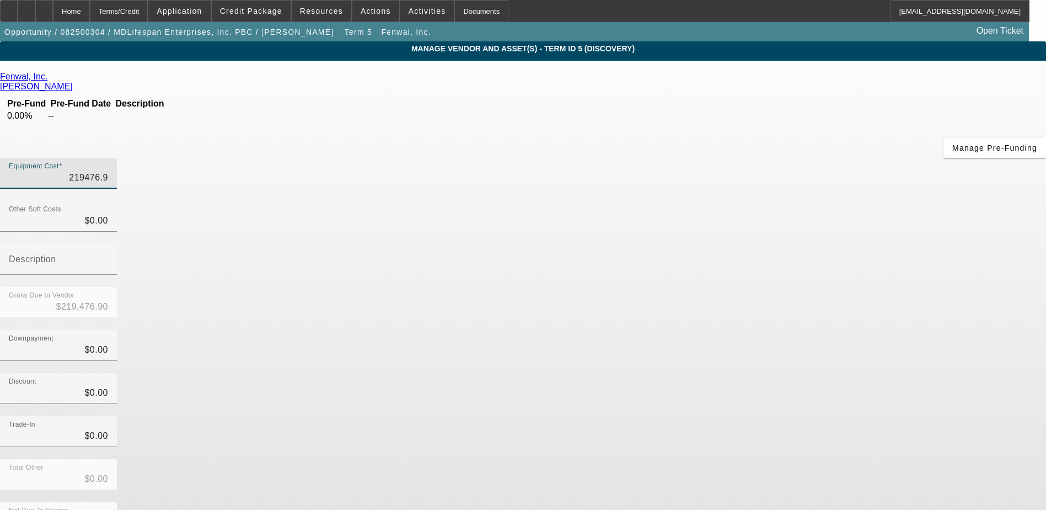
type input "$219,476.98"
click at [822, 373] on div "Discount $0.00" at bounding box center [523, 394] width 1046 height 43
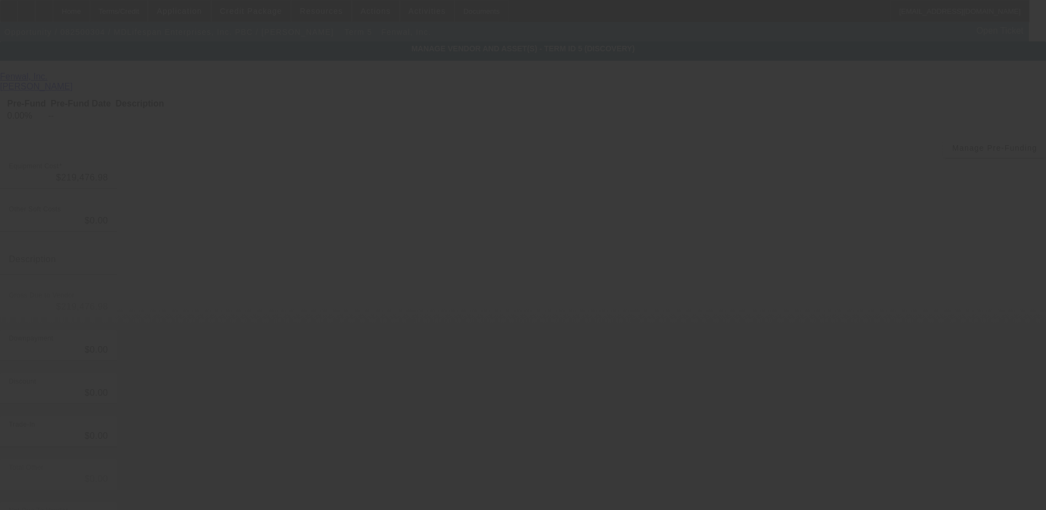
scroll to position [57, 0]
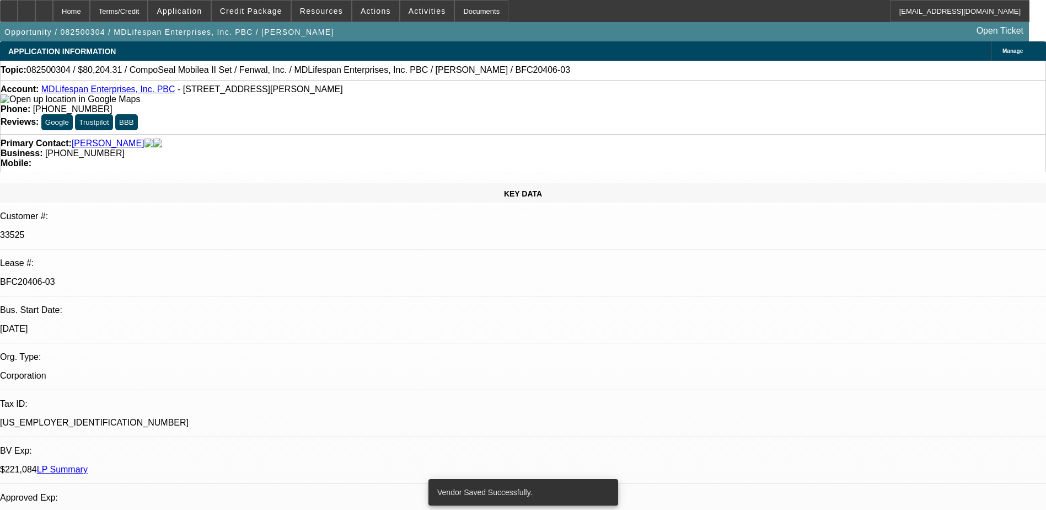
select select "0"
select select "2"
select select "0"
select select "6"
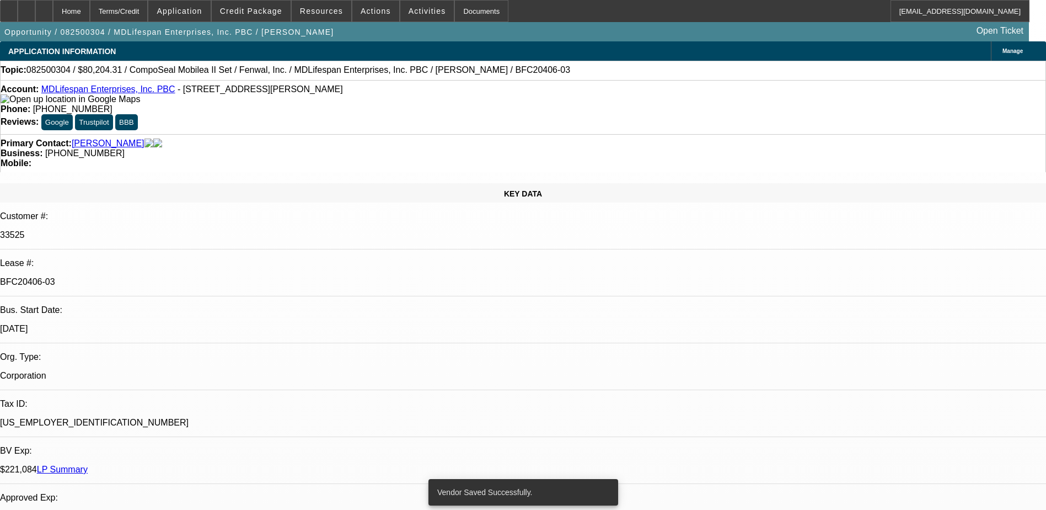
select select "0"
select select "6"
select select "0"
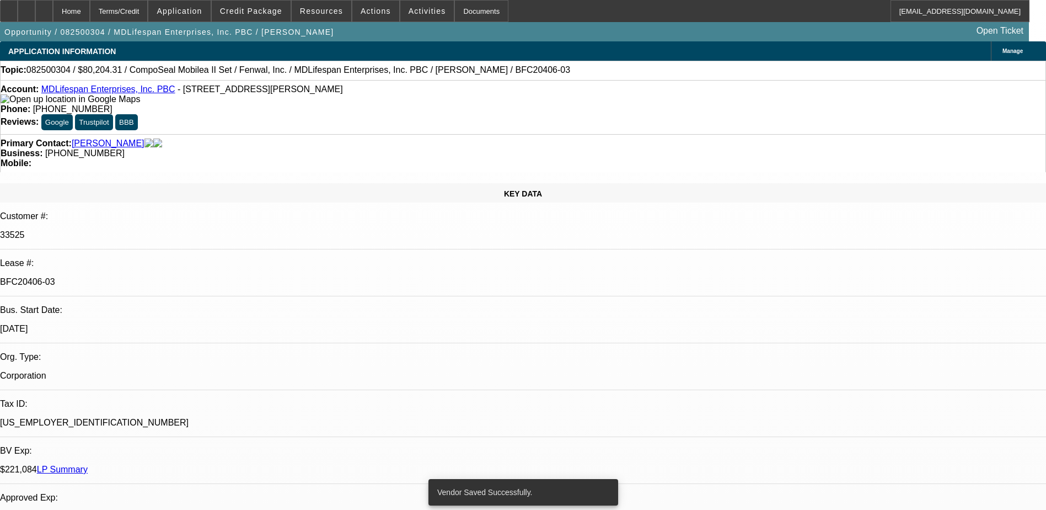
select select "0"
select select "3"
select select "0"
select select "6"
select select "0"
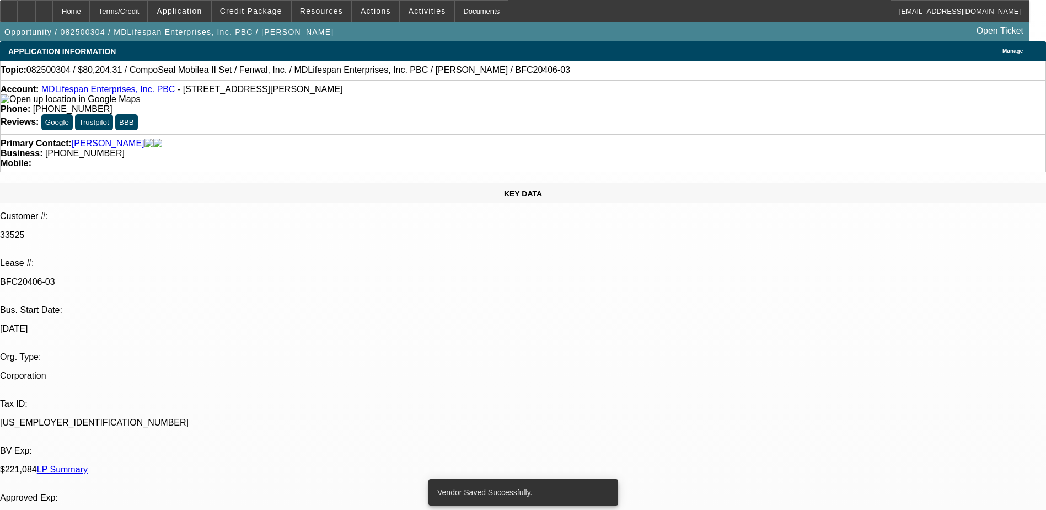
select select "2"
select select "0"
select select "6"
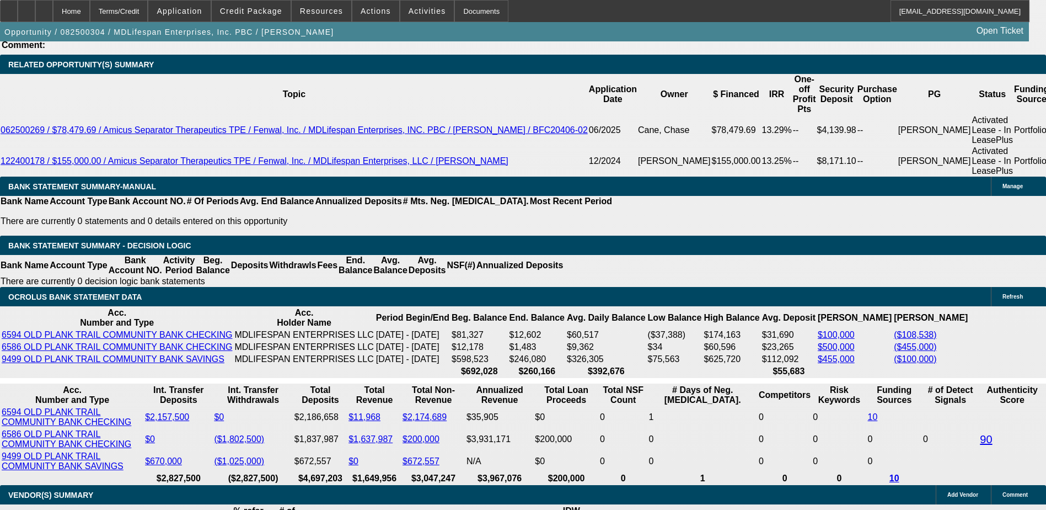
scroll to position [1986, 0]
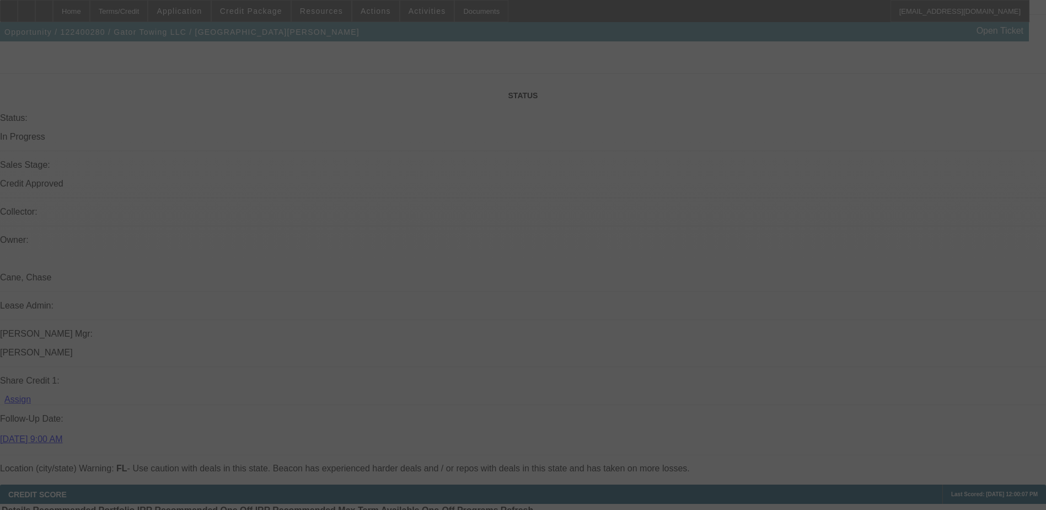
scroll to position [1197, 0]
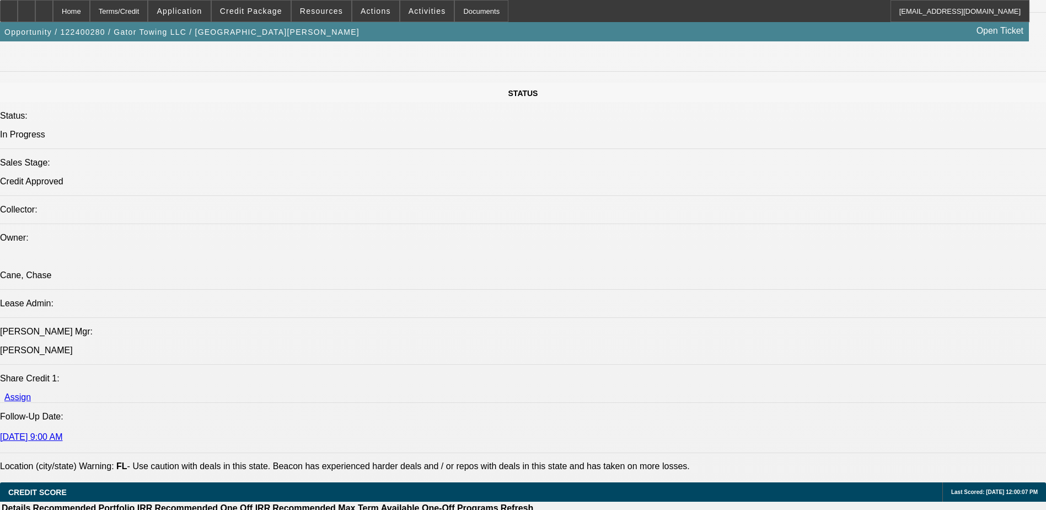
select select "0"
select select "0.1"
select select "0"
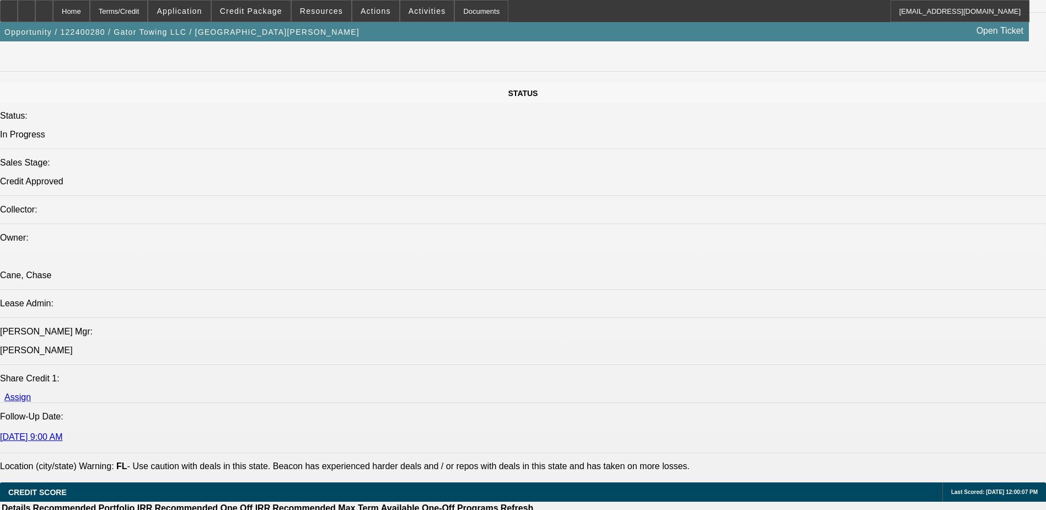
select select "0.1"
select select "0"
select select "0.1"
select select "0"
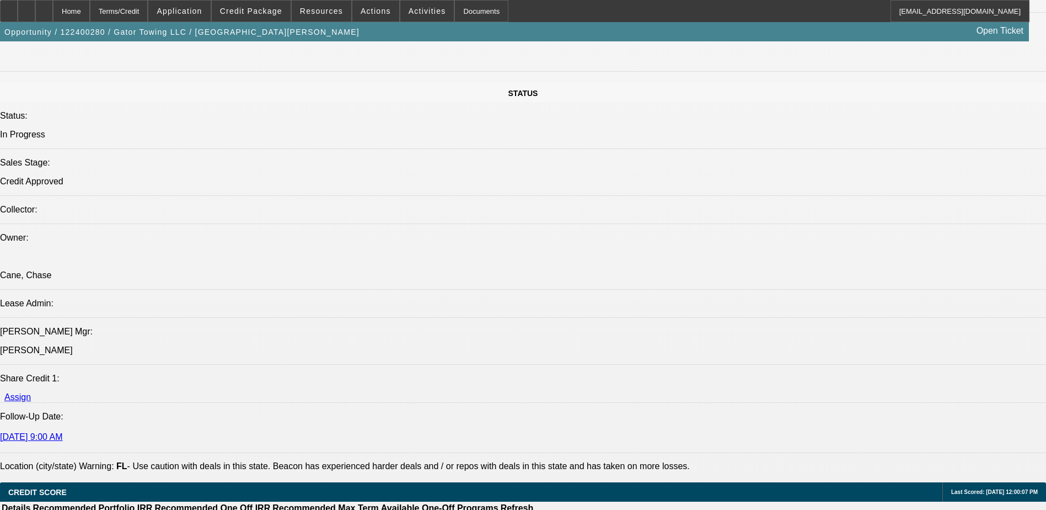
select select "0"
select select "0.1"
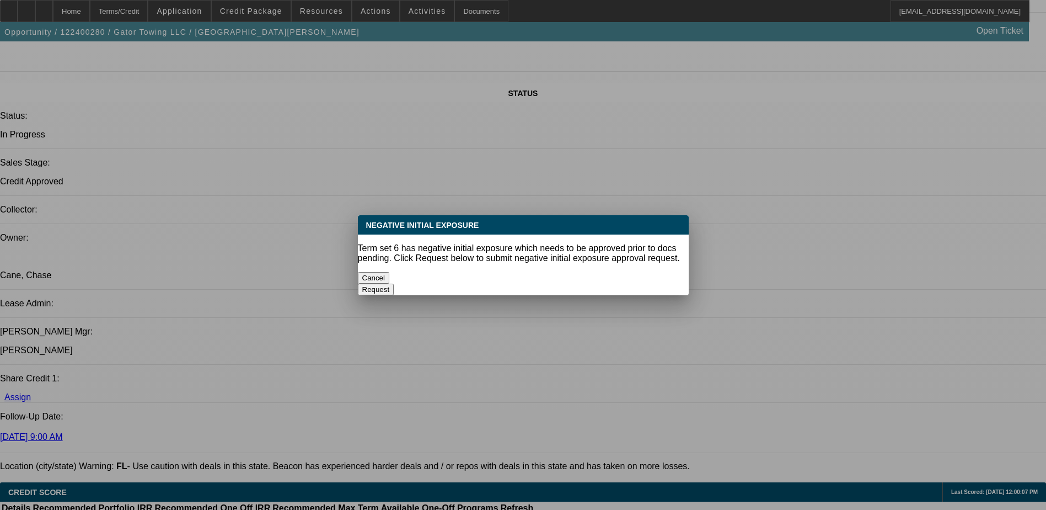
scroll to position [0, 0]
select select "1"
select select "2"
select select "4"
select select "1"
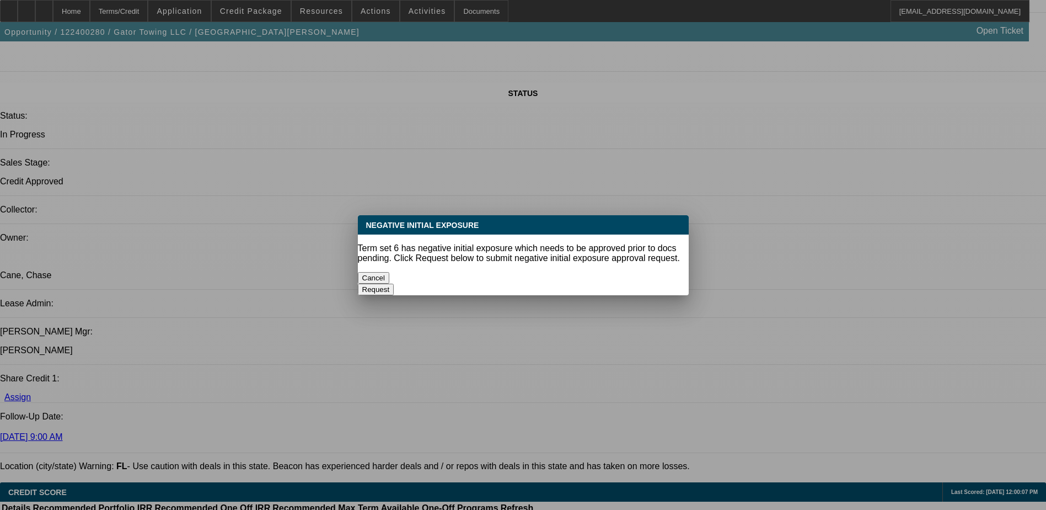
select select "2"
select select "4"
select select "1"
select select "4"
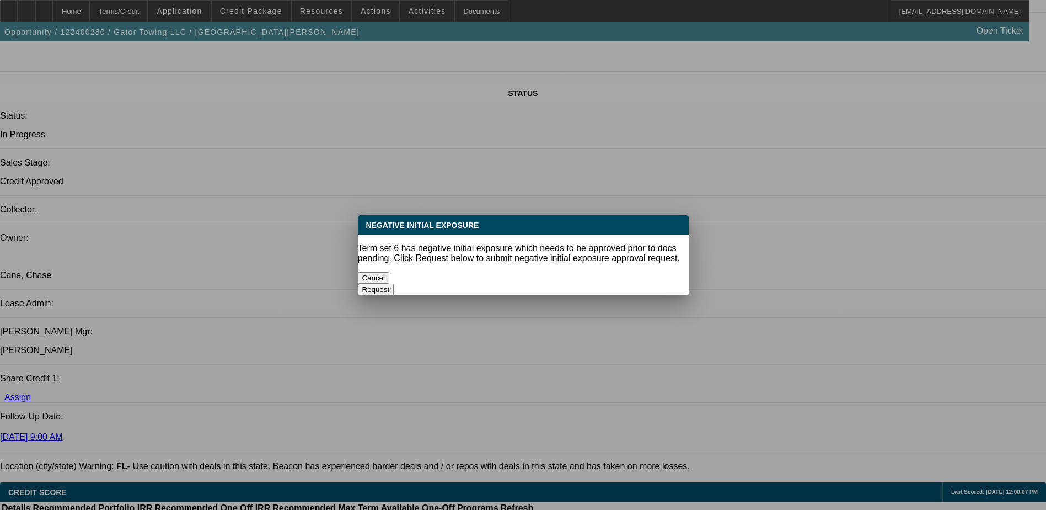
select select "1"
select select "4"
click at [390, 277] on button "Cancel" at bounding box center [374, 278] width 32 height 12
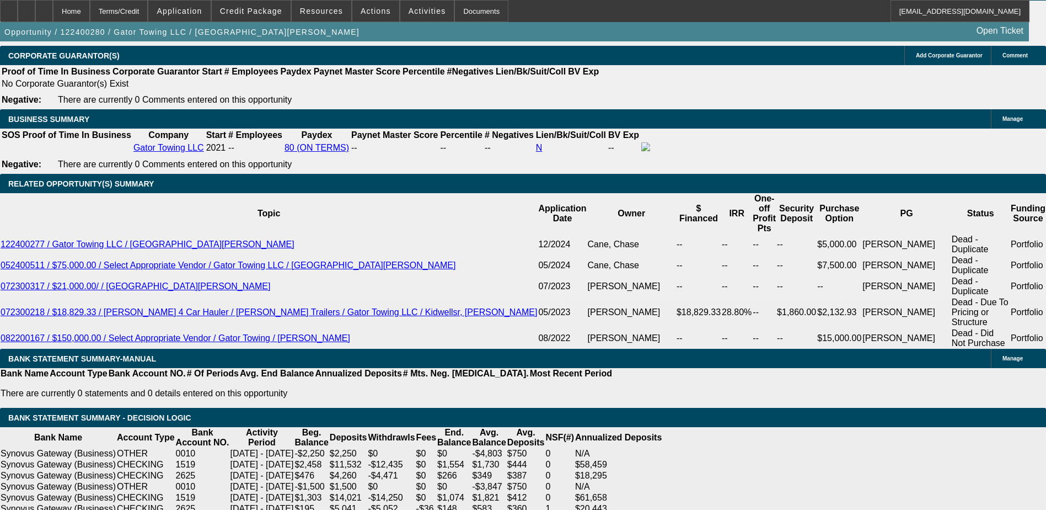
scroll to position [1748, 0]
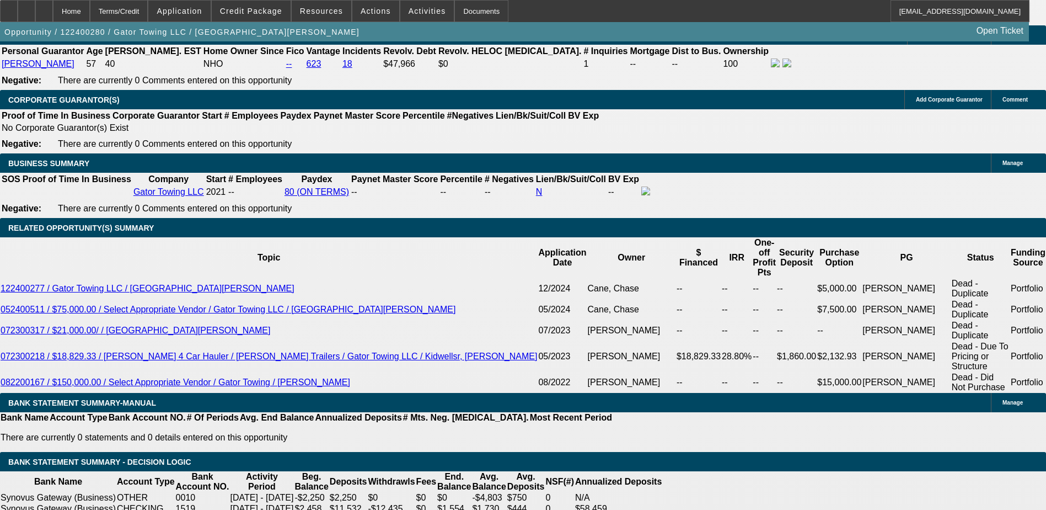
scroll to position [1638, 0]
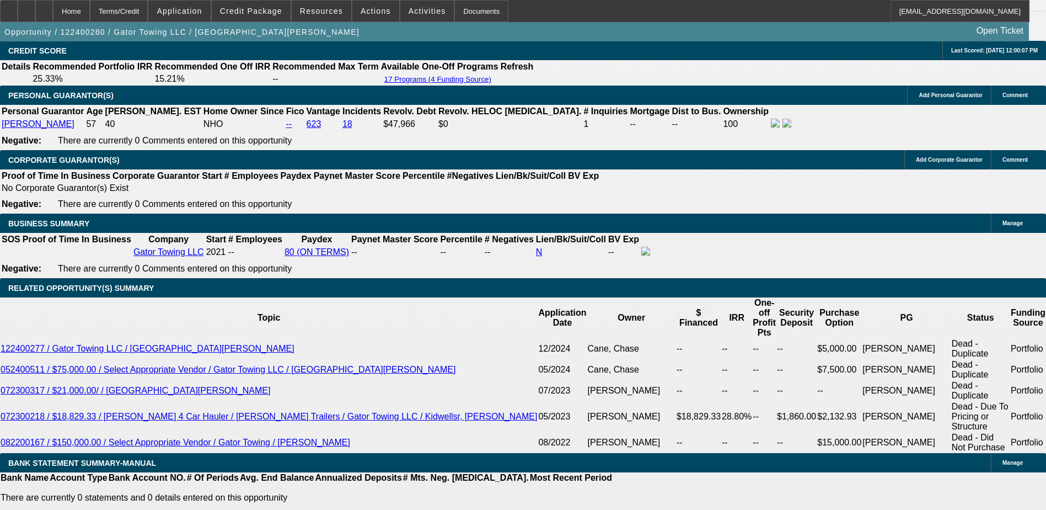
type input "1"
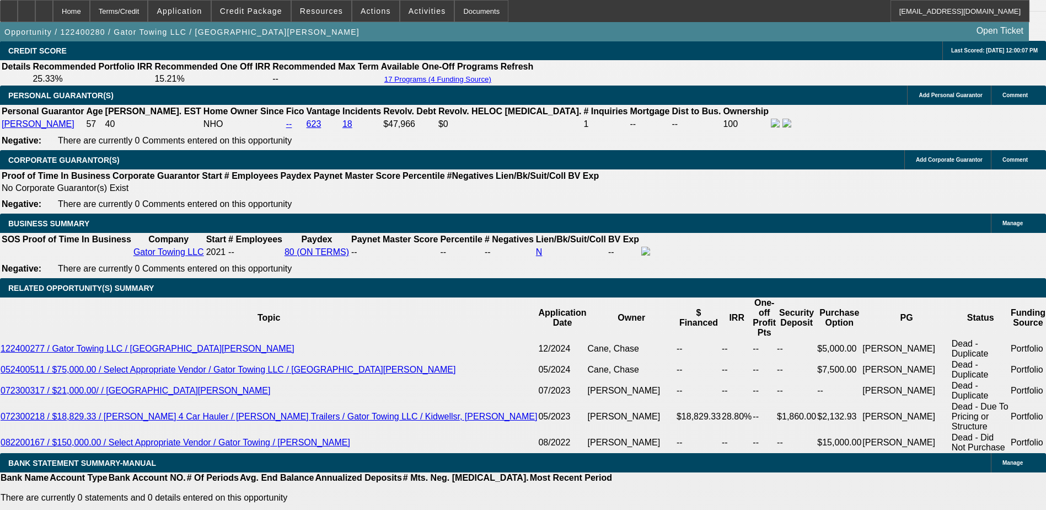
type input "UNKNOWN"
type input "17"
type input "$1,180.01"
type input "17"
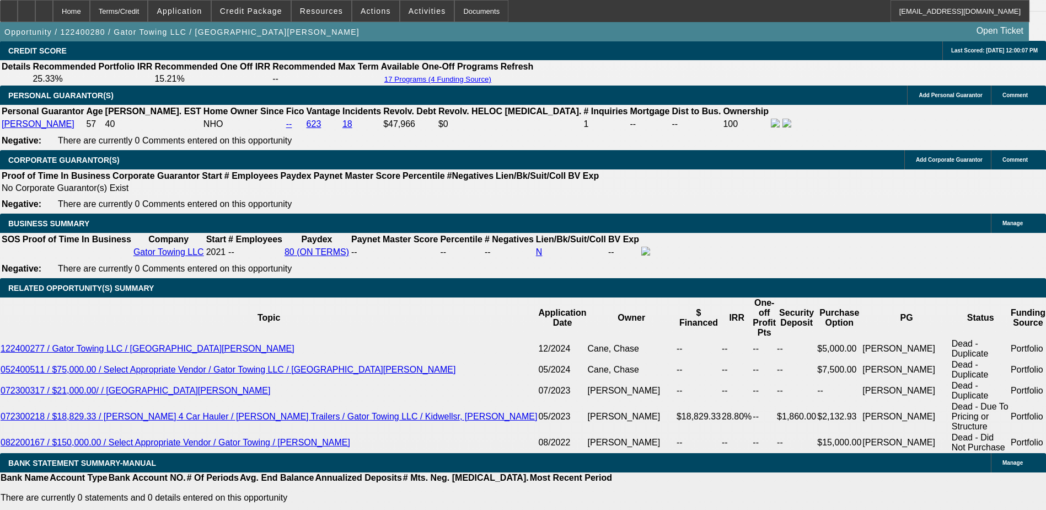
type input "11"
type input "1195"
type input "1.6"
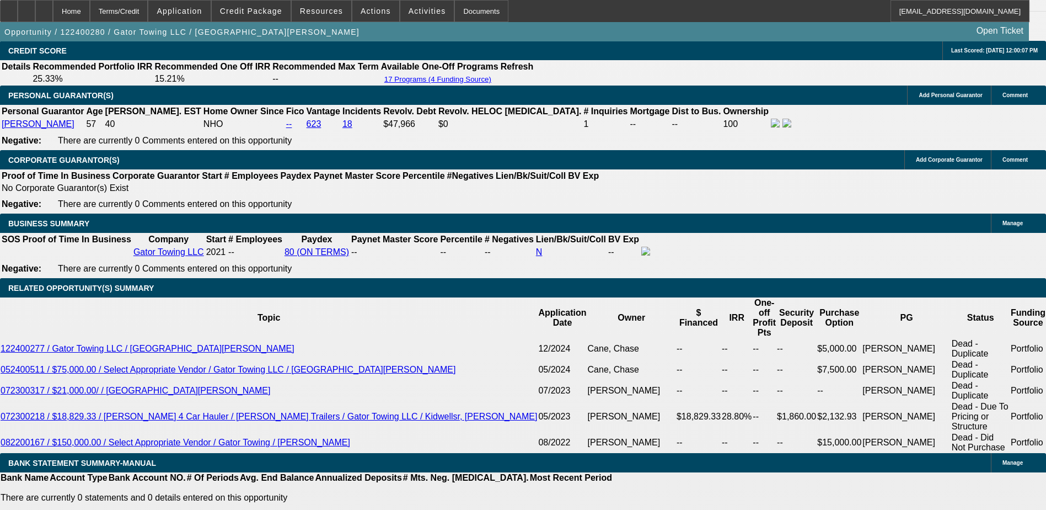
type input "$1,195.00"
drag, startPoint x: 241, startPoint y: 376, endPoint x: 341, endPoint y: 376, distance: 100.4
type input "17"
type input "$1,601.45"
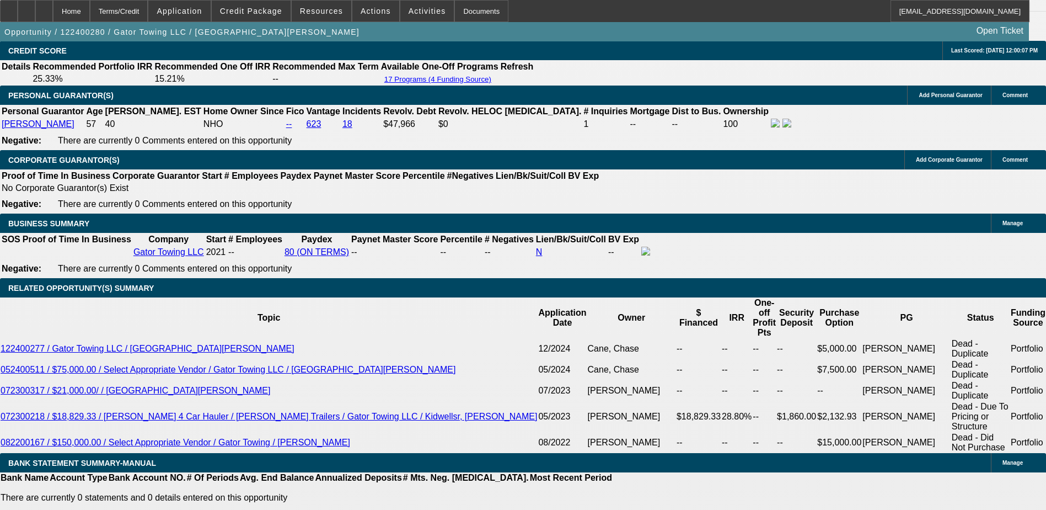
type input "17"
type input "16"
type input "1600"
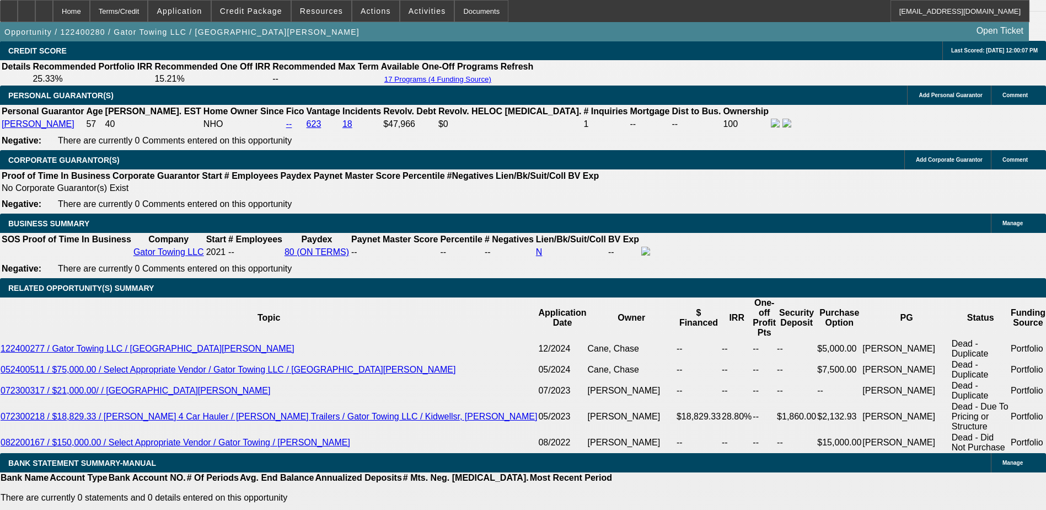
type input "16.9"
type input "$1,600.00"
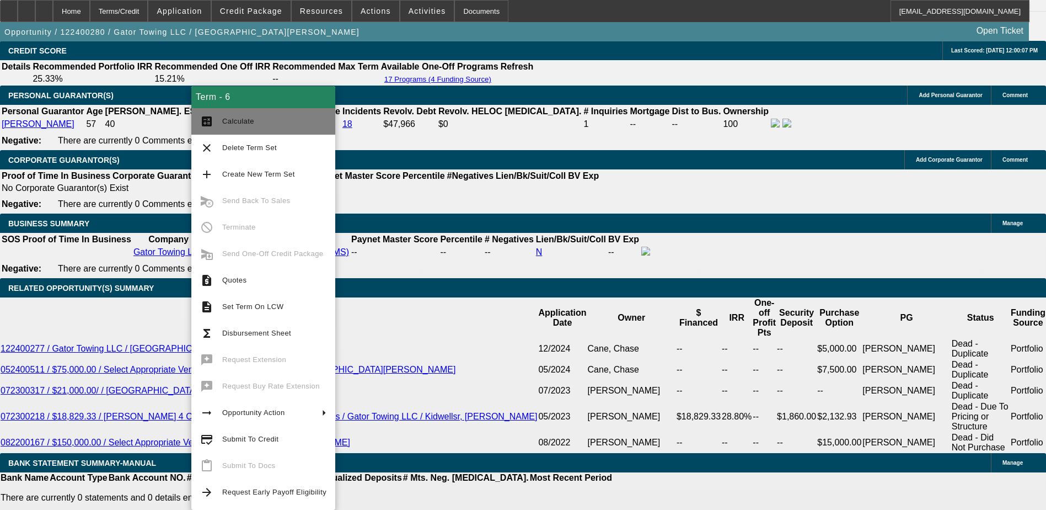
click at [274, 127] on span "Calculate" at bounding box center [274, 121] width 104 height 13
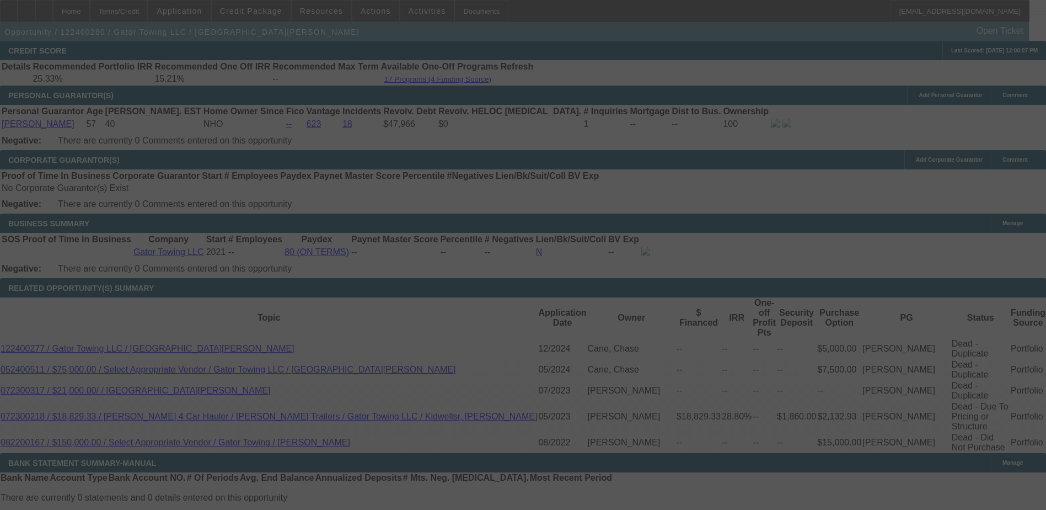
select select "0"
select select "2"
select select "0.1"
select select "4"
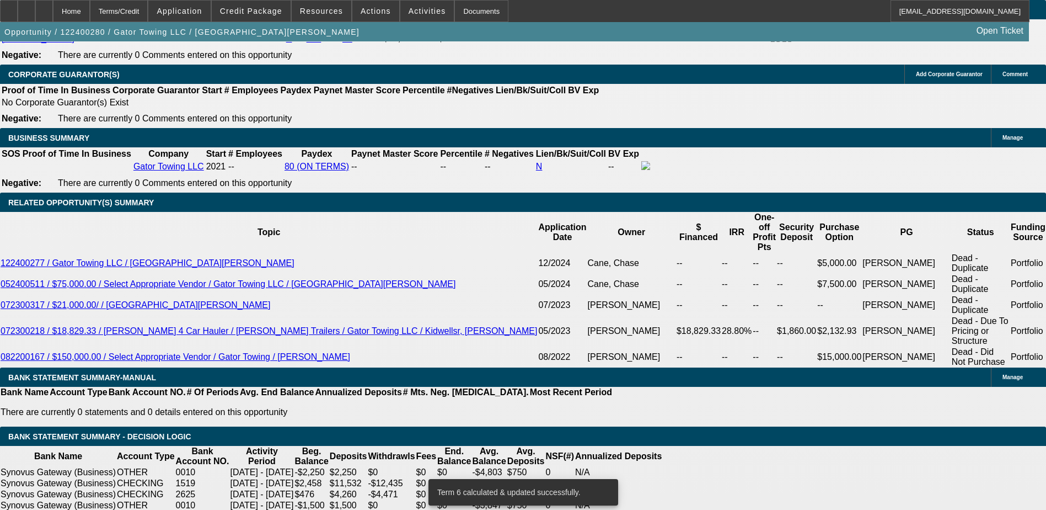
scroll to position [1748, 0]
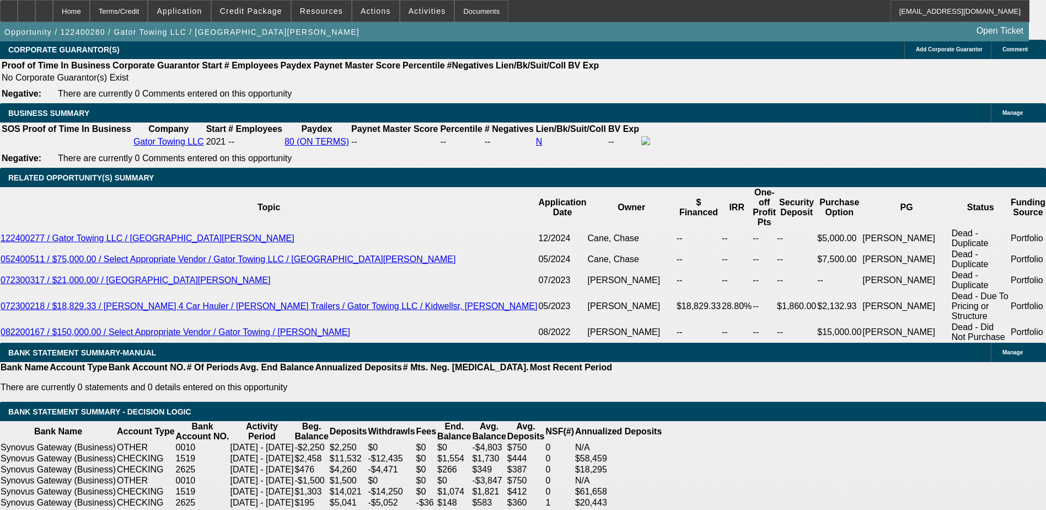
type input "16"
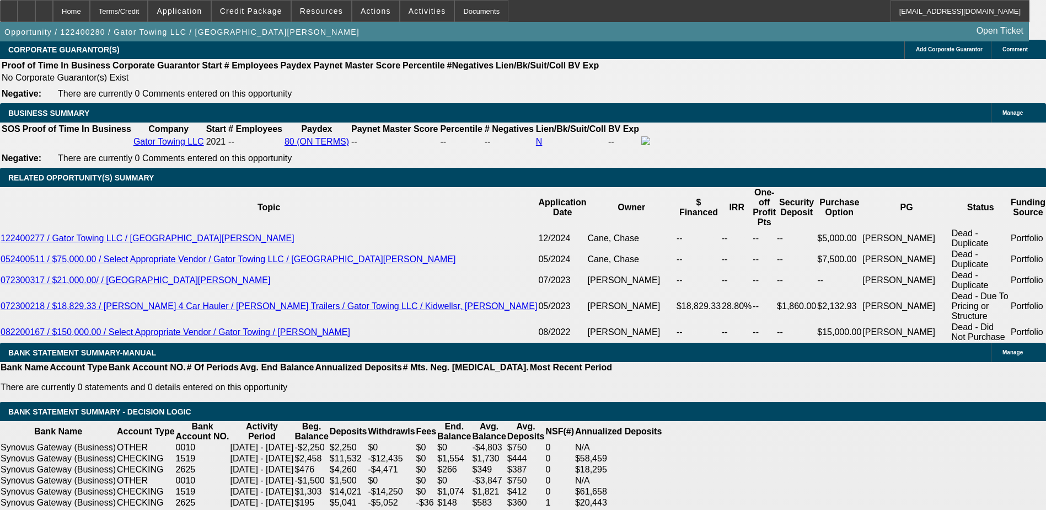
type input "UNKNOWN"
type input "1649"
type input "18.6"
type input "$1,649.00"
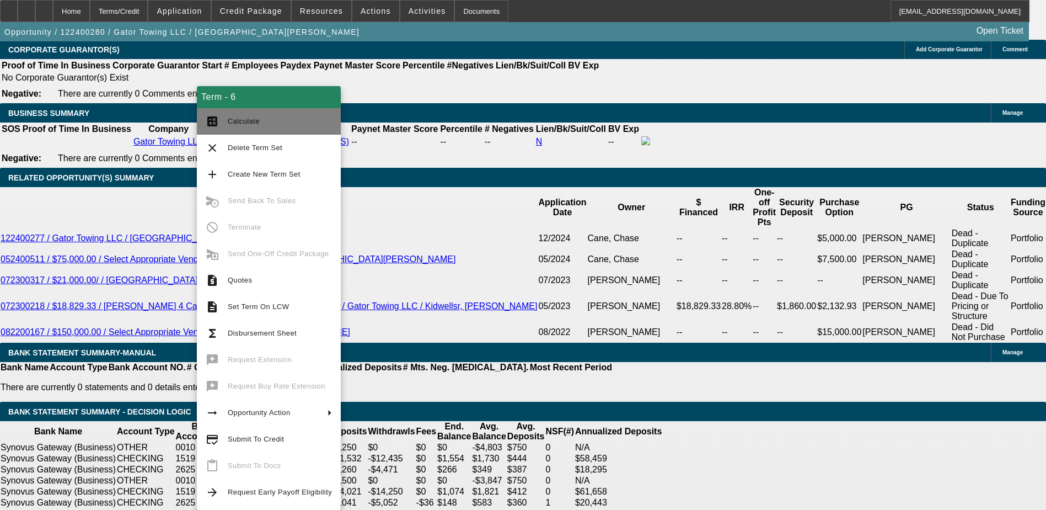
click at [232, 126] on span "Calculate" at bounding box center [280, 121] width 104 height 13
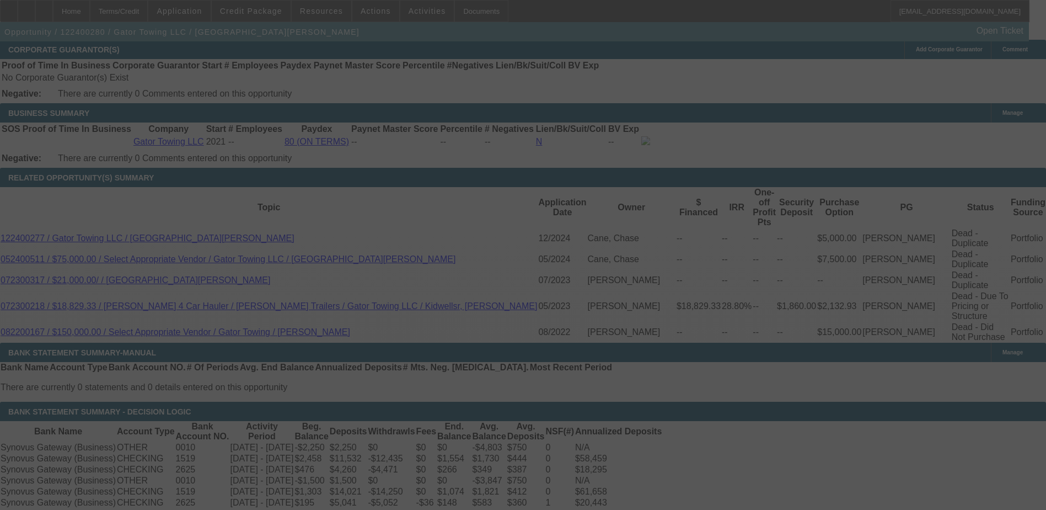
select select "0"
select select "2"
select select "0.1"
select select "4"
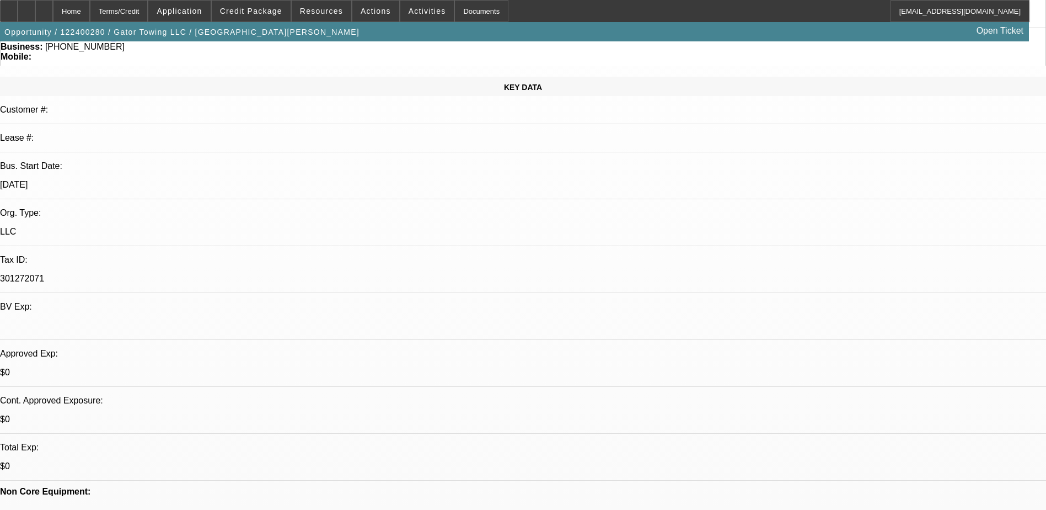
scroll to position [0, 0]
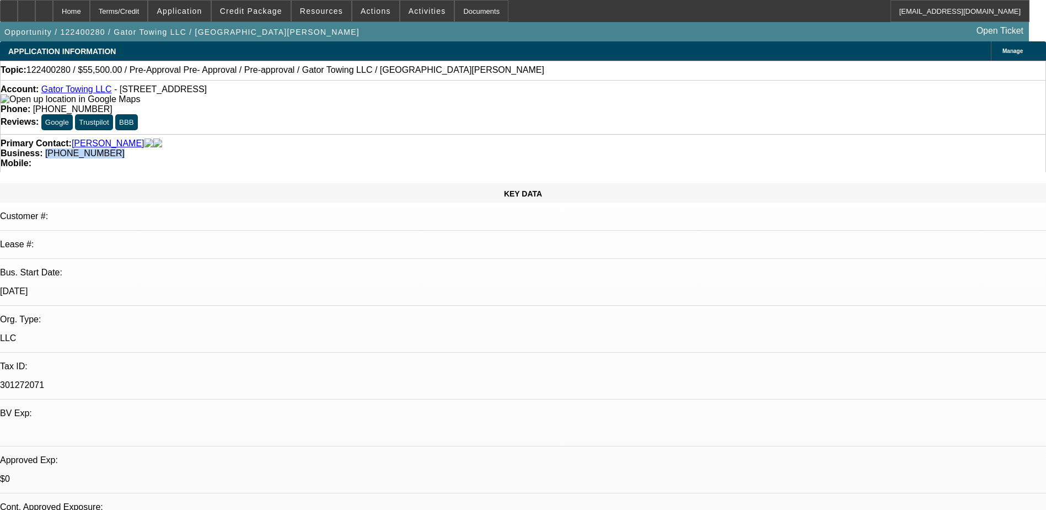
drag, startPoint x: 451, startPoint y: 124, endPoint x: 393, endPoint y: 125, distance: 57.9
click at [393, 148] on div "Business: (941) 412-7556" at bounding box center [523, 153] width 1045 height 10
drag, startPoint x: 393, startPoint y: 124, endPoint x: 409, endPoint y: 119, distance: 16.6
copy span "(941) 412-7556"
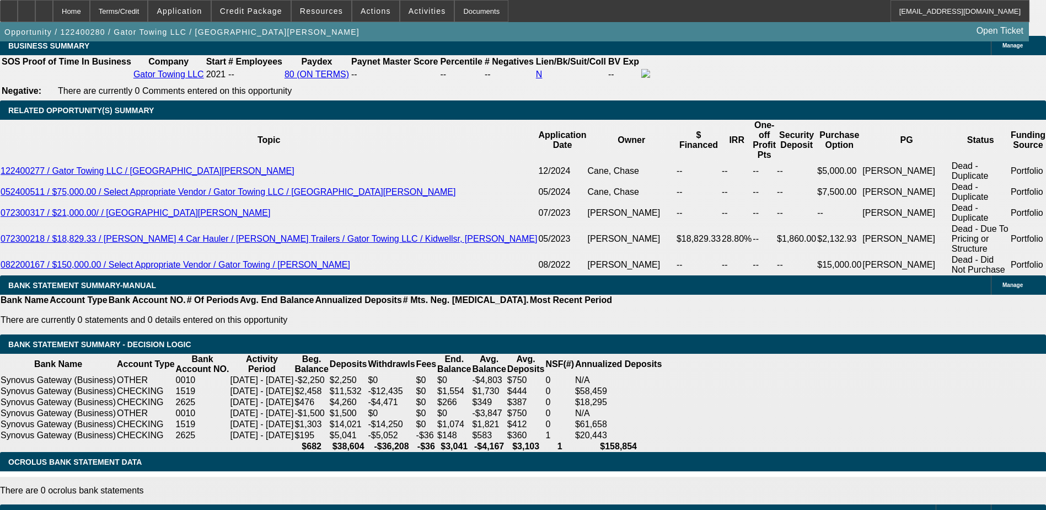
scroll to position [1820, 0]
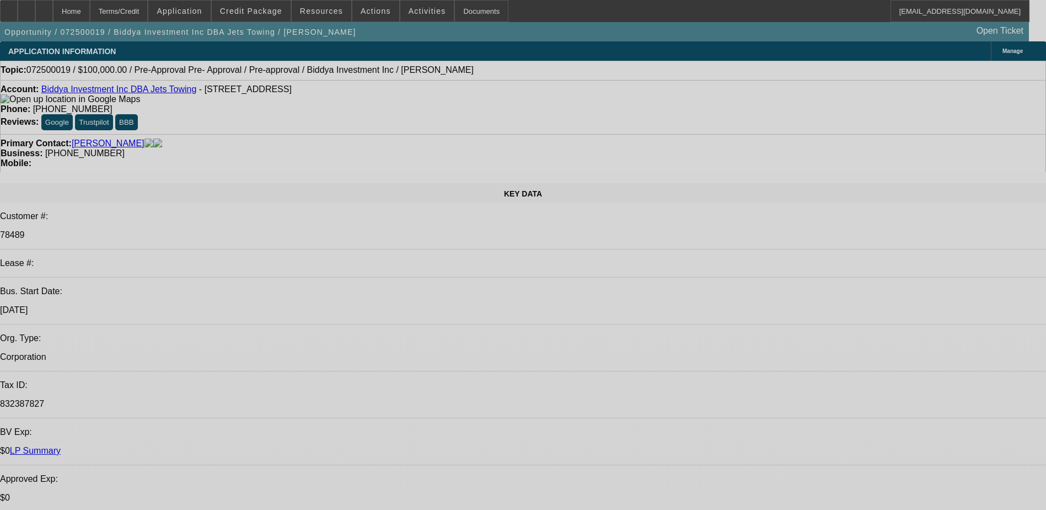
select select "0"
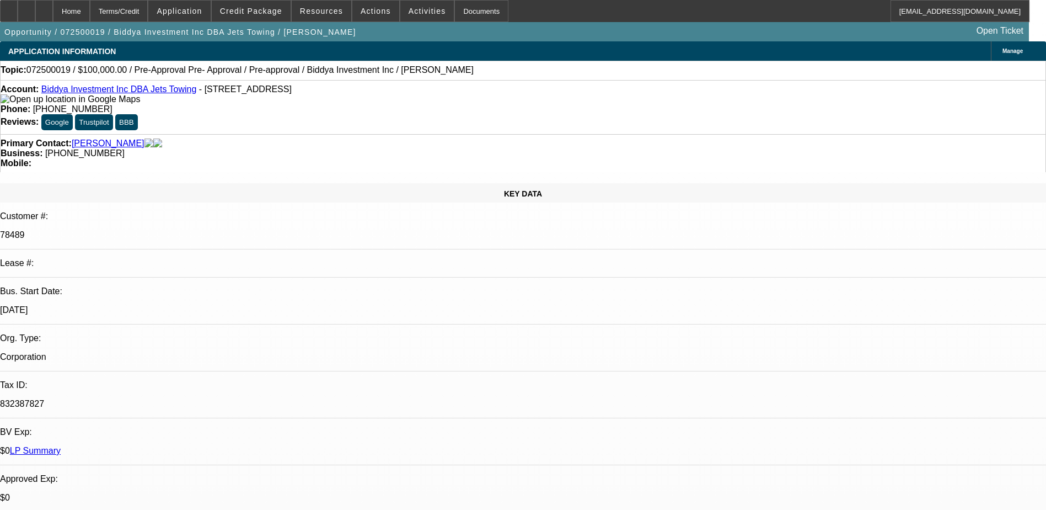
select select "0"
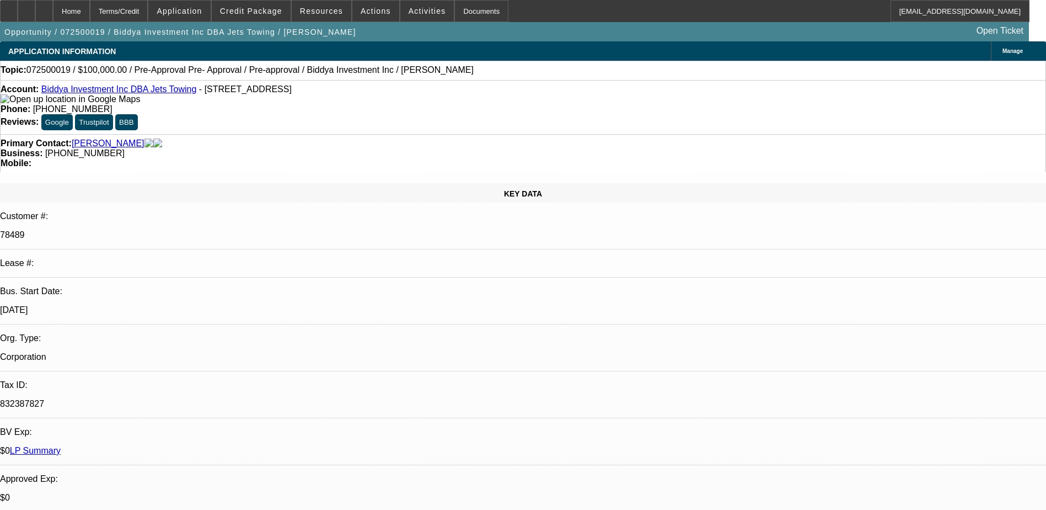
select select "0"
select select "0.1"
select select "2"
select select "0"
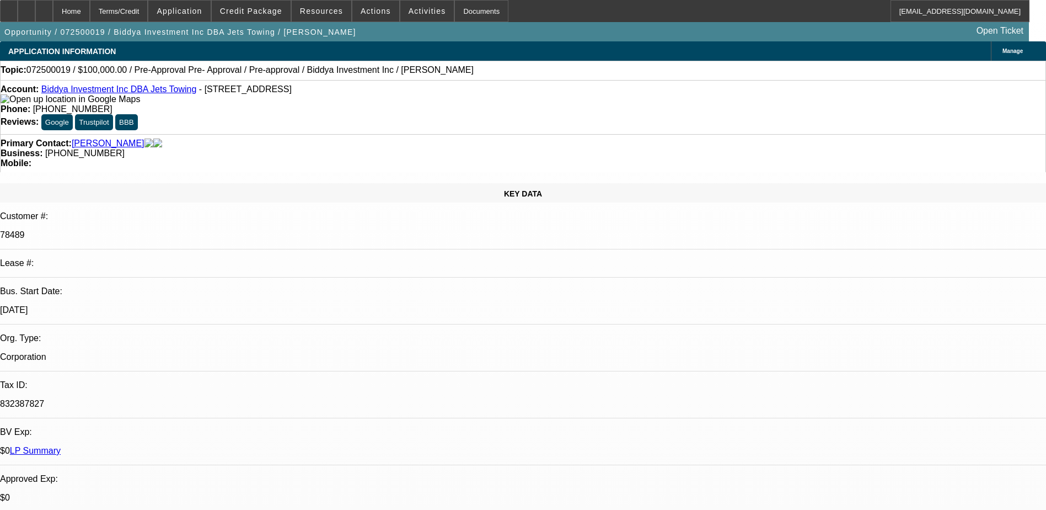
select select "1"
select select "6"
select select "1"
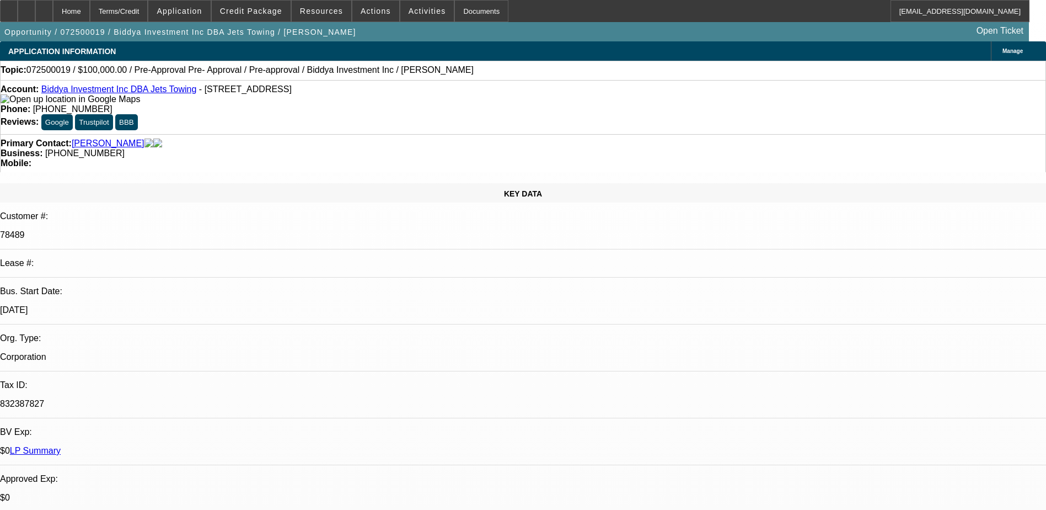
select select "6"
select select "1"
select select "6"
select select "1"
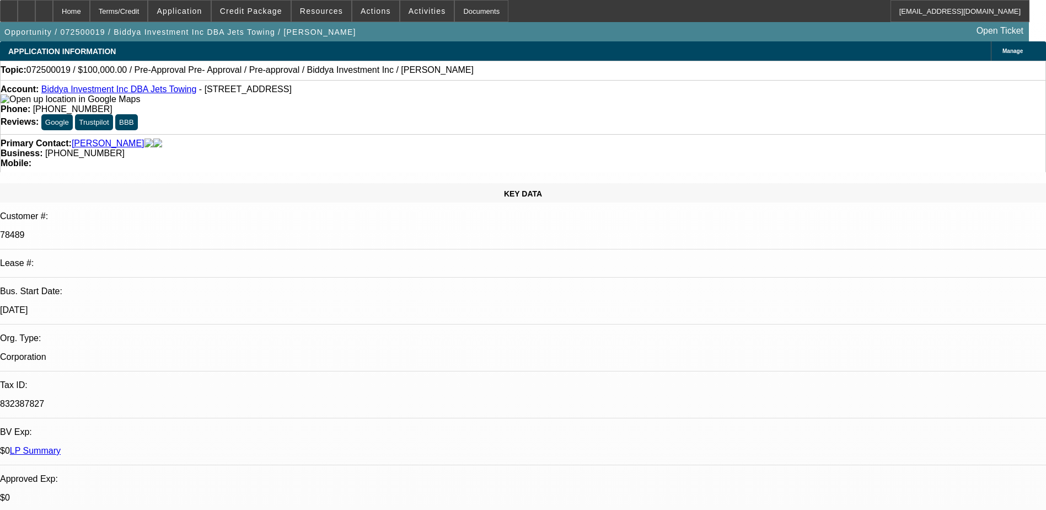
select select "2"
select select "6"
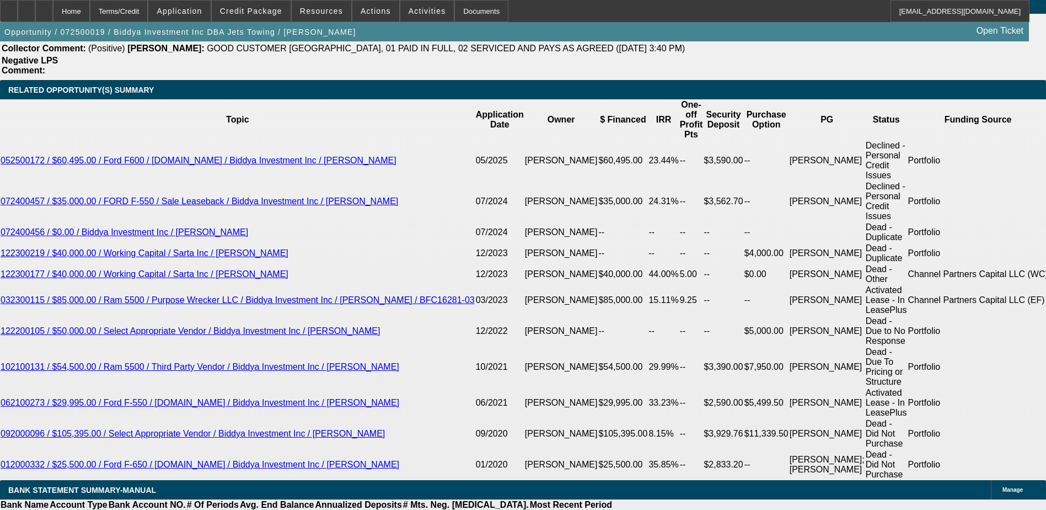
scroll to position [2041, 0]
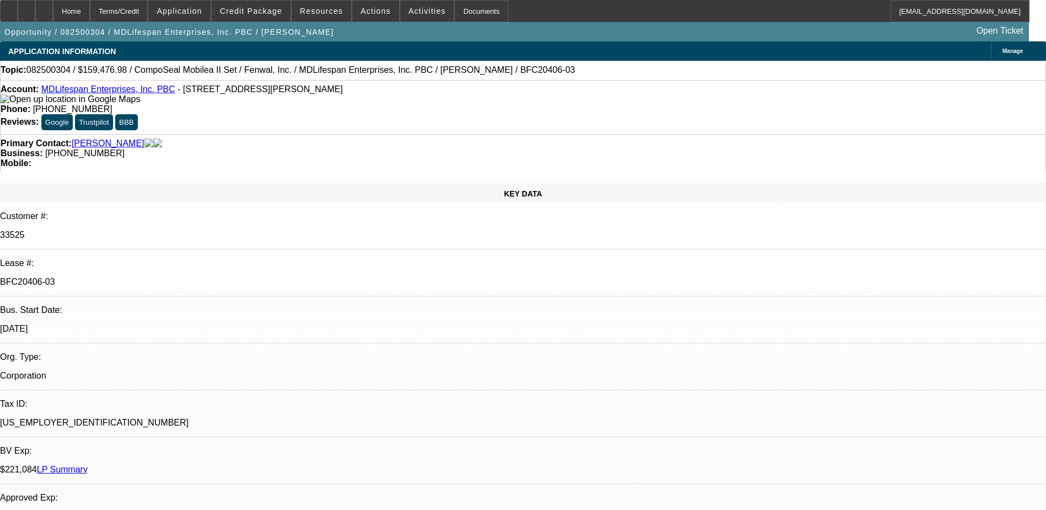
select select "0"
select select "2"
select select "0"
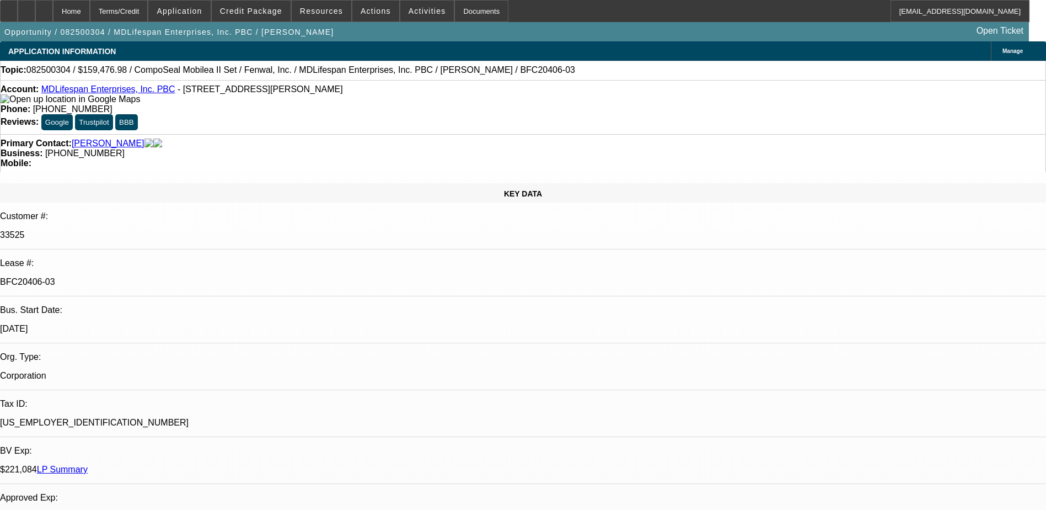
select select "0"
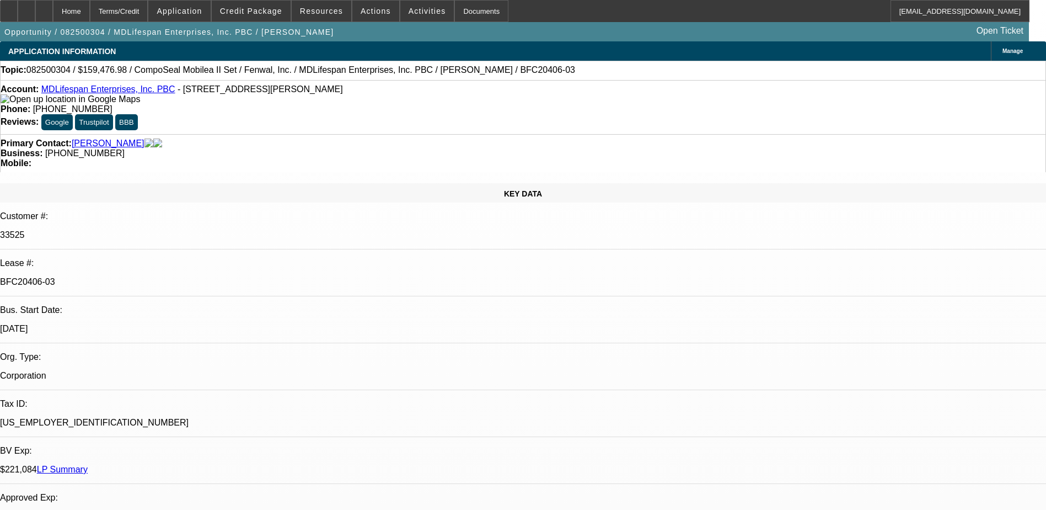
select select "2"
select select "0"
select select "1"
select select "2"
select select "6"
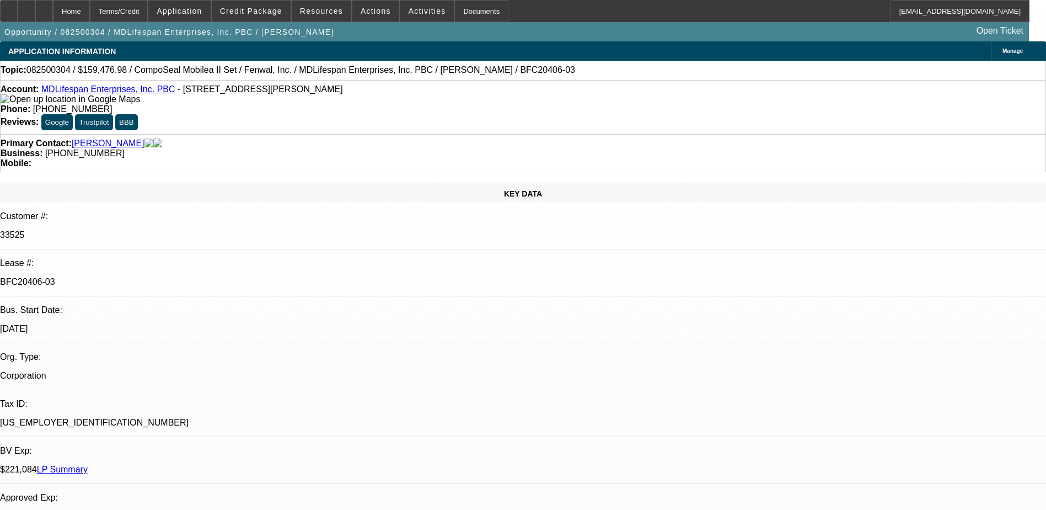
select select "1"
select select "6"
select select "1"
select select "3"
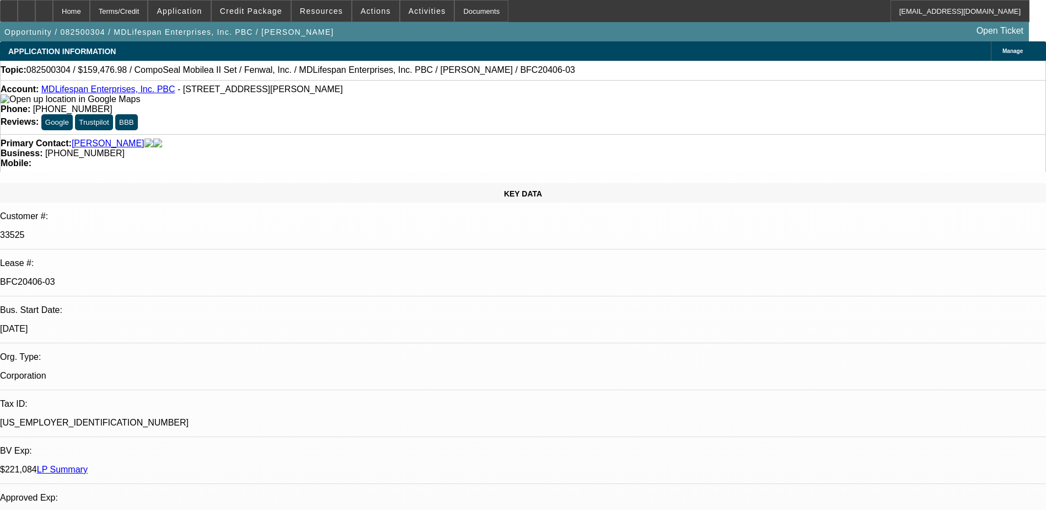
select select "6"
select select "1"
select select "2"
select select "6"
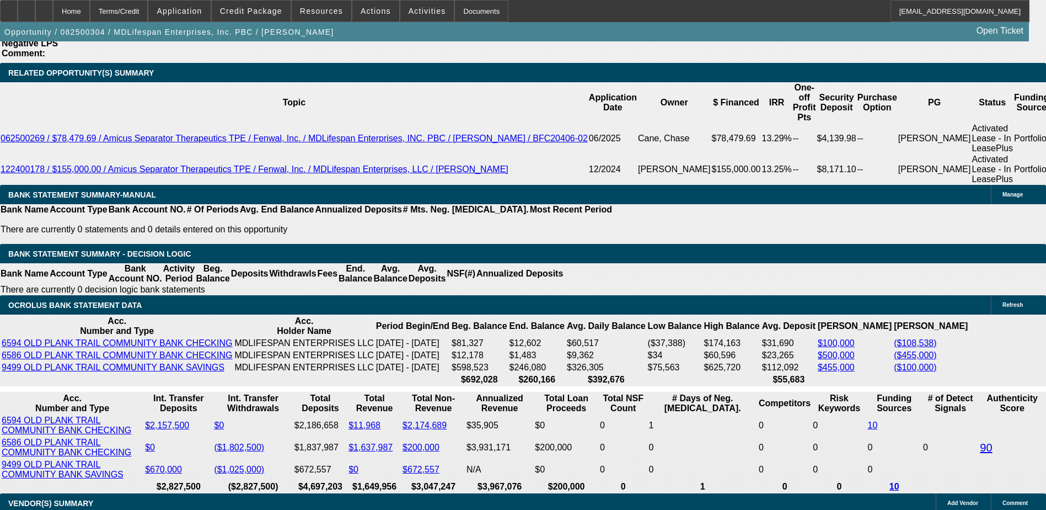
scroll to position [2041, 0]
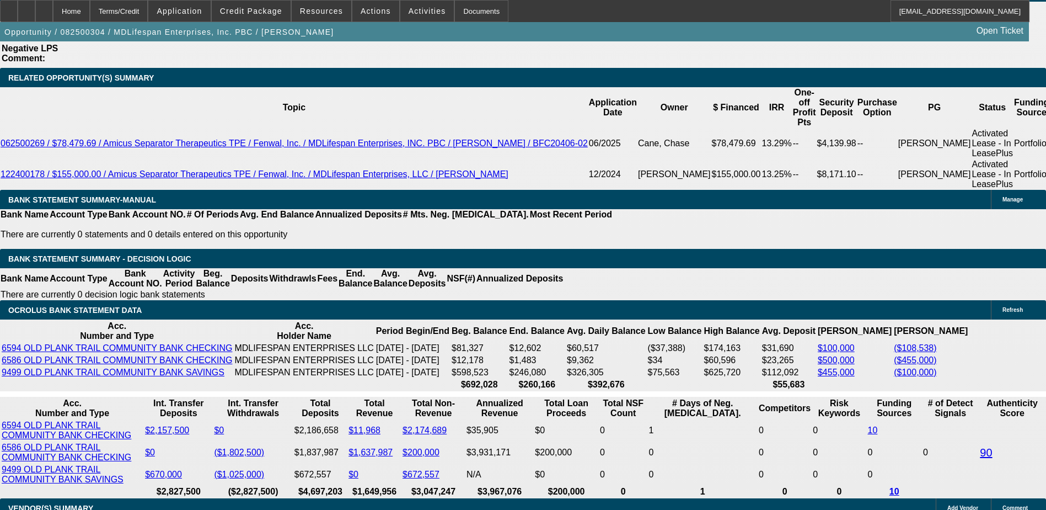
scroll to position [1930, 0]
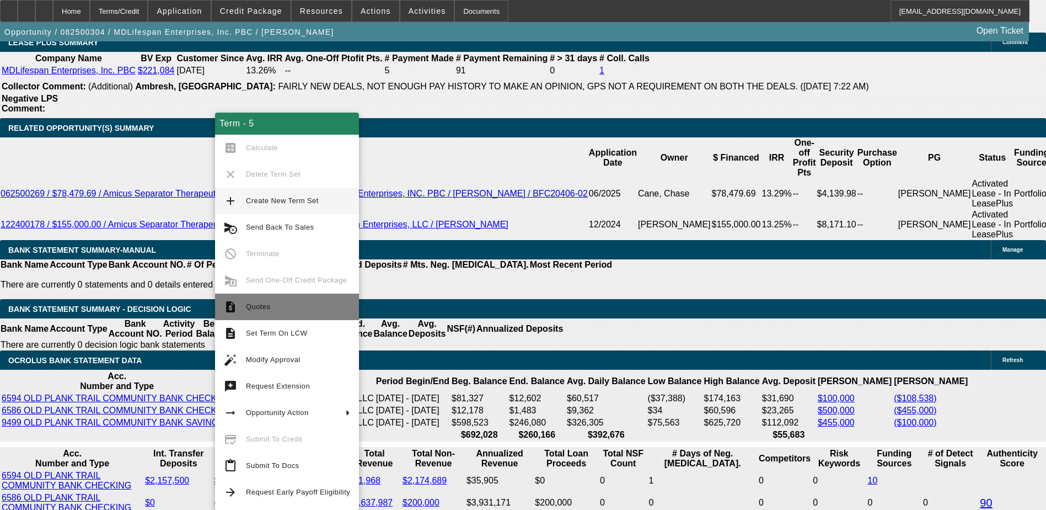
click at [264, 312] on span "Quotes" at bounding box center [298, 306] width 104 height 13
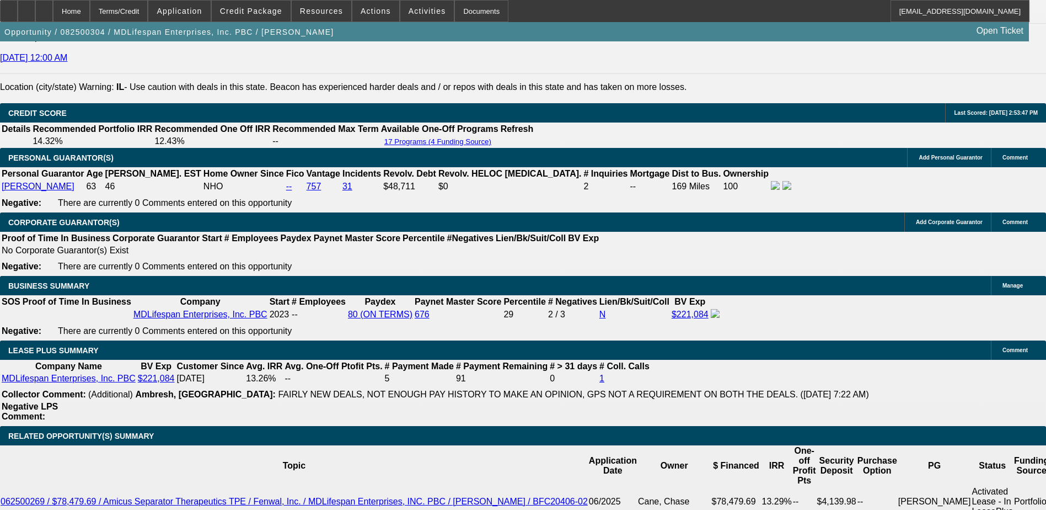
scroll to position [1489, 0]
